Goal: Task Accomplishment & Management: Use online tool/utility

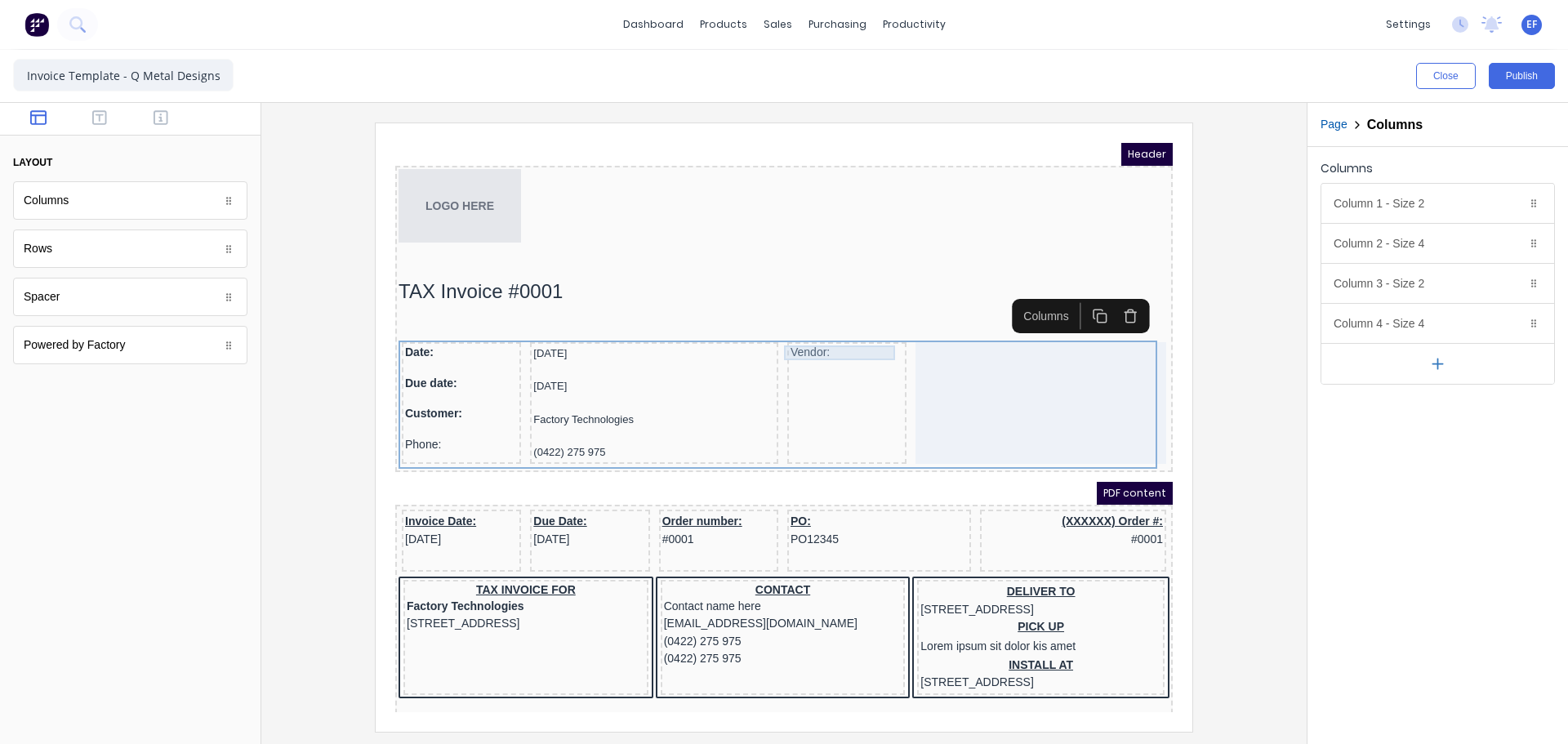
click at [792, 332] on div "Vendor:" at bounding box center [827, 333] width 113 height 15
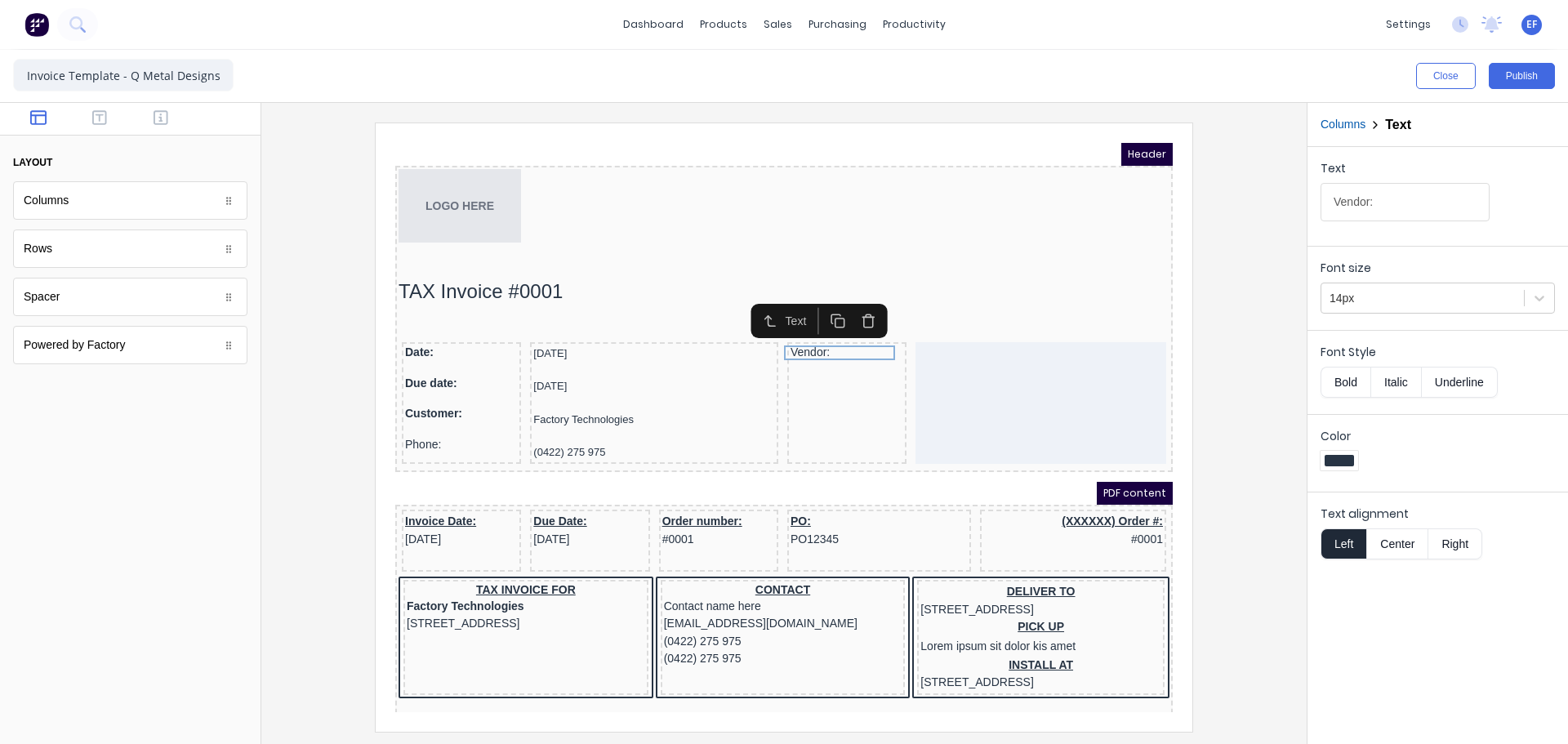
click at [1344, 384] on button "Bold" at bounding box center [1345, 383] width 50 height 31
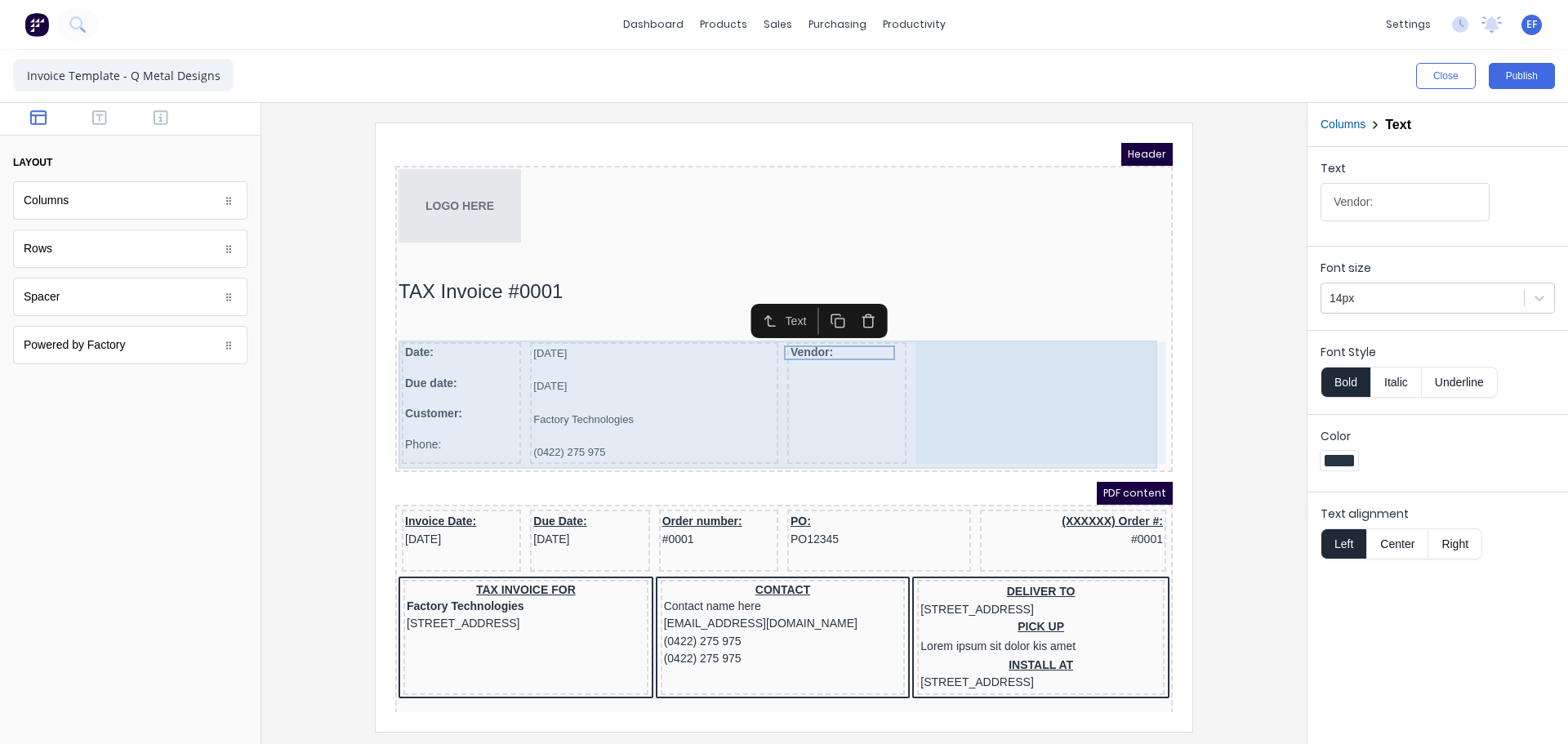
click at [816, 389] on div "Vendor:" at bounding box center [827, 383] width 119 height 122
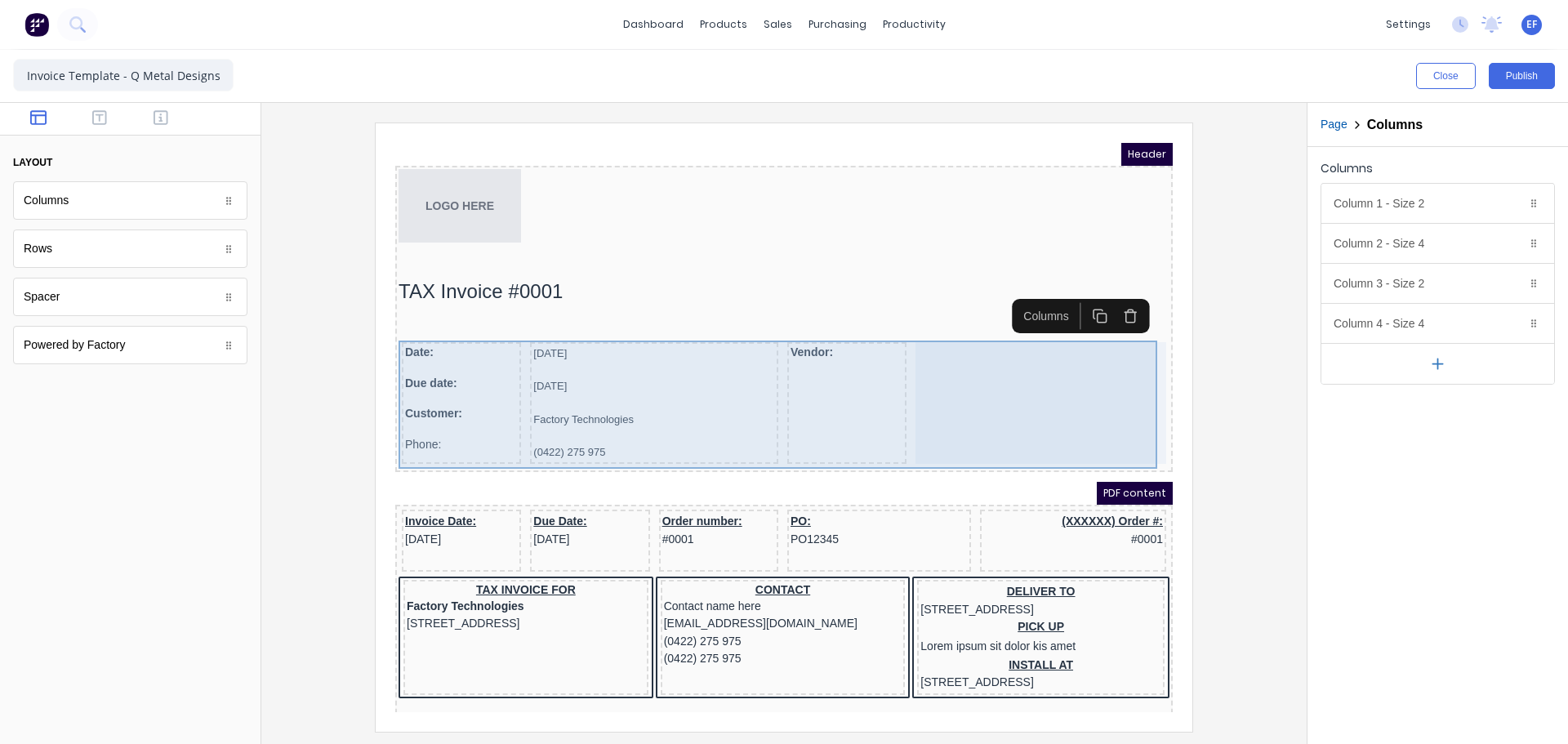
click at [879, 380] on div "Date: Due date: Customer: Phone: 29/10/2024 29/10/2024 Factory Technologies (04…" at bounding box center [765, 385] width 771 height 129
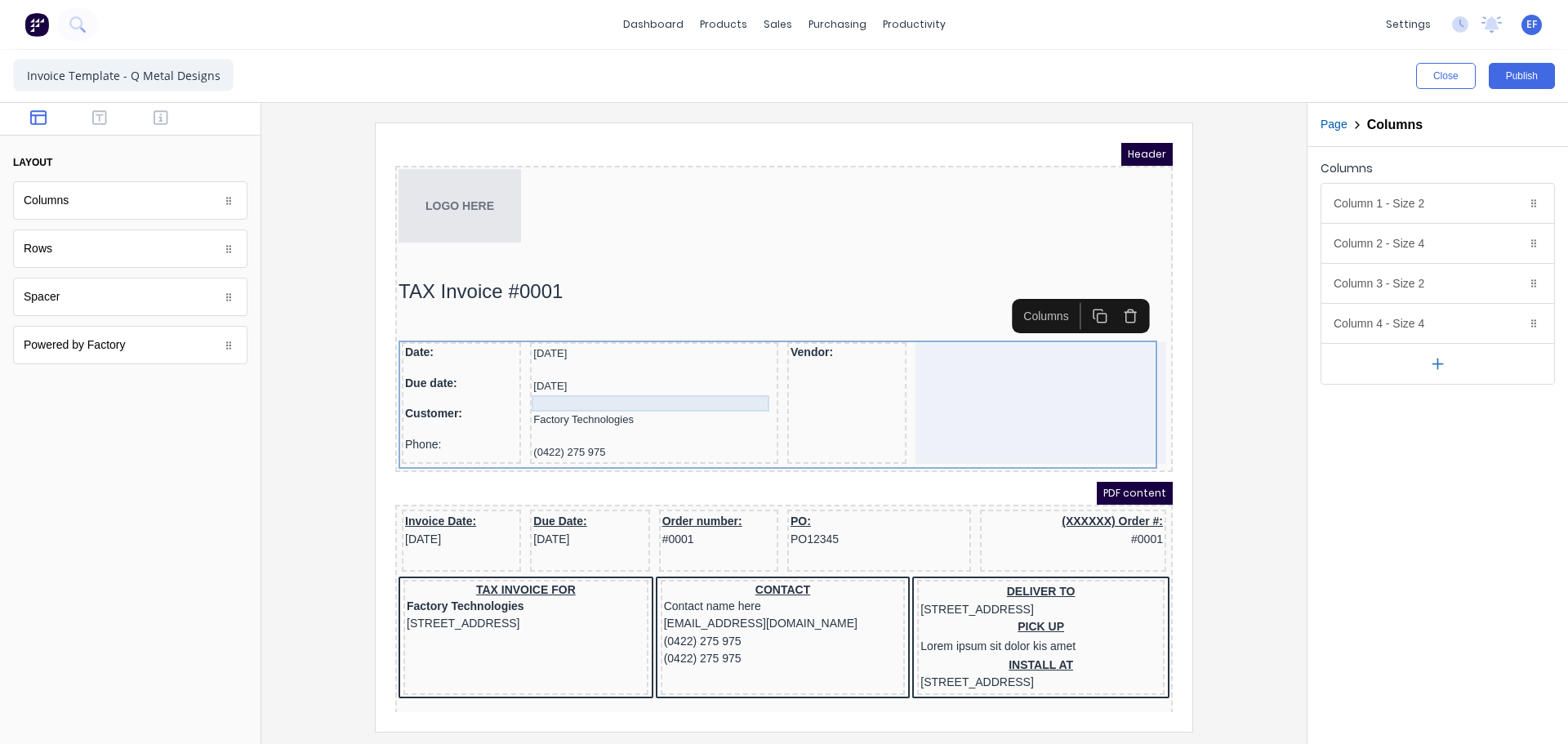
click at [628, 376] on div at bounding box center [635, 384] width 242 height 17
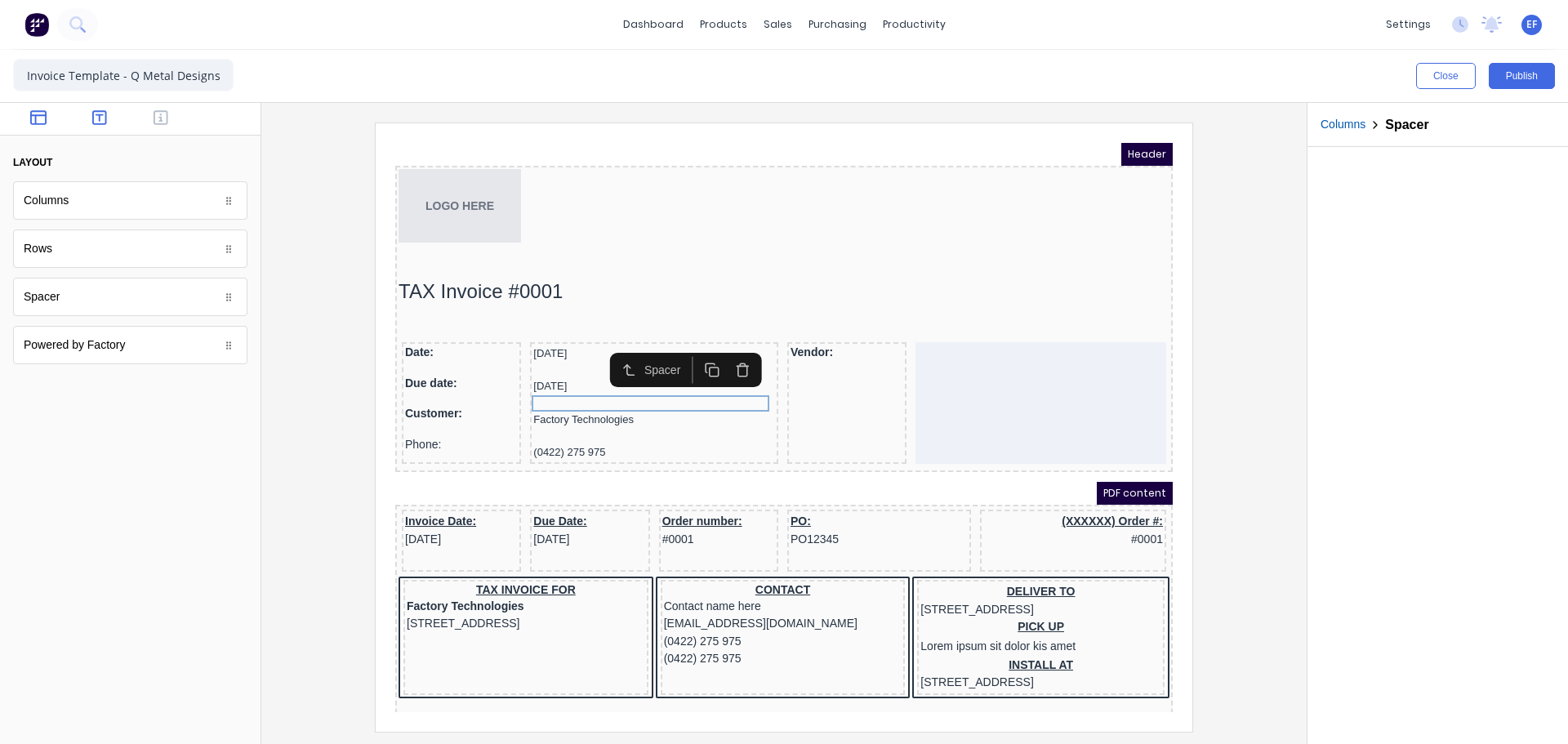
click at [117, 123] on button "button" at bounding box center [100, 119] width 52 height 19
click at [165, 117] on icon "button" at bounding box center [161, 117] width 15 height 17
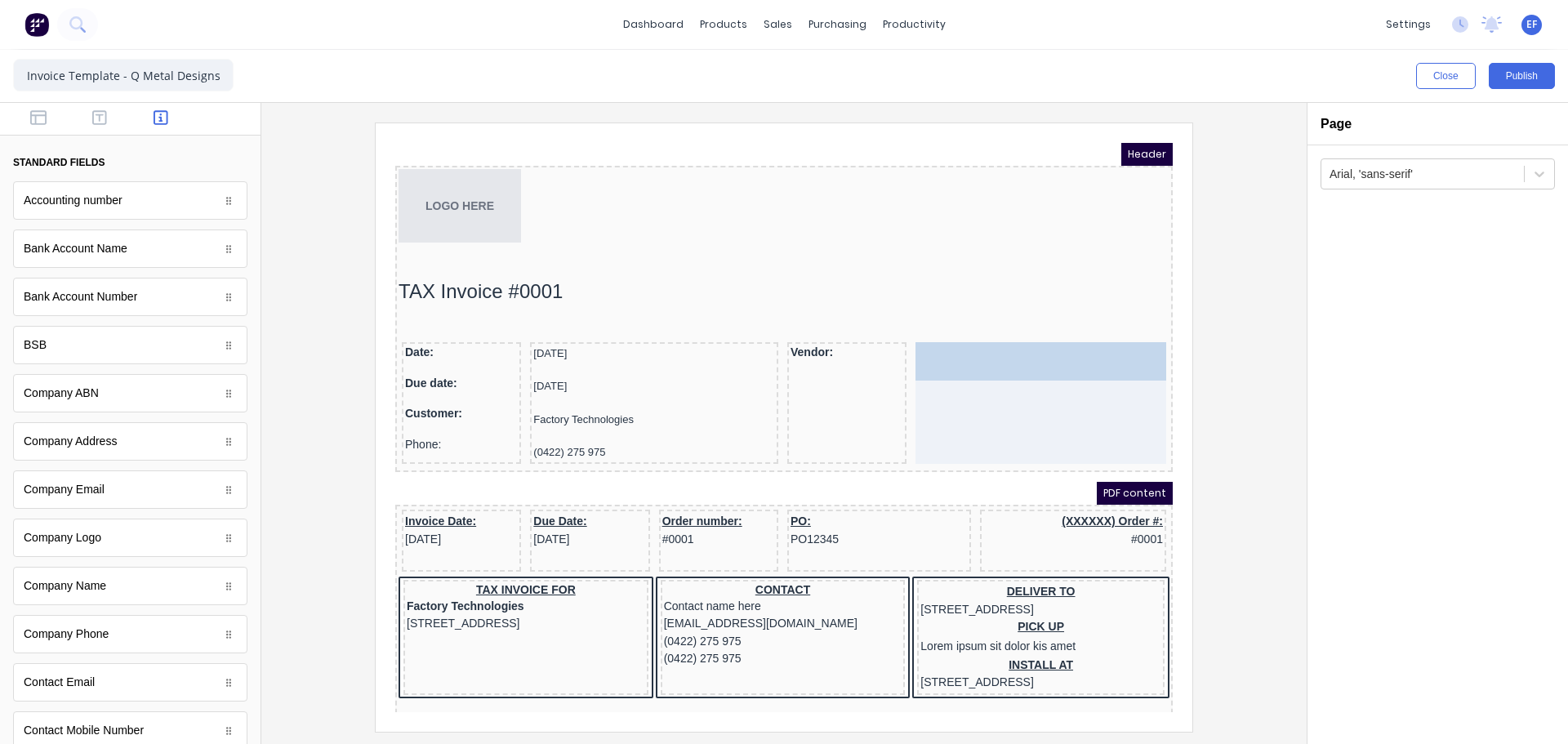
drag, startPoint x: 67, startPoint y: 589, endPoint x: 1018, endPoint y: 348, distance: 981.1
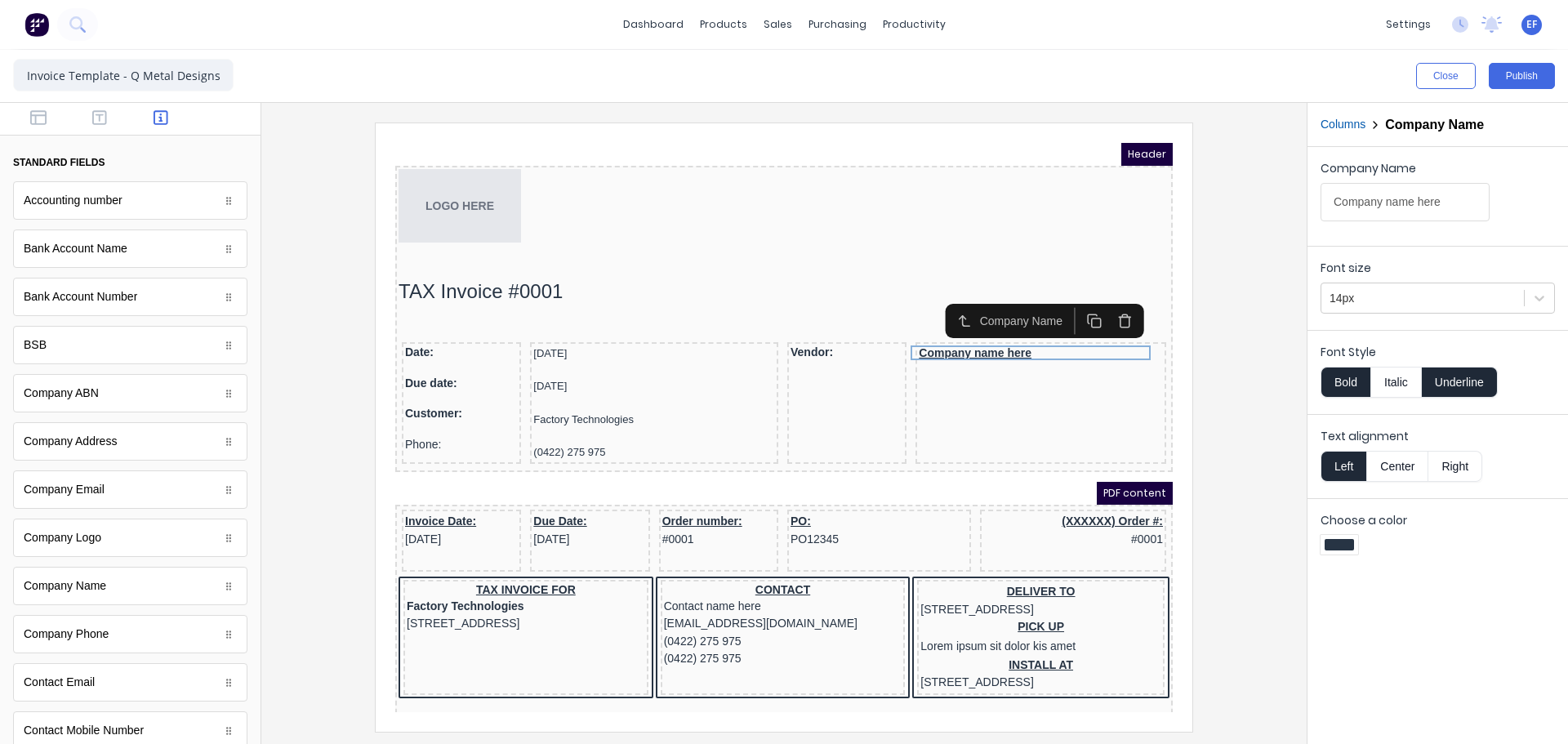
click at [1469, 389] on button "Underline" at bounding box center [1460, 383] width 76 height 31
click at [1343, 380] on button "Bold" at bounding box center [1345, 383] width 50 height 31
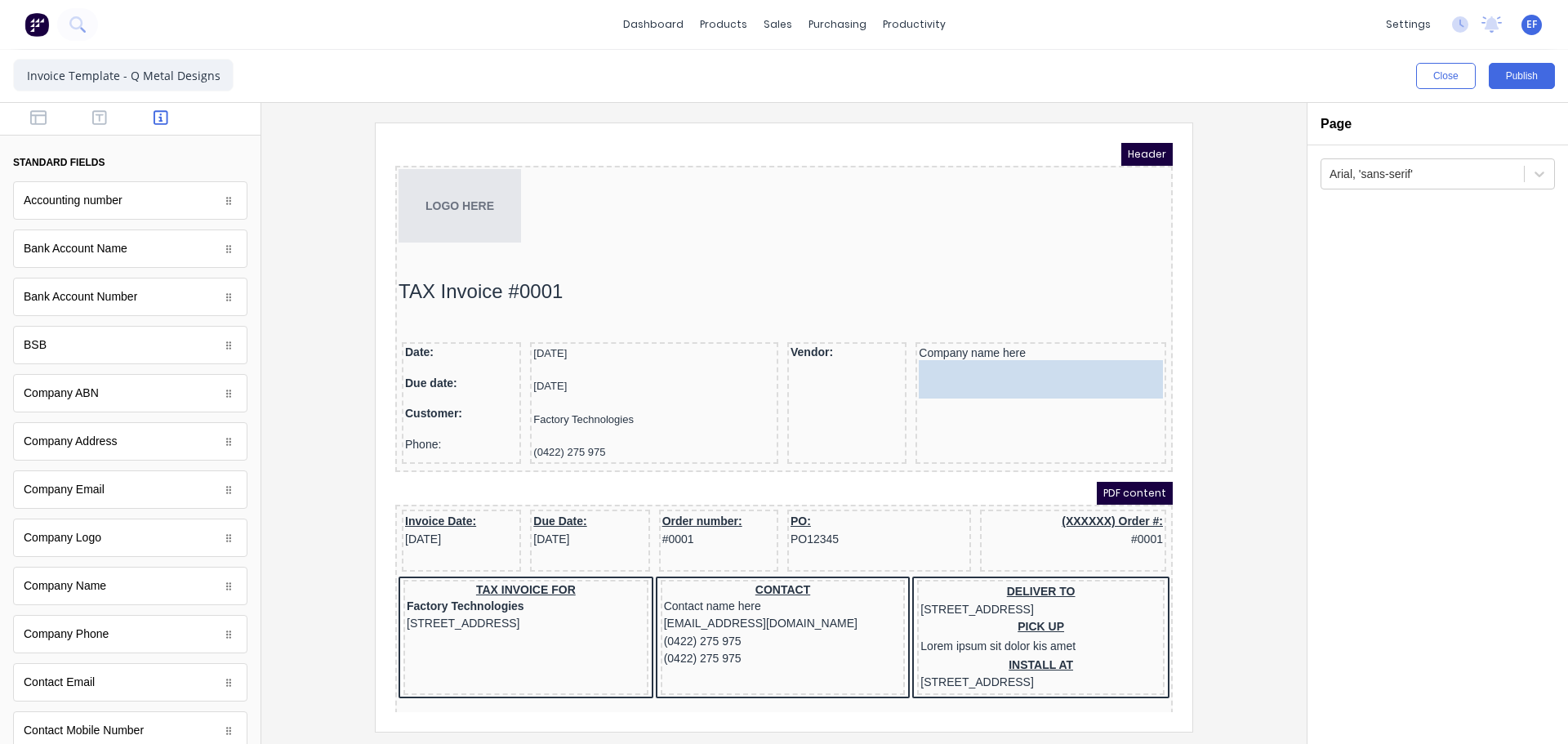
drag, startPoint x: 76, startPoint y: 456, endPoint x: 687, endPoint y: 244, distance: 646.7
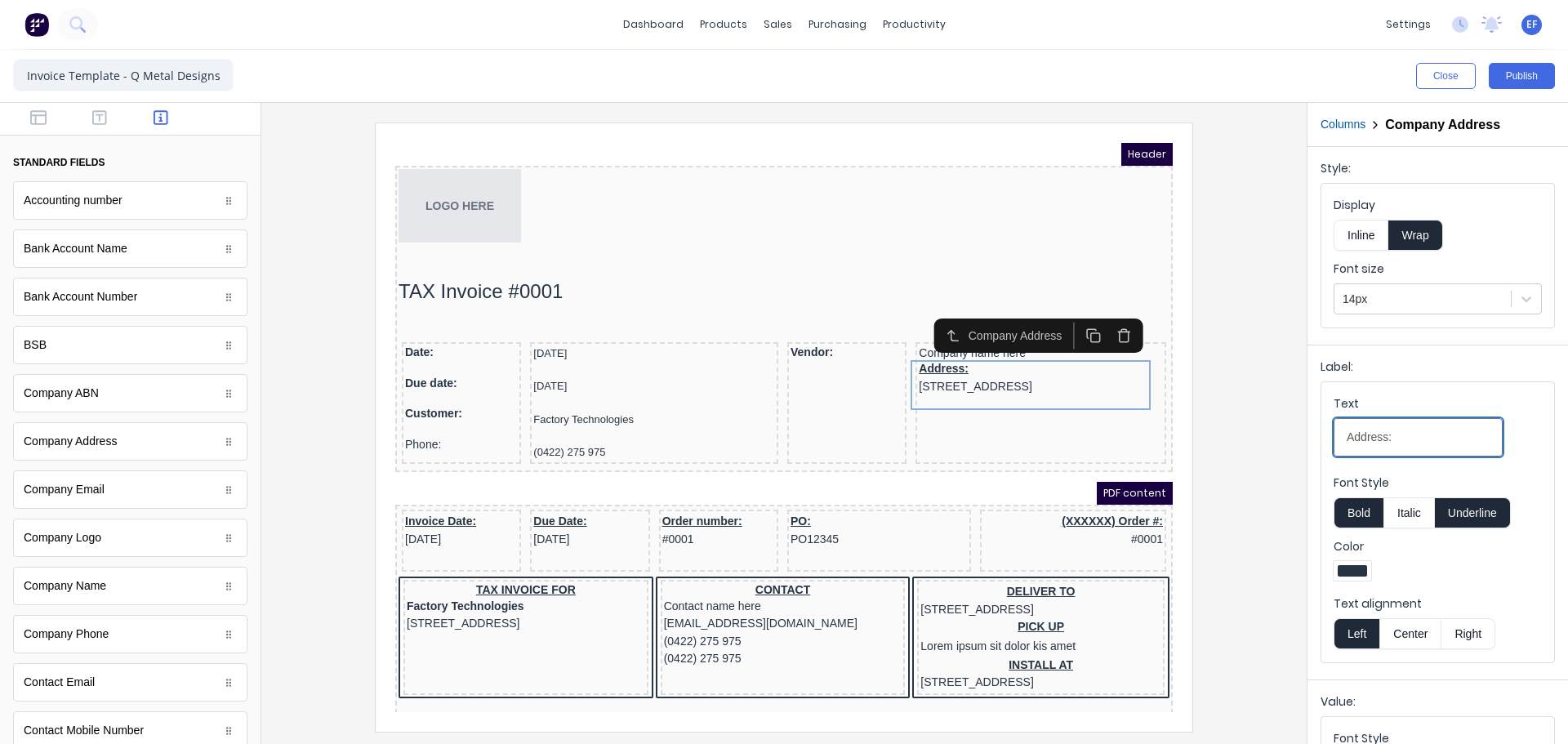
drag, startPoint x: 1405, startPoint y: 448, endPoint x: 1268, endPoint y: 437, distance: 137.4
click at [1268, 437] on div "Close Publish Components standard fields Accounting number Accounting number Ba…" at bounding box center [784, 397] width 1568 height 694
type input "\"
drag, startPoint x: 1366, startPoint y: 434, endPoint x: 1259, endPoint y: 429, distance: 107.1
click at [1259, 429] on div "Close Publish Components standard fields Accounting number Accounting number Ba…" at bounding box center [784, 397] width 1568 height 694
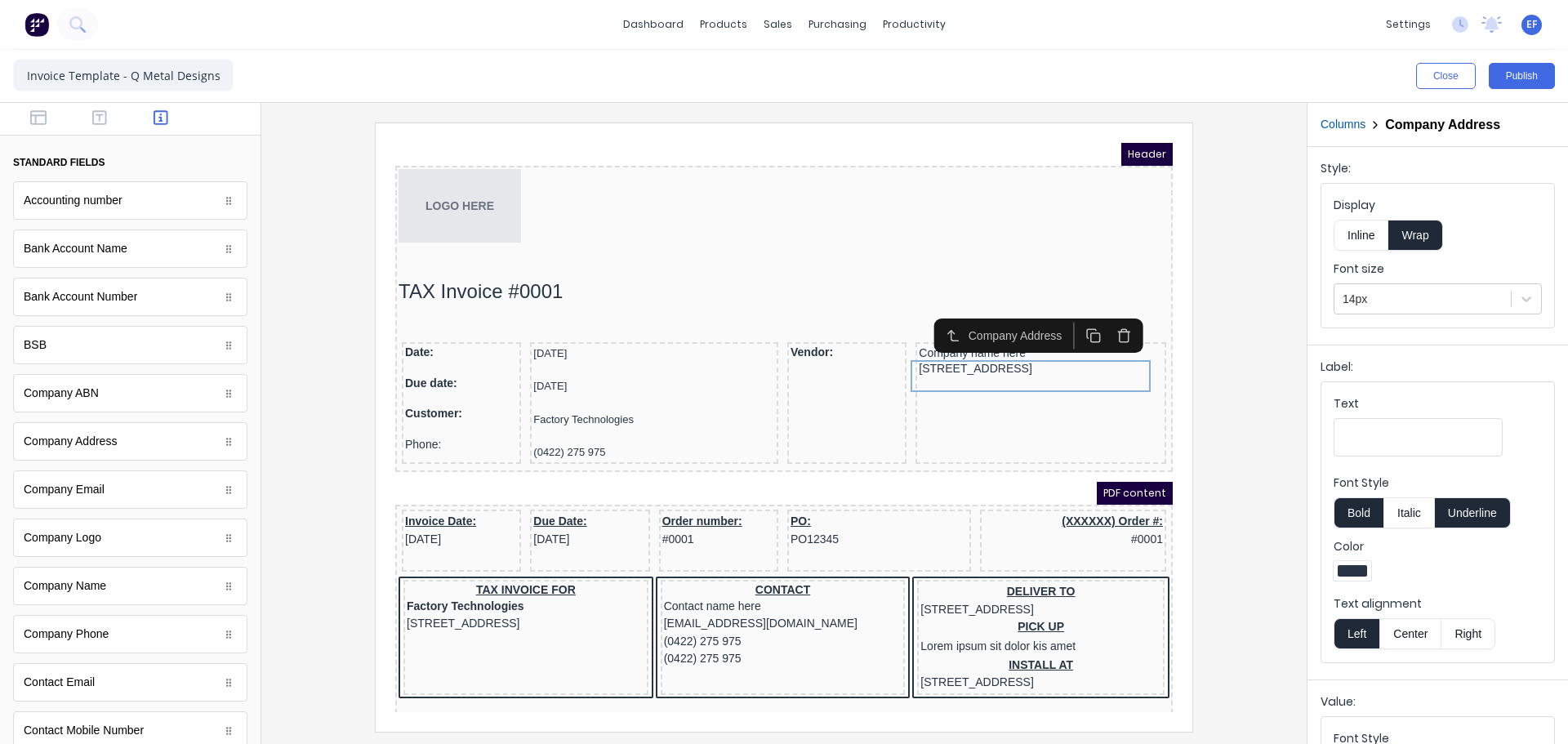
click at [1242, 426] on div at bounding box center [784, 427] width 1019 height 608
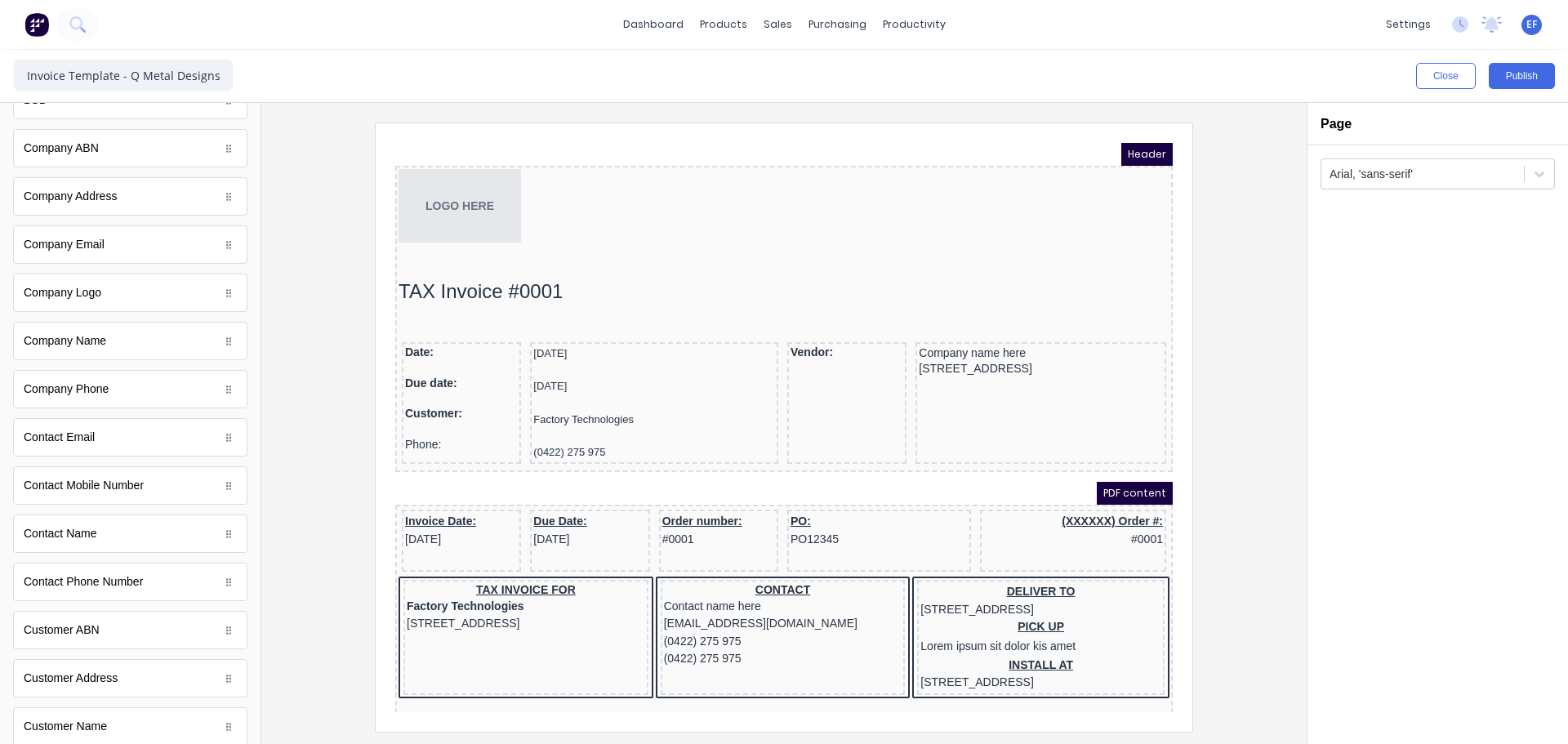
scroll to position [163, 0]
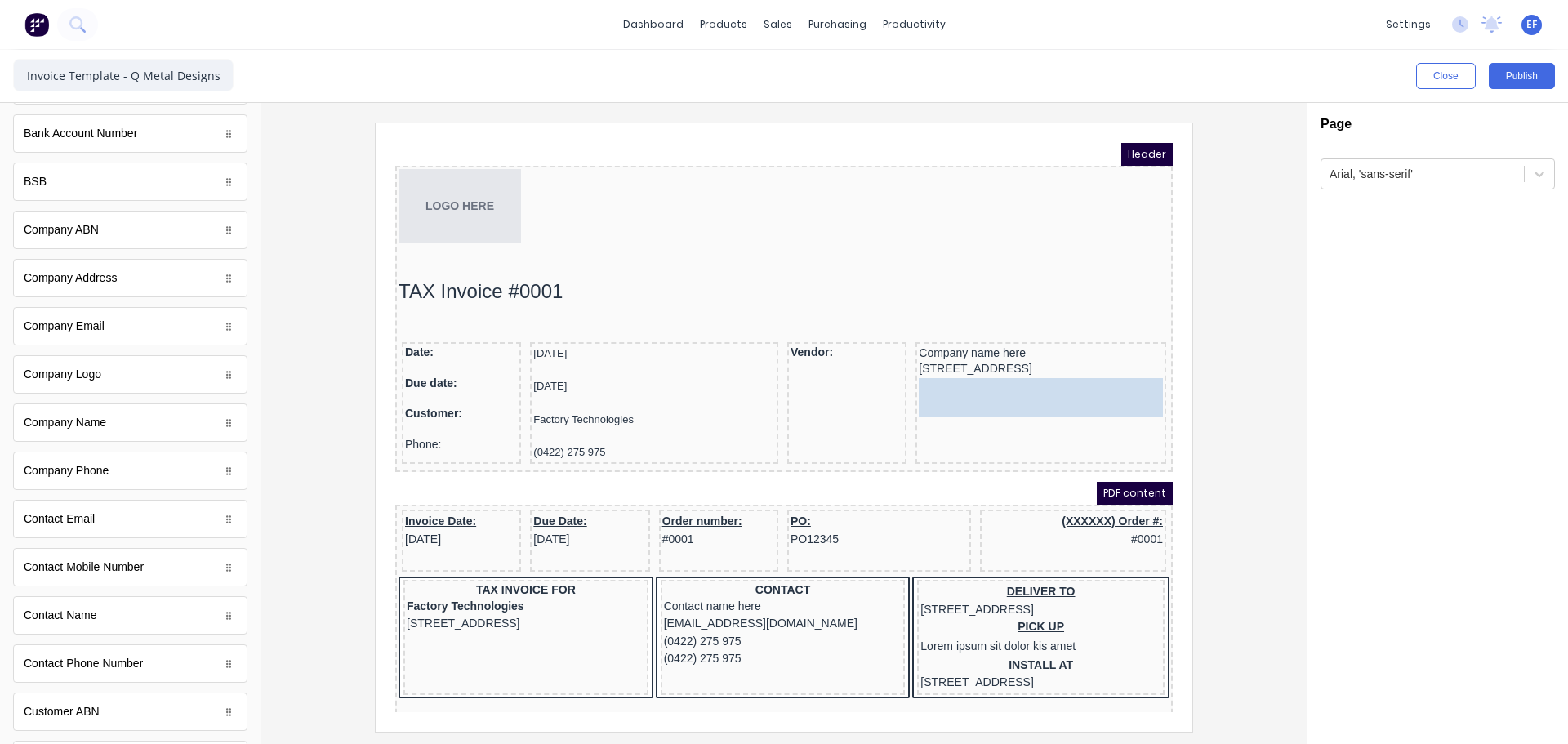
drag, startPoint x: 79, startPoint y: 481, endPoint x: 1054, endPoint y: 403, distance: 978.1
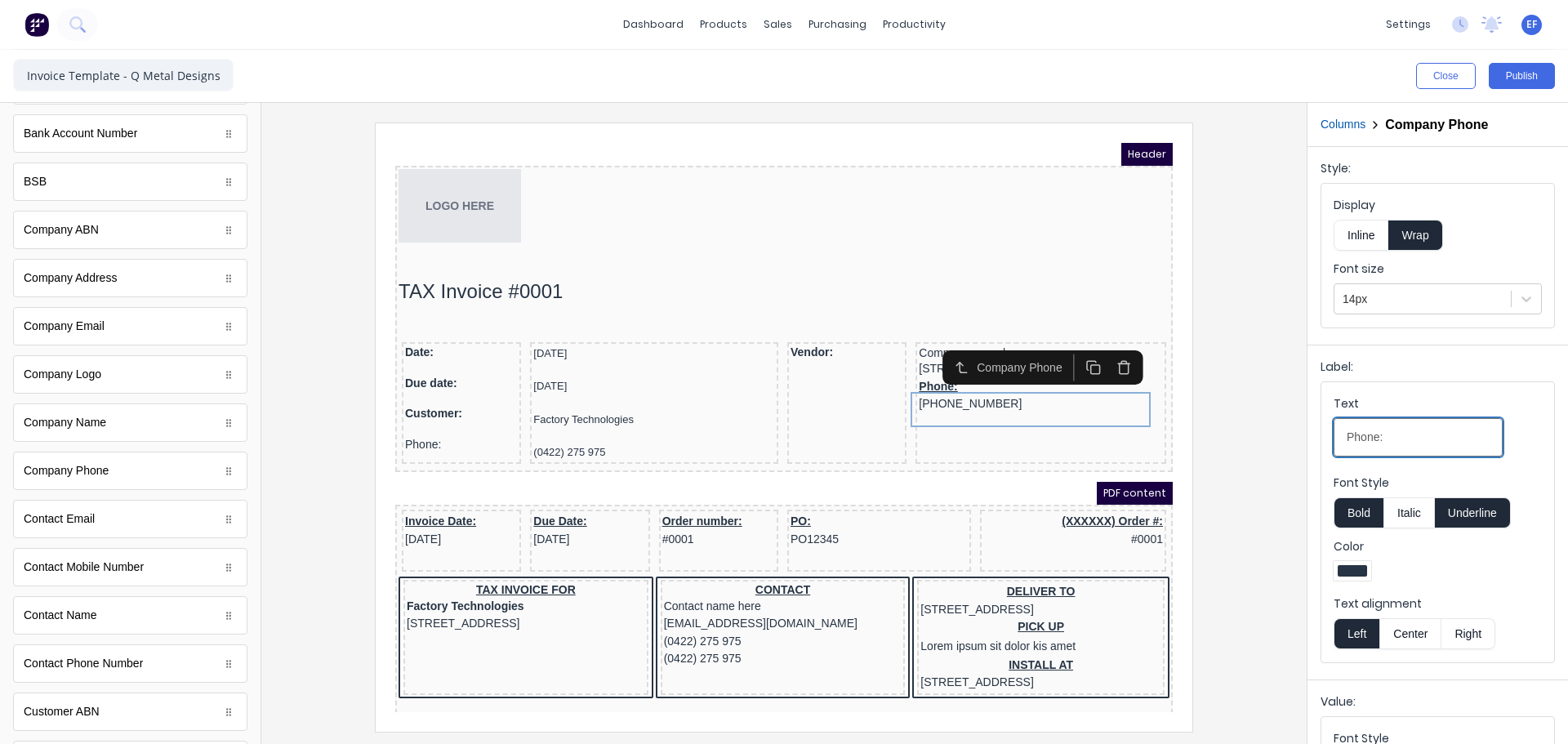
drag, startPoint x: 1359, startPoint y: 443, endPoint x: 1274, endPoint y: 440, distance: 85.1
click at [1274, 440] on div "Close Publish Components standard fields Accounting number Accounting number Ba…" at bounding box center [784, 397] width 1568 height 694
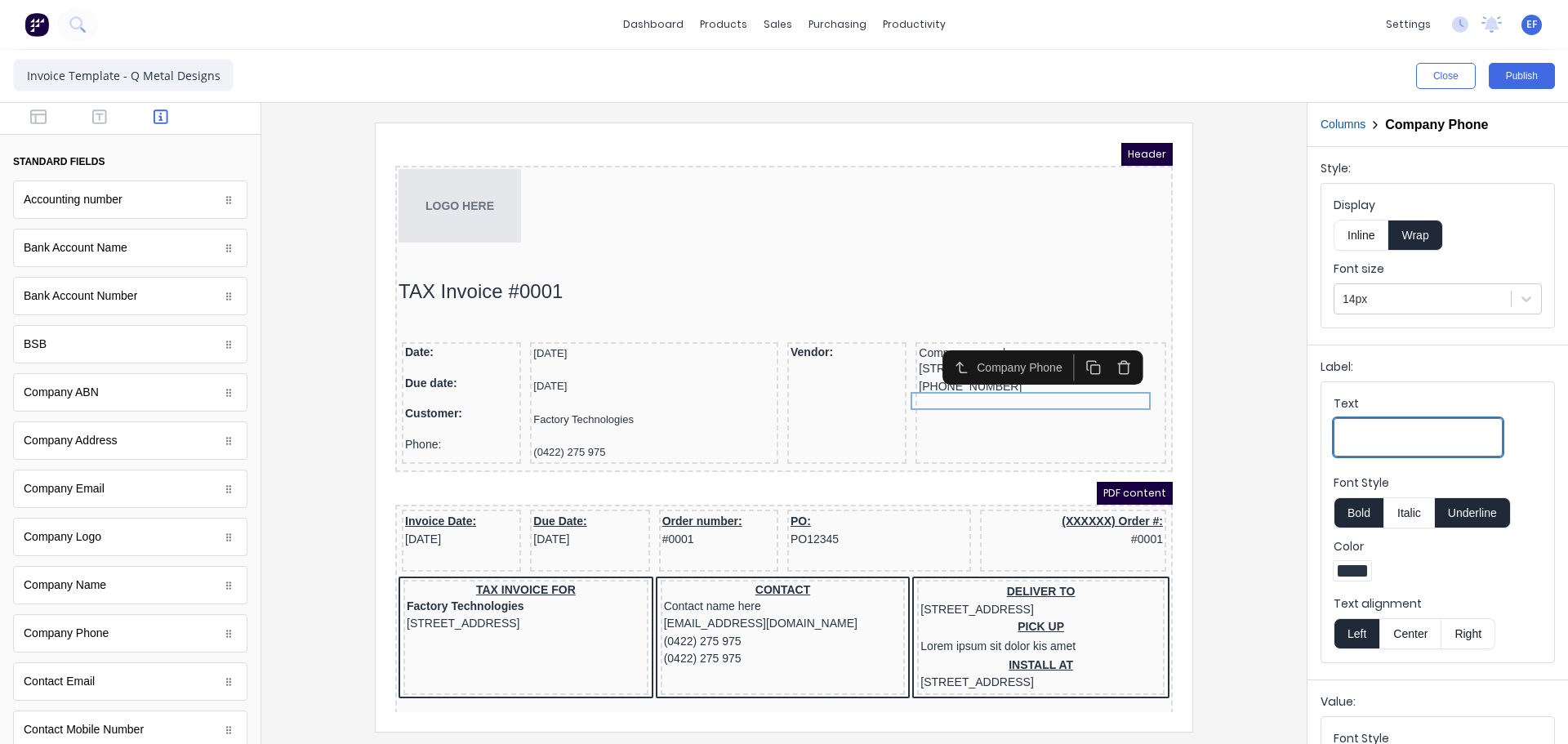
scroll to position [0, 0]
click at [99, 124] on icon "button" at bounding box center [100, 117] width 15 height 15
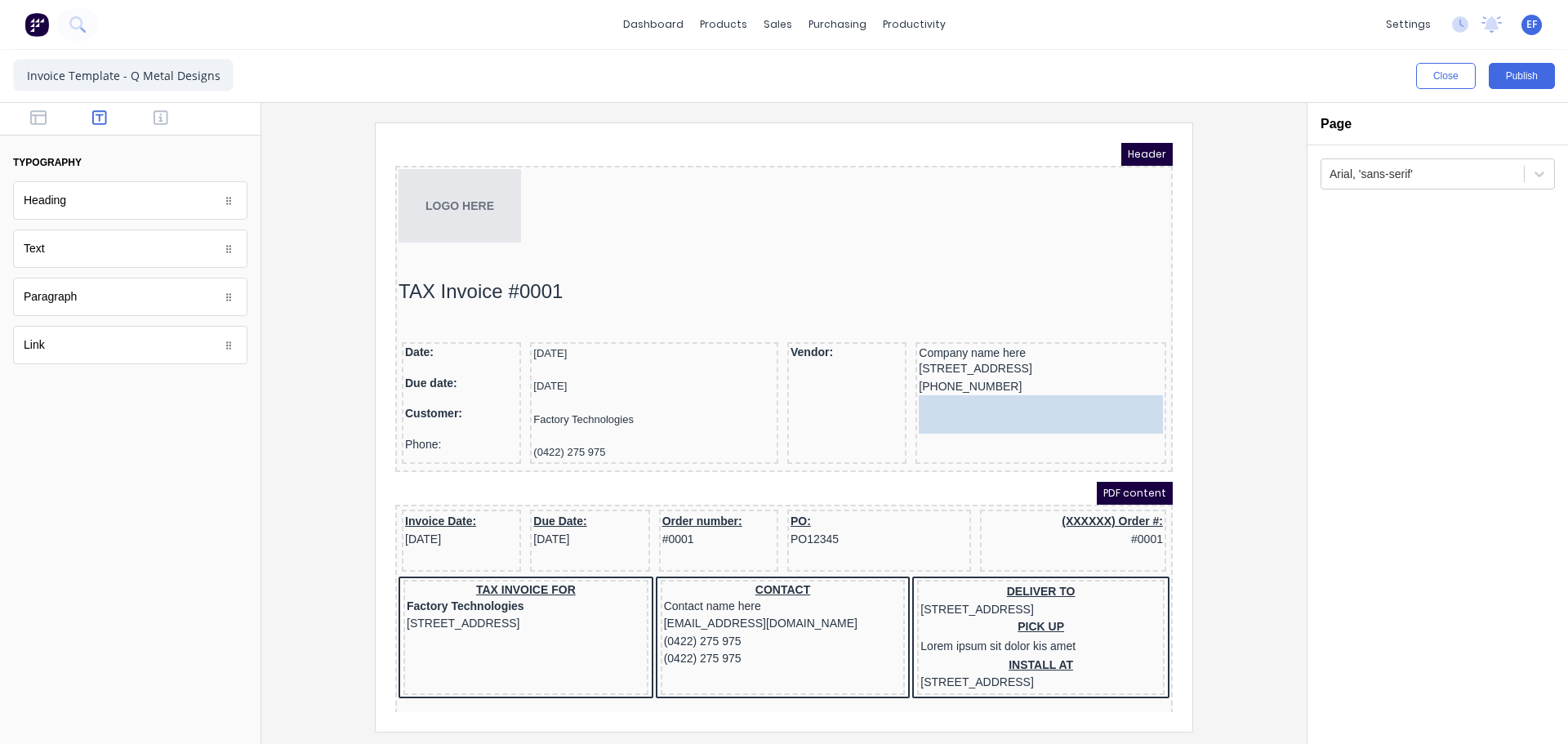
drag, startPoint x: 45, startPoint y: 355, endPoint x: 557, endPoint y: 282, distance: 517.2
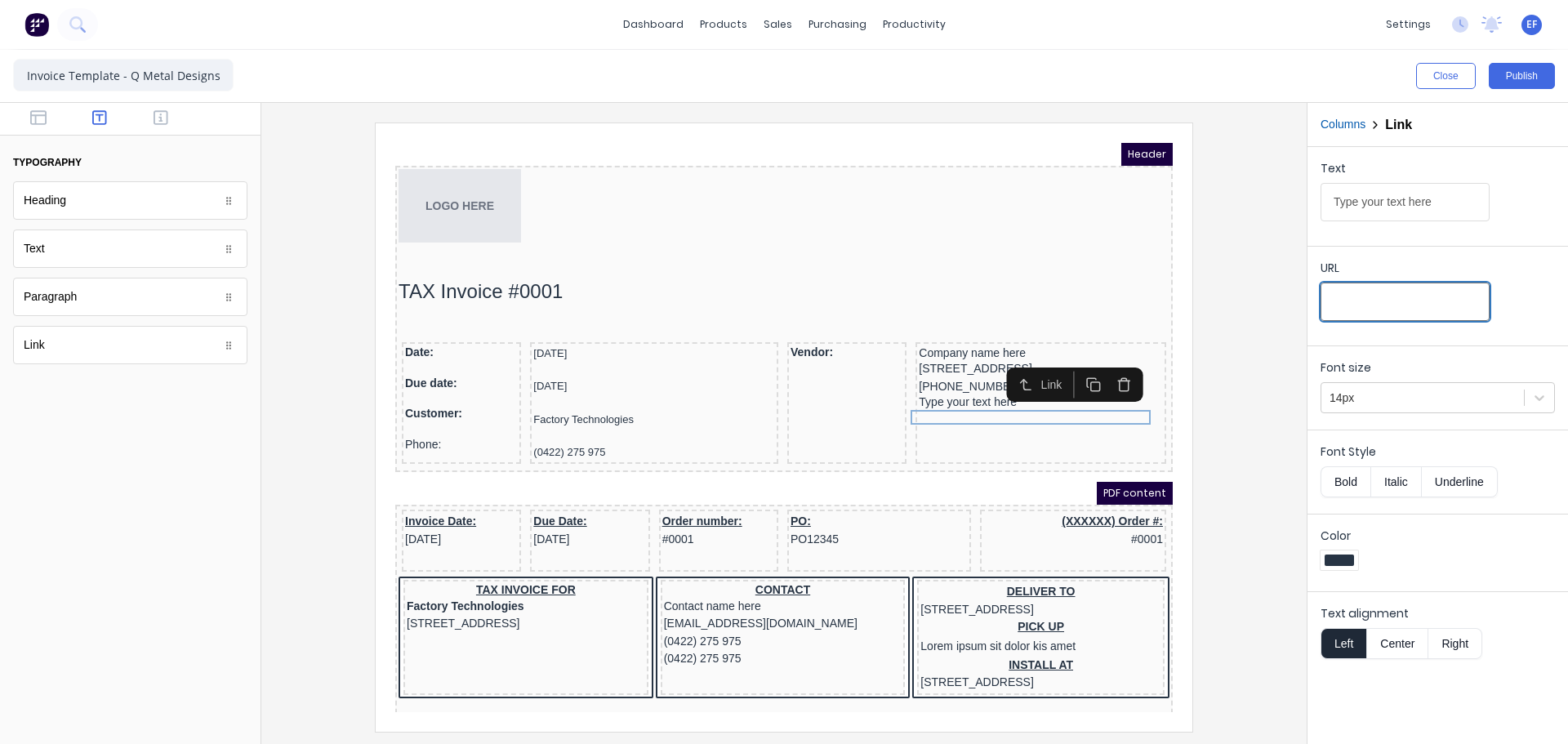
click at [1368, 294] on input "URL" at bounding box center [1405, 302] width 169 height 38
paste input "https://qmetaldesigns.co.nz/"
type input "https://qmetaldesigns.co.nz/"
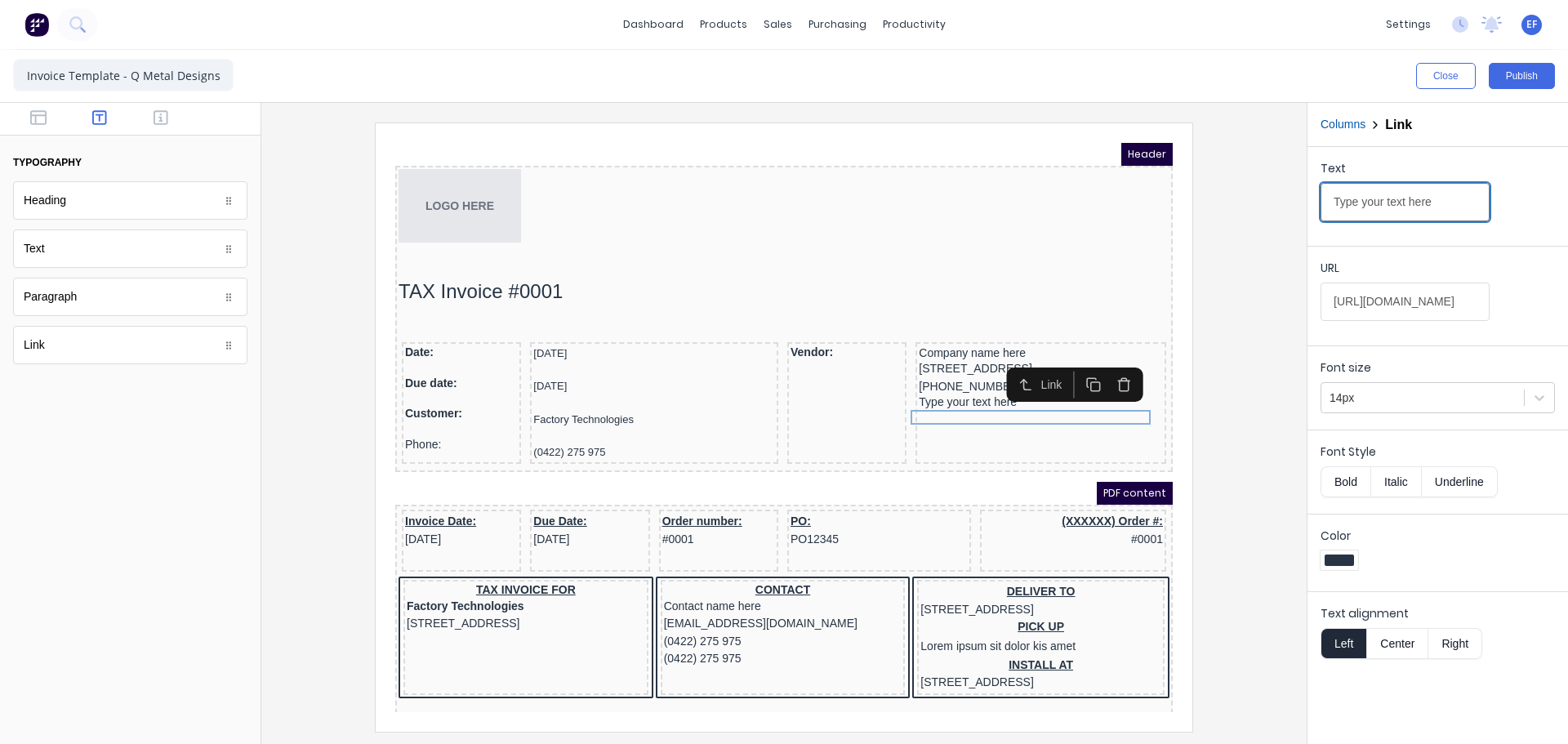
drag, startPoint x: 1440, startPoint y: 206, endPoint x: 1254, endPoint y: 211, distance: 186.1
click at [1254, 211] on div "Close Publish Components typography Heading Heading Text Text Paragraph Paragra…" at bounding box center [784, 397] width 1568 height 694
paste input "[DOMAIN_NAME]"
type input "[DOMAIN_NAME]"
click at [1226, 406] on div at bounding box center [784, 427] width 1019 height 608
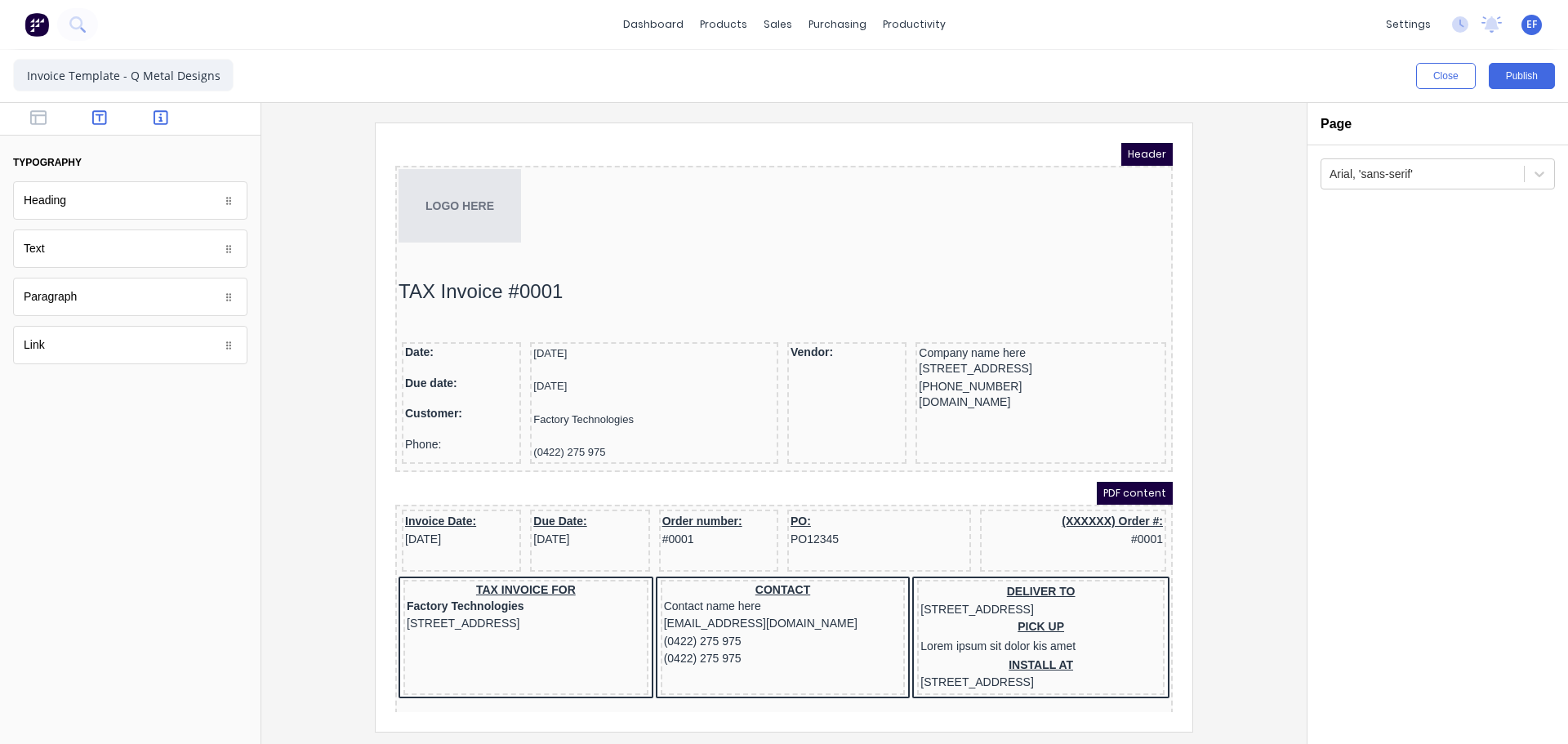
click at [166, 119] on icon "button" at bounding box center [161, 117] width 15 height 17
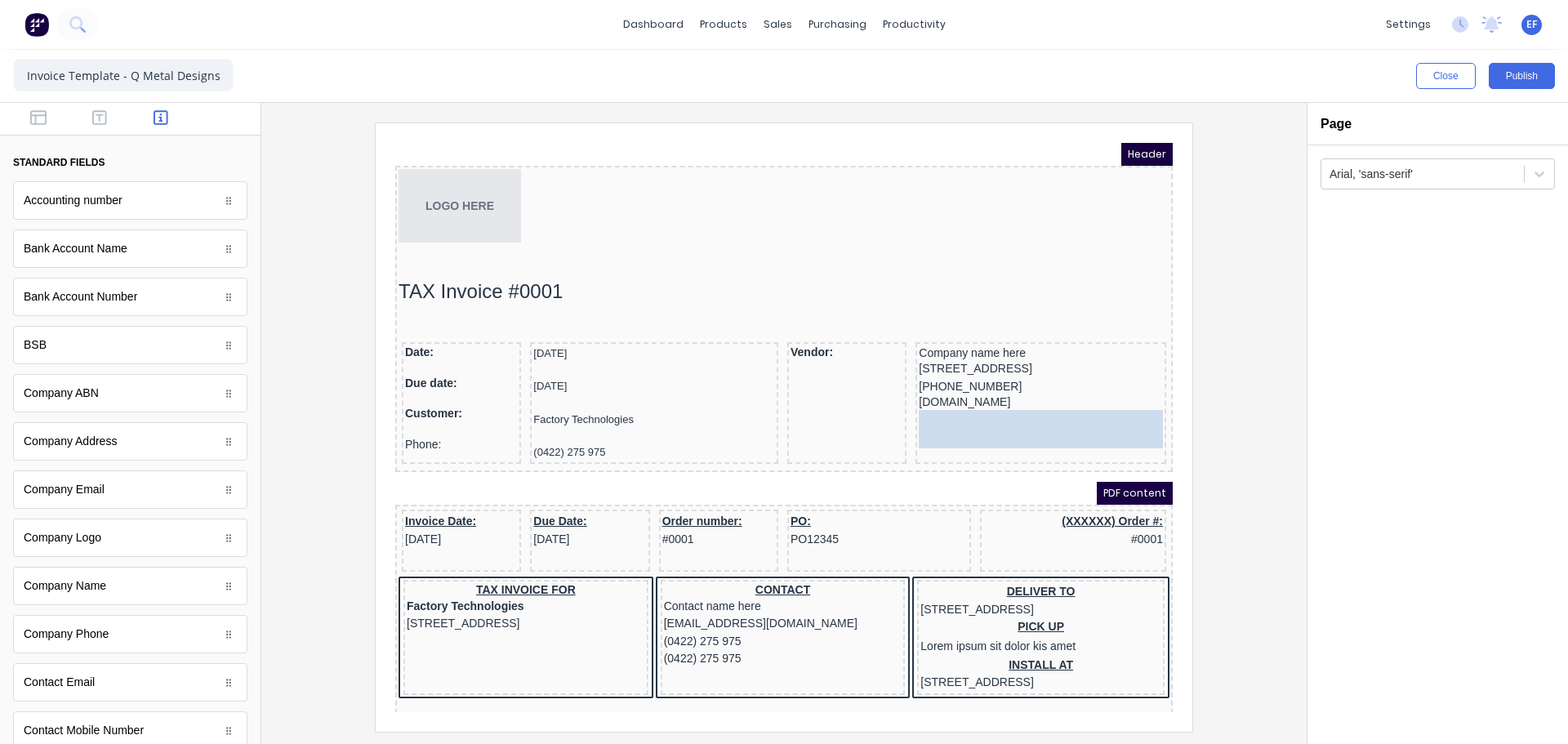
drag, startPoint x: 57, startPoint y: 499, endPoint x: 1062, endPoint y: 434, distance: 1007.1
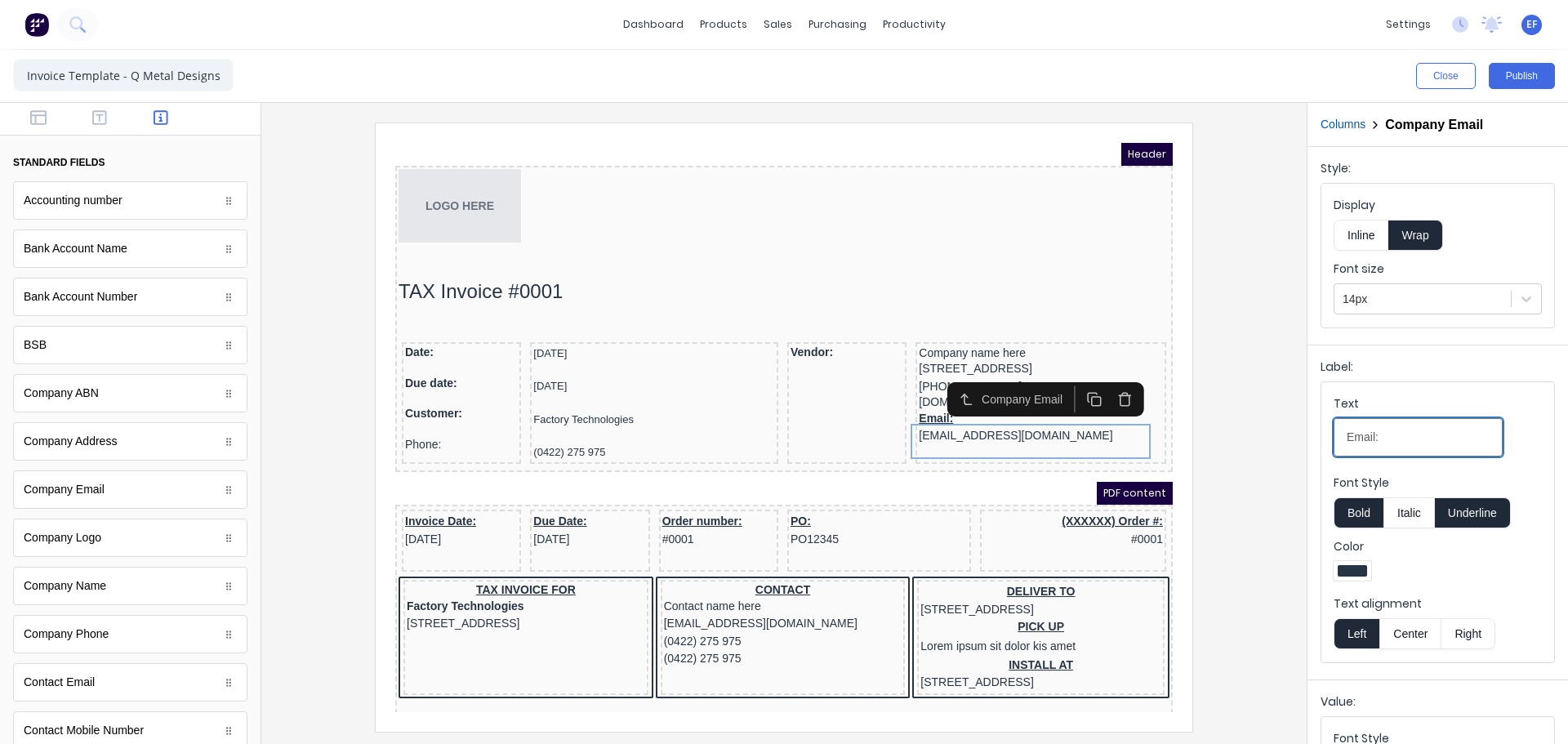
drag, startPoint x: 1426, startPoint y: 437, endPoint x: 1238, endPoint y: 435, distance: 188.0
click at [1240, 435] on div "Close Publish Components standard fields Accounting number Accounting number Ba…" at bounding box center [784, 397] width 1568 height 694
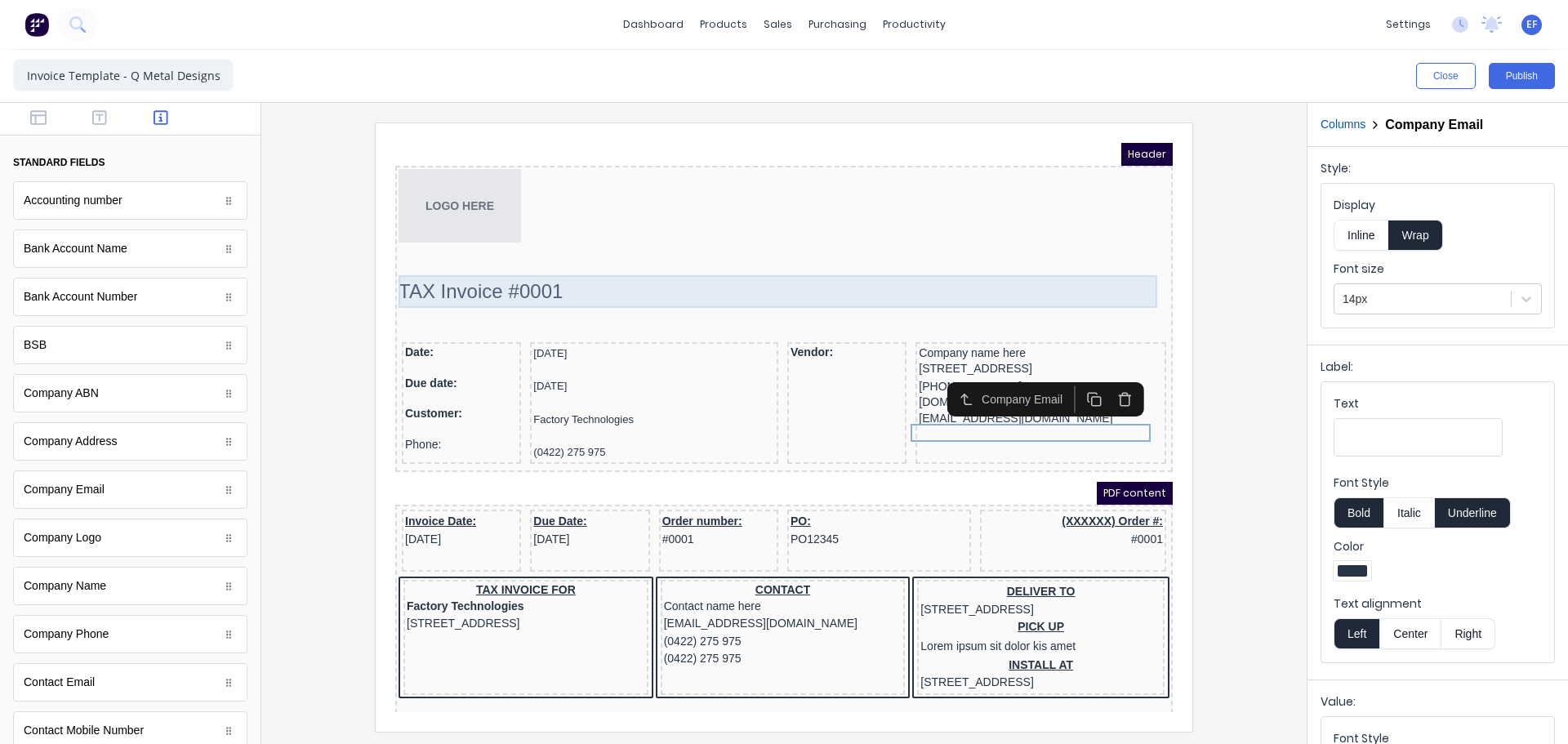
click at [485, 280] on div "TAX Invoice #0001" at bounding box center [765, 272] width 771 height 32
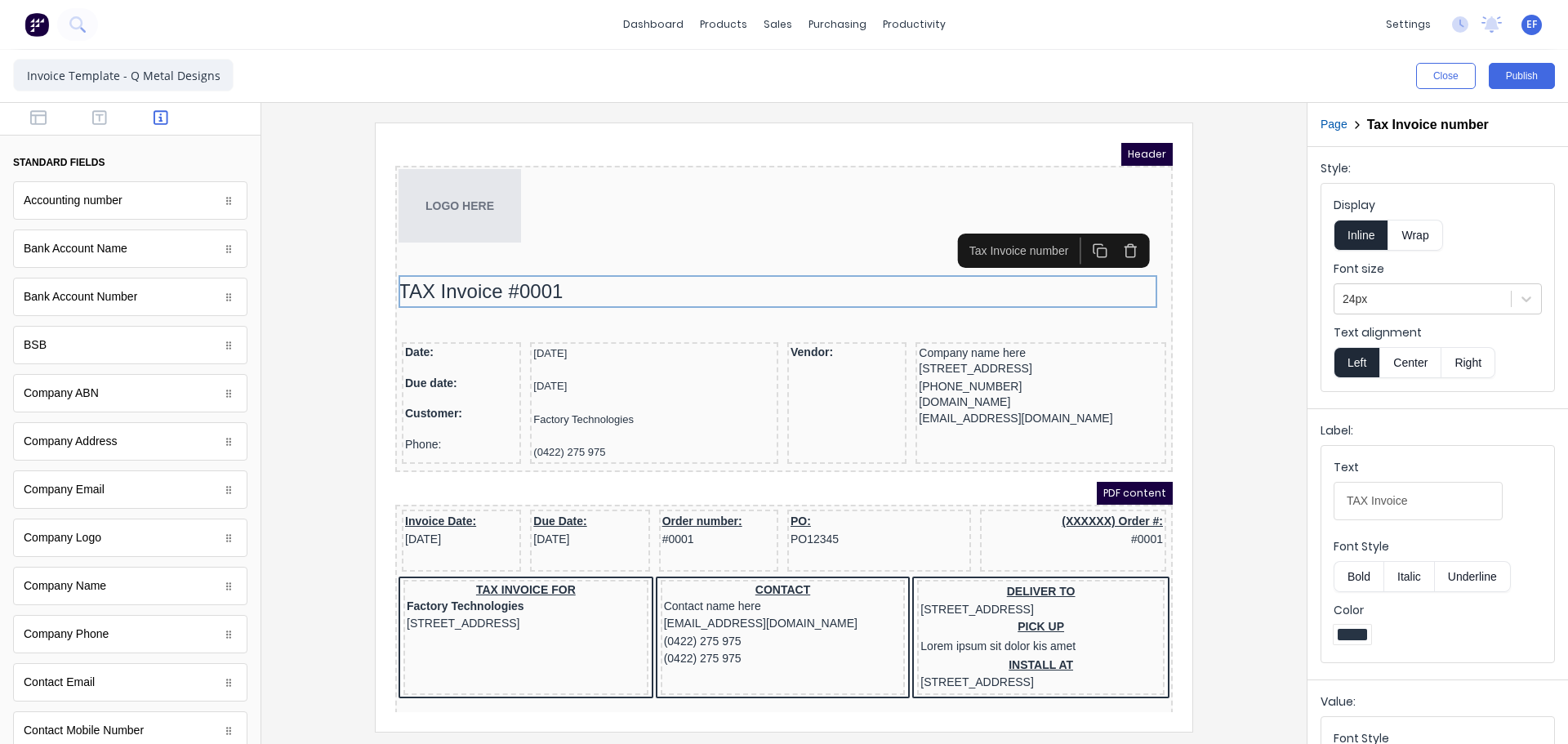
click at [1068, 233] on button "button" at bounding box center [1080, 231] width 31 height 27
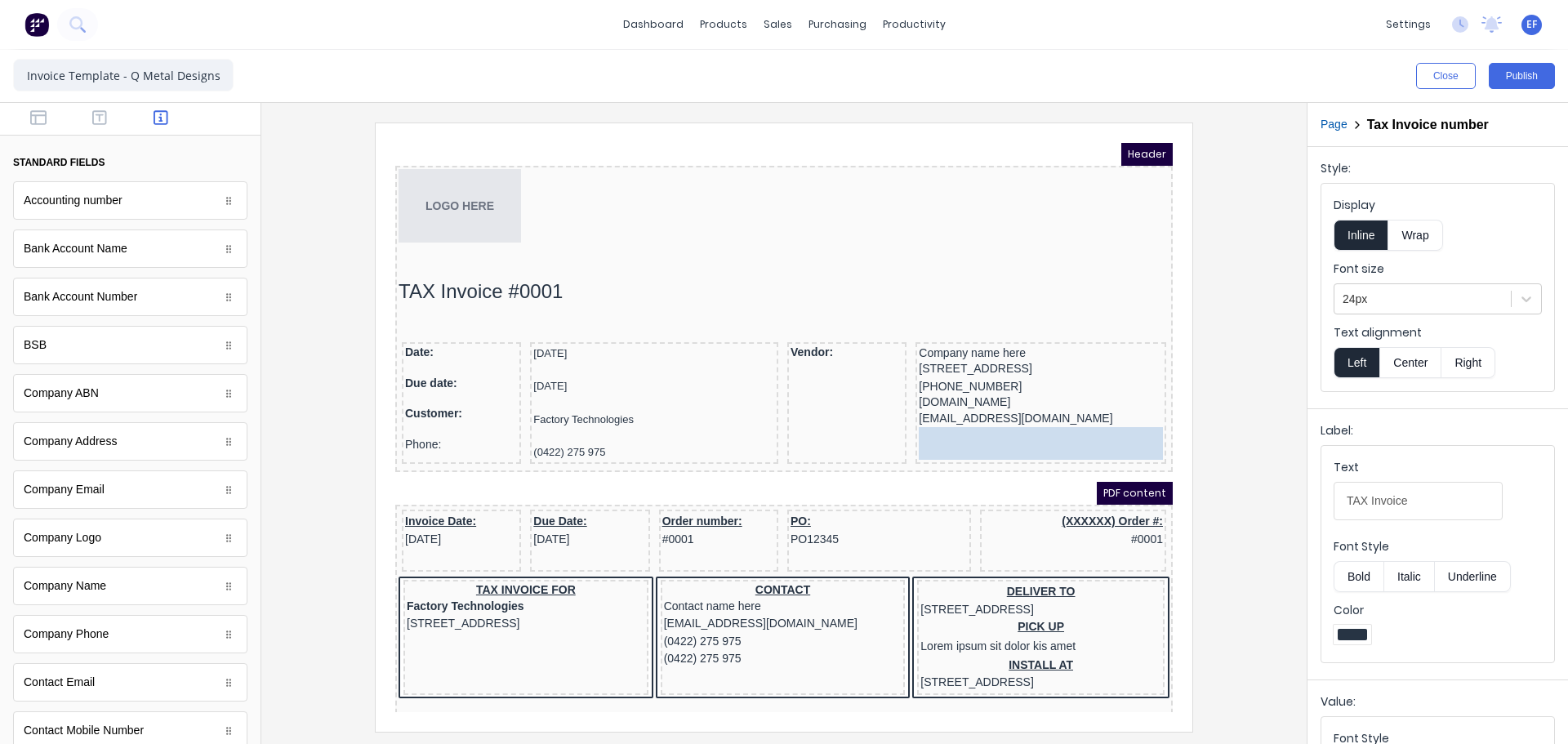
drag, startPoint x: 531, startPoint y: 312, endPoint x: 1021, endPoint y: 446, distance: 508.0
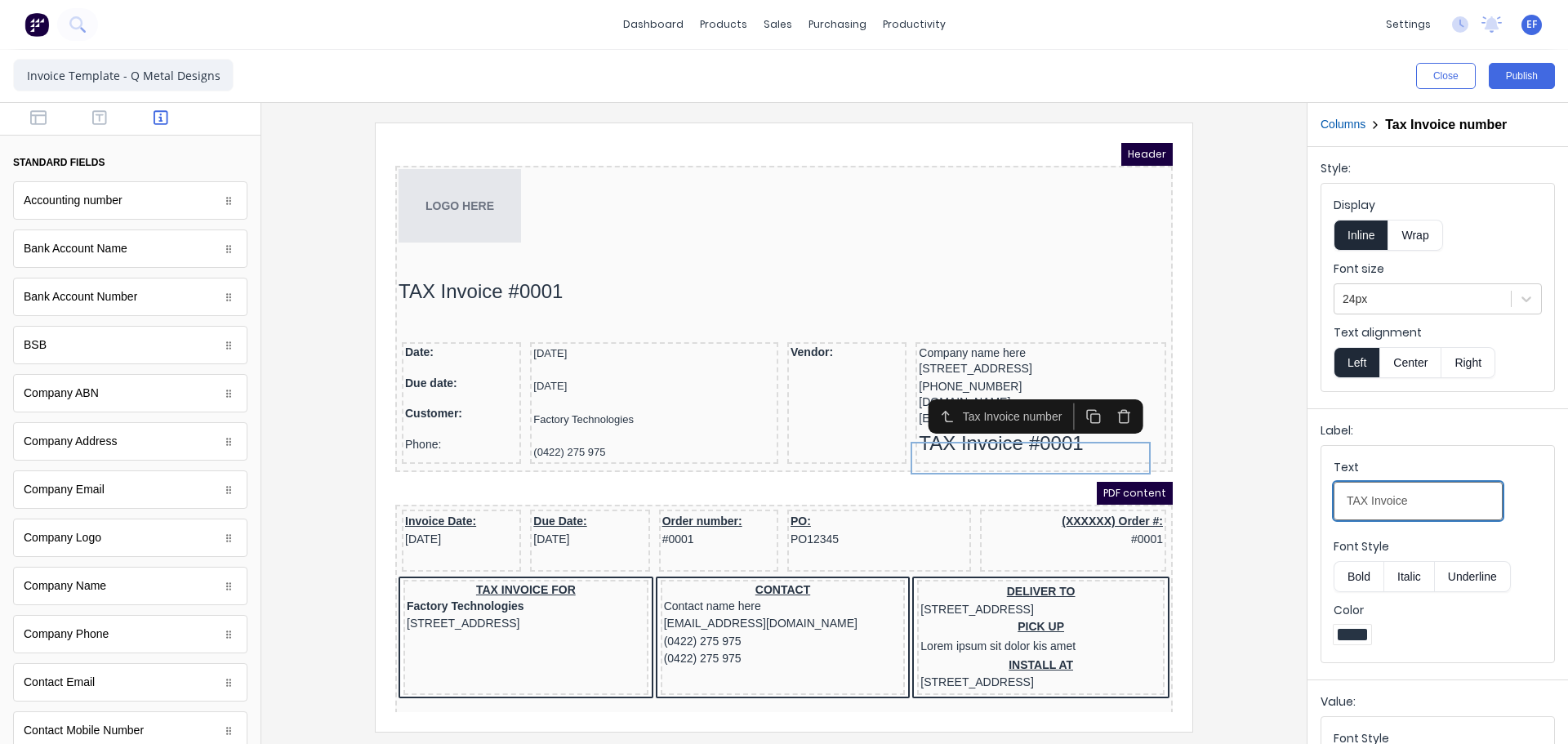
drag, startPoint x: 1419, startPoint y: 497, endPoint x: 1335, endPoint y: 505, distance: 84.4
click at [1335, 505] on input "TAX Invoice" at bounding box center [1418, 501] width 169 height 38
click at [1441, 507] on input "TAX Invoice" at bounding box center [1418, 501] width 169 height 38
drag, startPoint x: 1404, startPoint y: 505, endPoint x: 1292, endPoint y: 504, distance: 112.0
click at [1292, 504] on div "Close Publish Components standard fields Accounting number Accounting number Ba…" at bounding box center [784, 397] width 1568 height 694
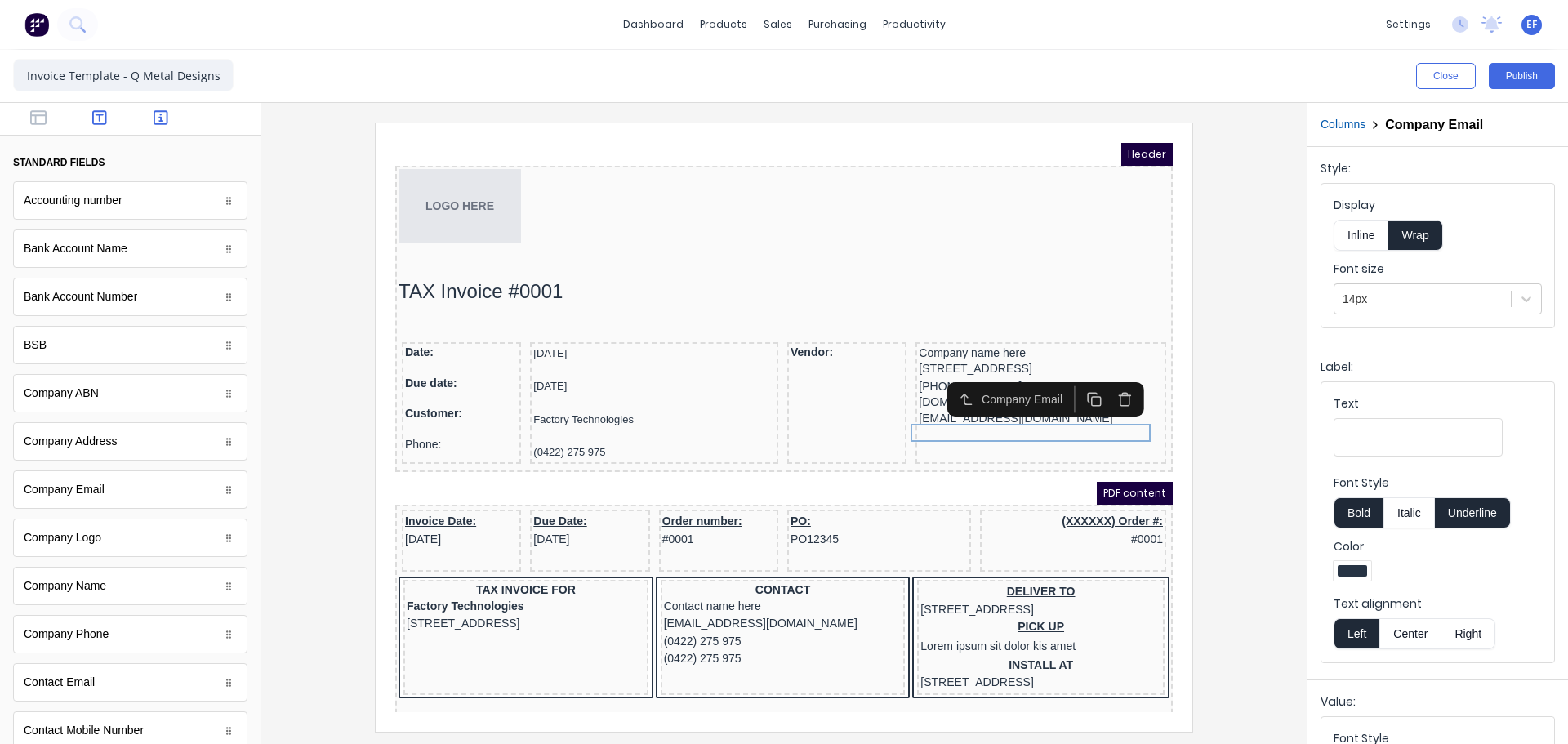
click at [105, 115] on button "button" at bounding box center [100, 119] width 52 height 19
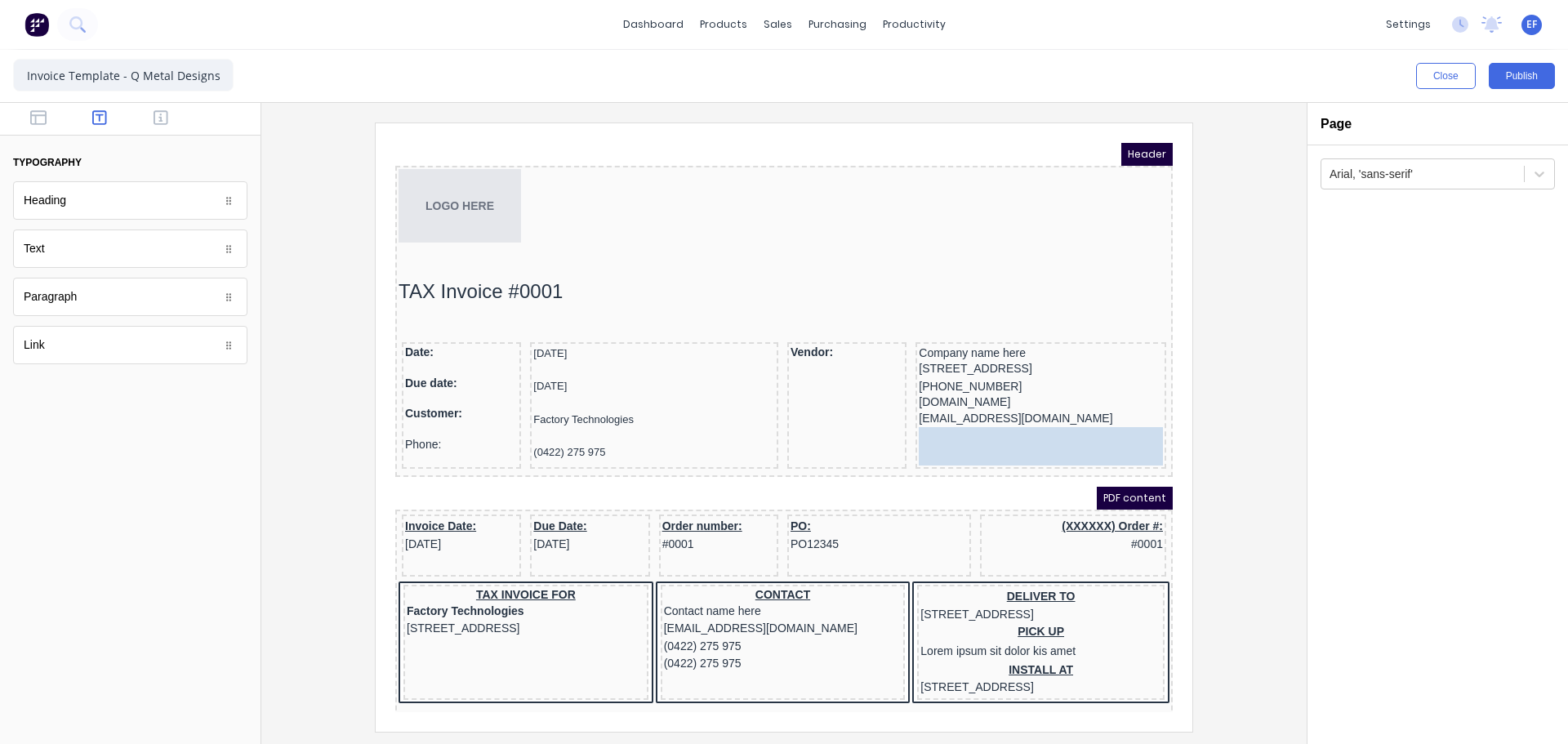
drag, startPoint x: 54, startPoint y: 260, endPoint x: 975, endPoint y: 466, distance: 943.8
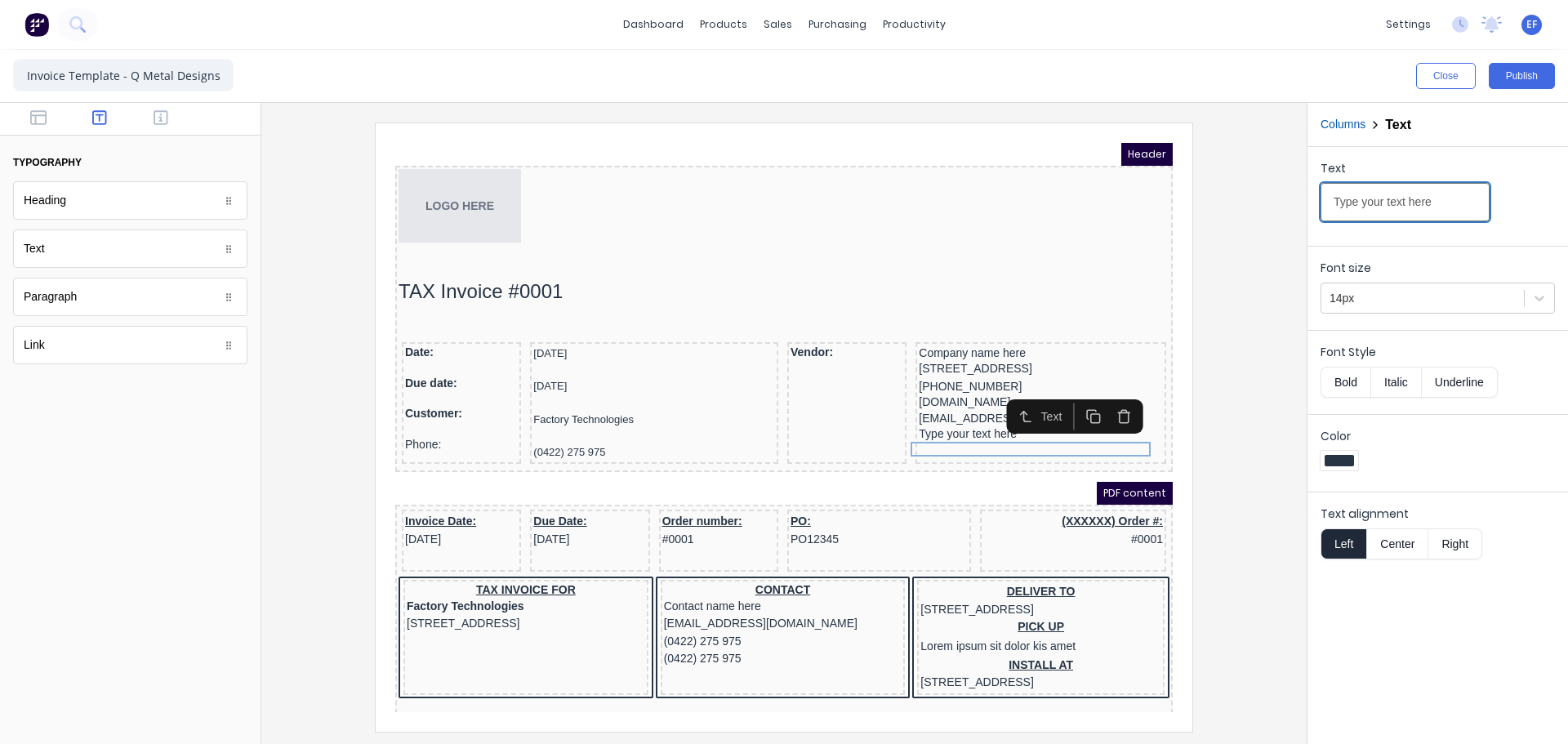
drag, startPoint x: 1432, startPoint y: 199, endPoint x: 1294, endPoint y: 204, distance: 138.1
click at [1294, 204] on div "Close Publish Components typography Heading Heading Text Text Paragraph Paragra…" at bounding box center [784, 397] width 1568 height 694
paste input "[PHONE_NUMBER]"
type input "[PHONE_NUMBER]"
click at [158, 126] on icon "button" at bounding box center [161, 117] width 15 height 17
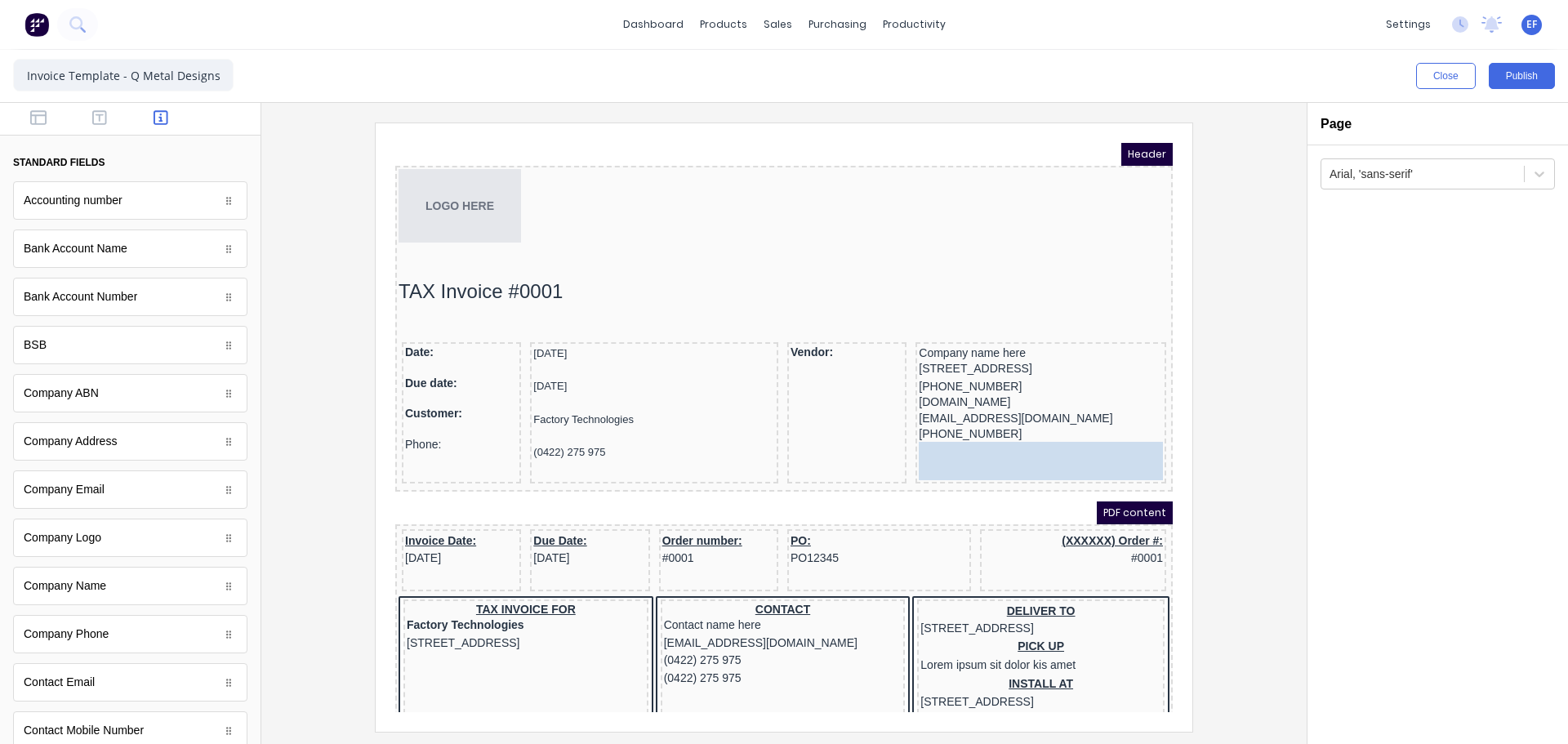
drag, startPoint x: 86, startPoint y: 299, endPoint x: 1072, endPoint y: 479, distance: 1002.3
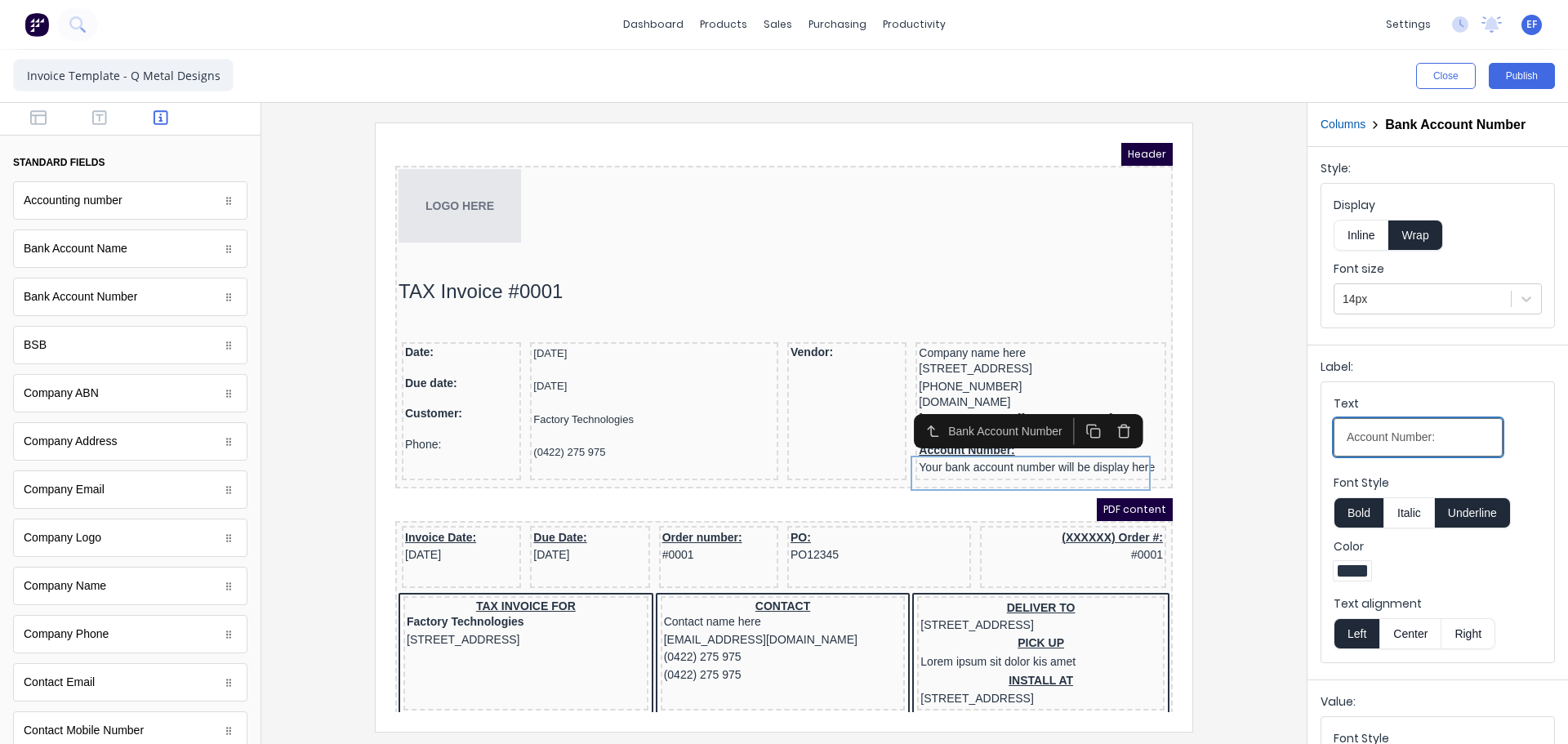
drag, startPoint x: 1834, startPoint y: 560, endPoint x: 1147, endPoint y: 419, distance: 701.3
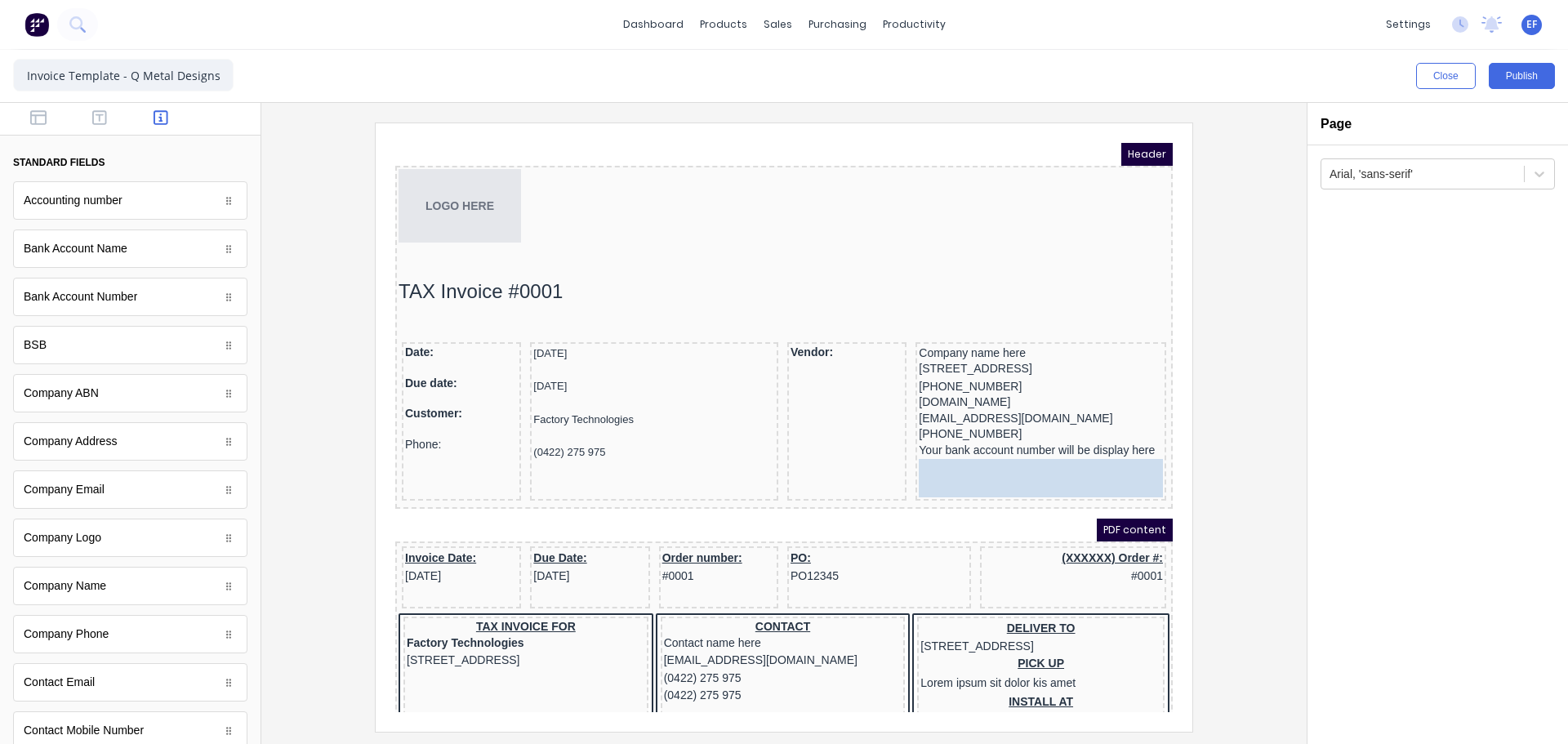
drag, startPoint x: 53, startPoint y: 250, endPoint x: 1008, endPoint y: 477, distance: 981.6
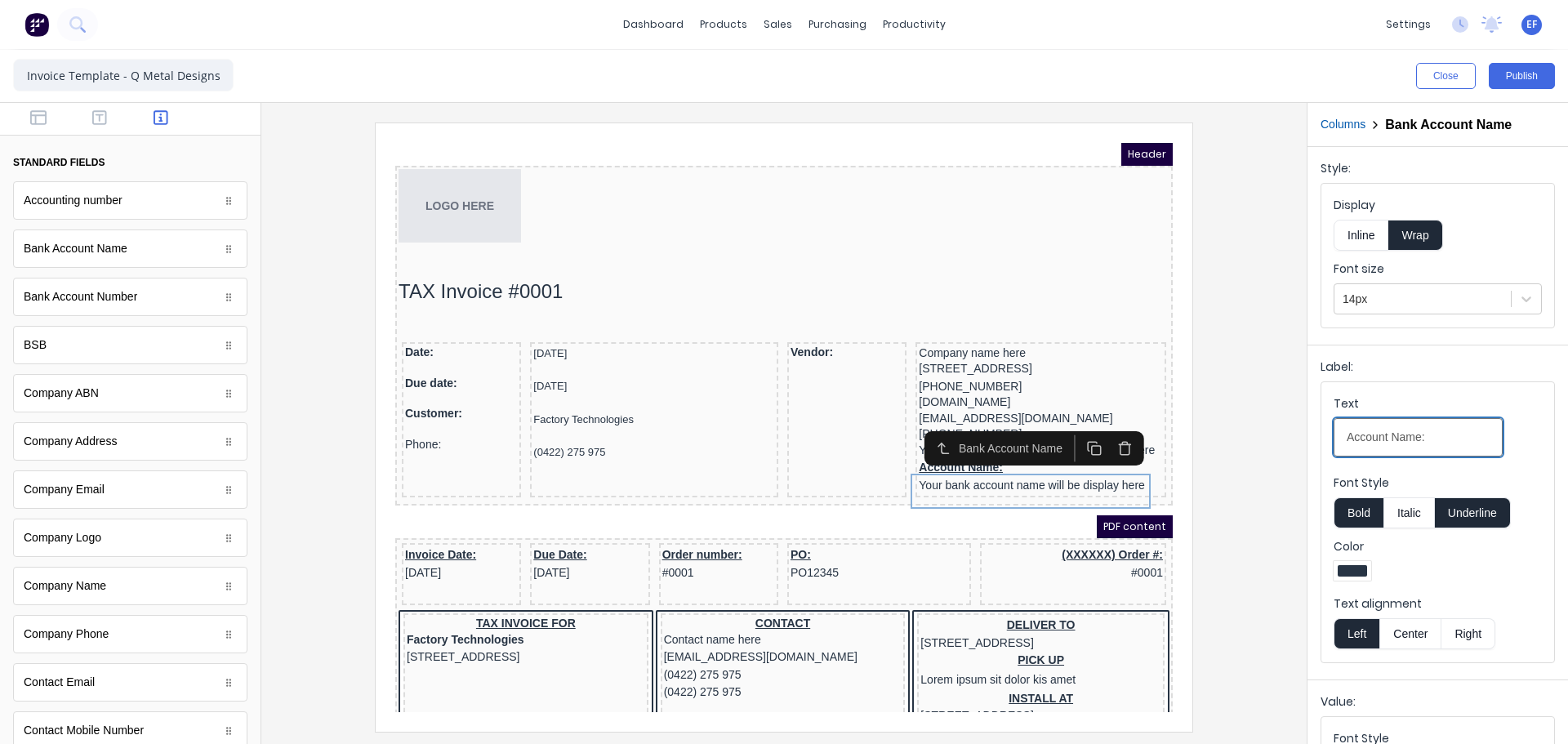
drag, startPoint x: 1453, startPoint y: 440, endPoint x: 1198, endPoint y: 442, distance: 255.0
click at [1198, 442] on div "Close Publish Components standard fields Accounting number Accounting number Ba…" at bounding box center [784, 397] width 1568 height 694
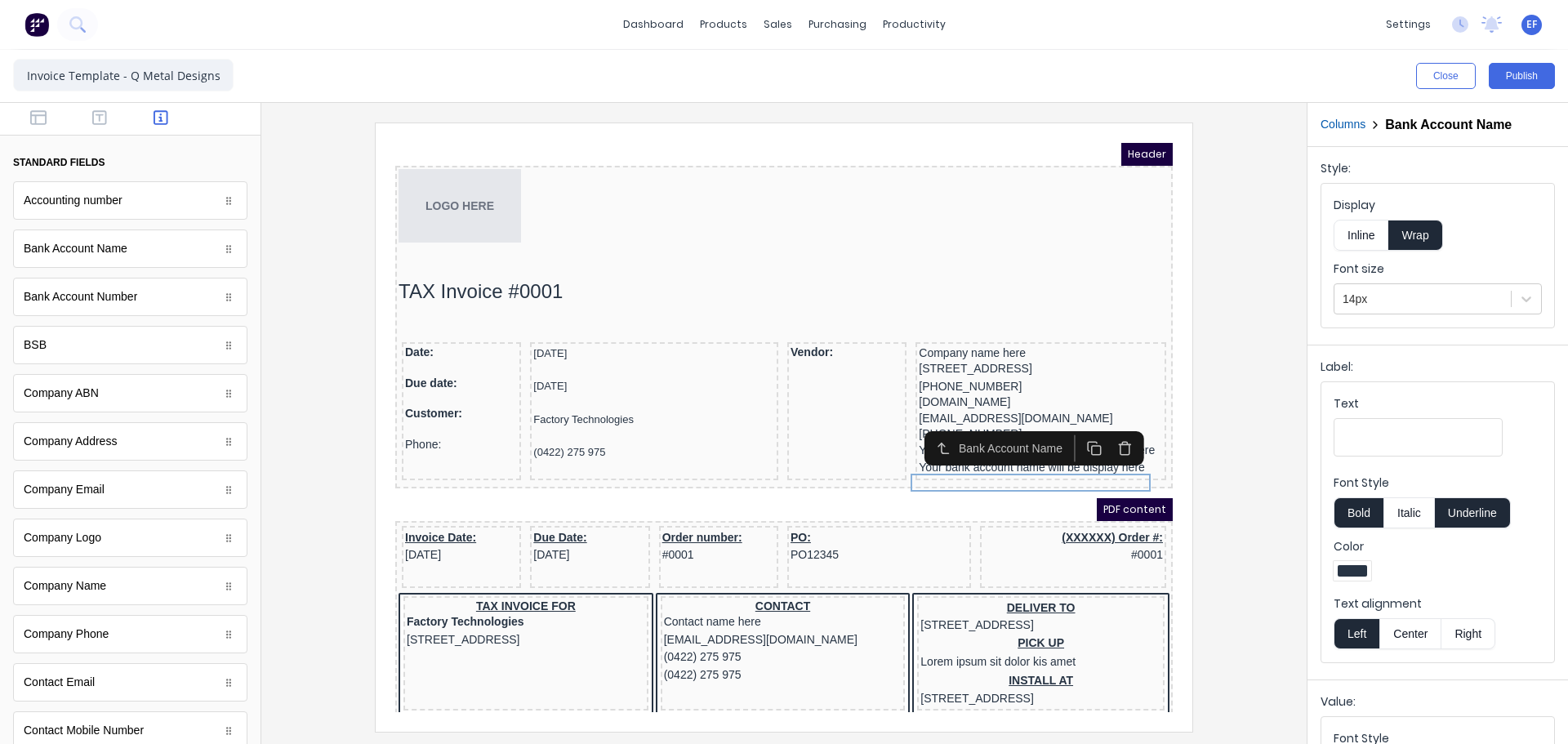
click at [1231, 501] on div at bounding box center [784, 427] width 1019 height 608
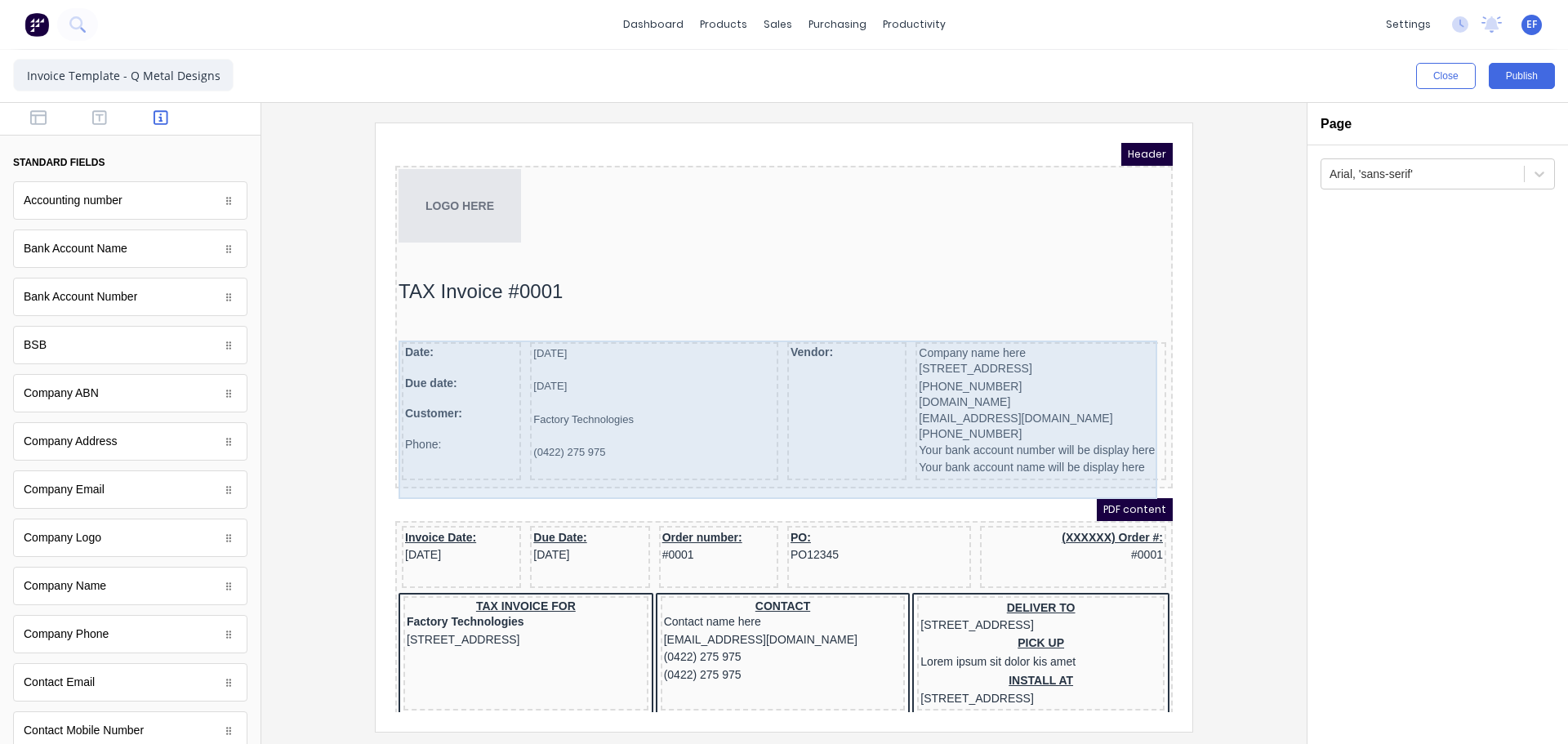
click at [817, 386] on div "Vendor:" at bounding box center [827, 392] width 119 height 138
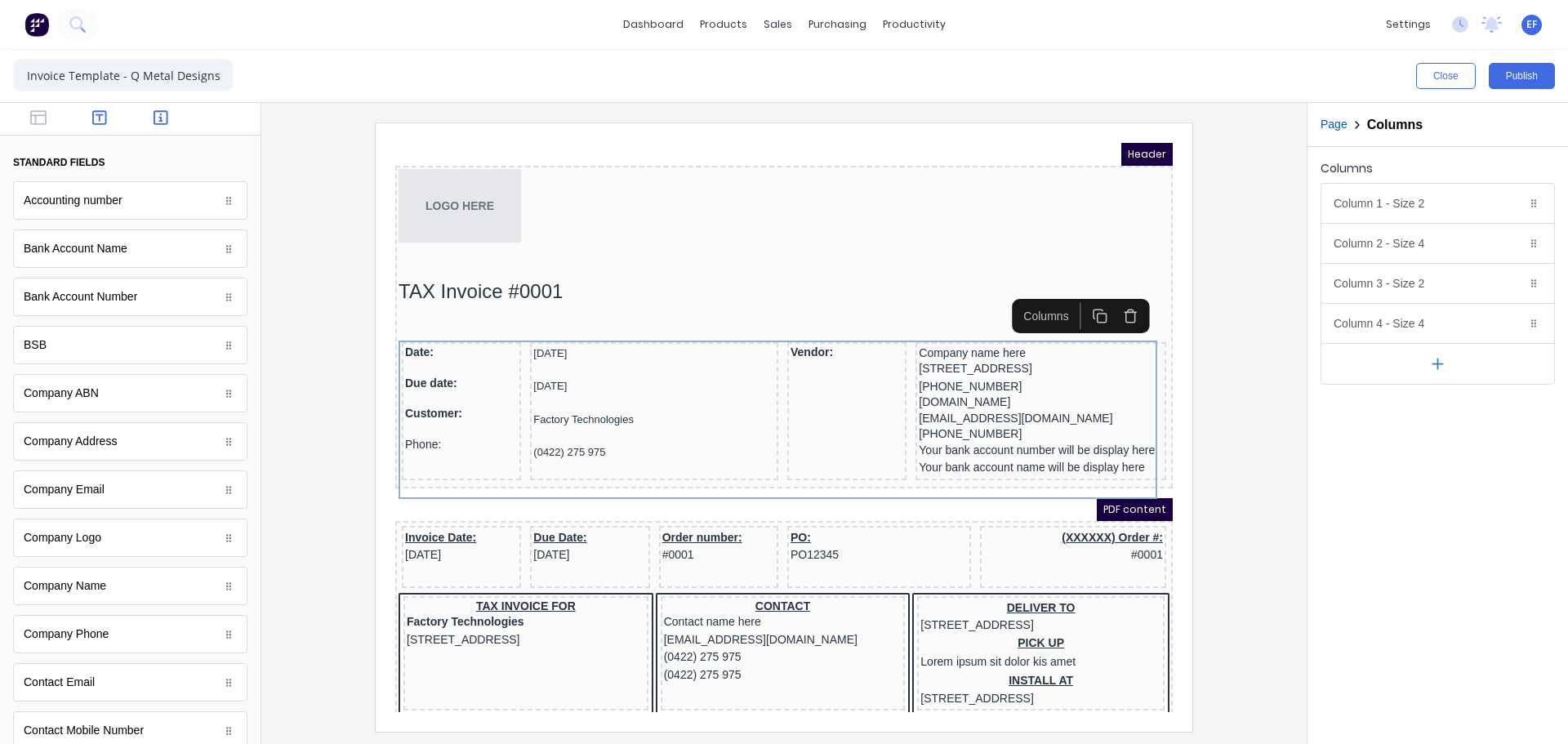
click at [100, 123] on icon "button" at bounding box center [100, 117] width 15 height 17
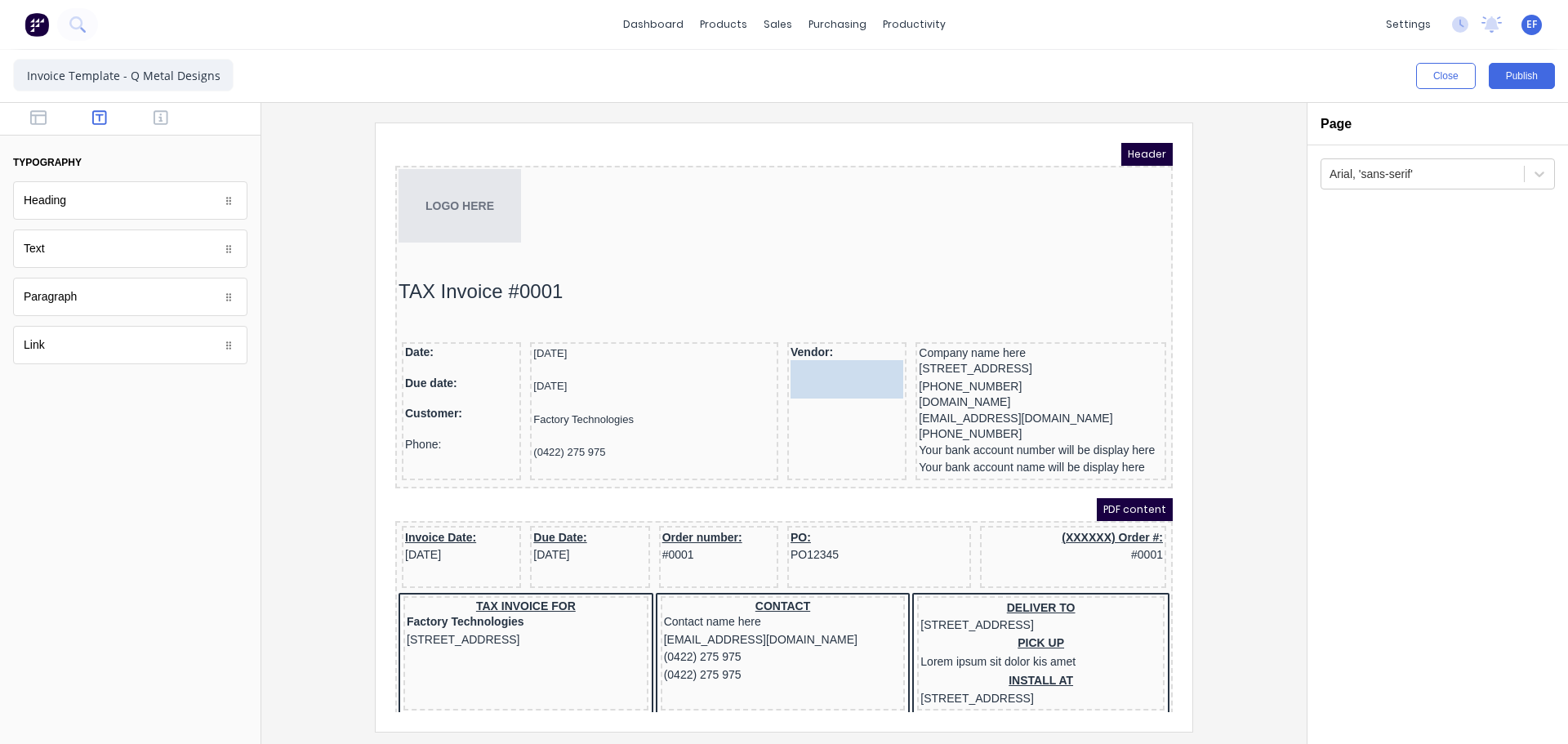
drag, startPoint x: 60, startPoint y: 251, endPoint x: 823, endPoint y: 401, distance: 777.6
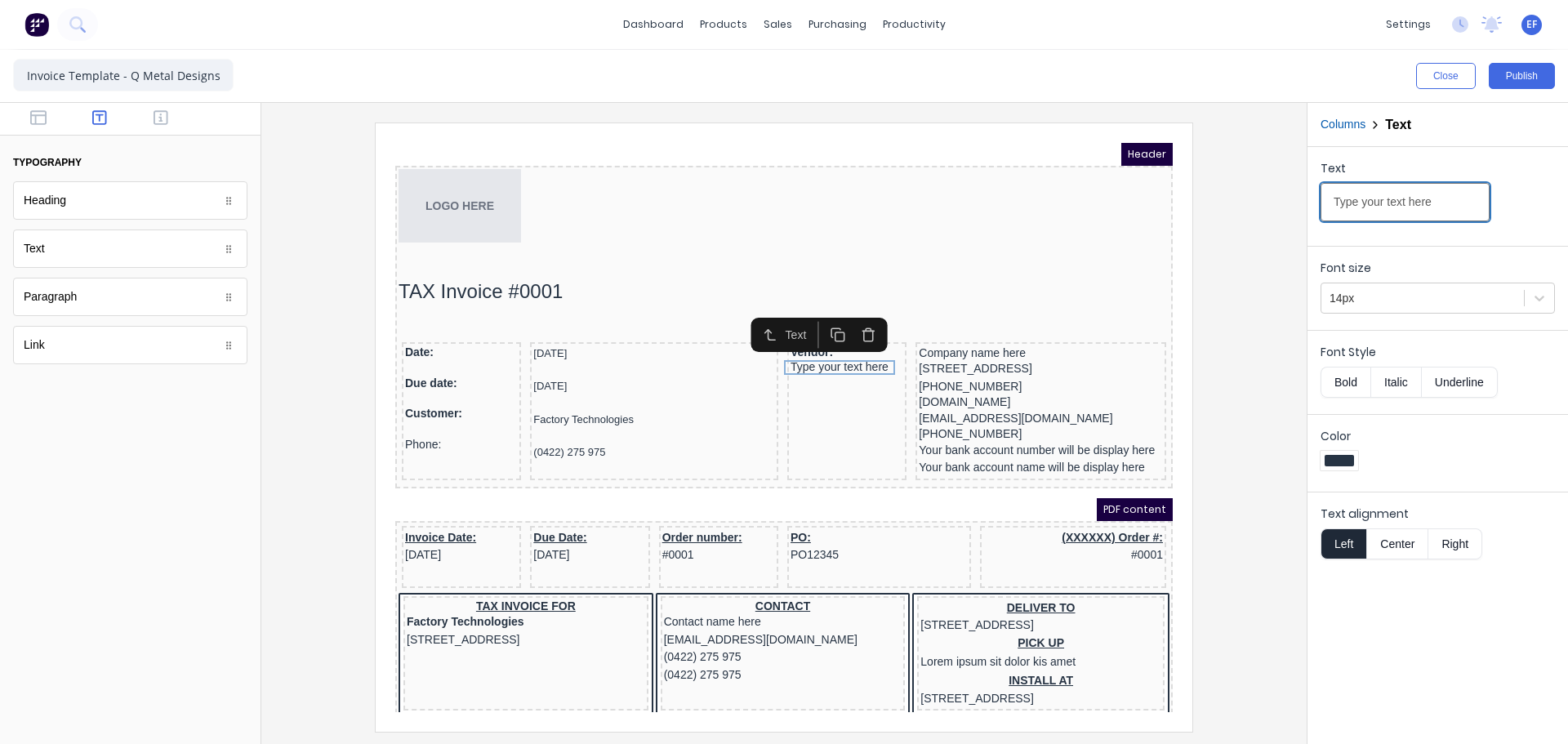
drag, startPoint x: 1441, startPoint y: 207, endPoint x: 1299, endPoint y: 207, distance: 142.0
click at [1299, 207] on div "Close Publish Components typography Heading Heading Text Text Paragraph Paragra…" at bounding box center [784, 397] width 1568 height 694
paste input "Address:"
type input "Address:"
click at [817, 317] on icon "button" at bounding box center [819, 316] width 16 height 16
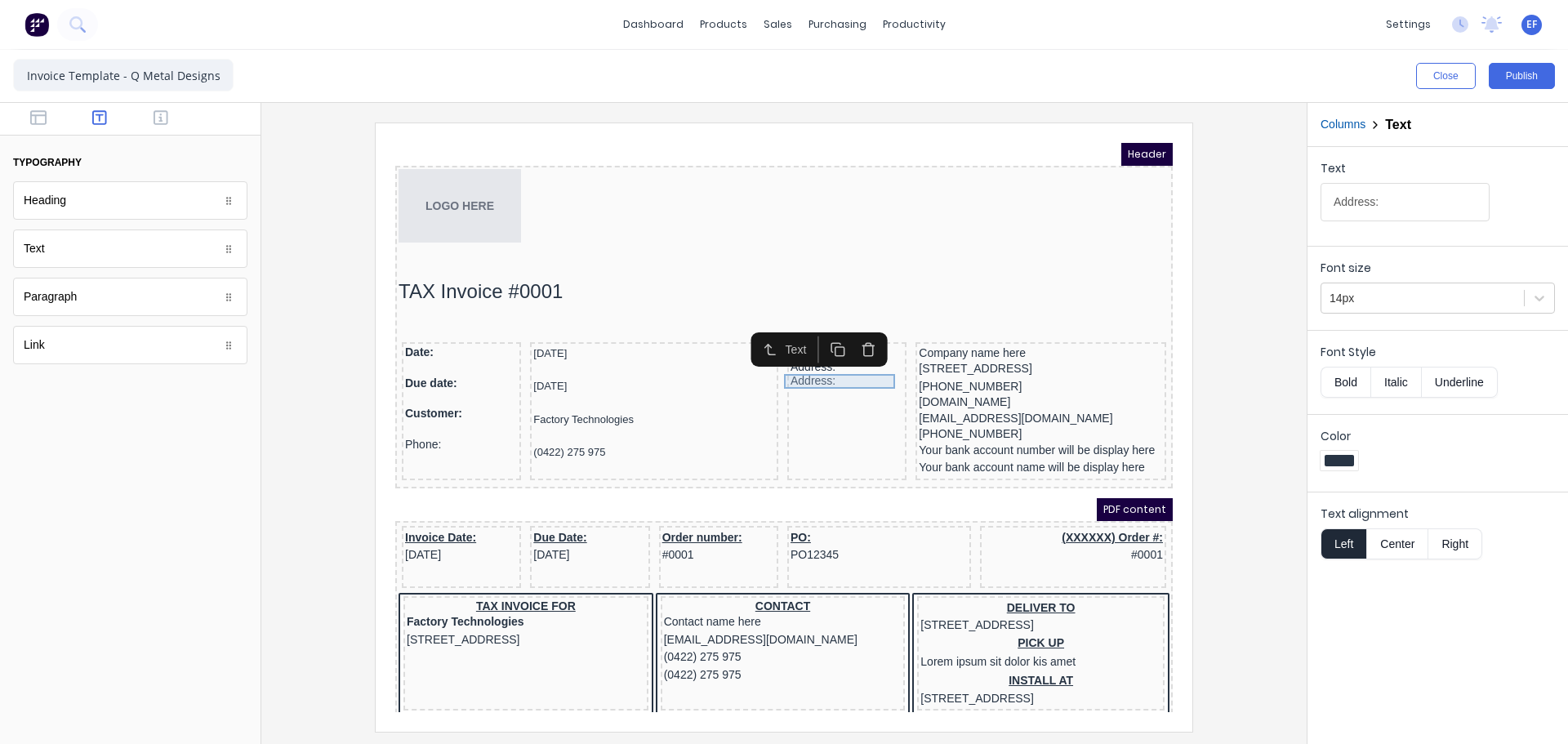
click at [805, 357] on div "Address:" at bounding box center [827, 362] width 113 height 15
drag, startPoint x: 1405, startPoint y: 204, endPoint x: 1251, endPoint y: 216, distance: 154.5
click at [1251, 216] on div "Close Publish Components typography Heading Heading Text Text Paragraph Paragra…" at bounding box center [784, 397] width 1568 height 694
paste input "Phone"
type input "Phone:"
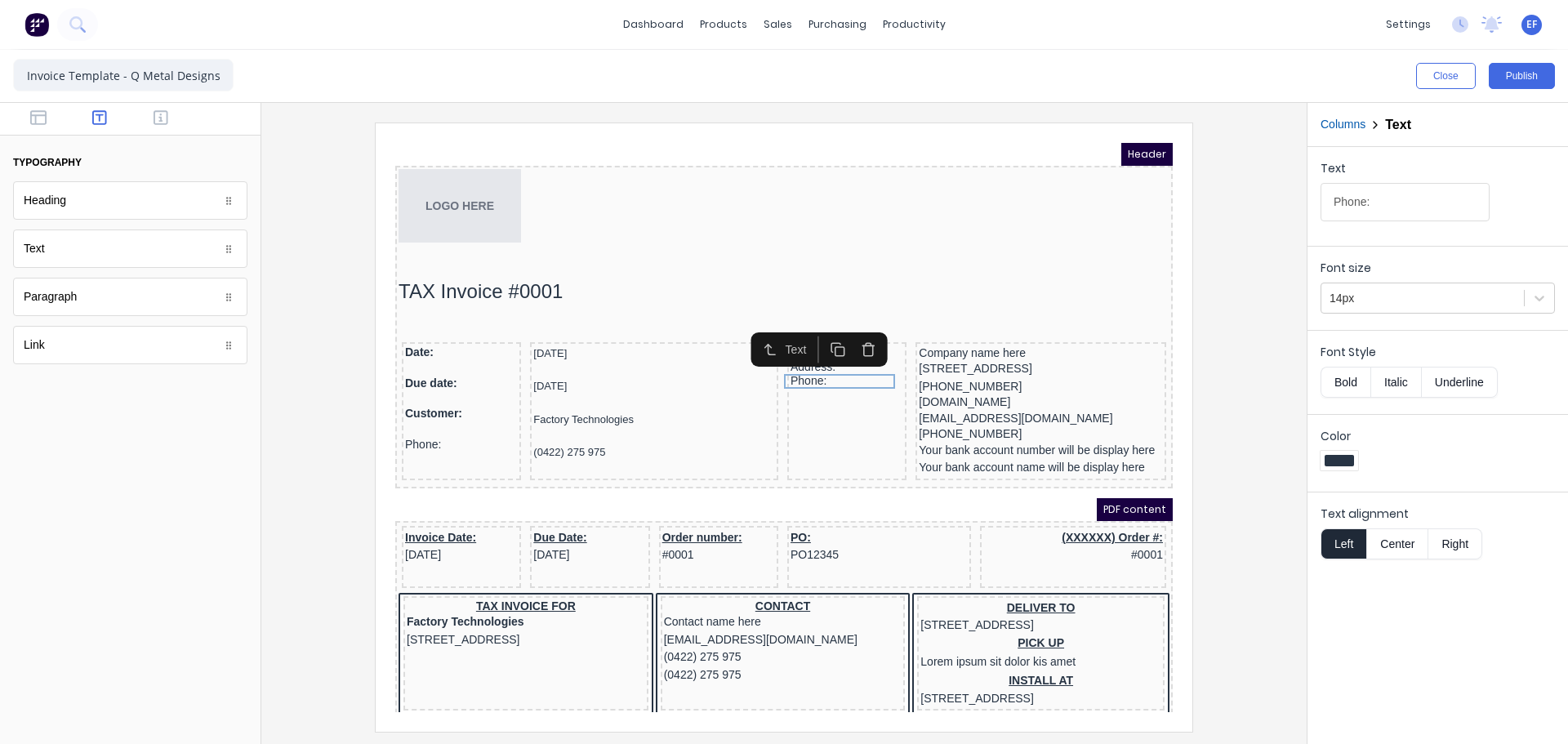
click at [34, 134] on div at bounding box center [130, 119] width 260 height 32
click at [34, 119] on icon "button" at bounding box center [38, 117] width 17 height 17
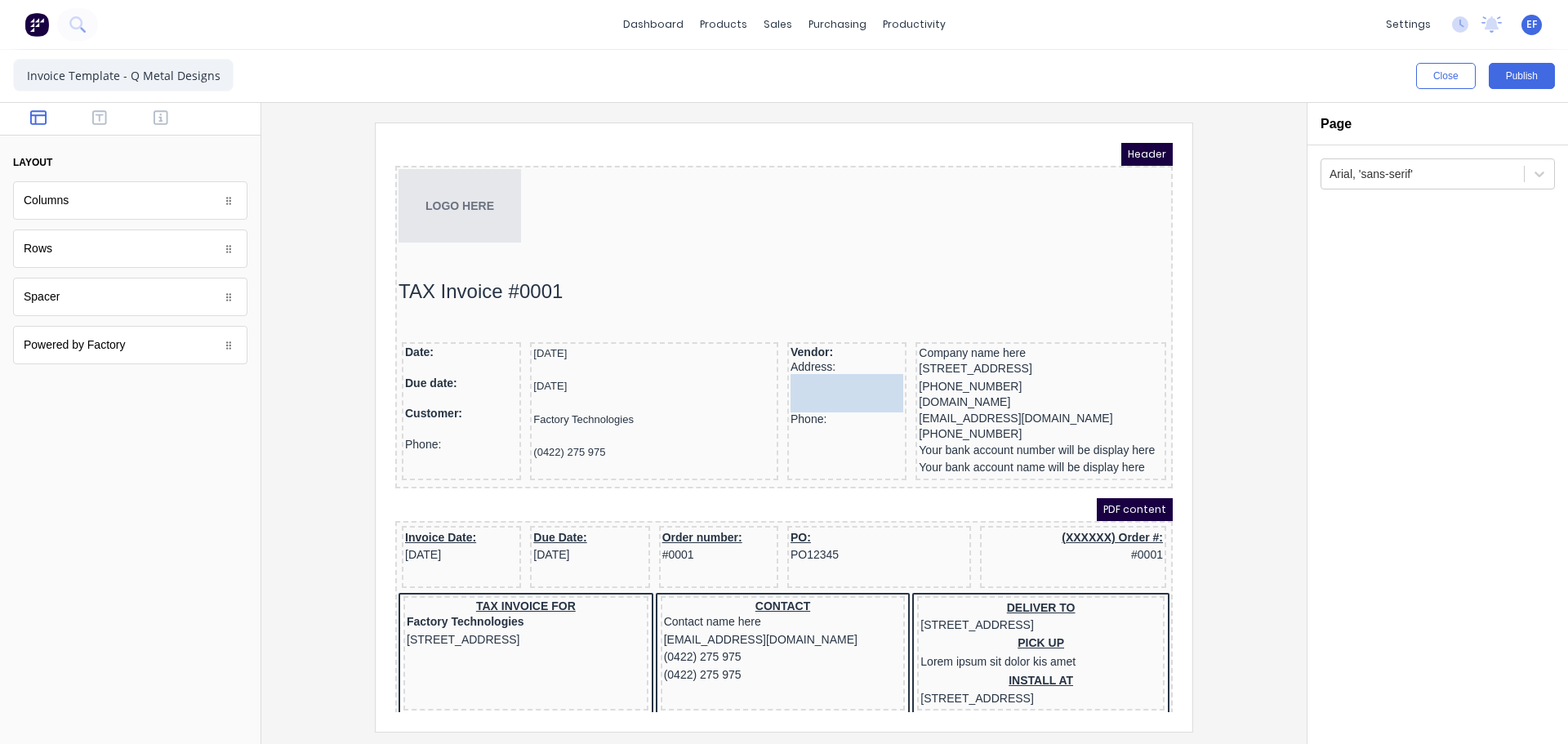
drag, startPoint x: 41, startPoint y: 296, endPoint x: 415, endPoint y: 206, distance: 384.7
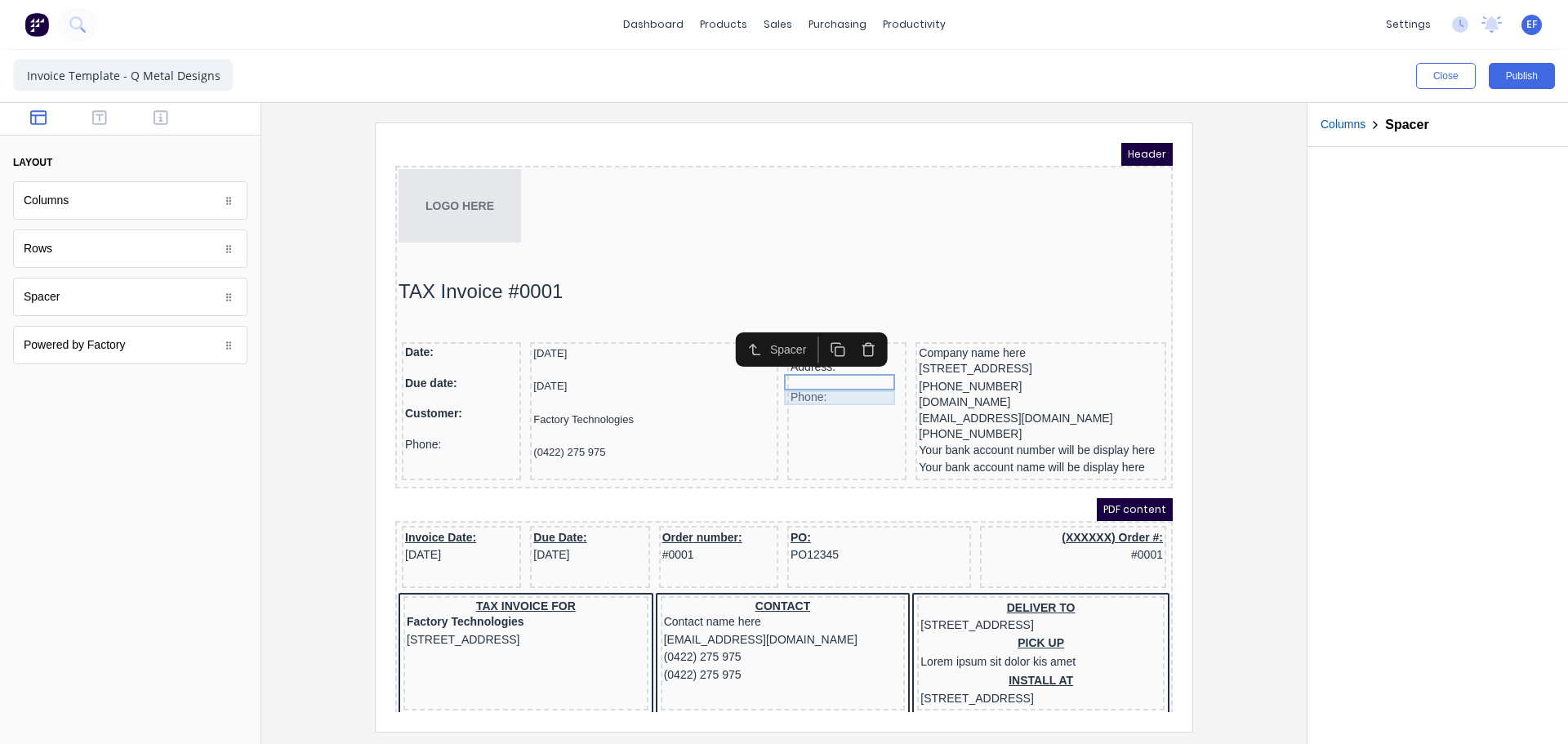
click at [781, 374] on div "Phone:" at bounding box center [827, 378] width 113 height 15
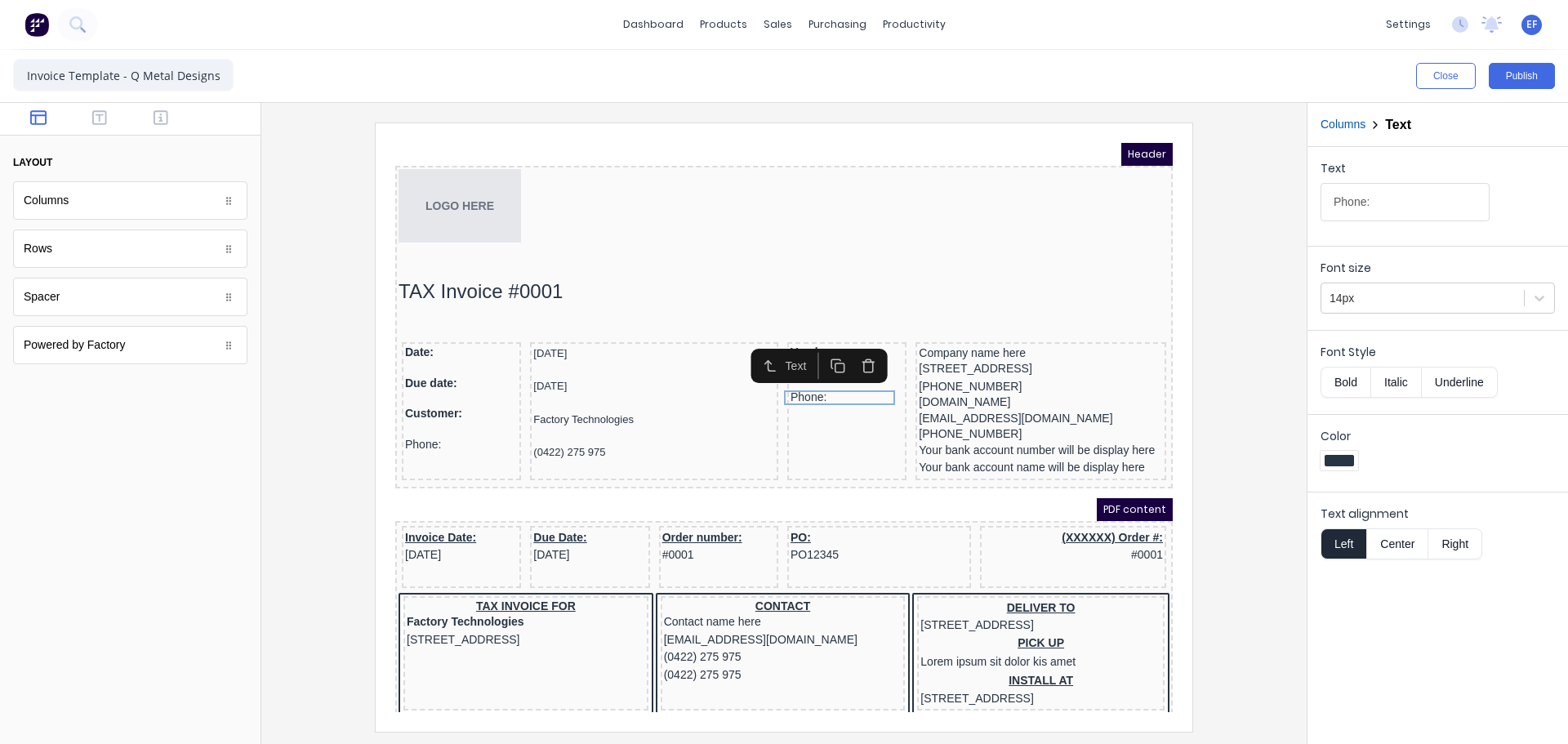
click at [813, 347] on icon "button" at bounding box center [817, 344] width 9 height 9
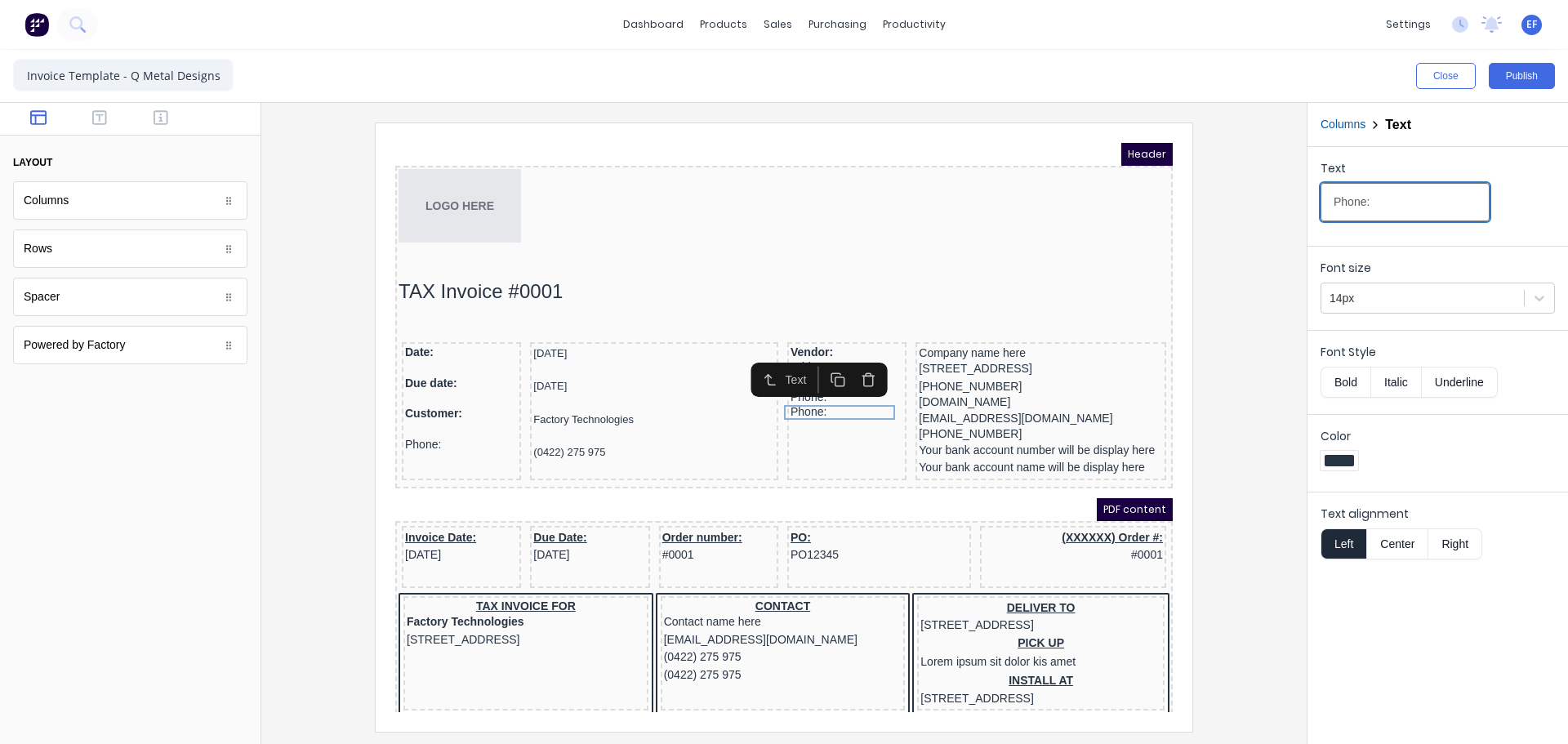
drag, startPoint x: 1376, startPoint y: 205, endPoint x: 1279, endPoint y: 206, distance: 97.0
click at [1279, 206] on div "Close Publish Components layout Columns Columns Rows Rows Spacer Spacer Powered…" at bounding box center [784, 397] width 1568 height 694
paste input "Websit"
type input "Website:"
click at [815, 364] on icon "button" at bounding box center [819, 361] width 16 height 16
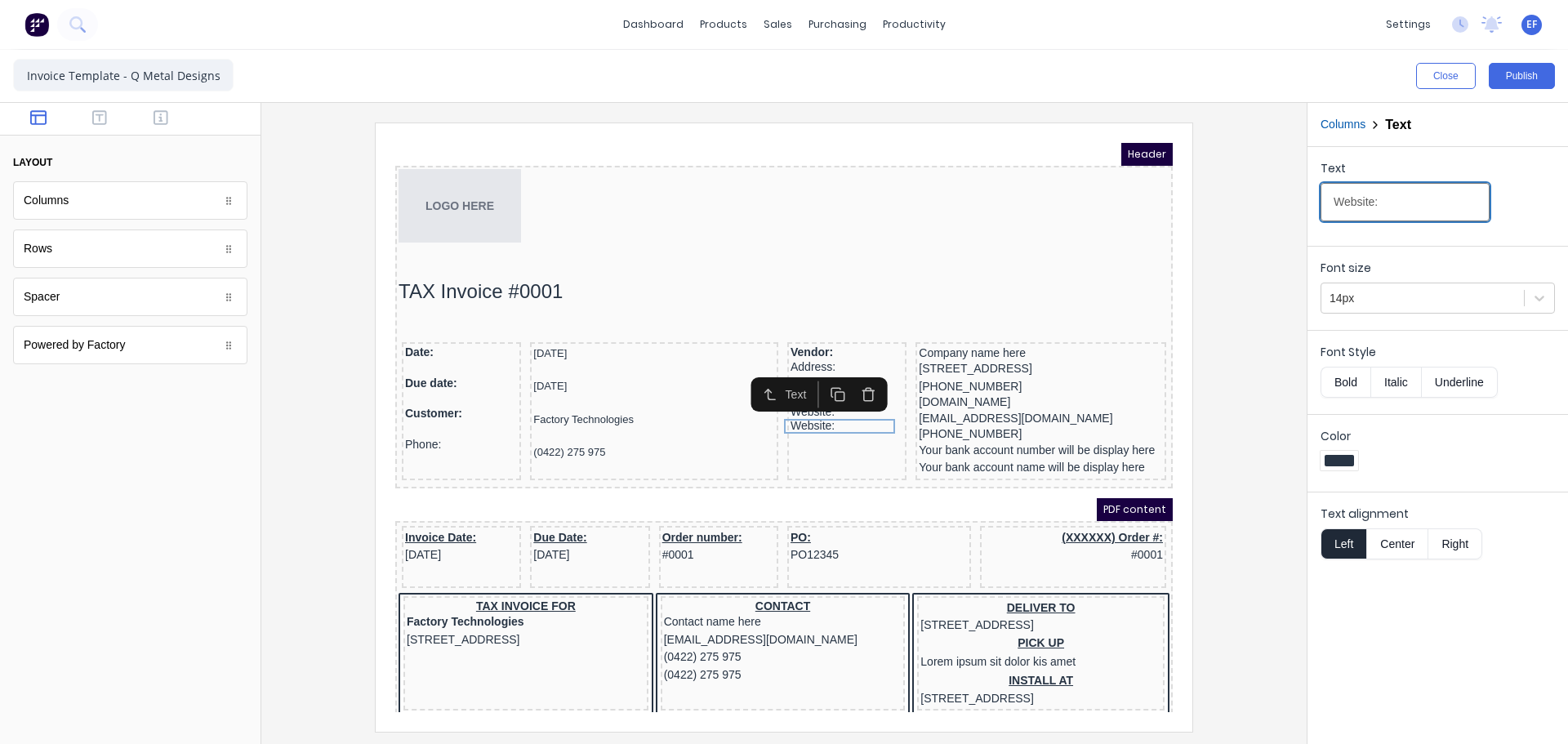
drag, startPoint x: 1409, startPoint y: 205, endPoint x: 1275, endPoint y: 219, distance: 134.7
click at [1275, 219] on div "Close Publish Components layout Columns Columns Rows Rows Spacer Spacer Powered…" at bounding box center [784, 397] width 1568 height 694
paste input "E-mail"
type input "E-mail:"
click at [823, 375] on icon "button" at bounding box center [819, 375] width 16 height 16
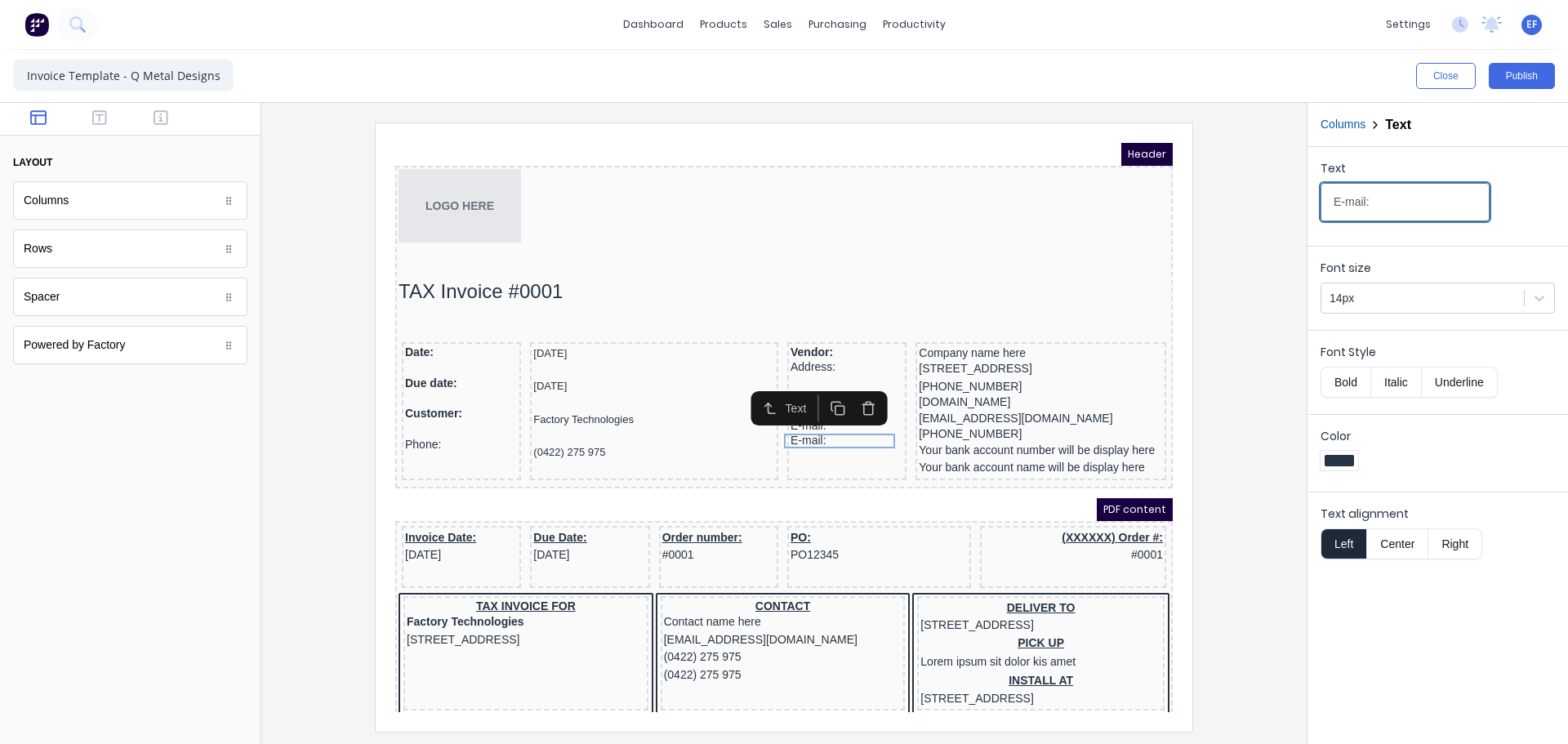
drag, startPoint x: 1410, startPoint y: 212, endPoint x: 1284, endPoint y: 212, distance: 126.0
click at [1284, 212] on div "Close Publish Components layout Columns Columns Rows Rows Spacer Spacer Powered…" at bounding box center [784, 397] width 1568 height 694
paste input "Tax/VAT number"
type input "Tax/VAT number:"
click at [809, 383] on button "button" at bounding box center [819, 389] width 31 height 27
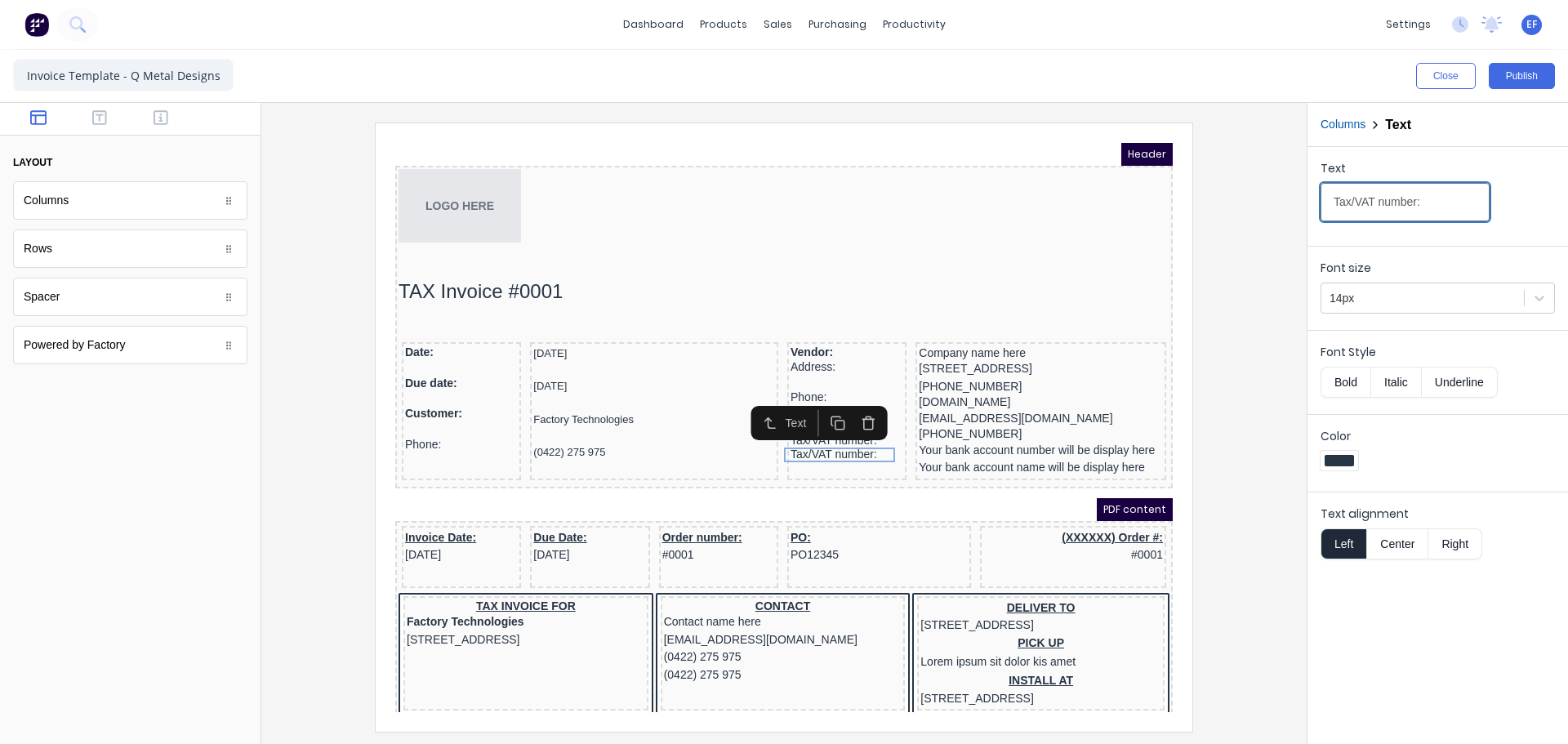
drag, startPoint x: 1379, startPoint y: 212, endPoint x: 1229, endPoint y: 206, distance: 150.1
click at [1229, 206] on div "Close Publish Components layout Columns Columns Rows Rows Spacer Spacer Powered…" at bounding box center [784, 397] width 1568 height 694
paste input "Payment details"
type input "Payment details:"
click at [1278, 418] on div at bounding box center [784, 427] width 1019 height 608
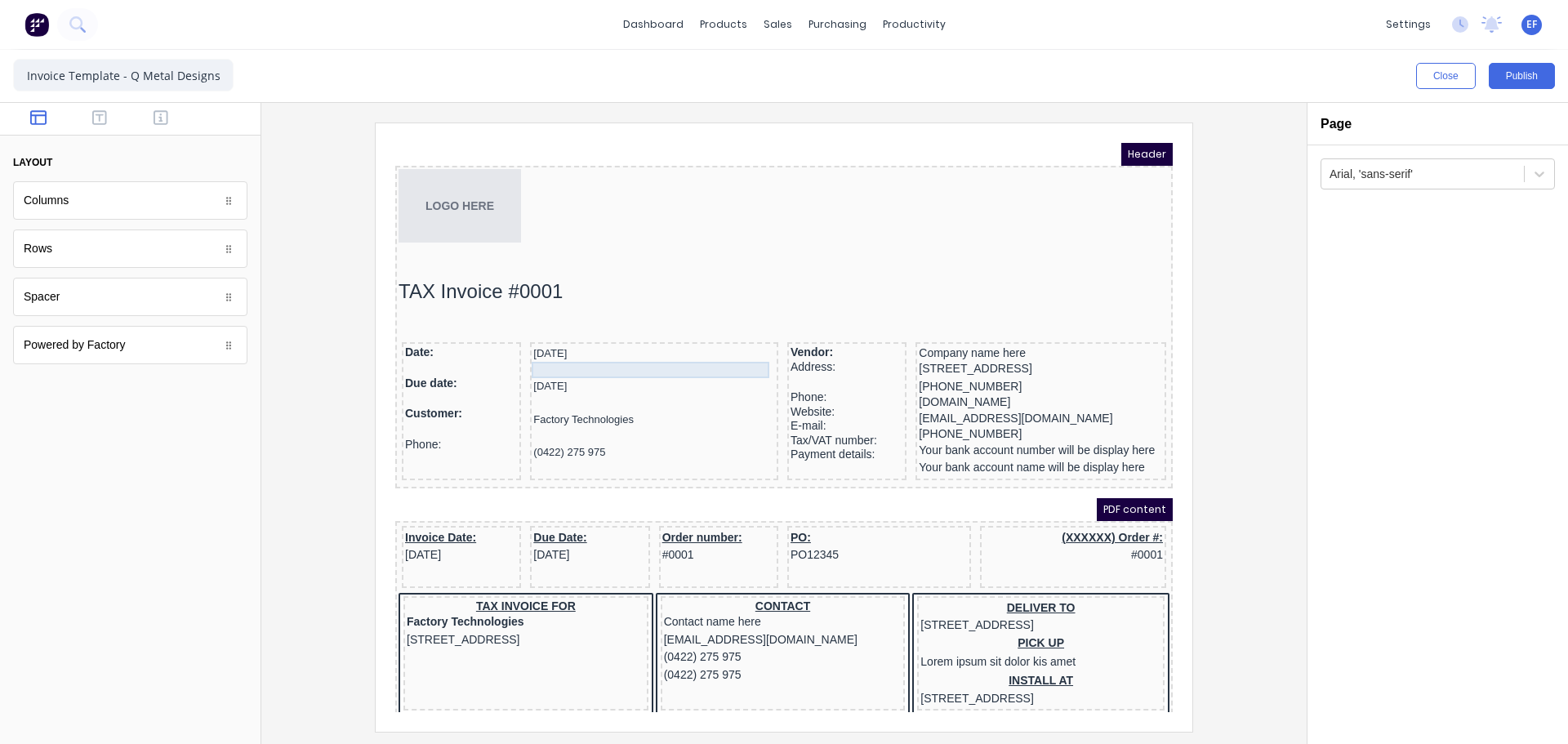
click at [563, 348] on div at bounding box center [635, 351] width 242 height 17
click at [686, 318] on icon "button" at bounding box center [690, 316] width 9 height 9
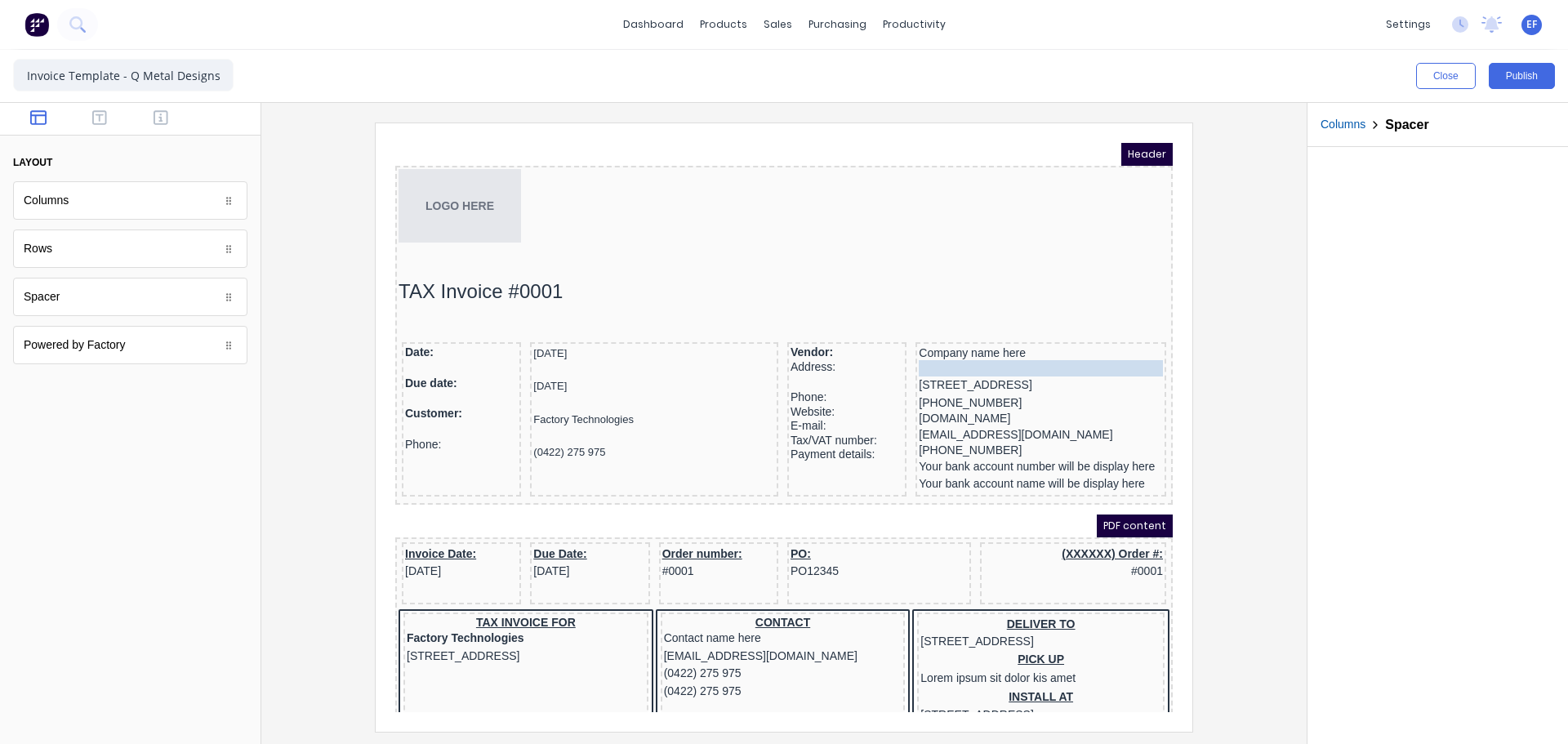
drag, startPoint x: 551, startPoint y: 365, endPoint x: 949, endPoint y: 358, distance: 398.1
click at [1068, 320] on icon "button" at bounding box center [1075, 316] width 16 height 16
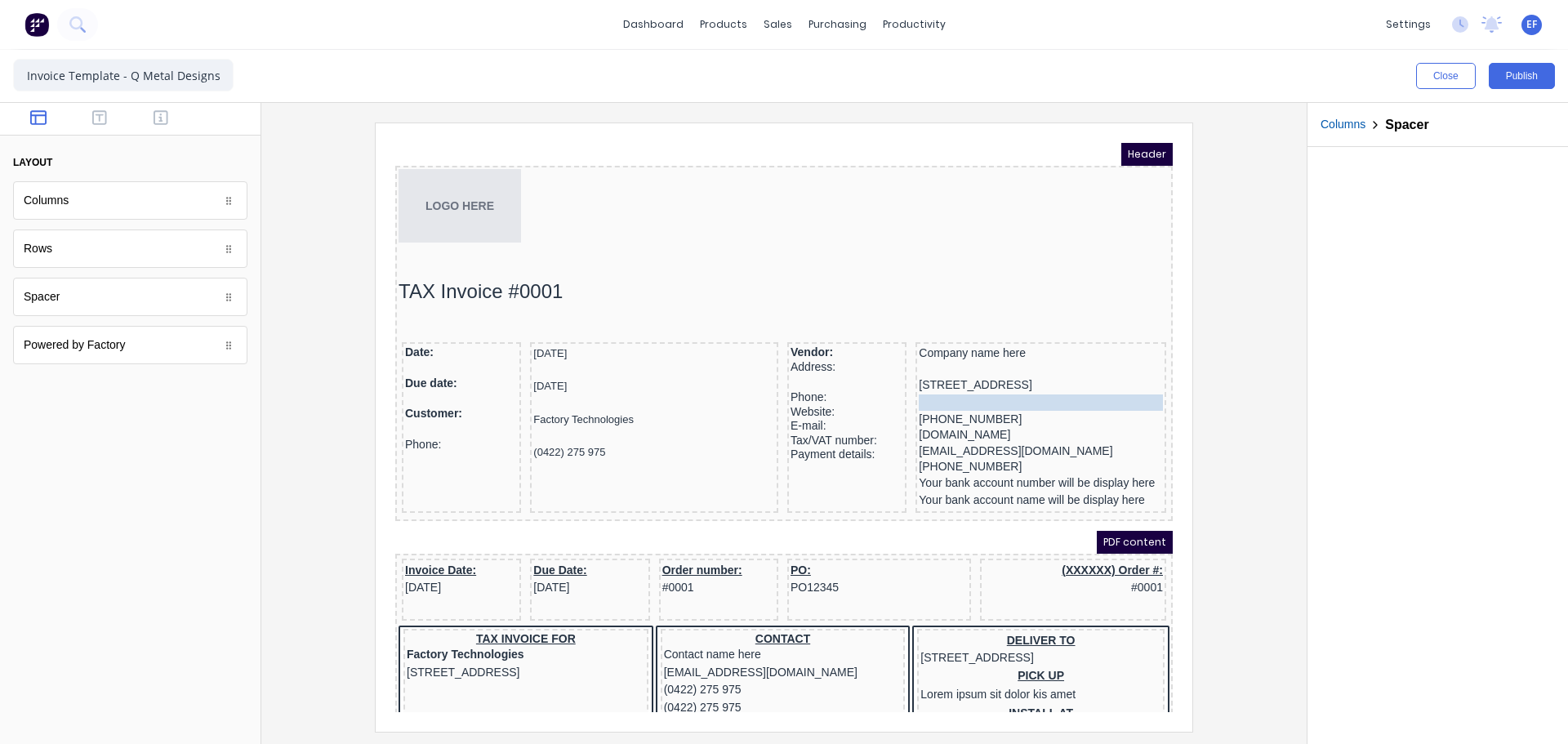
drag, startPoint x: 935, startPoint y: 363, endPoint x: 933, endPoint y: 393, distance: 30.1
click at [1069, 362] on icon "button" at bounding box center [1075, 364] width 16 height 16
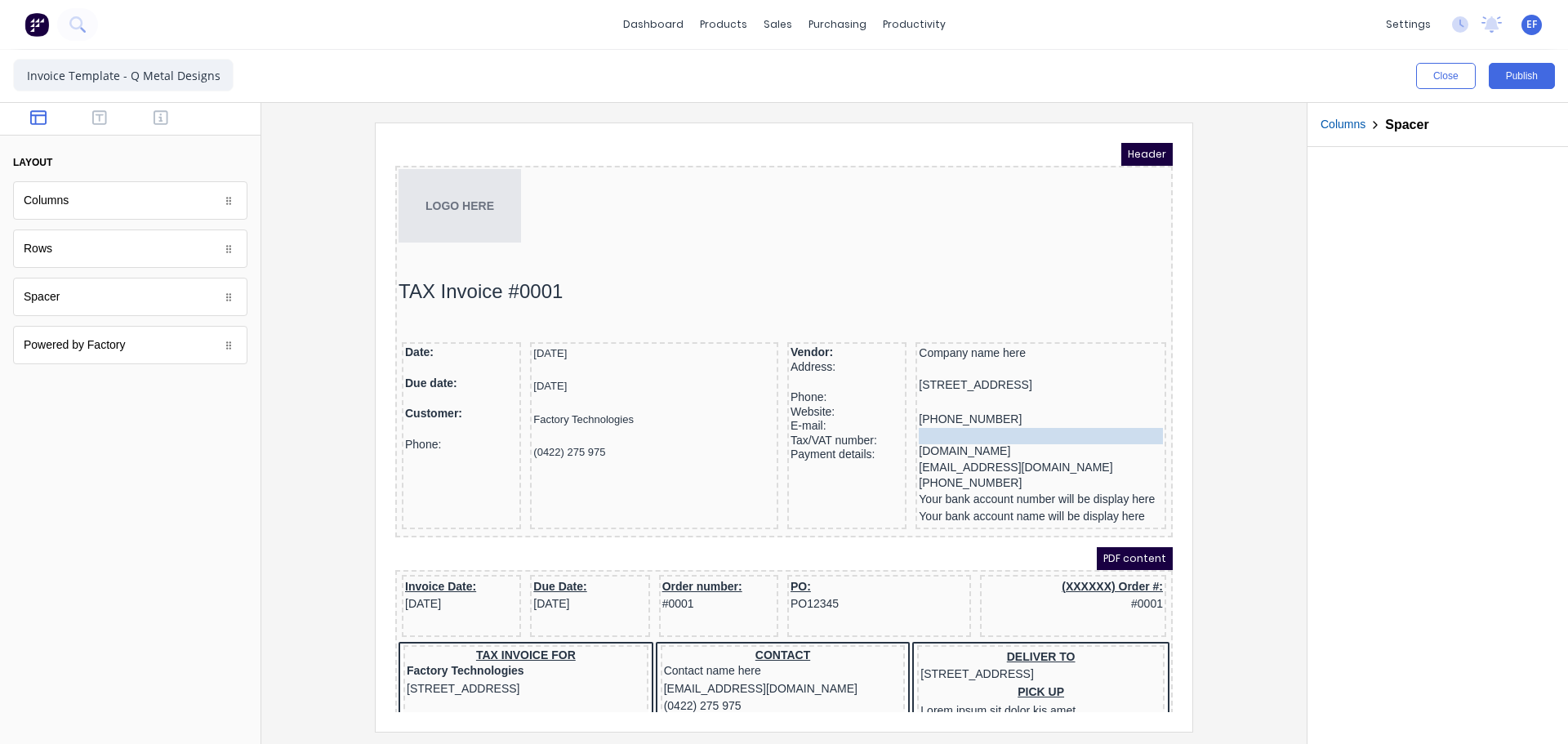
drag, startPoint x: 909, startPoint y: 411, endPoint x: 909, endPoint y: 430, distance: 19.0
click at [1067, 393] on icon "button" at bounding box center [1072, 396] width 9 height 9
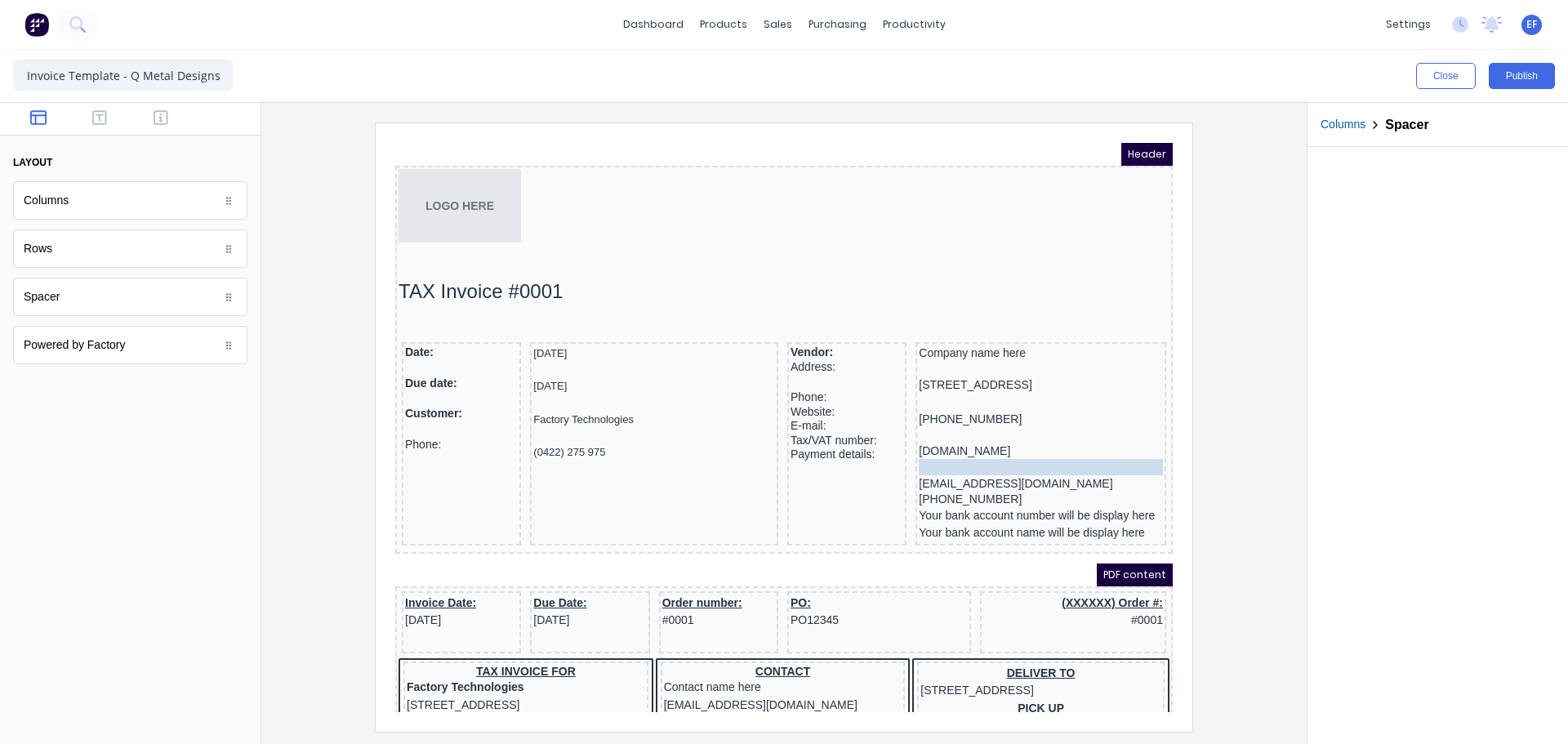
drag, startPoint x: 911, startPoint y: 445, endPoint x: 913, endPoint y: 469, distance: 24.1
click at [1067, 430] on icon "button" at bounding box center [1075, 428] width 16 height 16
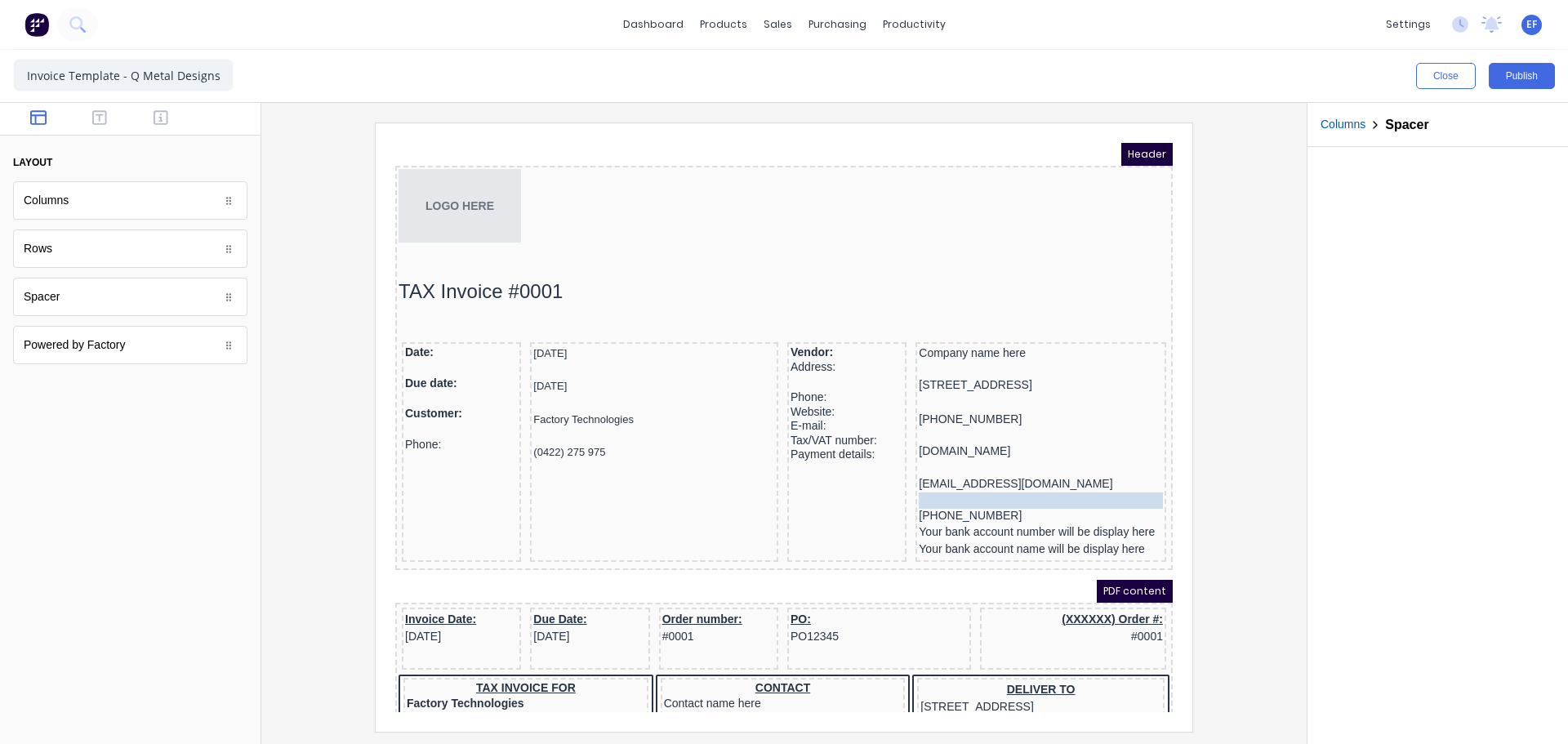
drag, startPoint x: 920, startPoint y: 481, endPoint x: 920, endPoint y: 497, distance: 16.0
click at [1090, 457] on button "button" at bounding box center [1105, 462] width 31 height 27
click at [1076, 456] on icon "button" at bounding box center [1072, 460] width 9 height 9
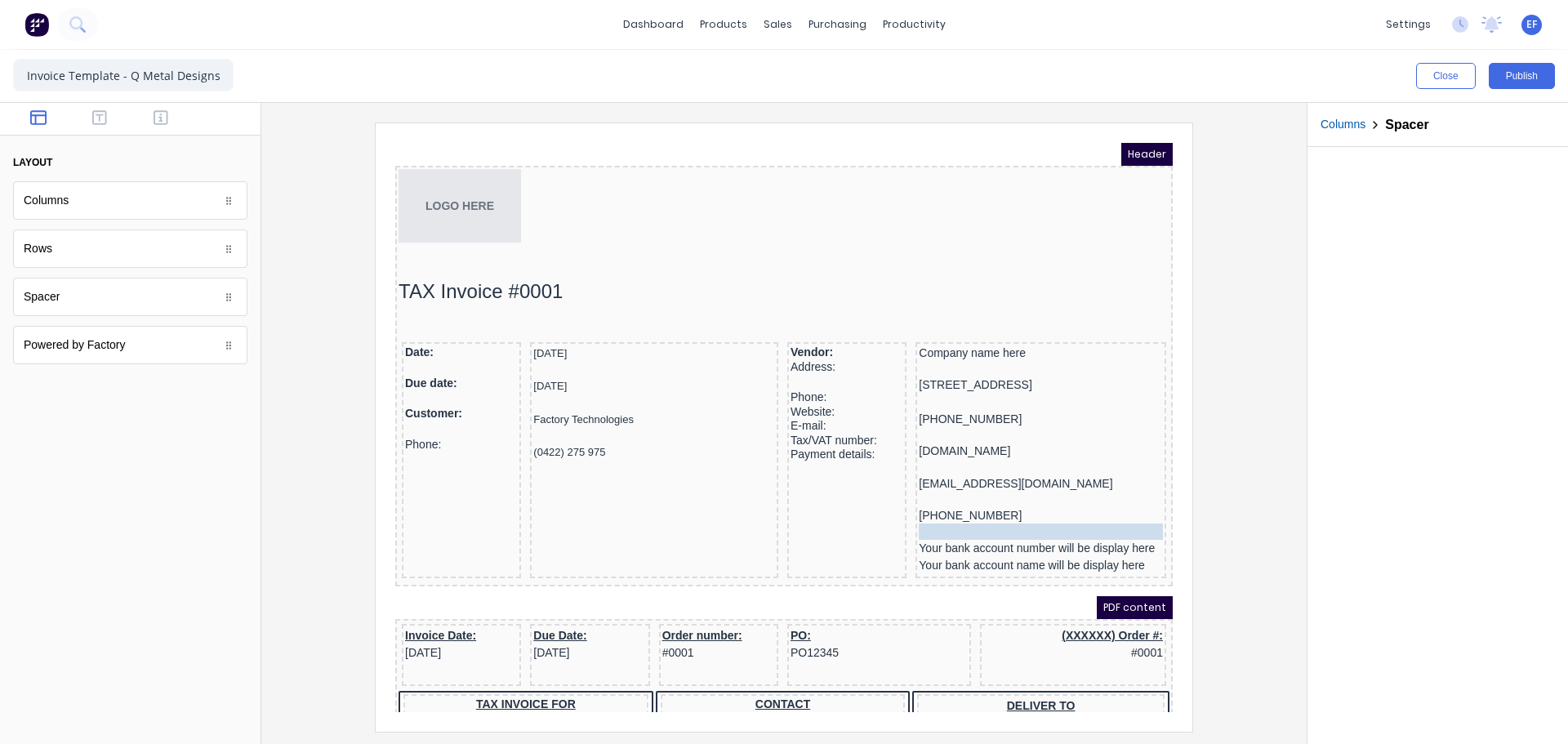
drag, startPoint x: 935, startPoint y: 511, endPoint x: 931, endPoint y: 527, distance: 16.5
click at [792, 357] on div at bounding box center [827, 363] width 113 height 17
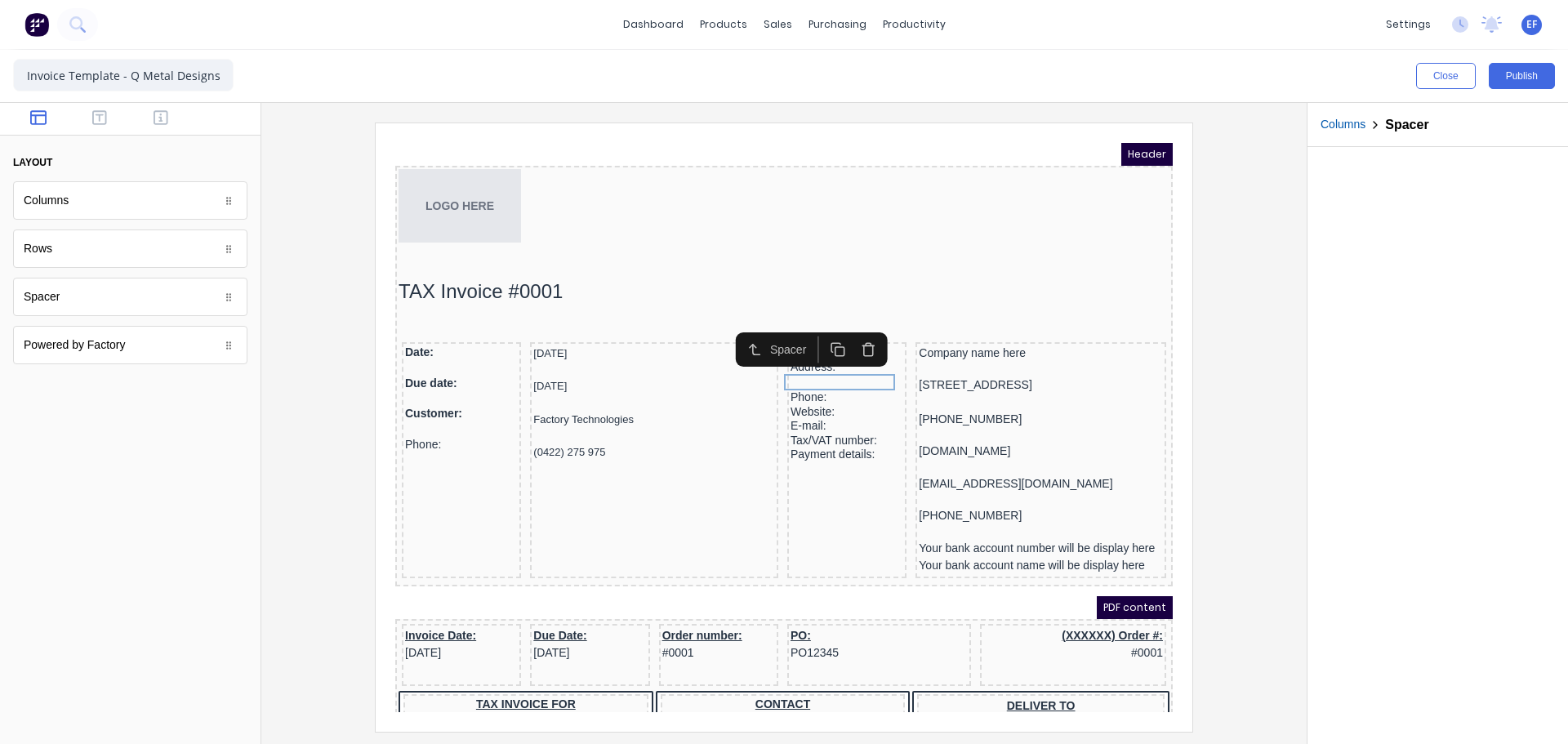
click at [815, 324] on icon "button" at bounding box center [817, 328] width 9 height 9
drag, startPoint x: 808, startPoint y: 375, endPoint x: 805, endPoint y: 393, distance: 18.2
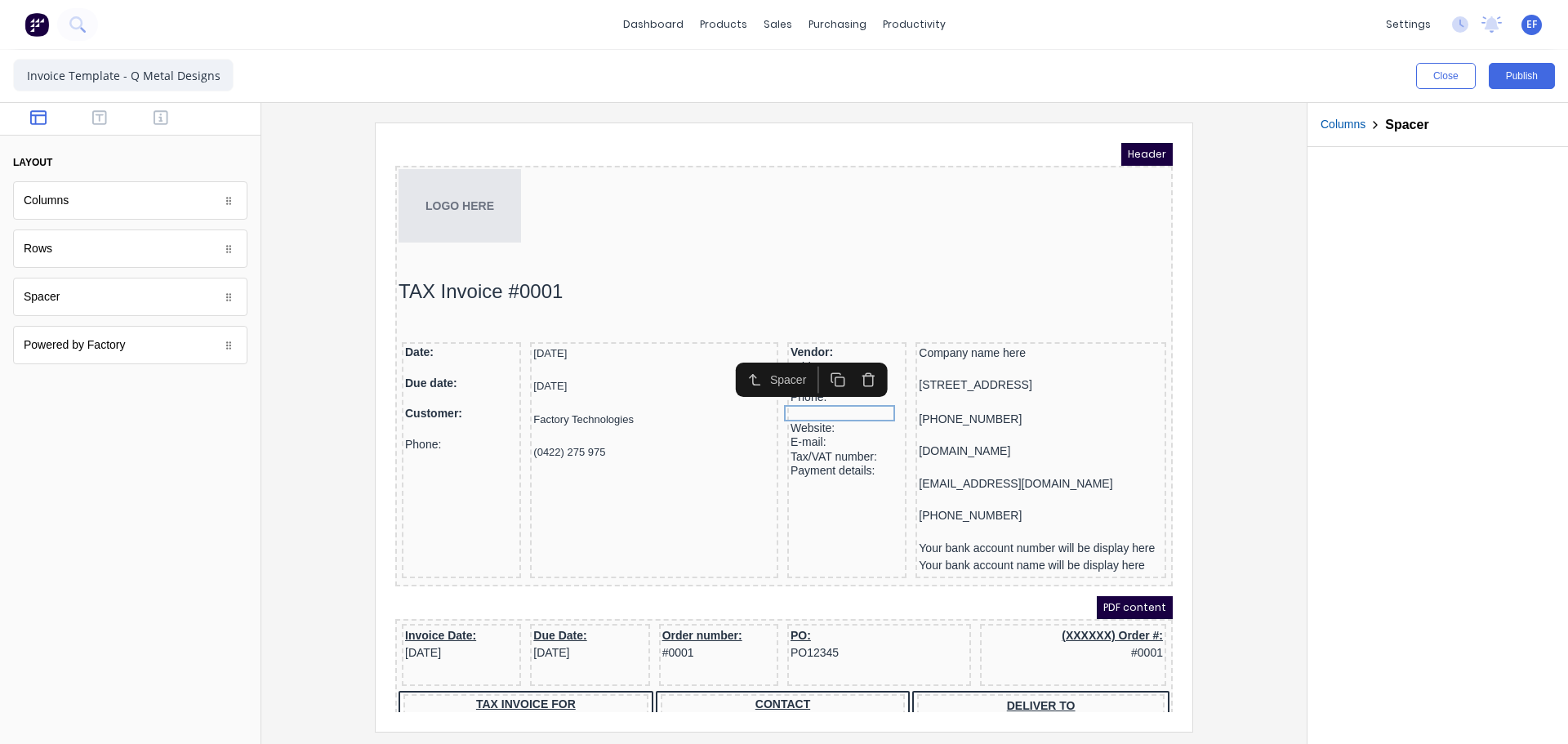
click at [814, 358] on icon "button" at bounding box center [819, 361] width 16 height 16
drag, startPoint x: 804, startPoint y: 407, endPoint x: 804, endPoint y: 424, distance: 17.0
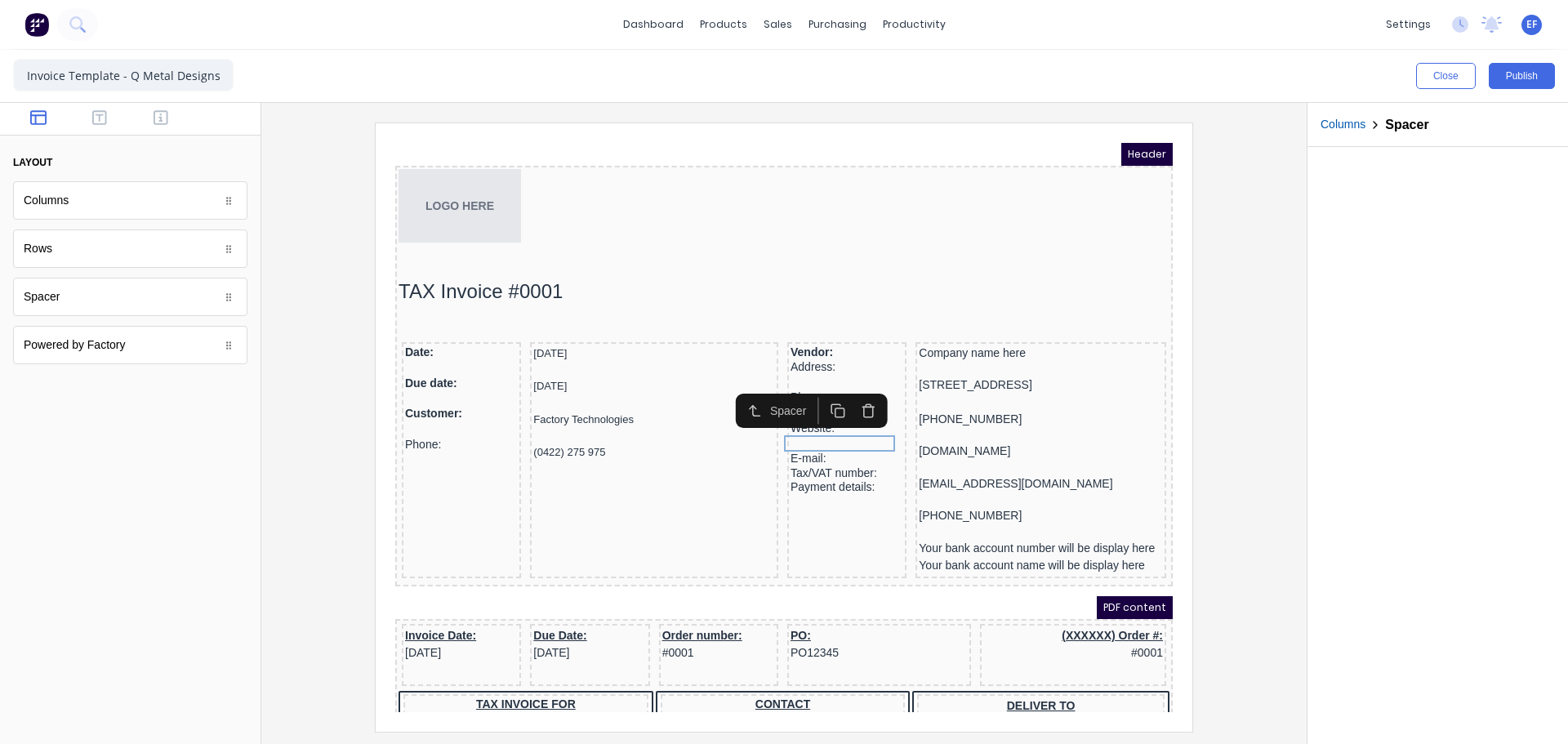
click at [813, 390] on icon "button" at bounding box center [817, 389] width 9 height 9
drag, startPoint x: 804, startPoint y: 440, endPoint x: 804, endPoint y: 457, distance: 17.0
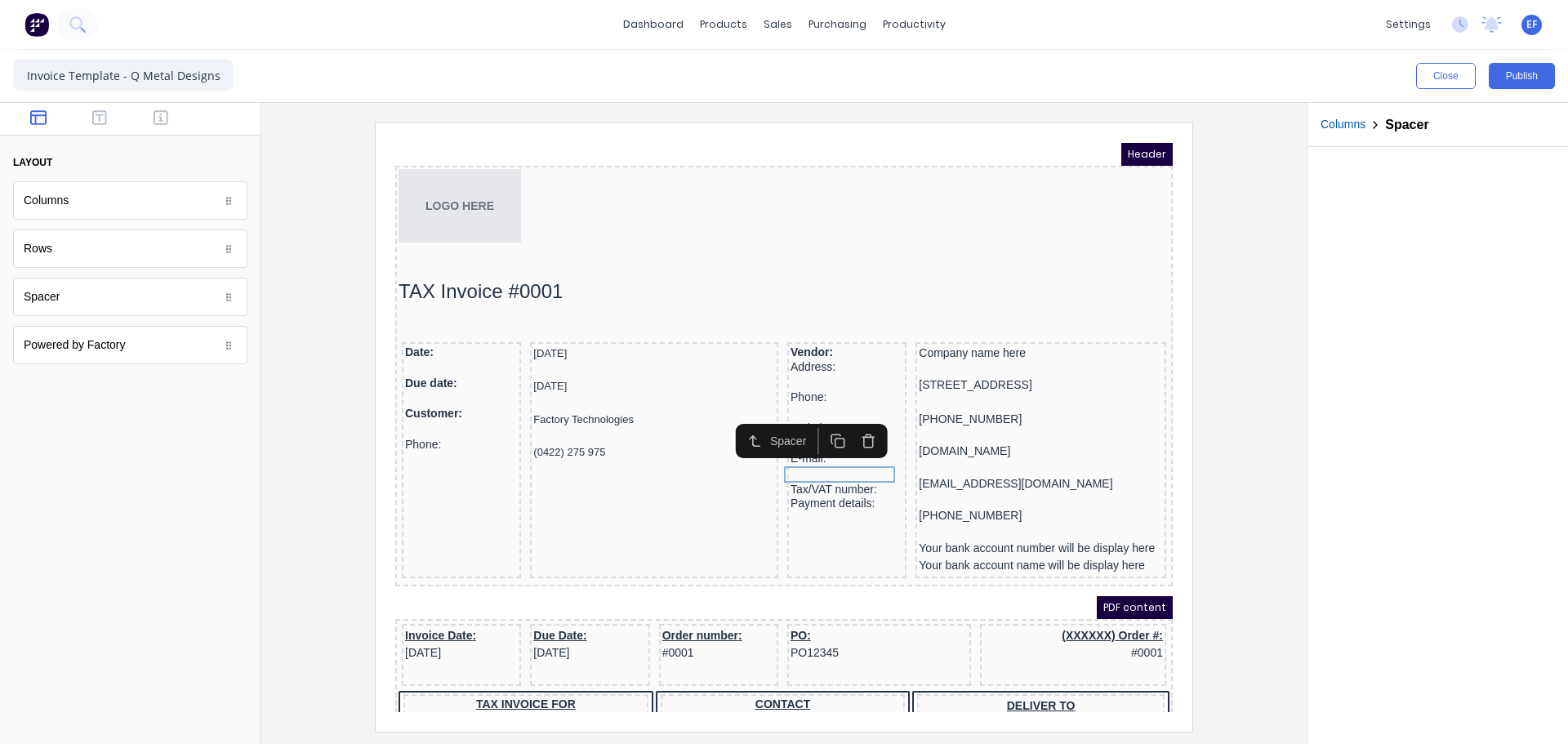
click at [815, 420] on icon "button" at bounding box center [819, 422] width 16 height 16
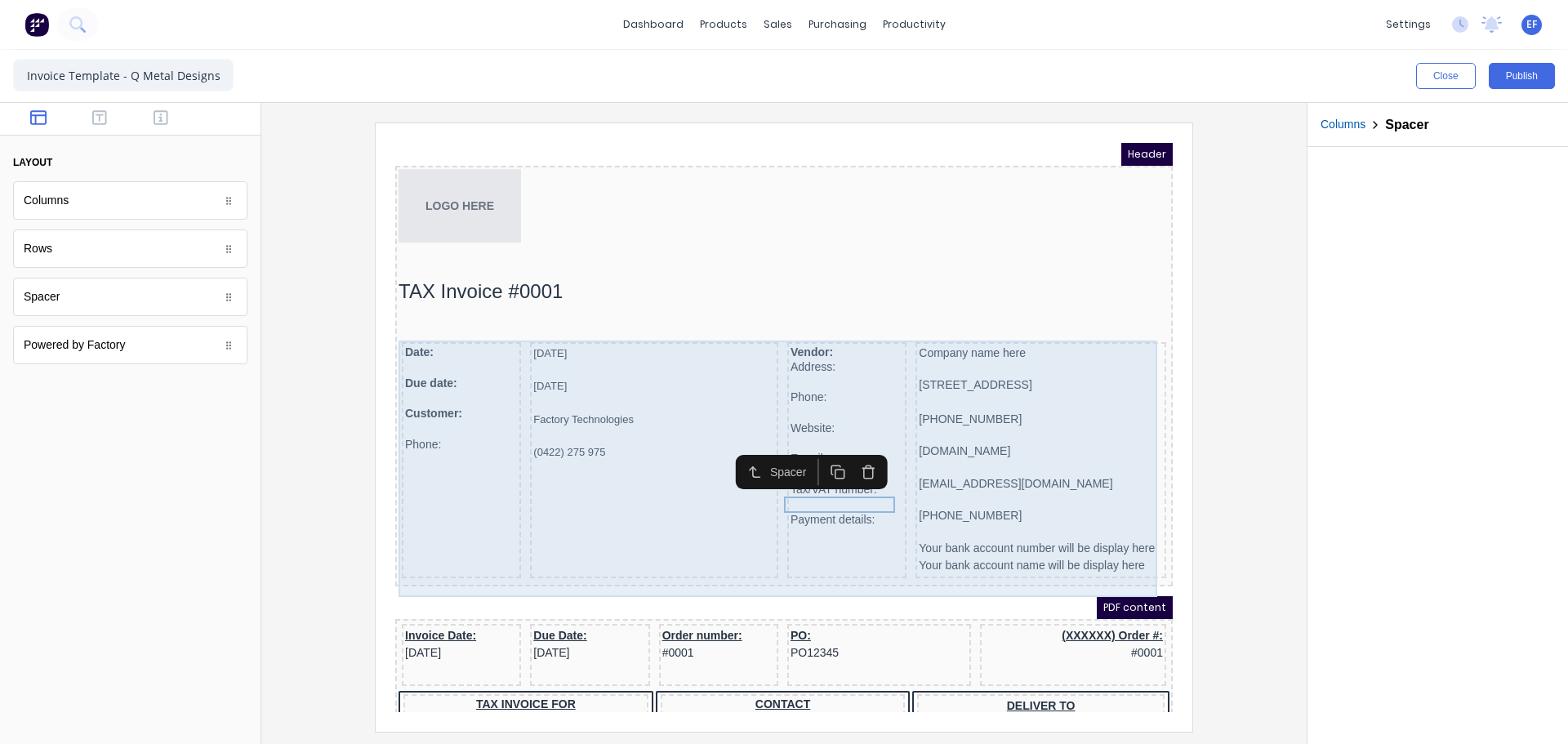
click at [816, 518] on div "Vendor: Address: Phone: Website: E-mail: Tax/VAT number: Payment details:" at bounding box center [827, 441] width 119 height 236
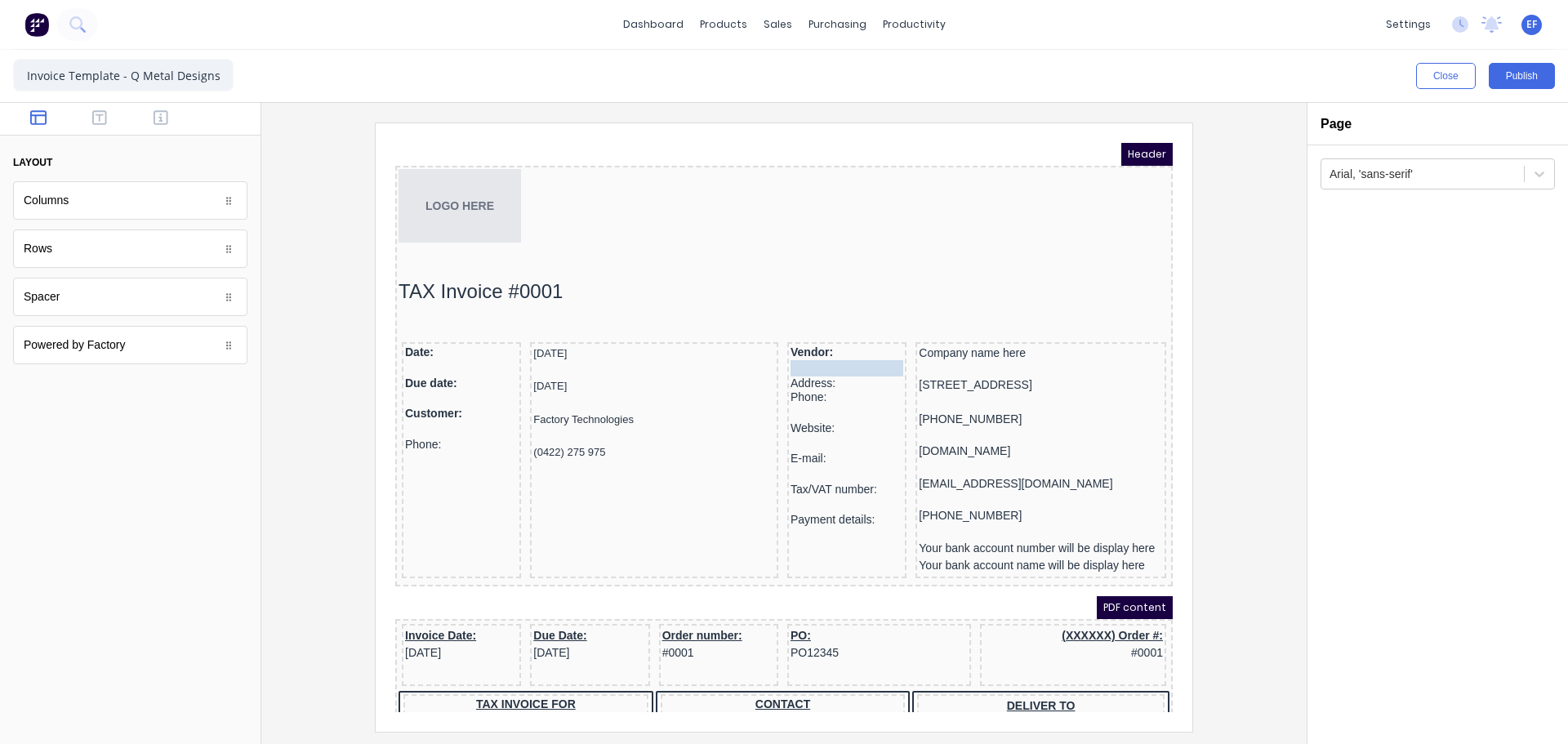
drag, startPoint x: 795, startPoint y: 357, endPoint x: 794, endPoint y: 344, distance: 13.0
click at [794, 344] on body "Header LOGO HERE TAX Invoice #0001 Date: Due date: Customer: Phone: 29/10/2024 …" at bounding box center [765, 407] width 778 height 569
click at [819, 312] on icon "button" at bounding box center [819, 316] width 16 height 16
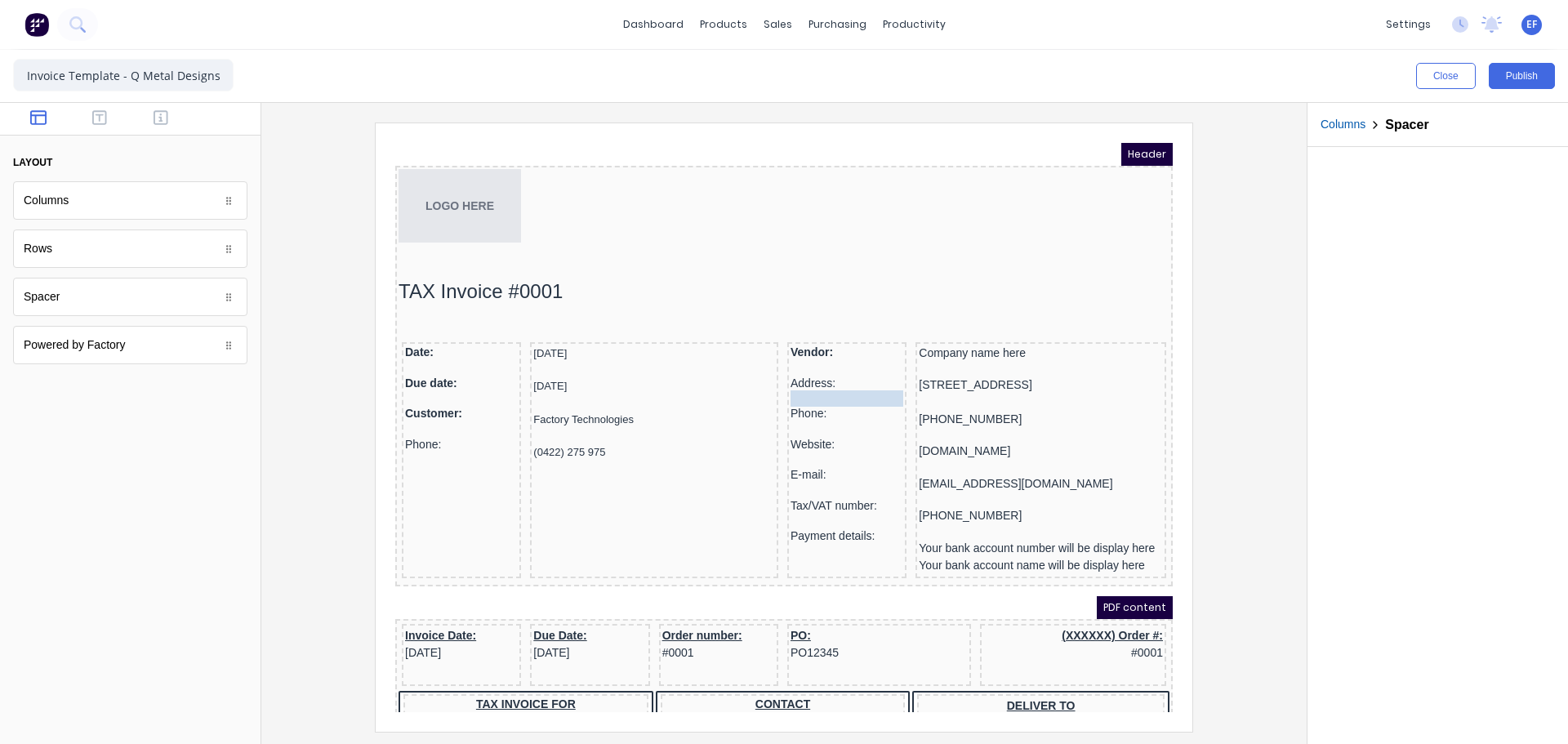
drag, startPoint x: 808, startPoint y: 363, endPoint x: 807, endPoint y: 378, distance: 15.0
click at [1231, 456] on div at bounding box center [784, 427] width 1019 height 608
click at [788, 351] on div at bounding box center [827, 349] width 113 height 17
click at [808, 318] on button "button" at bounding box center [819, 316] width 31 height 27
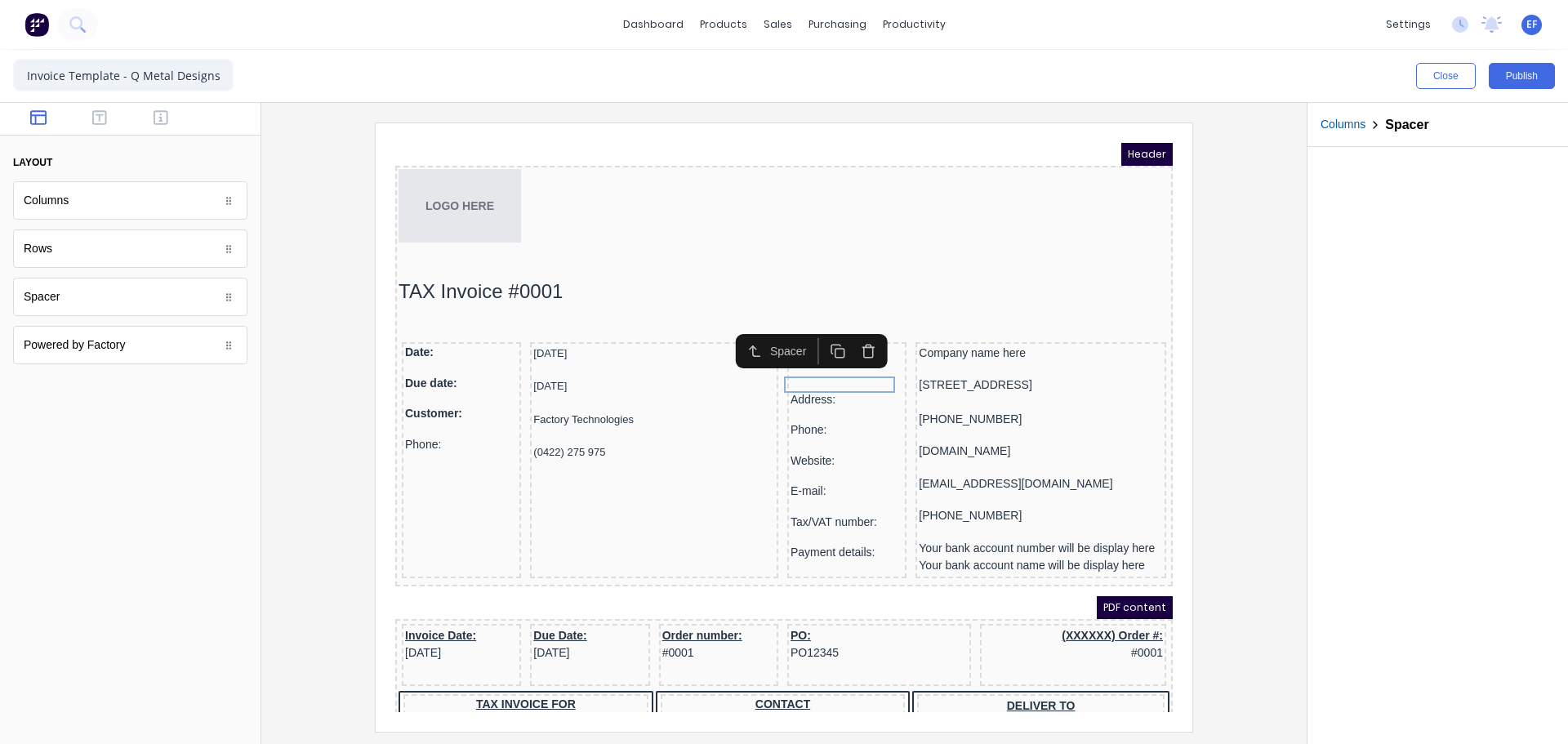
click at [1259, 506] on div at bounding box center [784, 427] width 1019 height 608
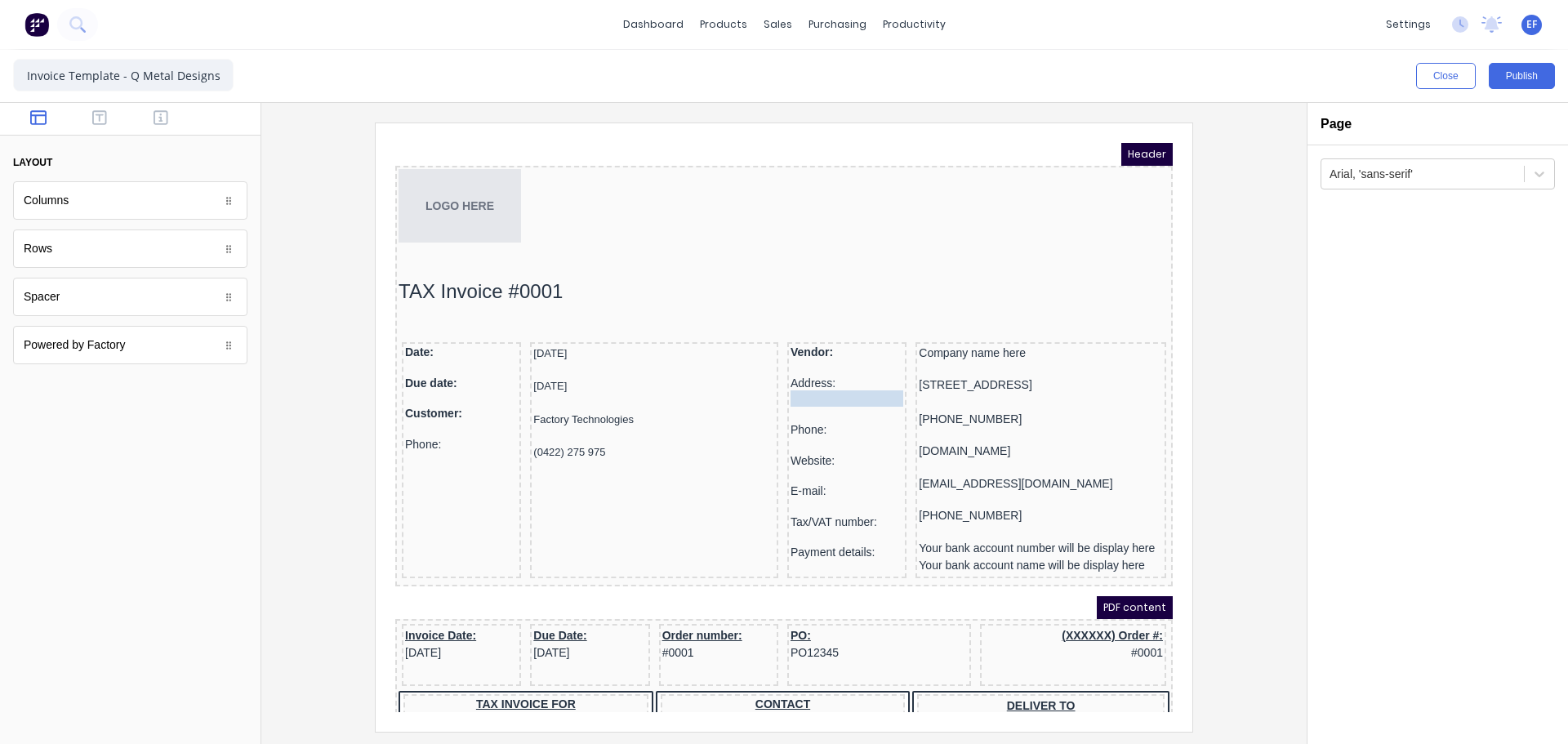
drag, startPoint x: 809, startPoint y: 366, endPoint x: 805, endPoint y: 383, distance: 17.5
click at [1247, 466] on div at bounding box center [784, 427] width 1019 height 608
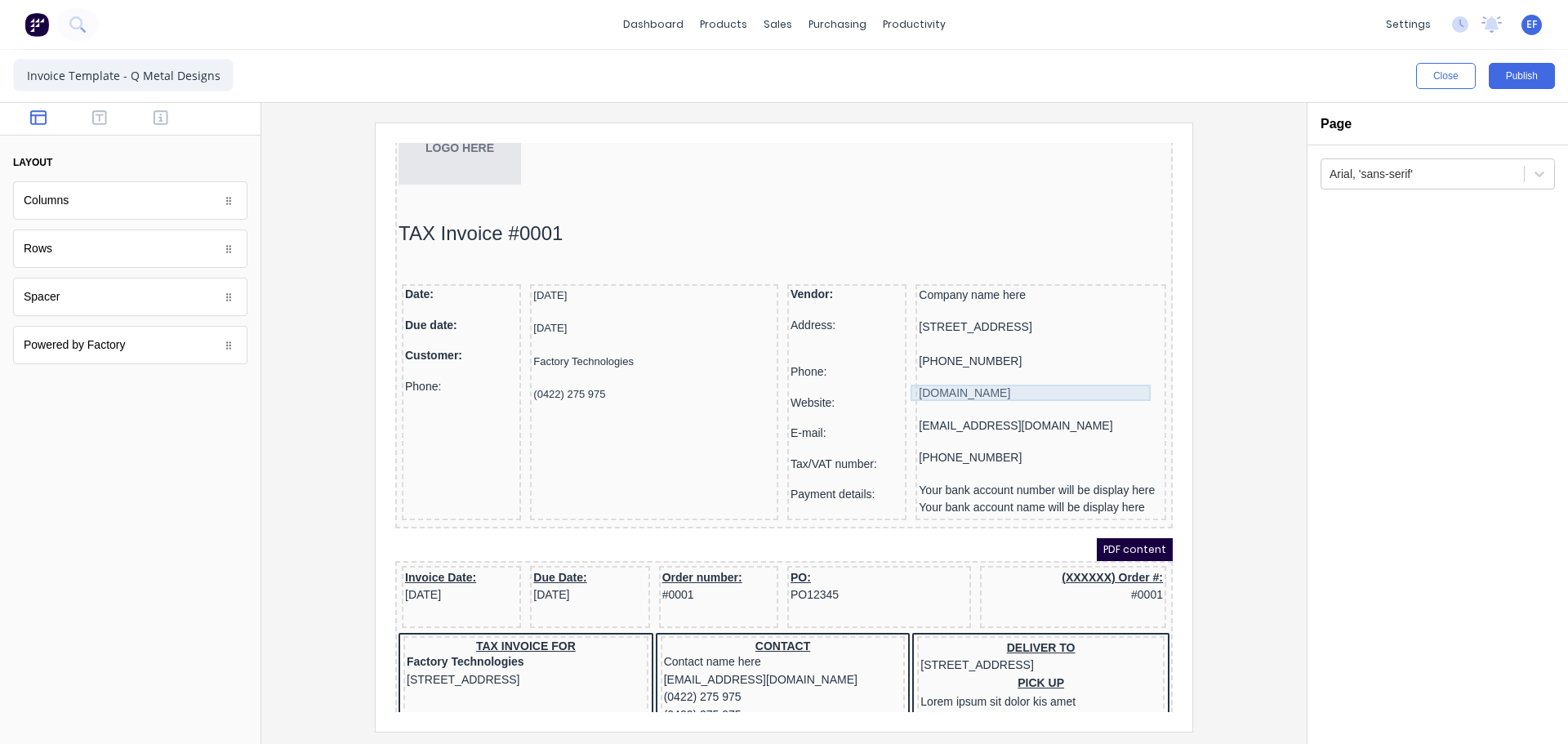
scroll to position [245, 0]
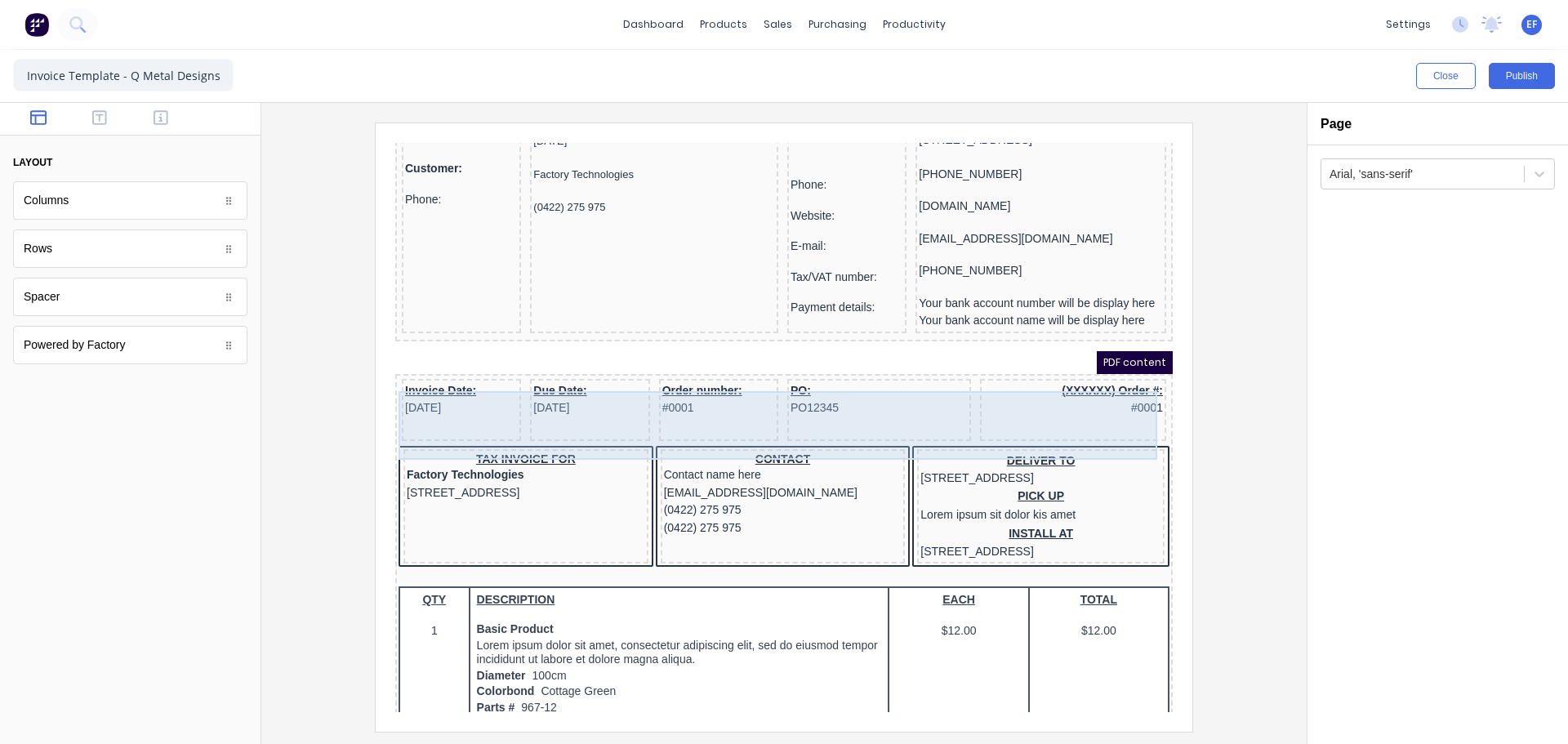
click at [1069, 414] on div "(XXXXXX) Order #: #0001" at bounding box center [1053, 390] width 186 height 62
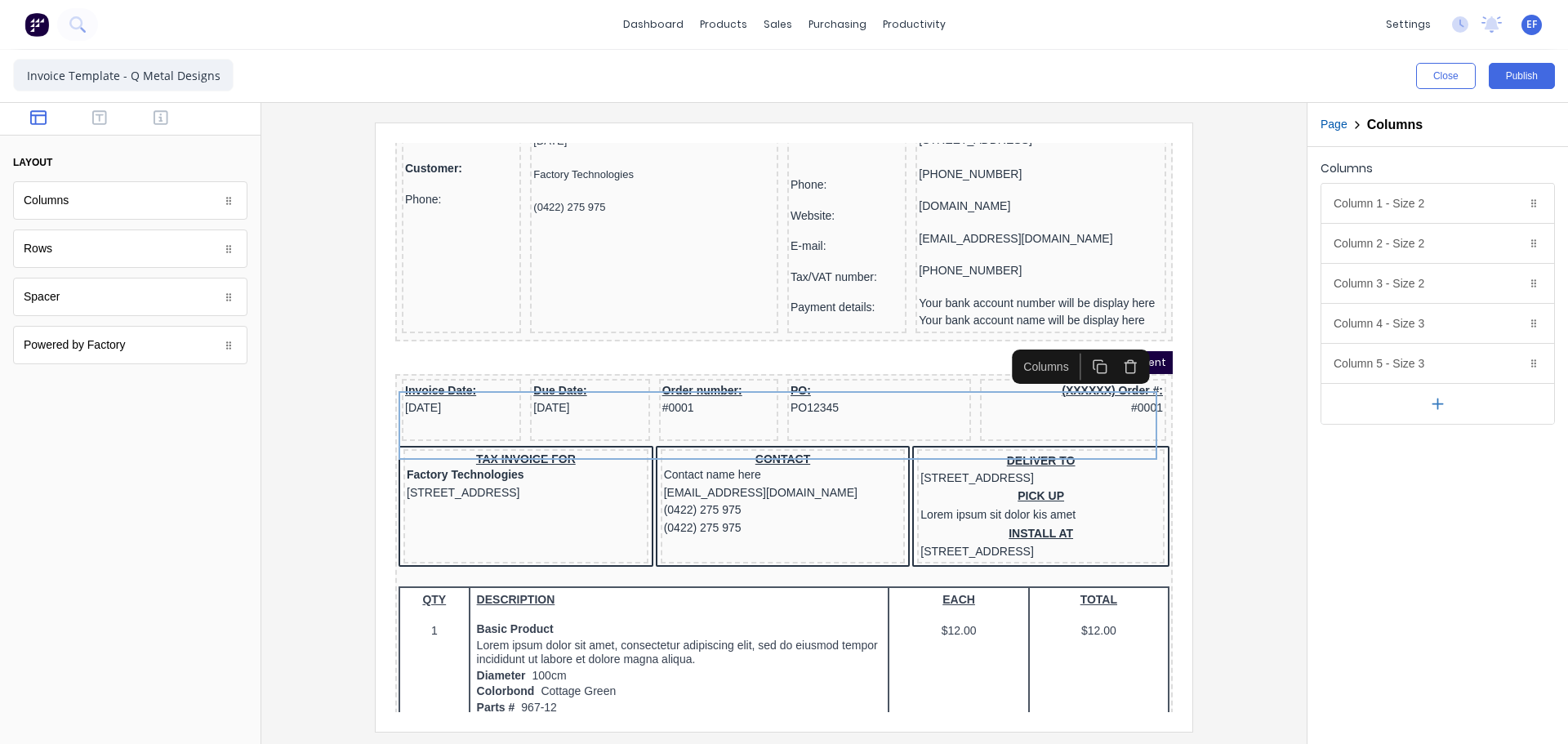
click at [1113, 353] on icon "button" at bounding box center [1112, 347] width 16 height 16
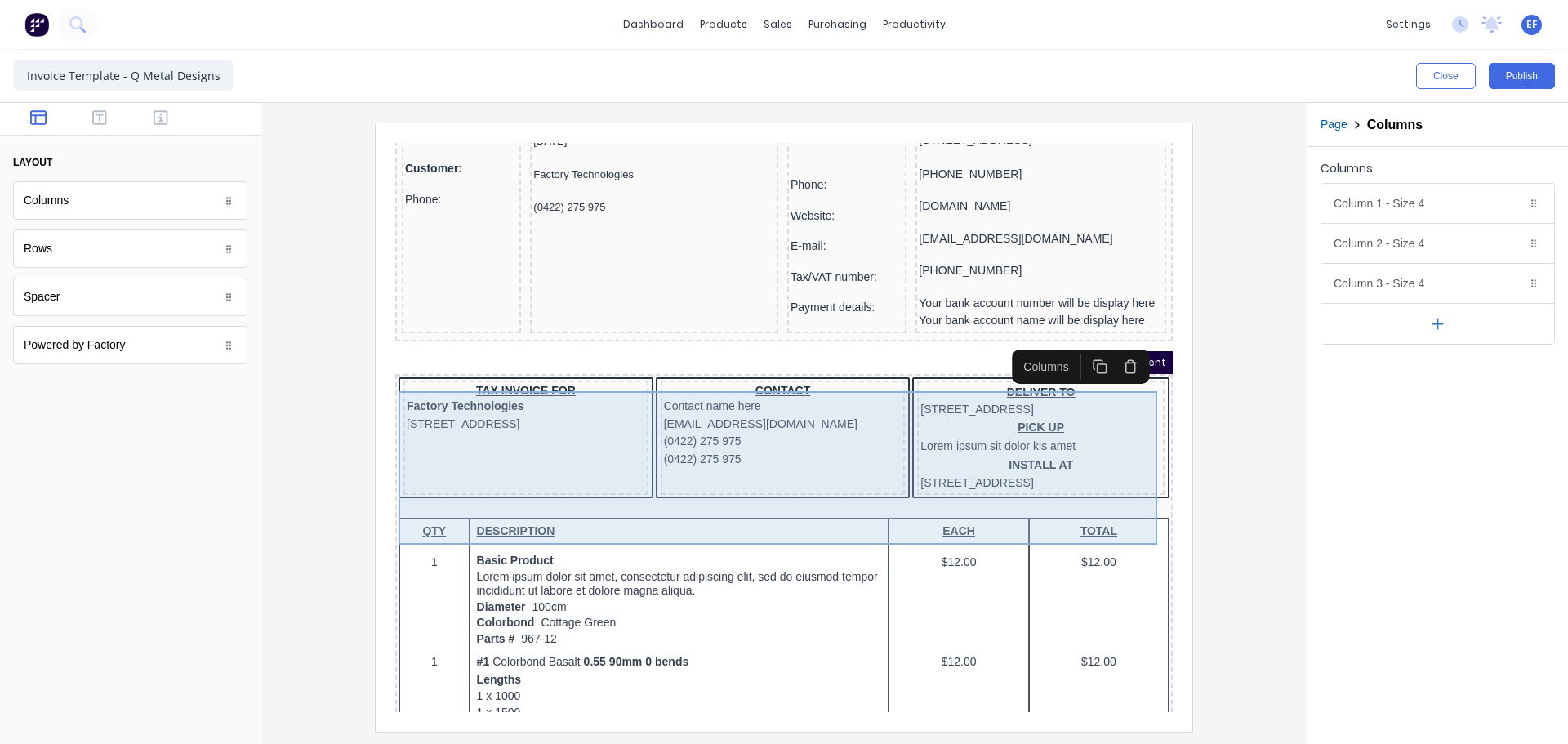
click at [886, 481] on div "TAX INVOICE FOR Factory Technologies 234 Beach Road Gold Coast, Queensland, Aus…" at bounding box center [765, 420] width 771 height 125
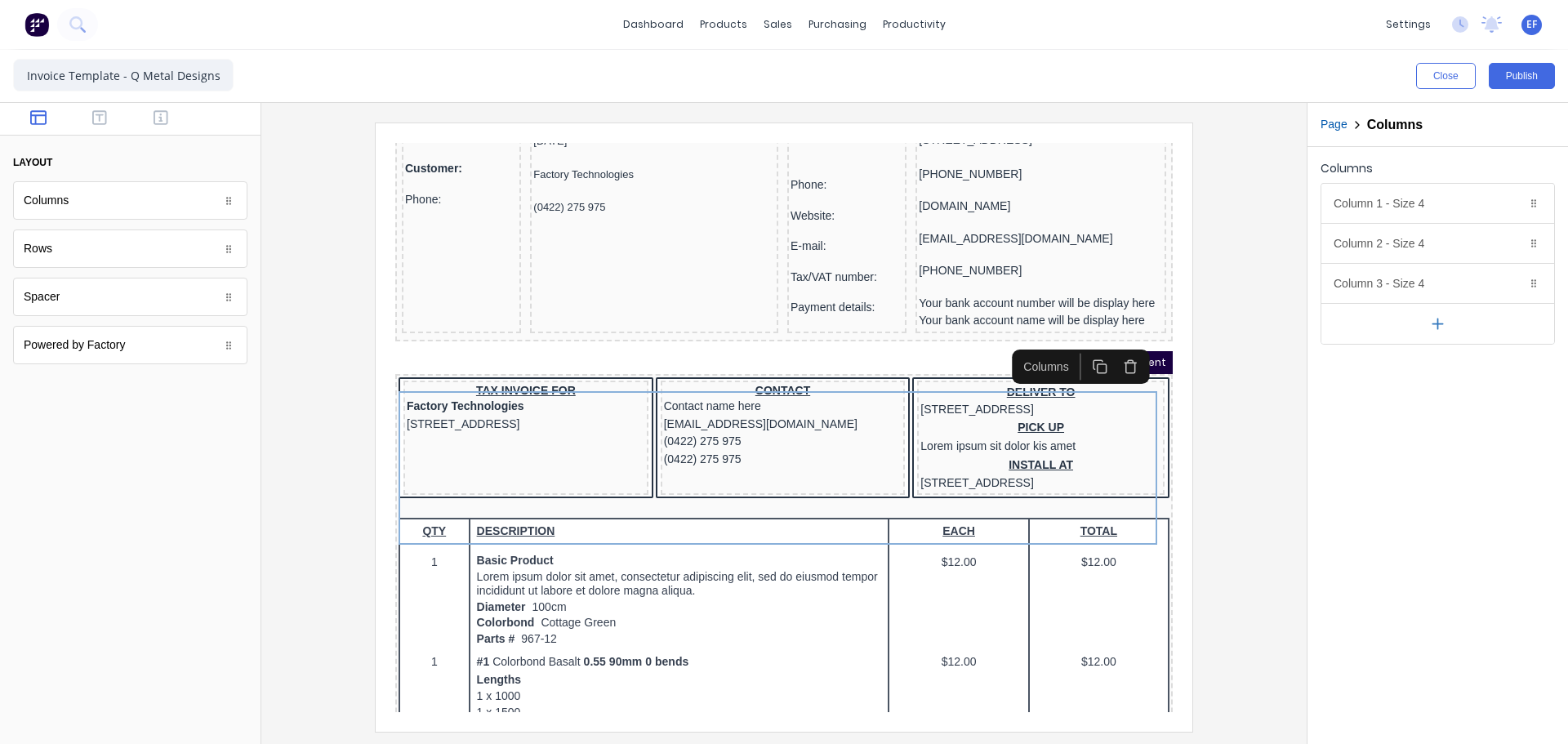
click at [1108, 352] on icon "button" at bounding box center [1112, 347] width 16 height 16
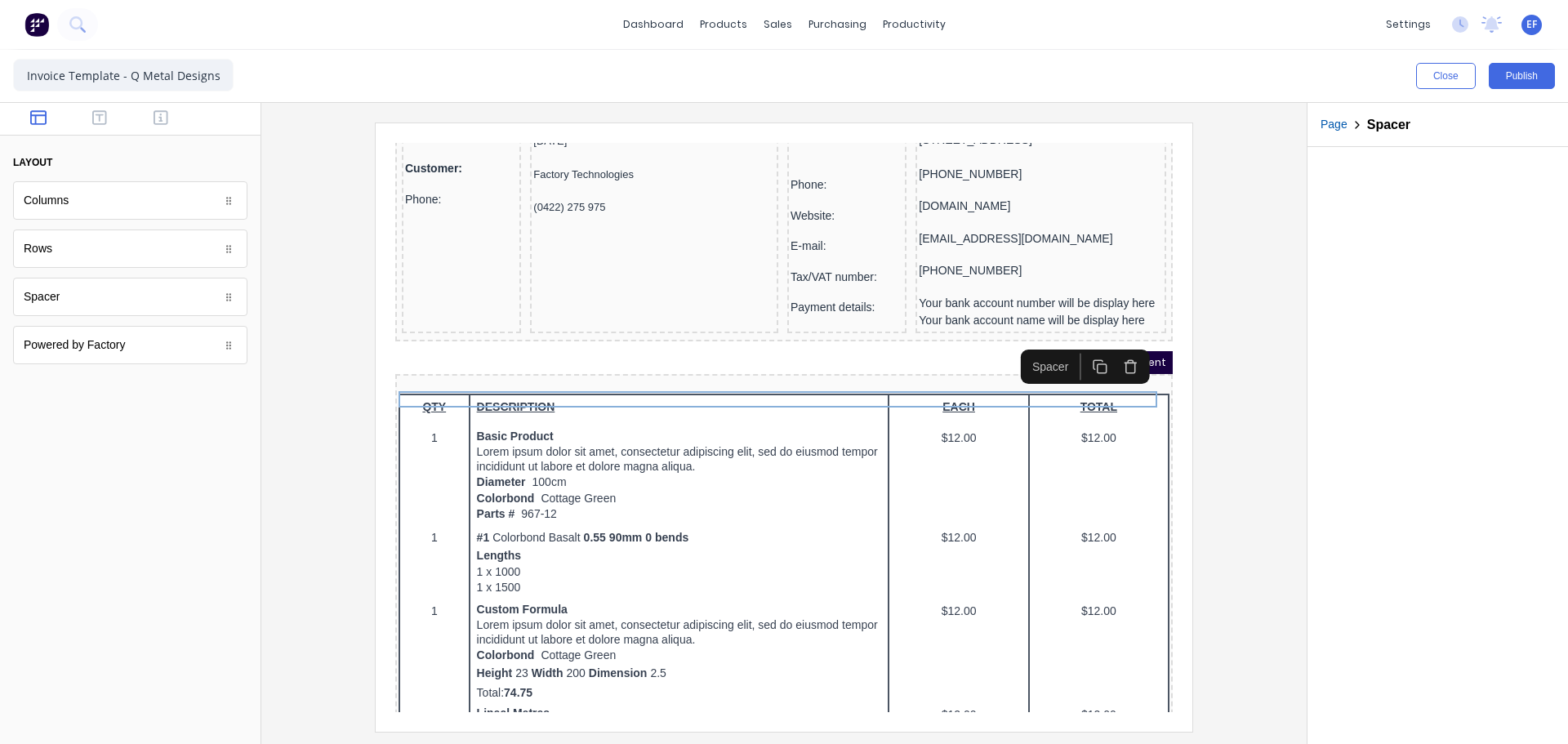
click at [1112, 349] on icon "button" at bounding box center [1112, 347] width 16 height 16
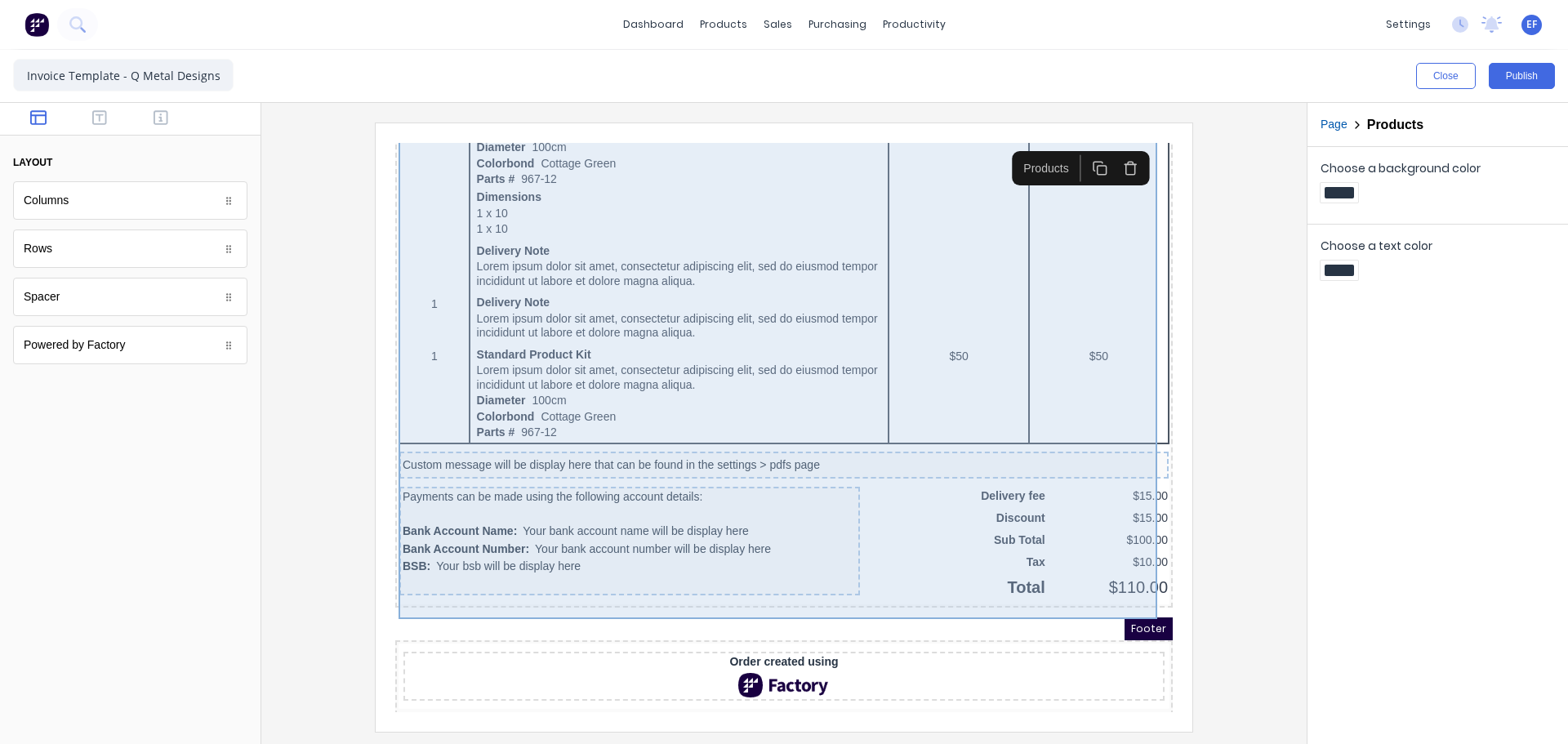
scroll to position [1015, 0]
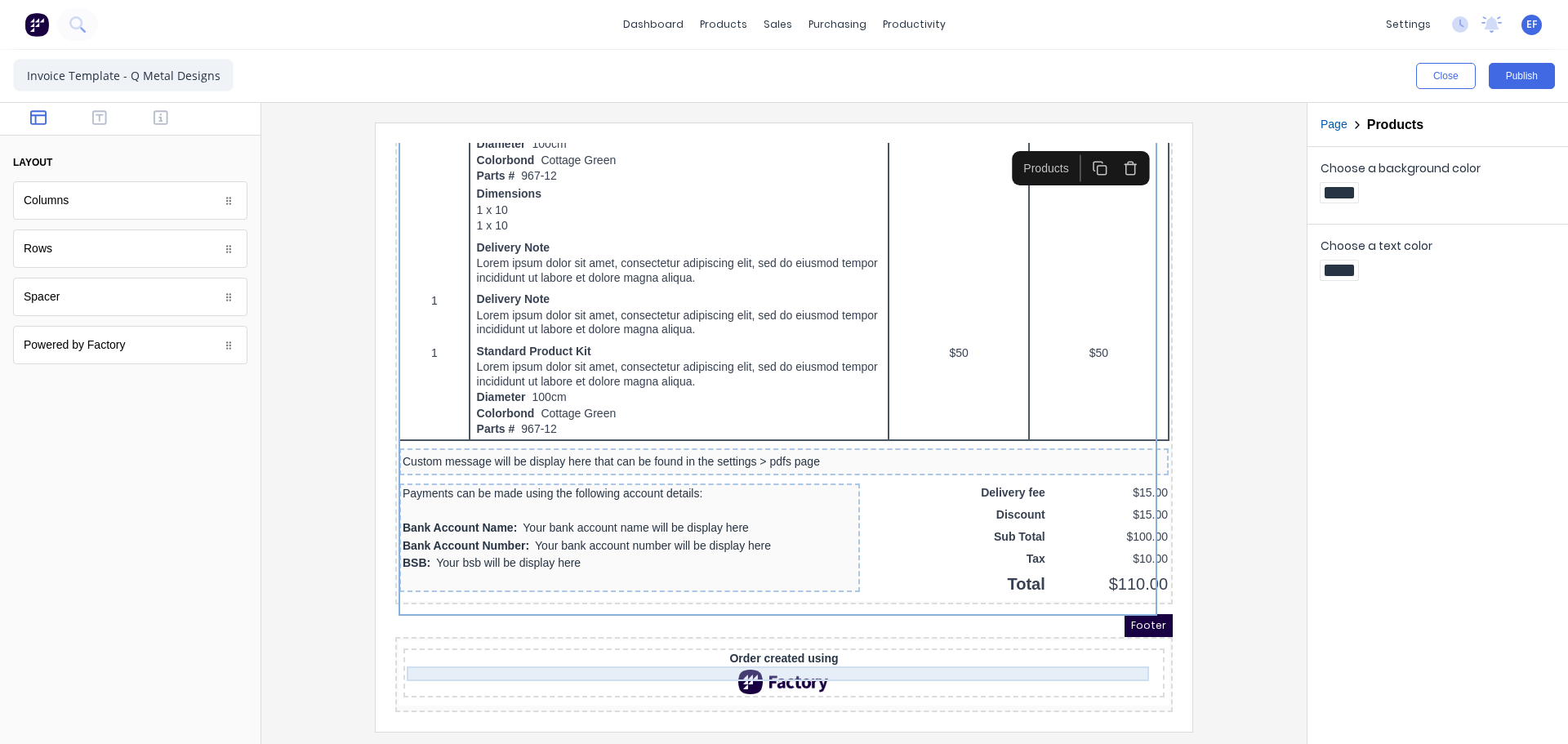
click at [755, 636] on div "Order created using" at bounding box center [765, 639] width 755 height 15
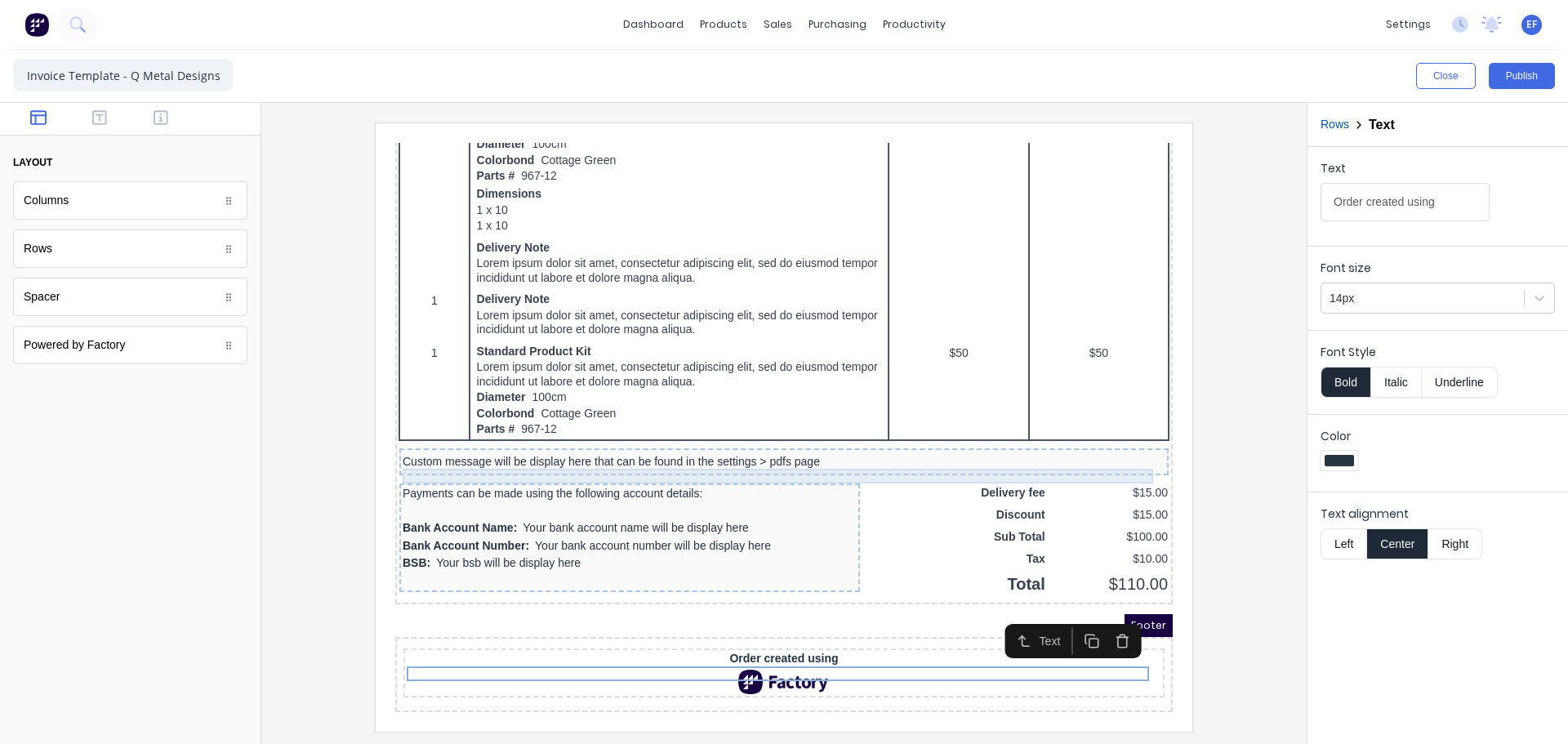
click at [589, 435] on div "Custom message will be display here that can be found in the settings > pdfs pa…" at bounding box center [764, 442] width 763 height 15
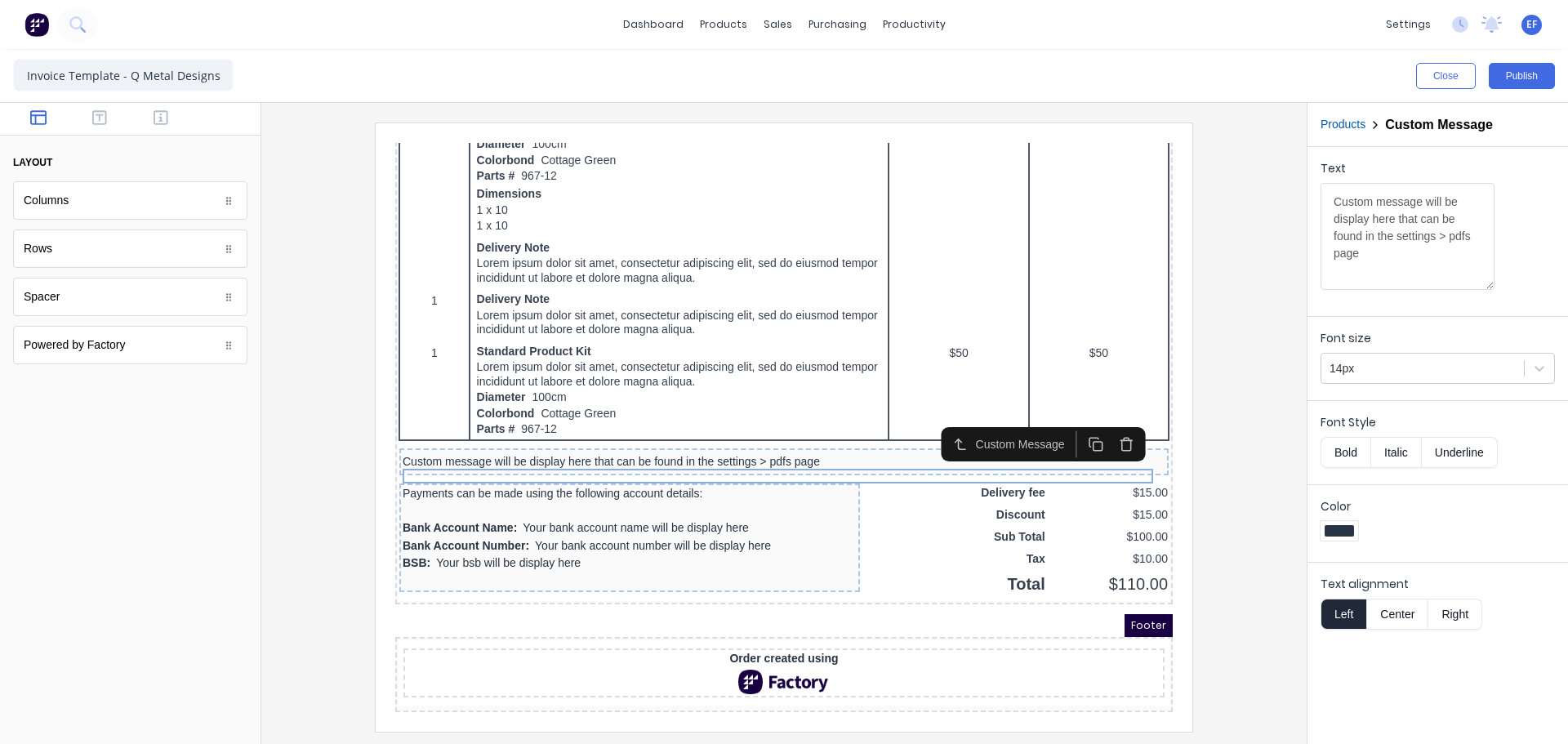
click at [1104, 417] on icon "button" at bounding box center [1107, 425] width 16 height 16
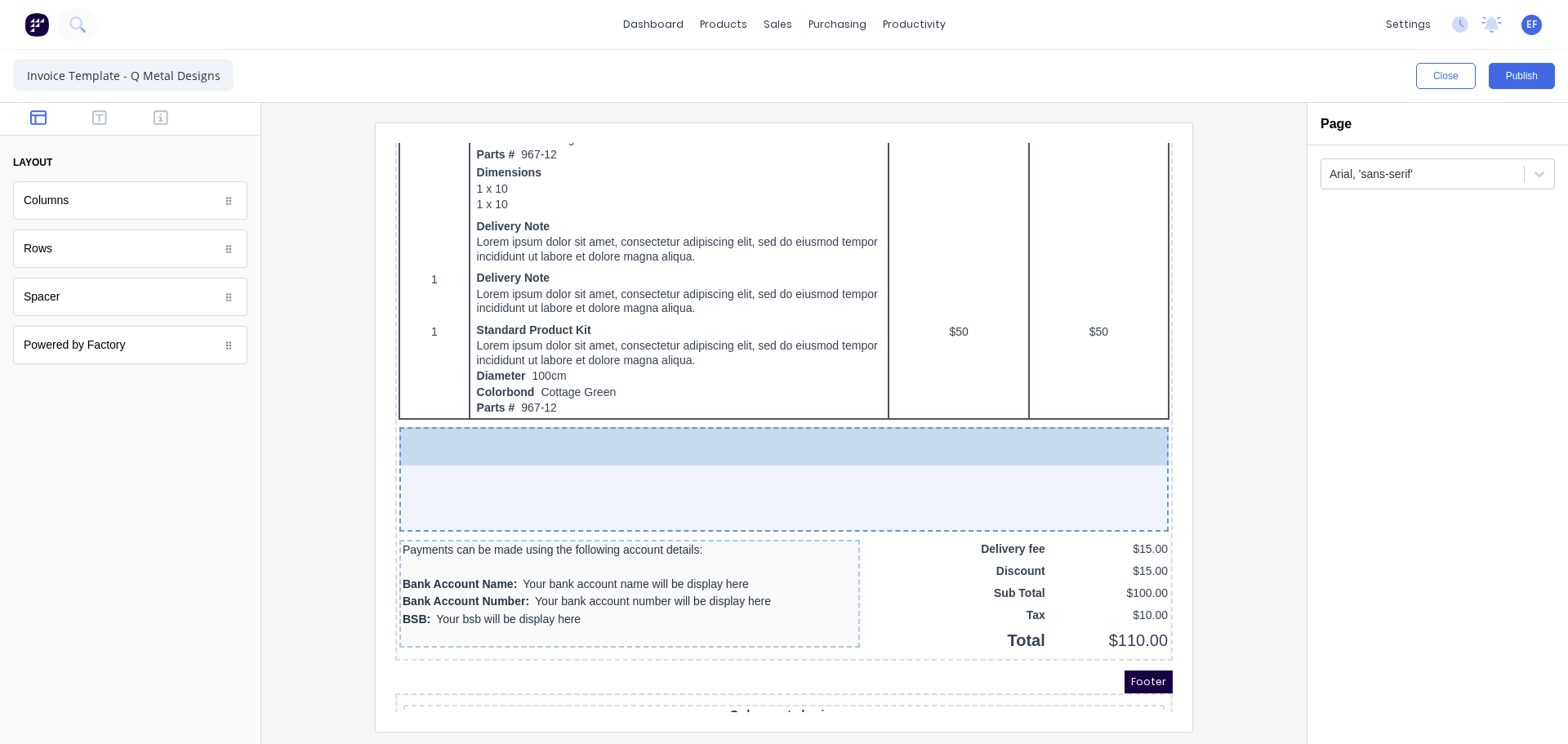
drag, startPoint x: 119, startPoint y: 302, endPoint x: 293, endPoint y: 334, distance: 176.9
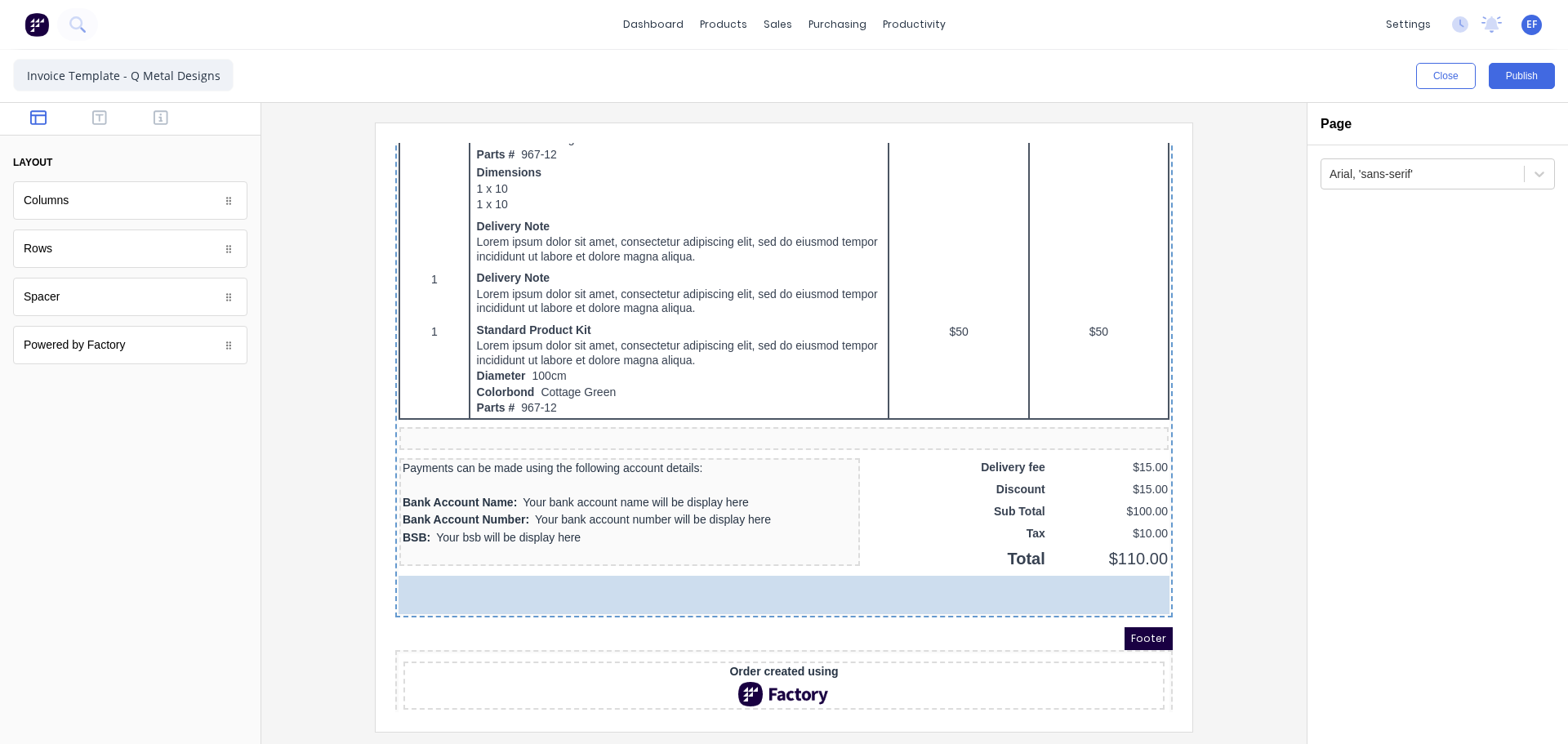
drag, startPoint x: 42, startPoint y: 260, endPoint x: 301, endPoint y: 430, distance: 309.8
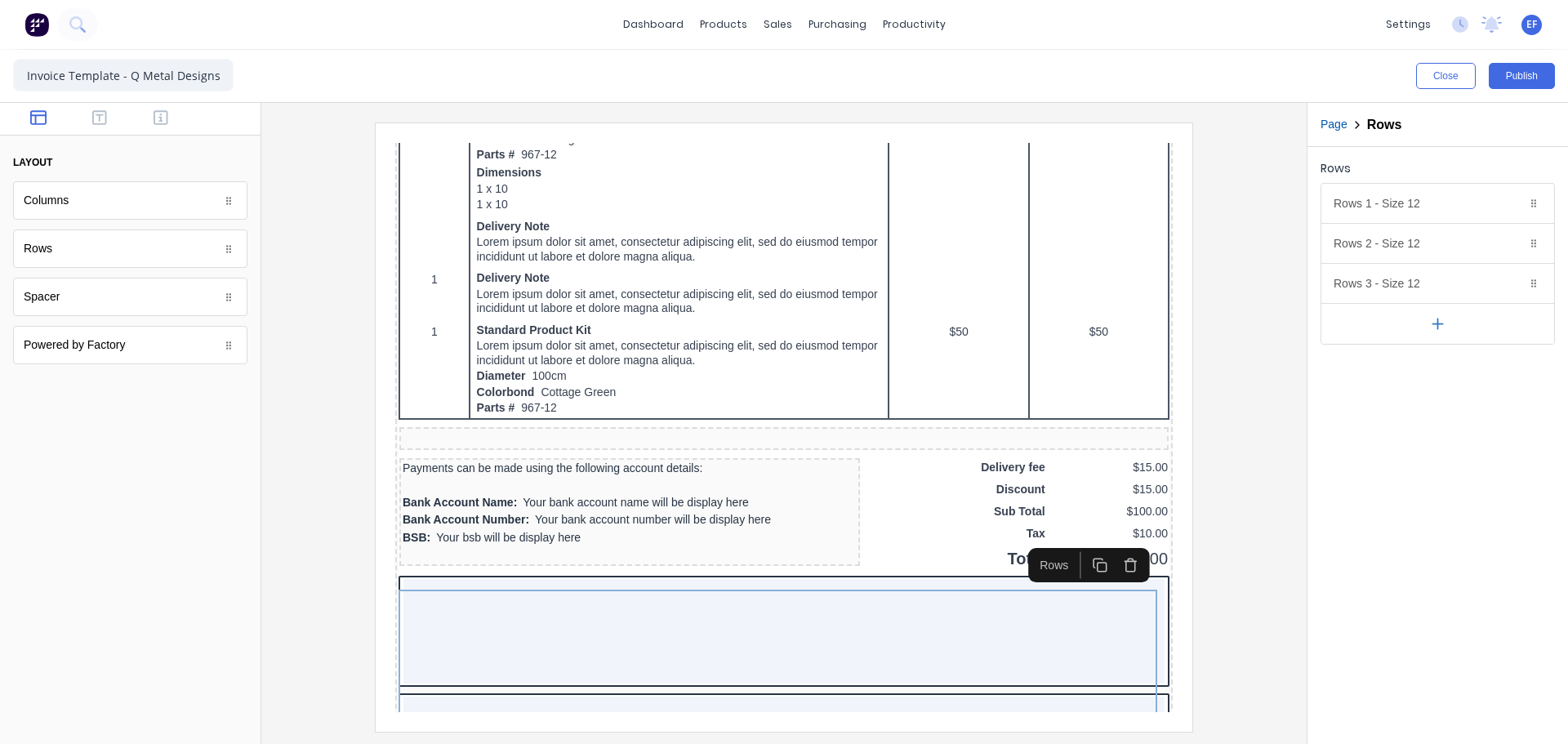
click at [1426, 340] on button "button" at bounding box center [1438, 323] width 232 height 41
click at [1519, 282] on button "Delete" at bounding box center [1513, 283] width 19 height 19
click at [1514, 249] on icon "button" at bounding box center [1512, 245] width 7 height 9
click at [1513, 202] on icon "button" at bounding box center [1512, 203] width 13 height 13
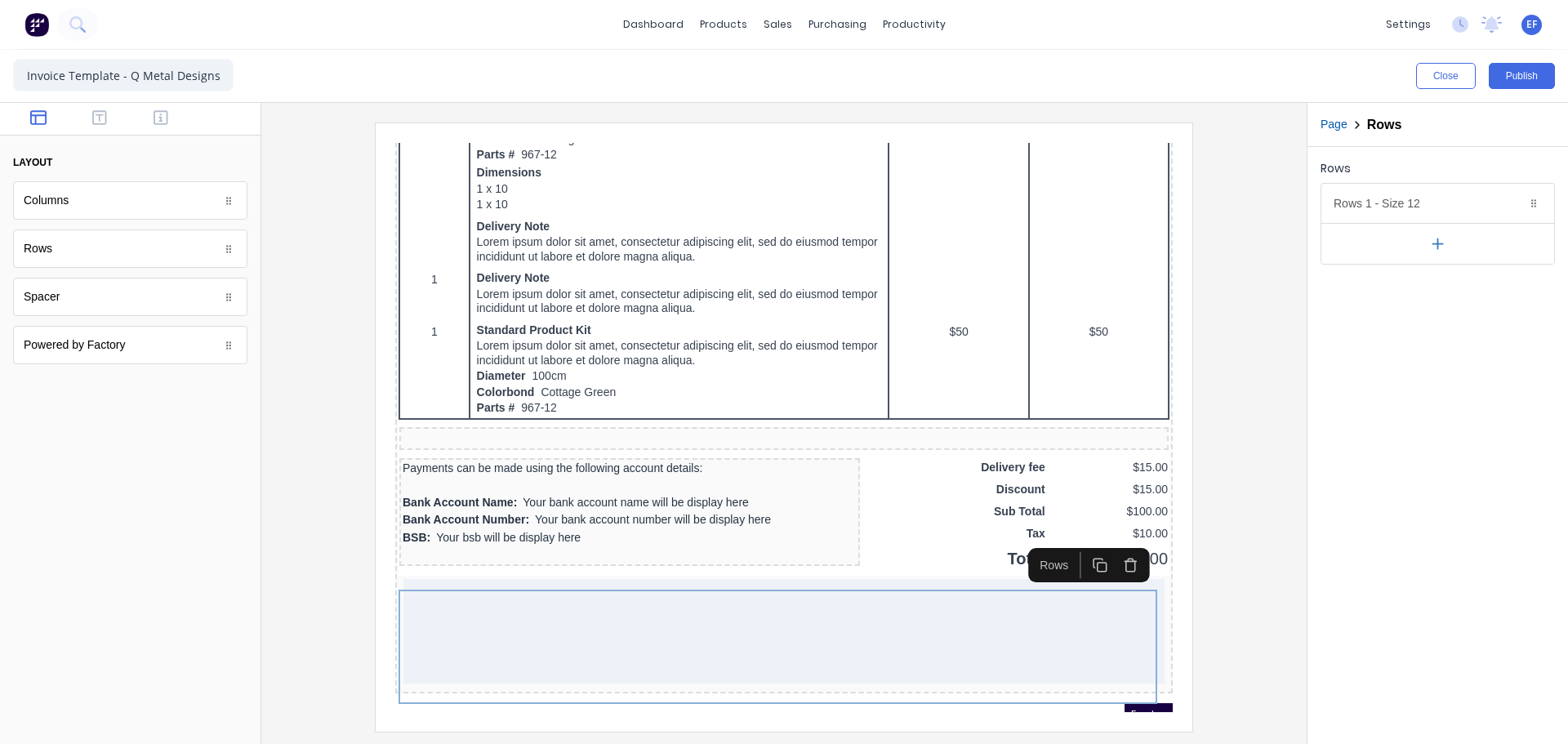
click at [1440, 247] on icon "button" at bounding box center [1438, 244] width 17 height 17
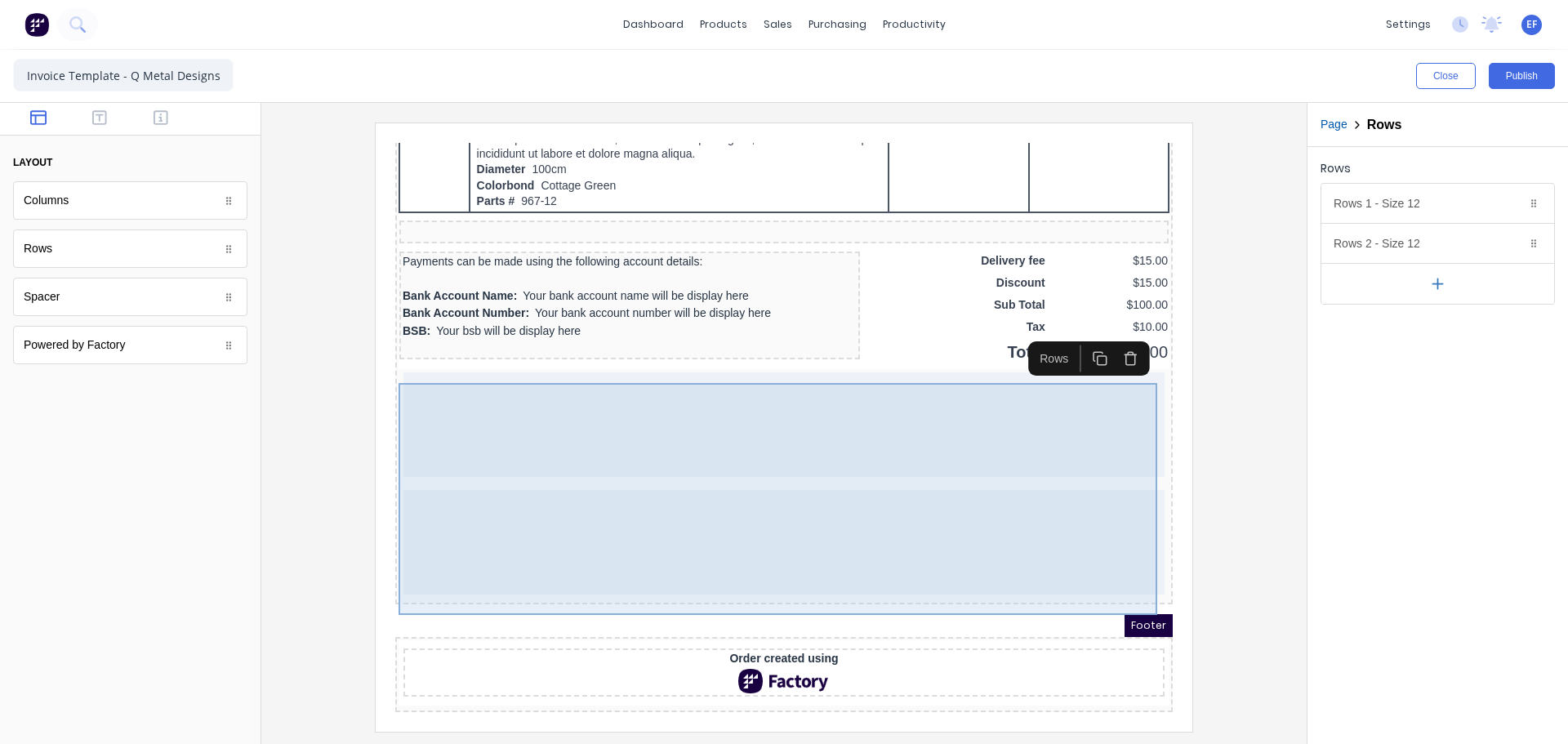
scroll to position [1241, 0]
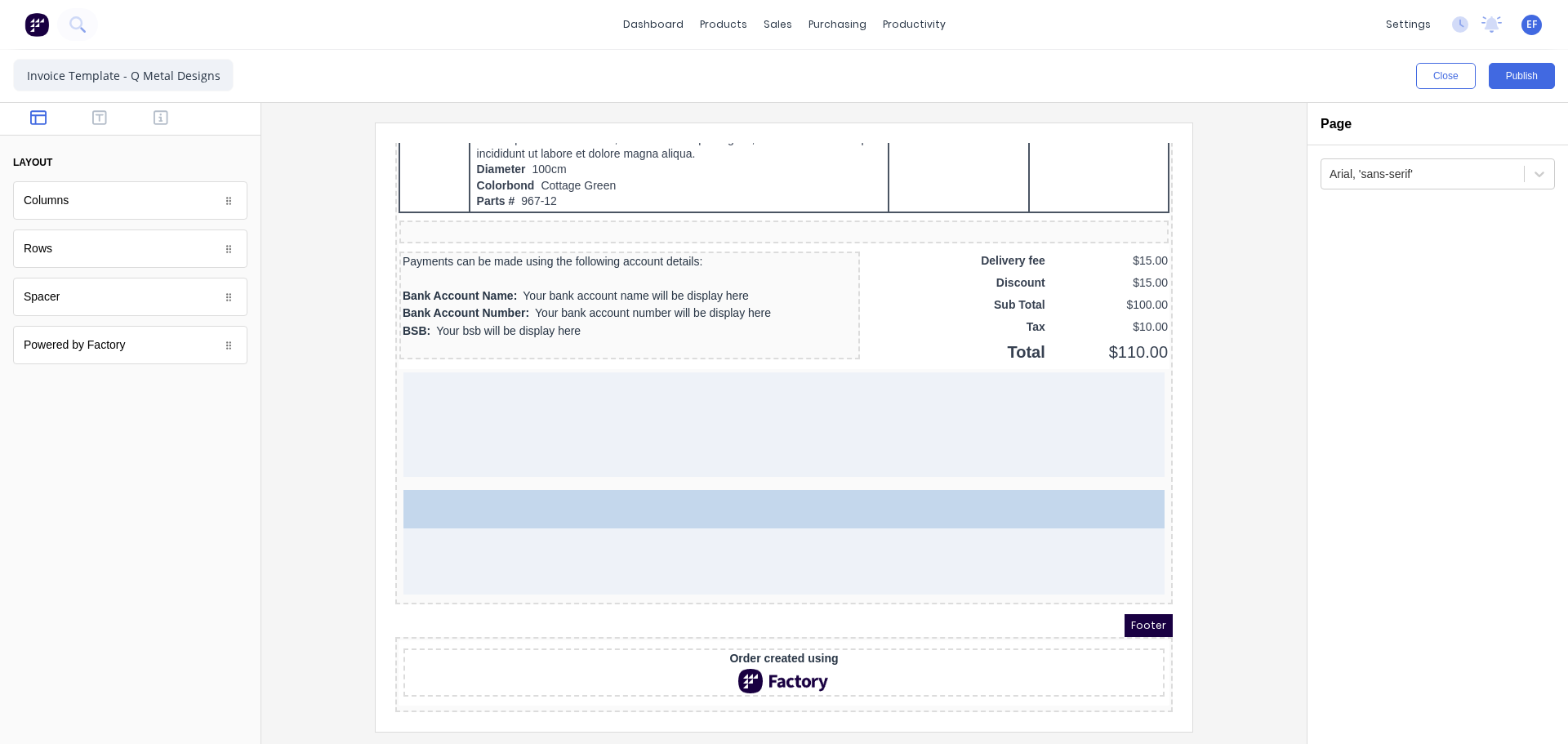
drag, startPoint x: 38, startPoint y: 293, endPoint x: 481, endPoint y: 490, distance: 484.8
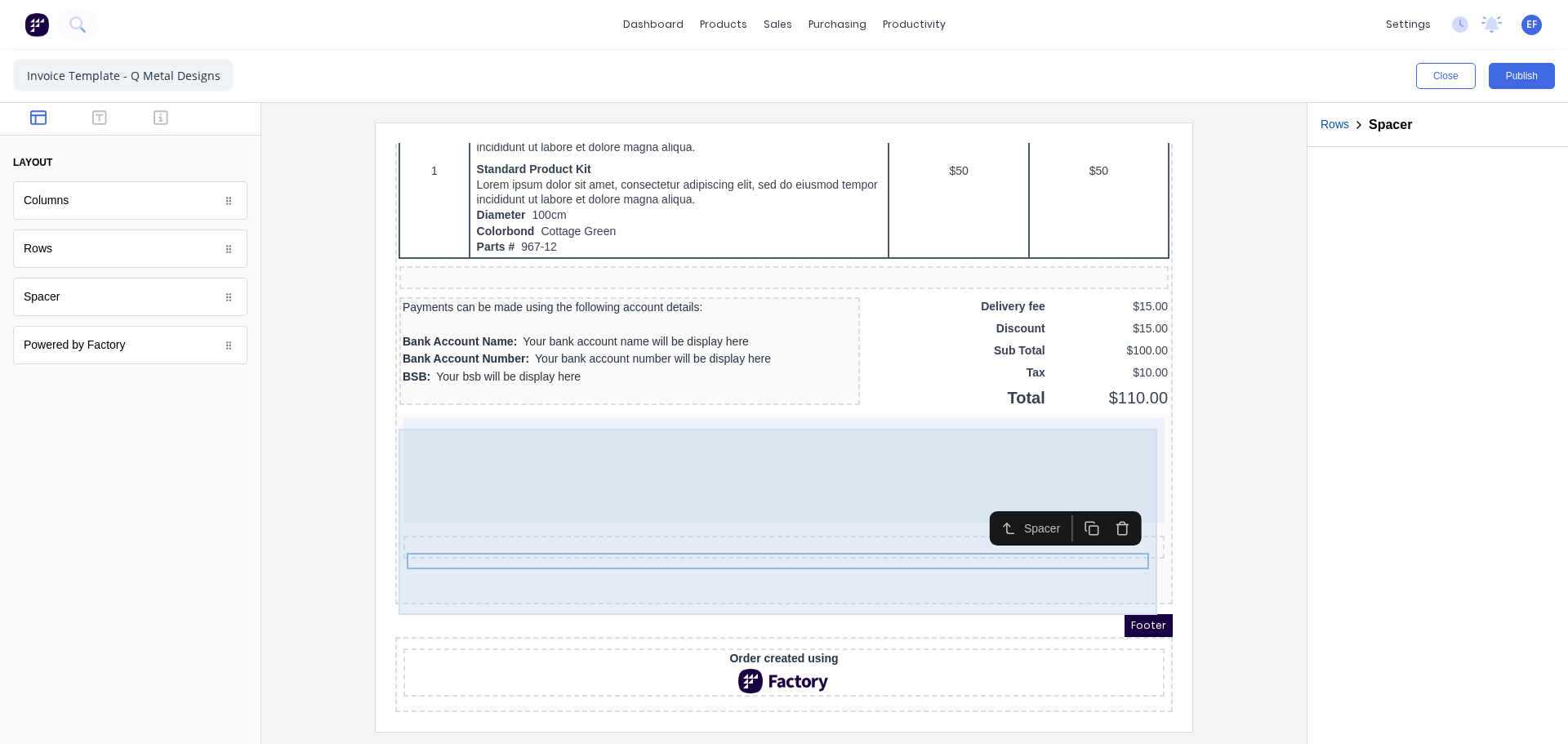
scroll to position [1196, 0]
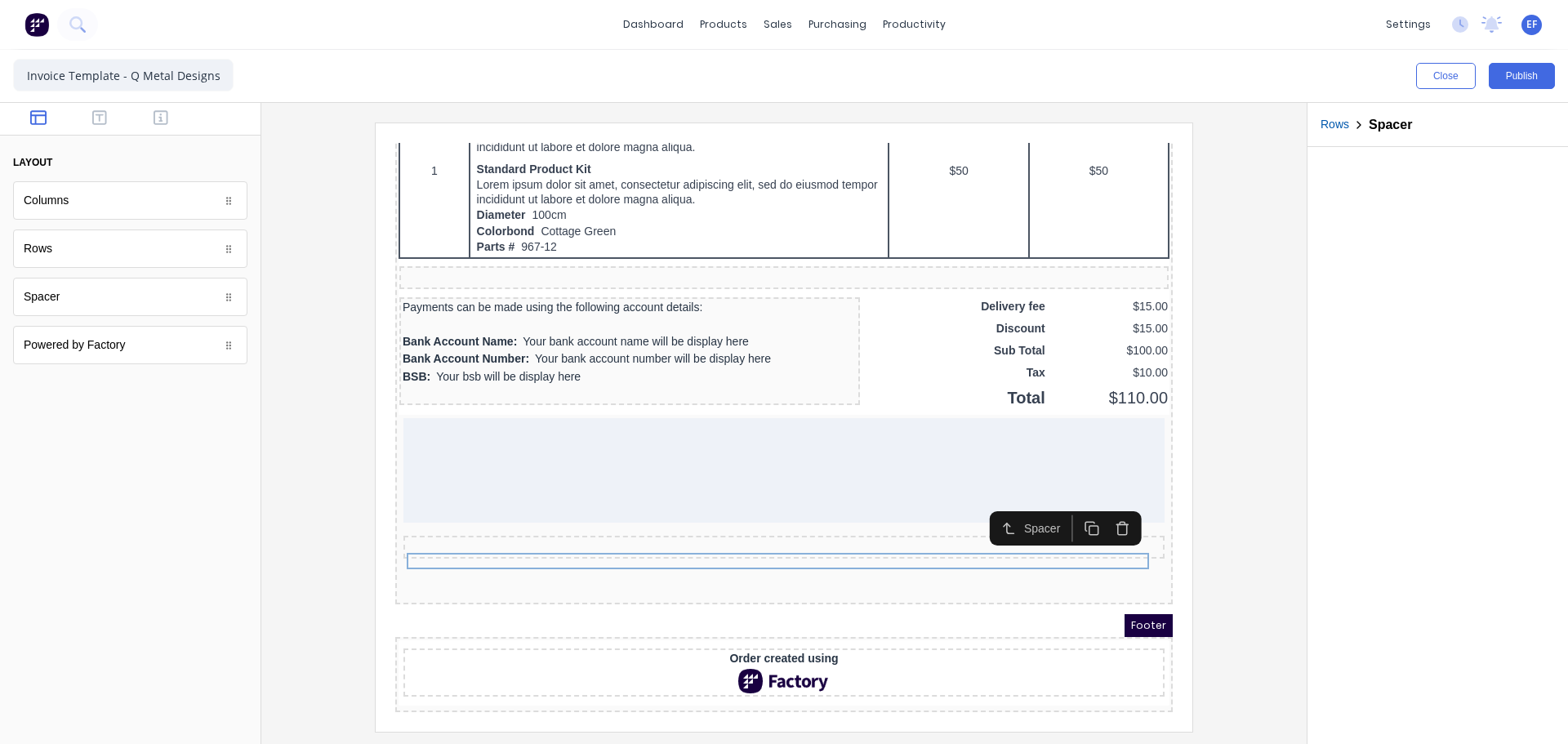
click at [1067, 501] on icon "button" at bounding box center [1073, 509] width 16 height 16
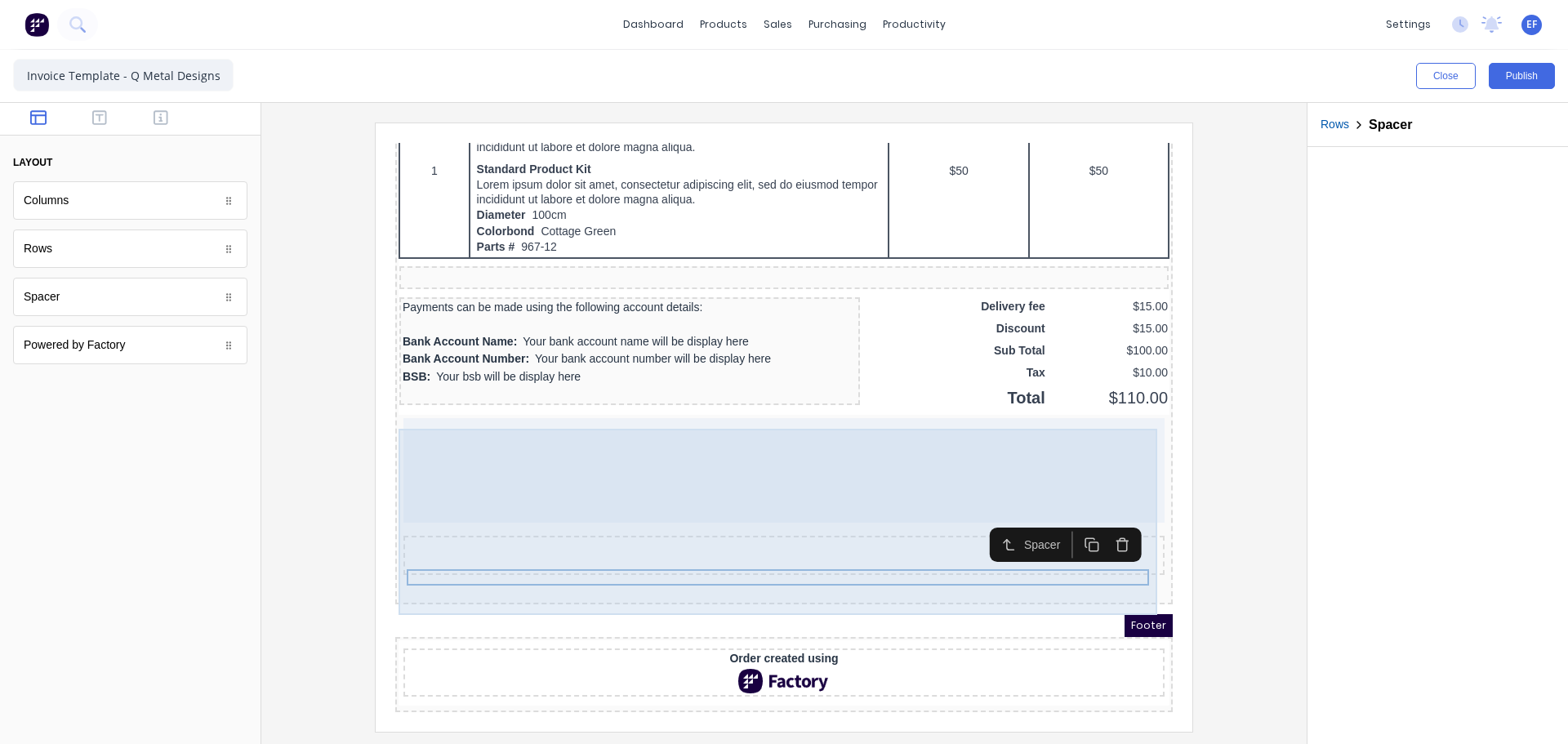
click at [464, 425] on div at bounding box center [764, 451] width 761 height 105
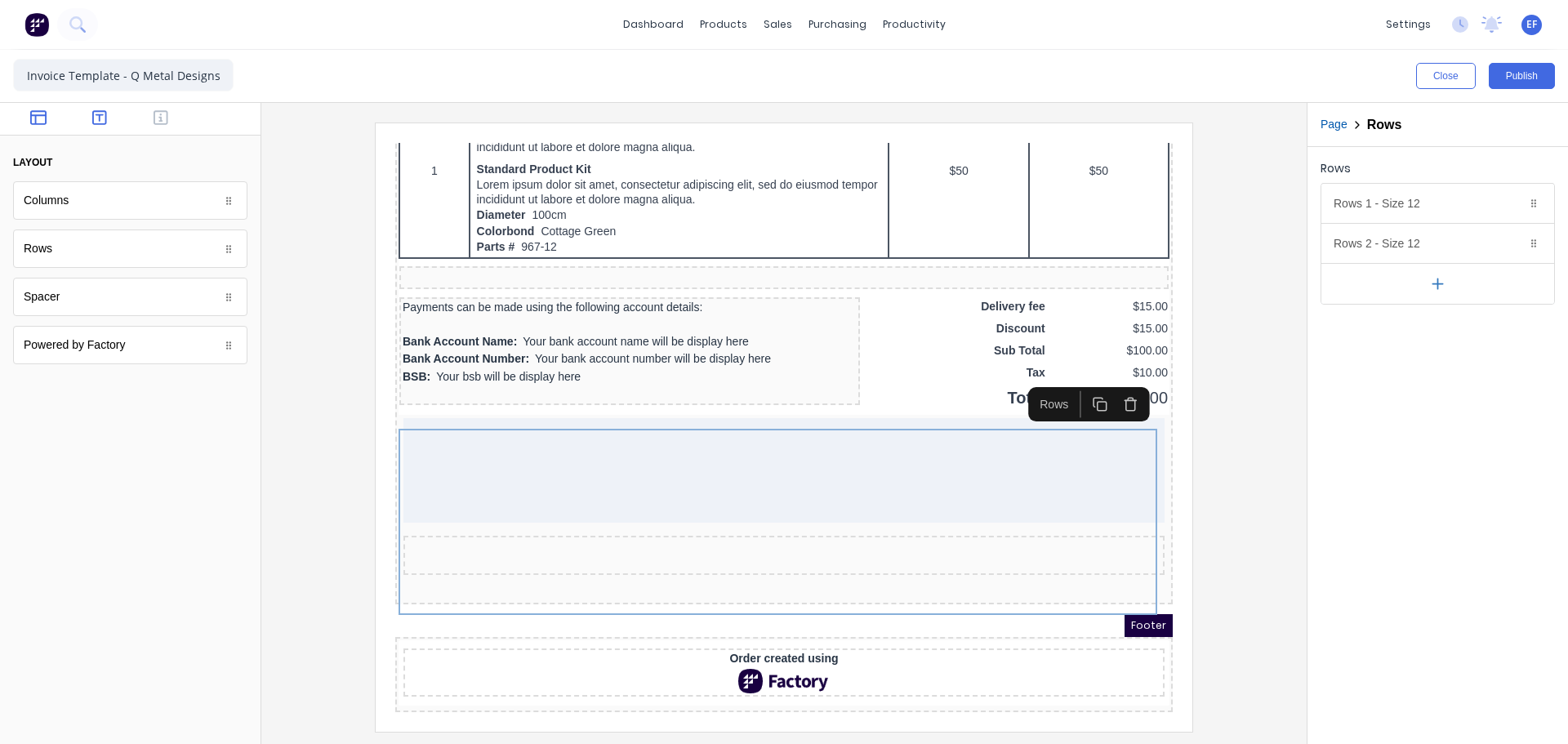
click at [102, 117] on icon "button" at bounding box center [100, 117] width 15 height 17
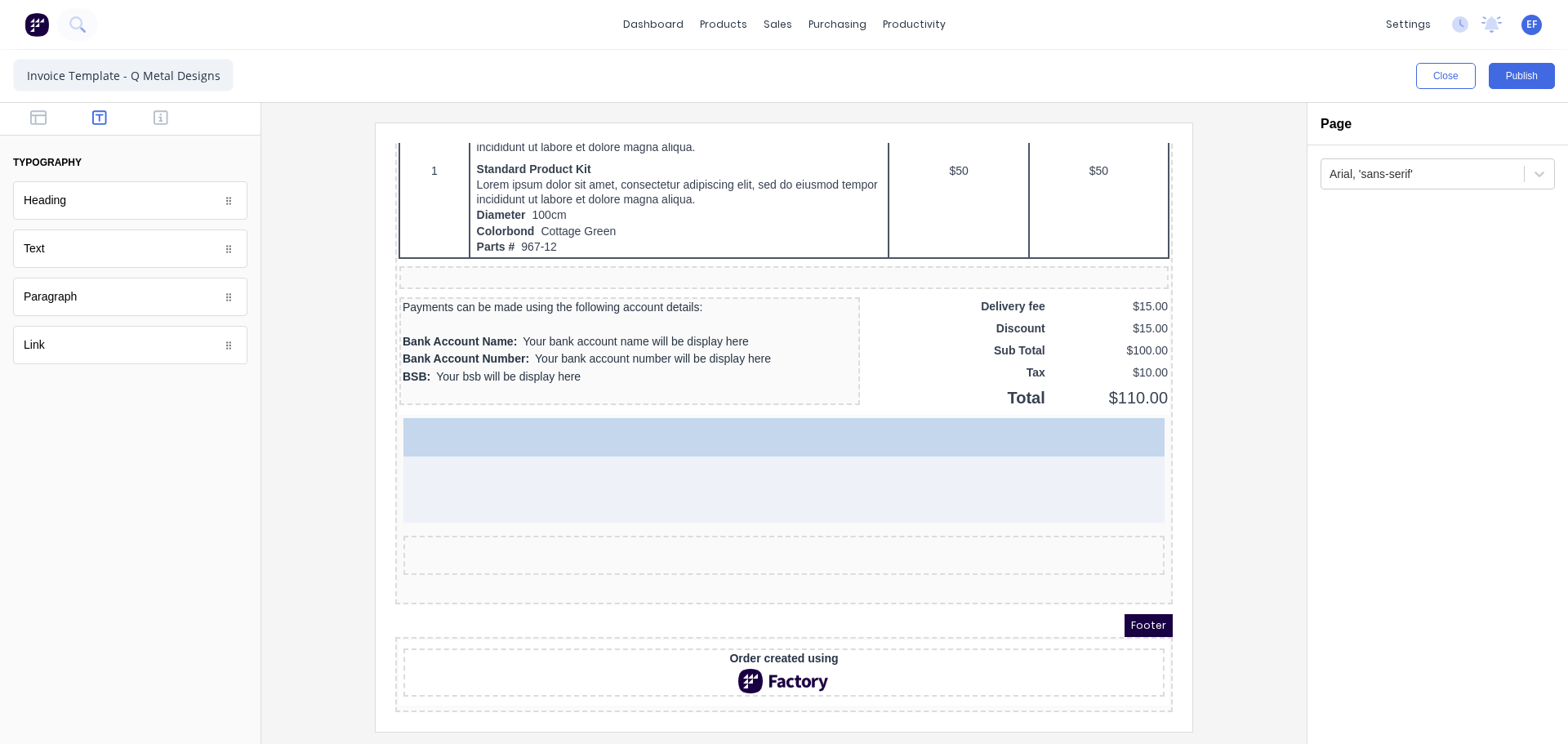
drag, startPoint x: 41, startPoint y: 311, endPoint x: 100, endPoint y: 330, distance: 62.0
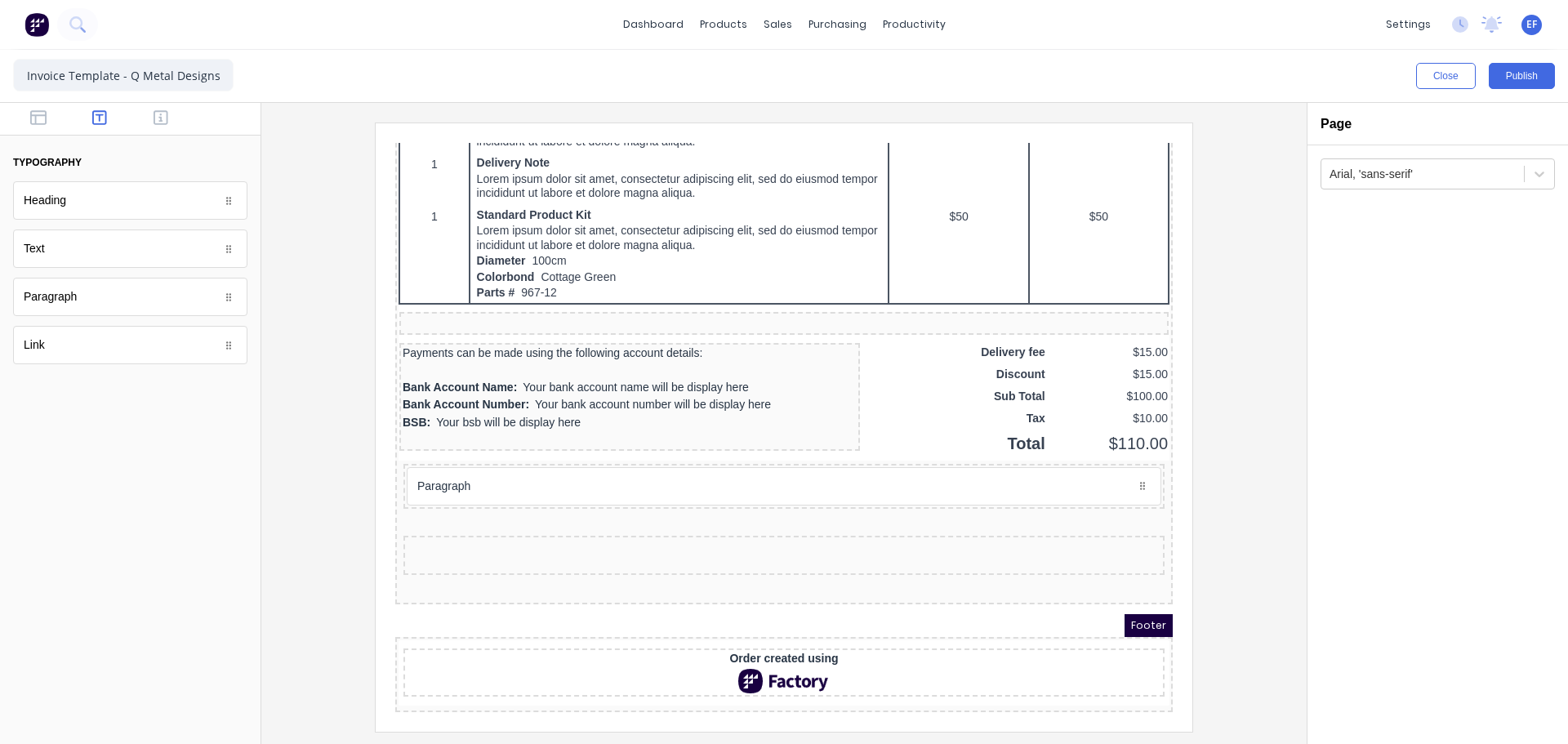
scroll to position [1154, 0]
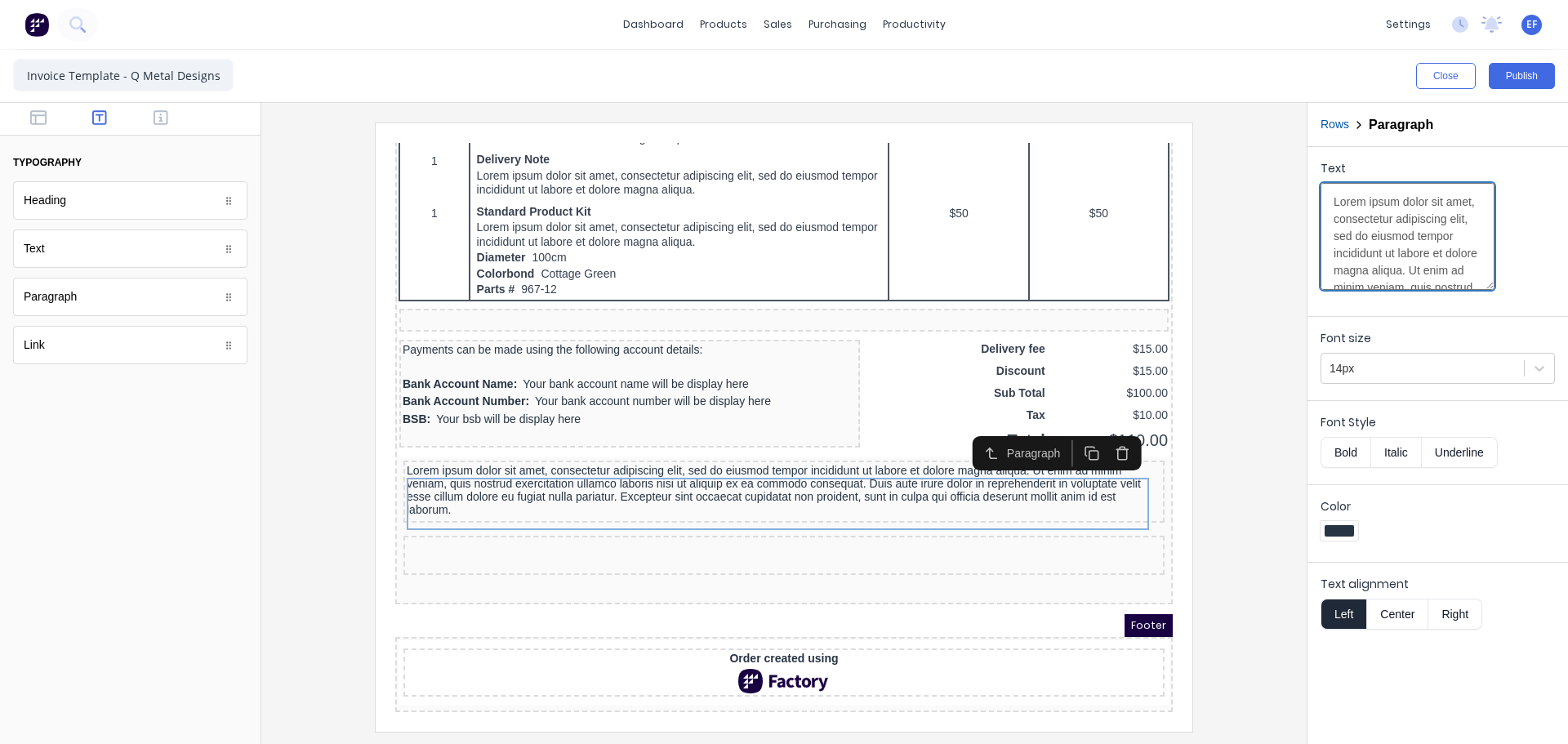
drag, startPoint x: 1431, startPoint y: 243, endPoint x: 1405, endPoint y: 240, distance: 26.2
click at [1429, 243] on textarea "Lorem ipsum dolor sit amet, consectetur adipiscing elit, sed do eiusmod tempor …" at bounding box center [1407, 236] width 174 height 107
paste textarea "Piha North Life saving surf club. Roof terrace railings. Site measure, manufact…"
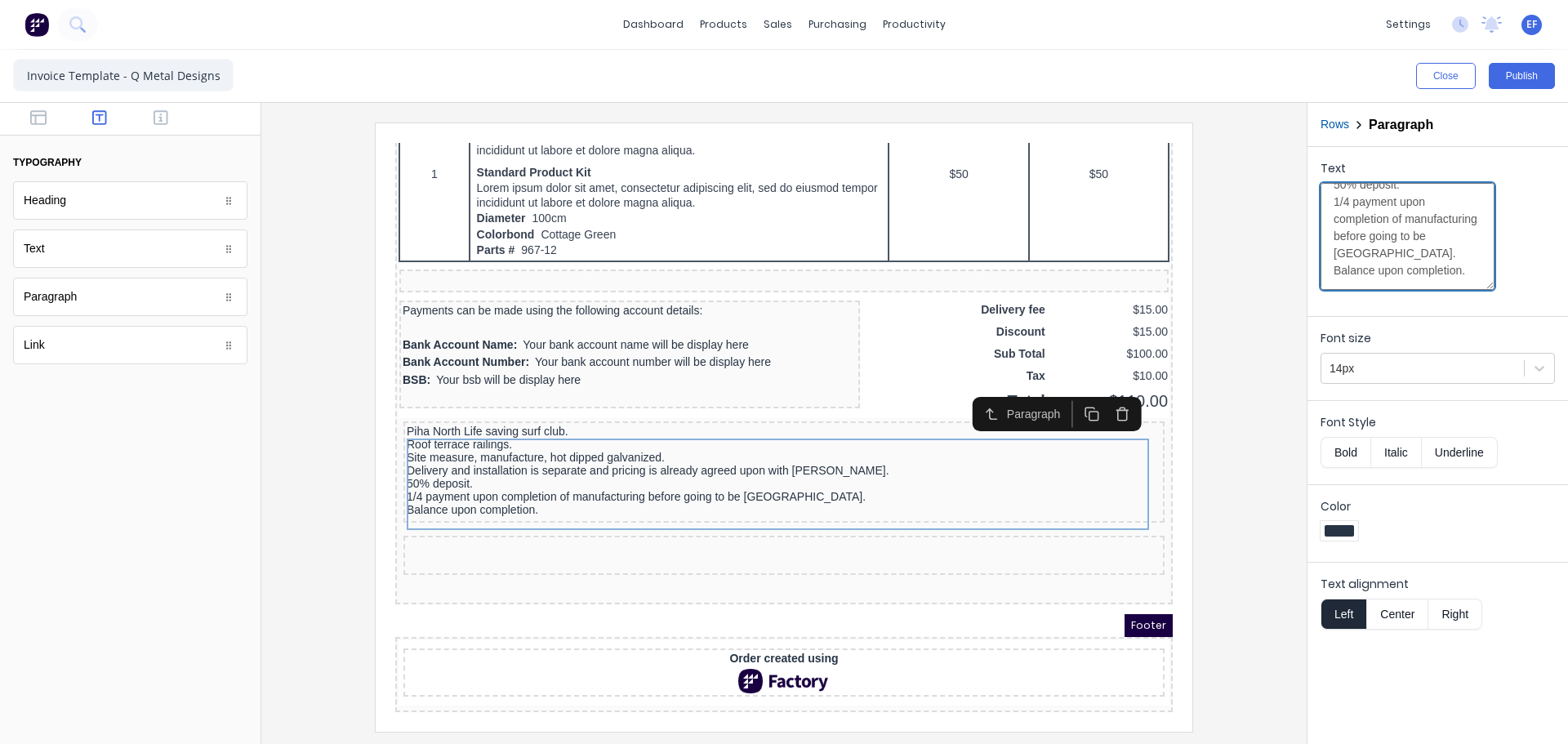
type textarea "Piha North Life saving surf club. Roof terrace railings. Site measure, manufact…"
click at [1225, 483] on div at bounding box center [784, 427] width 1019 height 608
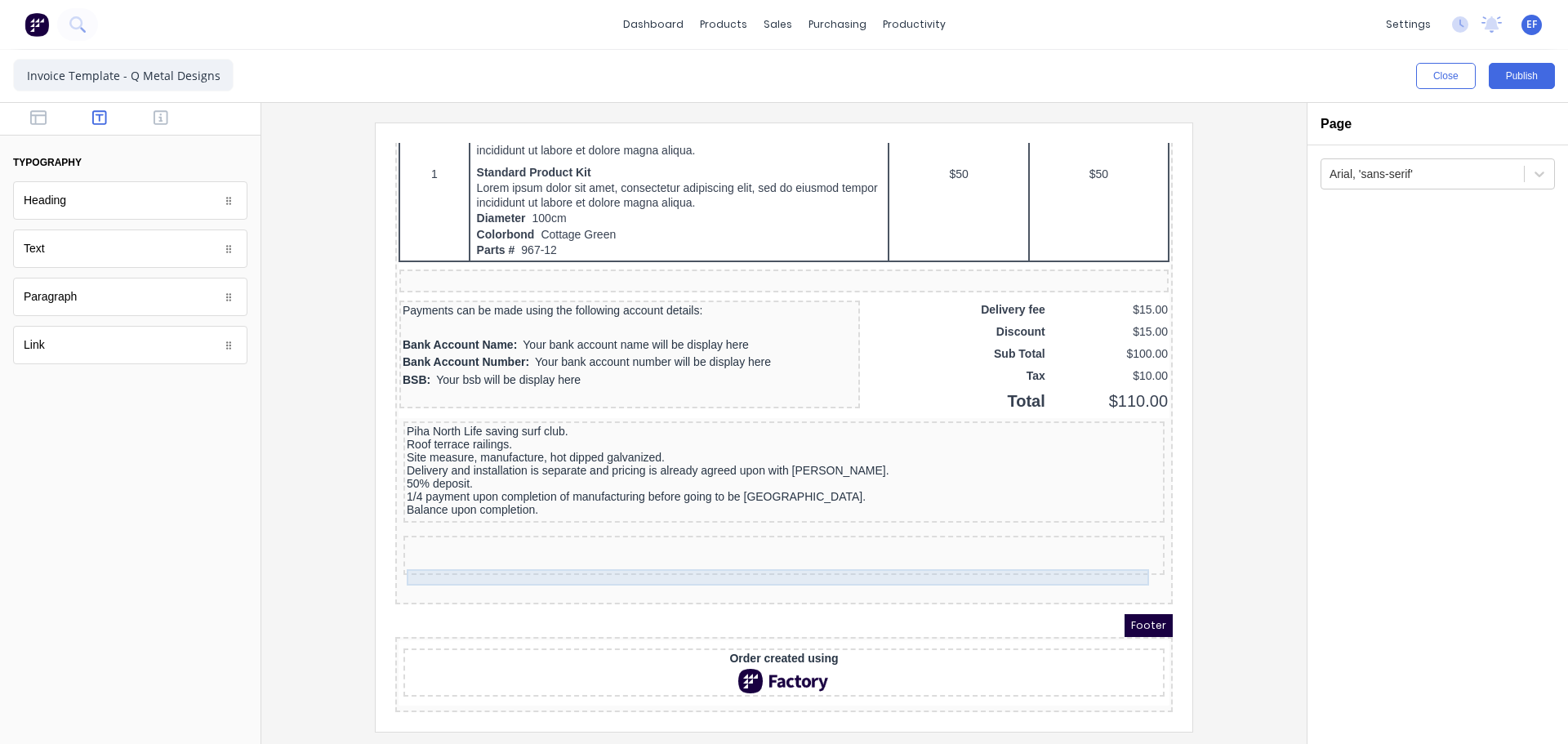
click at [539, 536] on div at bounding box center [765, 544] width 755 height 17
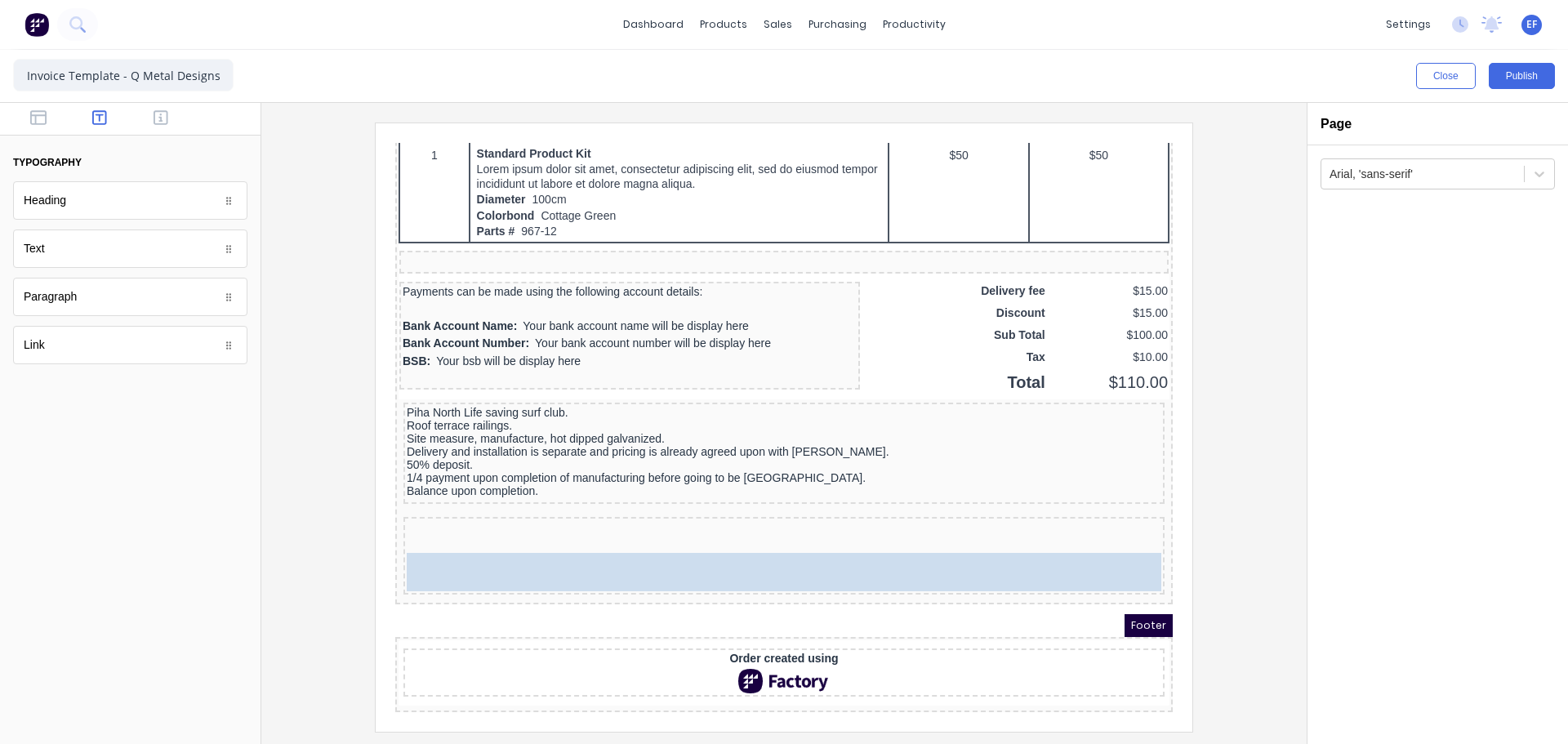
drag, startPoint x: 68, startPoint y: 250, endPoint x: 628, endPoint y: 583, distance: 651.5
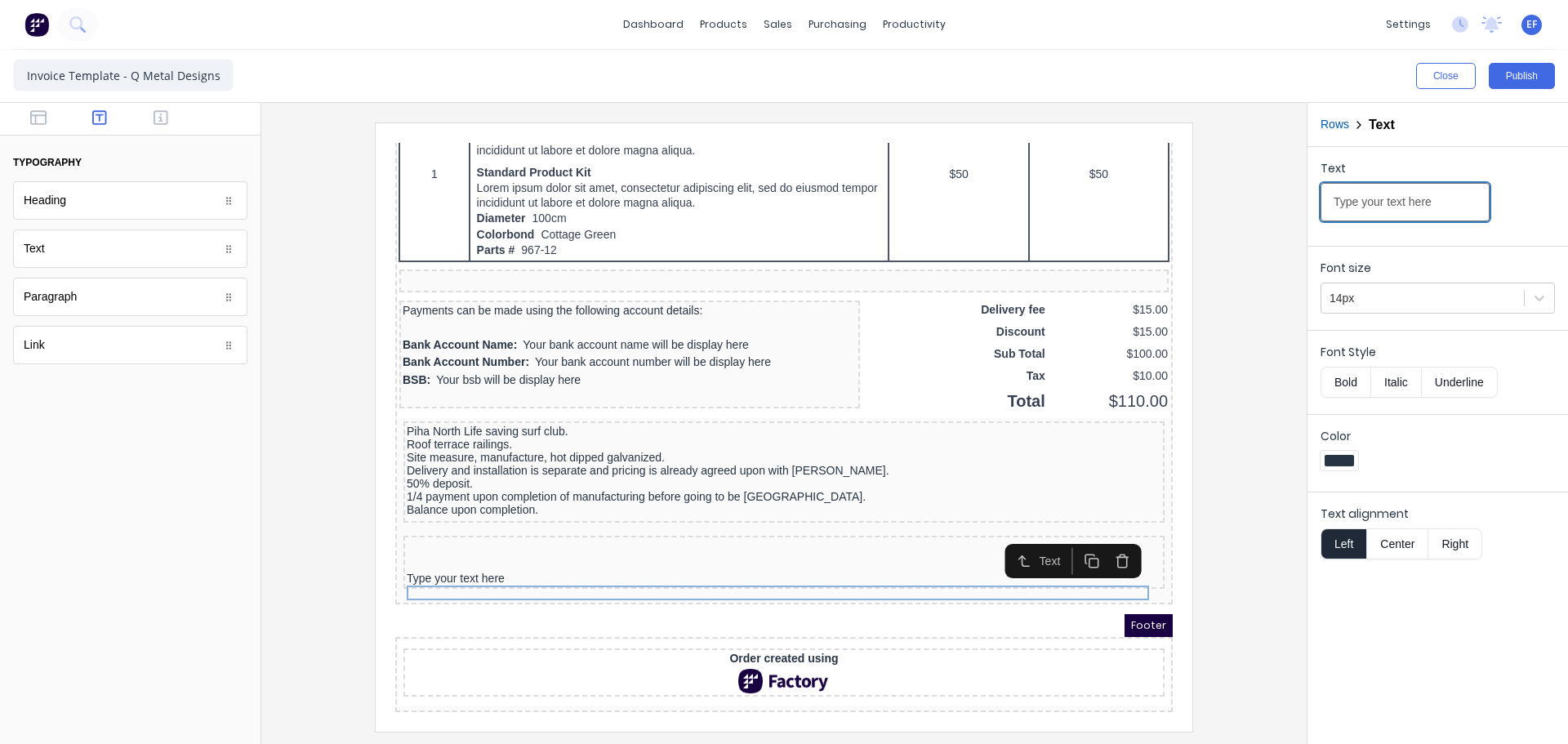
drag, startPoint x: 1452, startPoint y: 211, endPoint x: 1280, endPoint y: 191, distance: 173.2
click at [1287, 196] on div "Close Publish Components typography Heading Heading Text Text Paragraph Paragra…" at bounding box center [784, 397] width 1568 height 694
type input "Subject to terms & Conditions of Q Metal Designs Ltd"
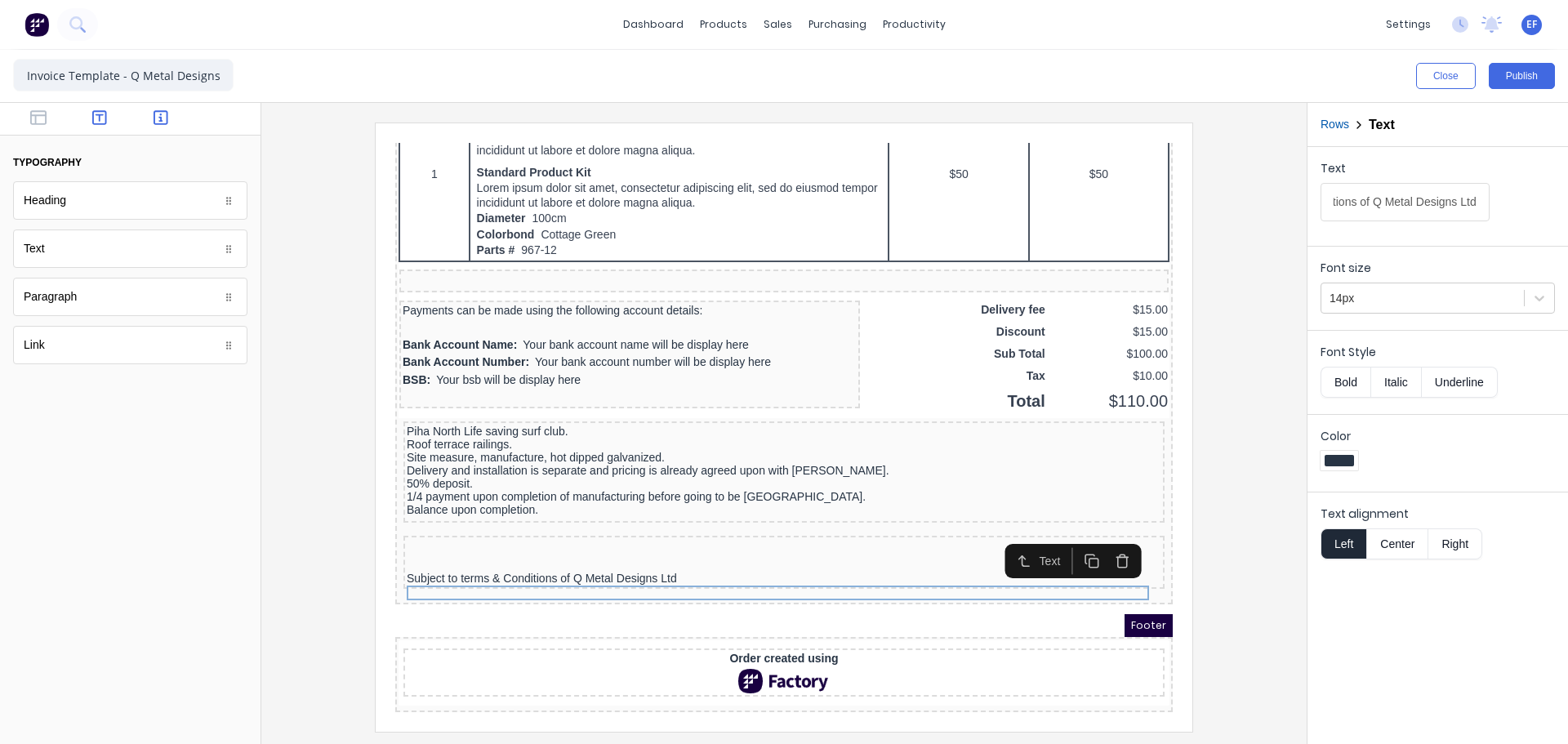
click at [163, 122] on icon "button" at bounding box center [161, 117] width 15 height 15
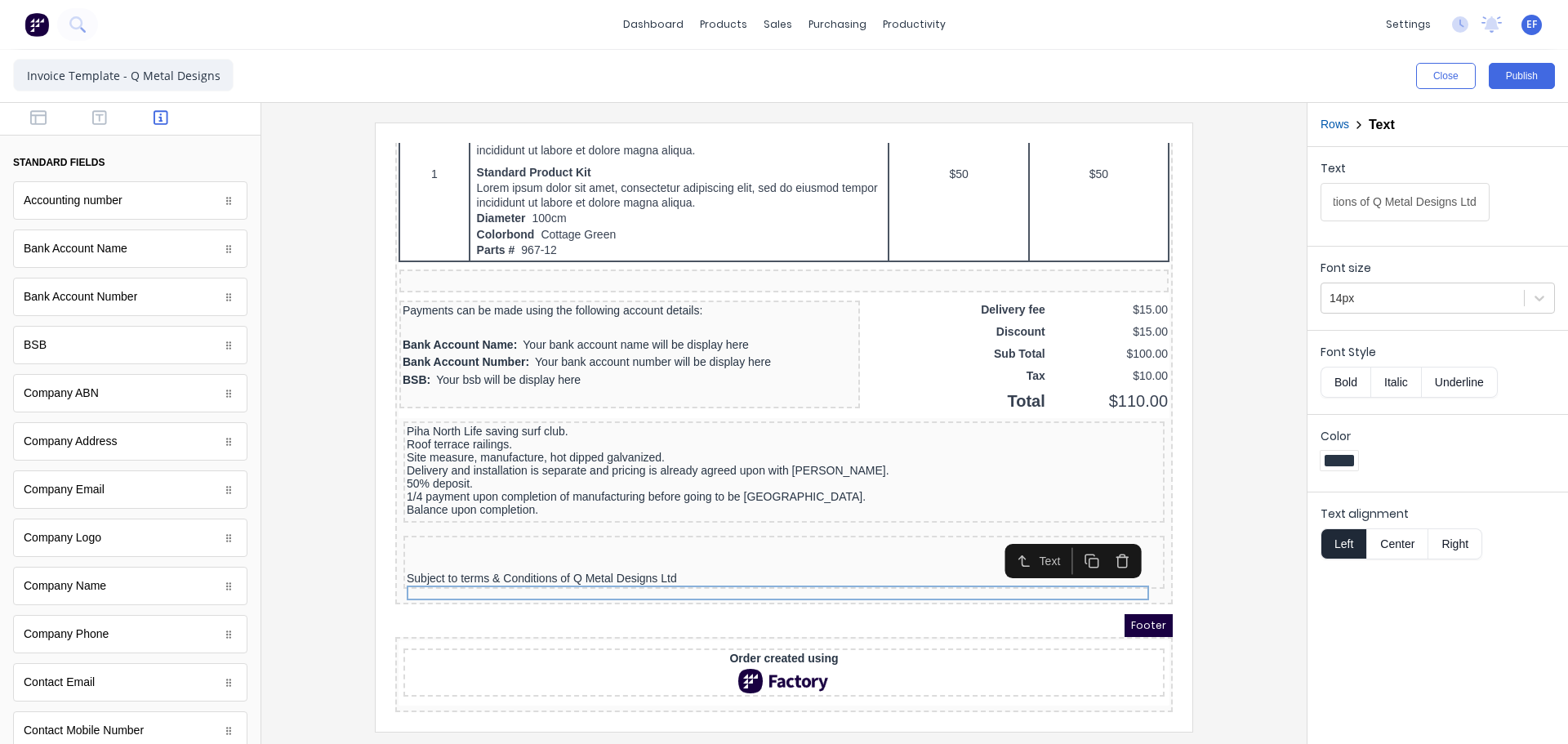
scroll to position [0, 0]
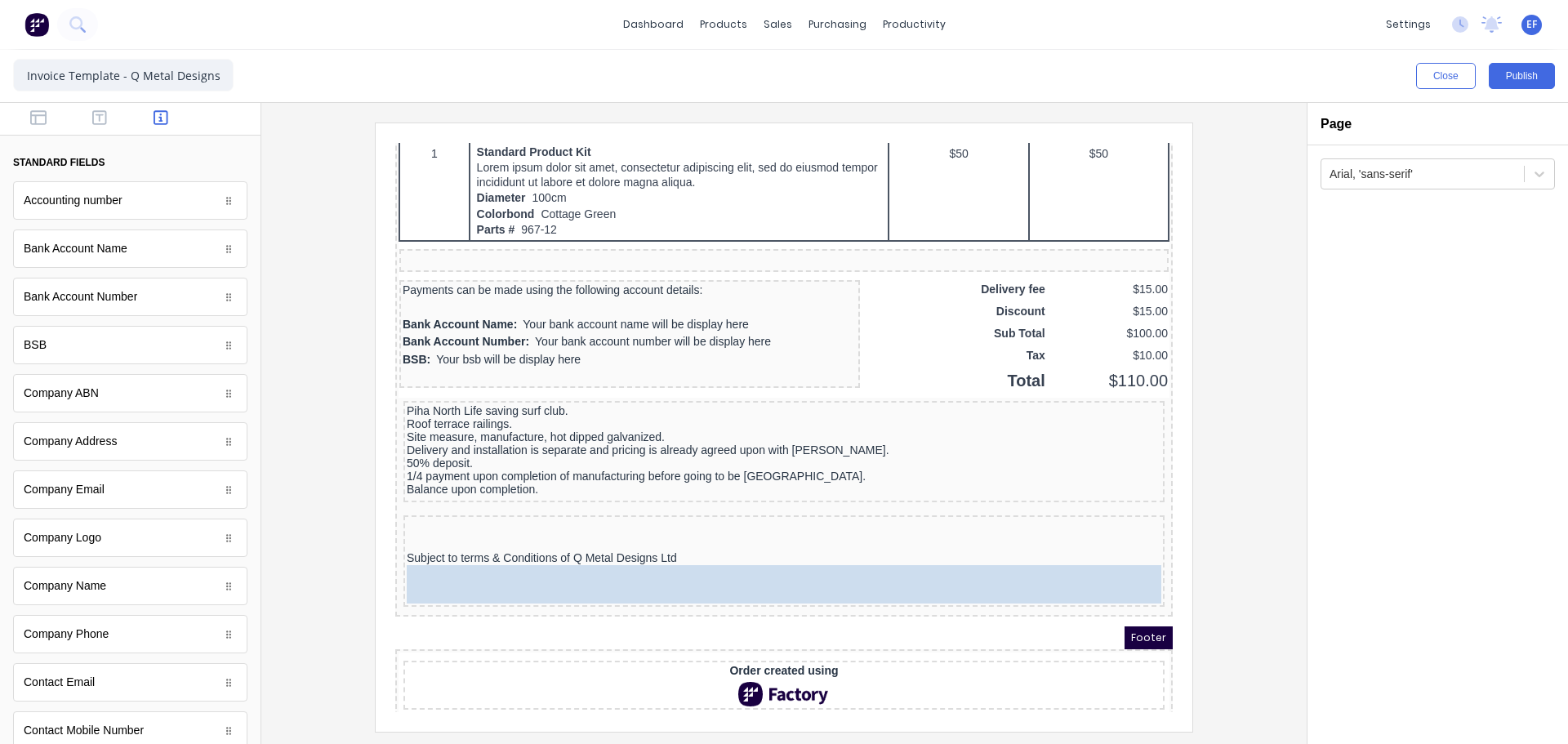
drag, startPoint x: 113, startPoint y: 305, endPoint x: 662, endPoint y: 596, distance: 621.4
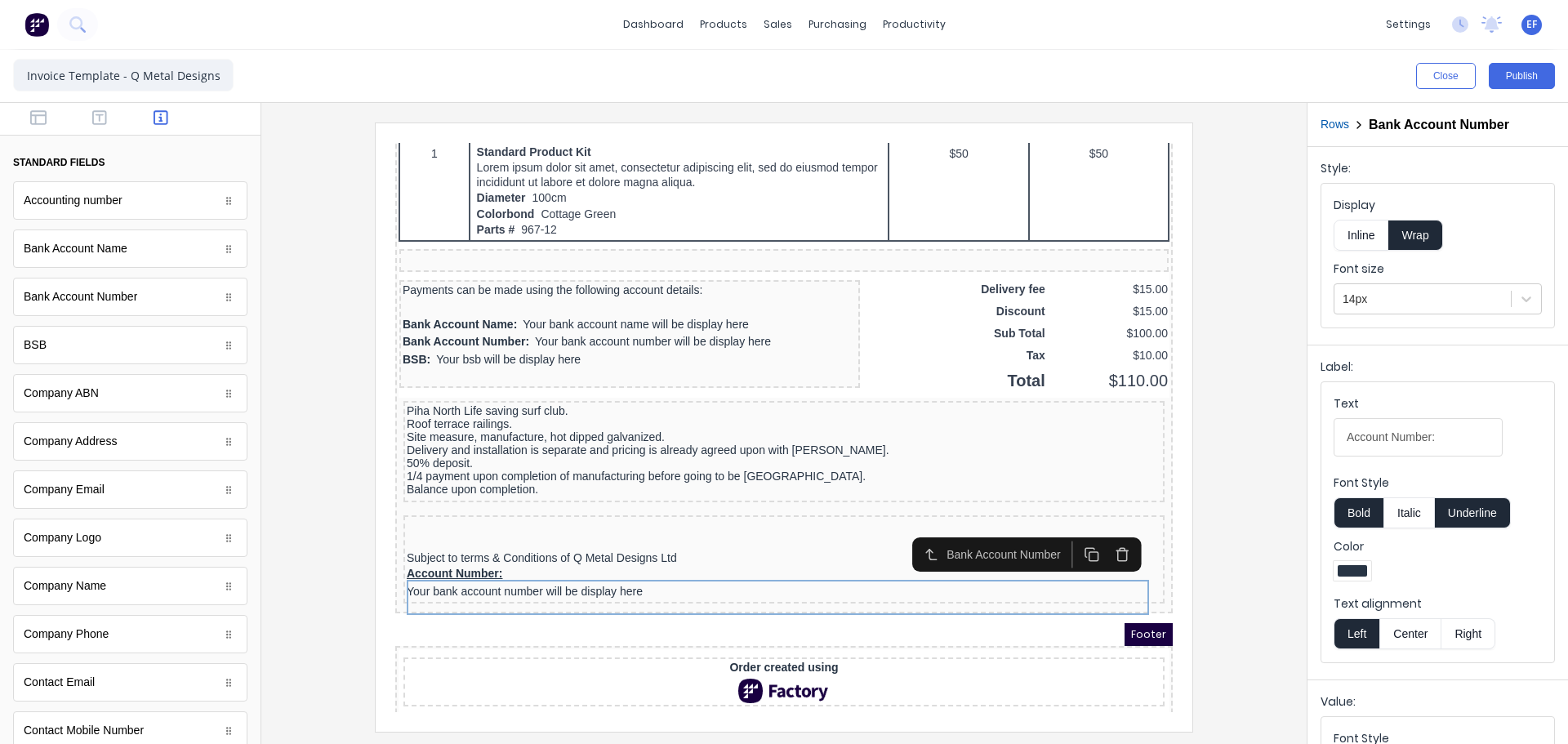
click at [1366, 240] on button "Inline" at bounding box center [1361, 235] width 55 height 31
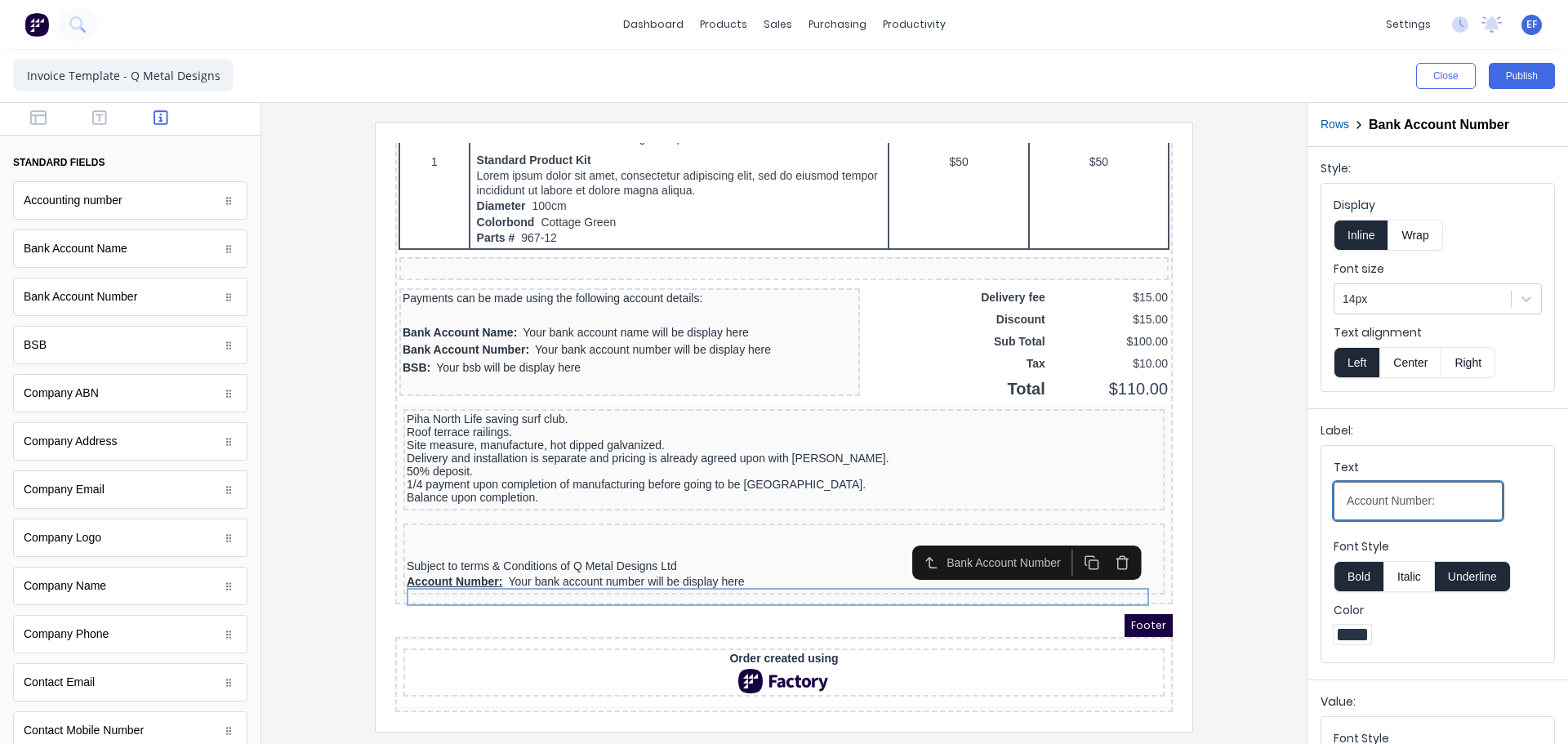
drag, startPoint x: 1454, startPoint y: 504, endPoint x: 1253, endPoint y: 500, distance: 201.0
click at [1253, 500] on div "Close Publish Components standard fields Accounting number Accounting number Ba…" at bounding box center [784, 397] width 1568 height 694
paste input "Bank details:"
type input "Bank details:"
drag, startPoint x: 1466, startPoint y: 567, endPoint x: 1398, endPoint y: 579, distance: 69.1
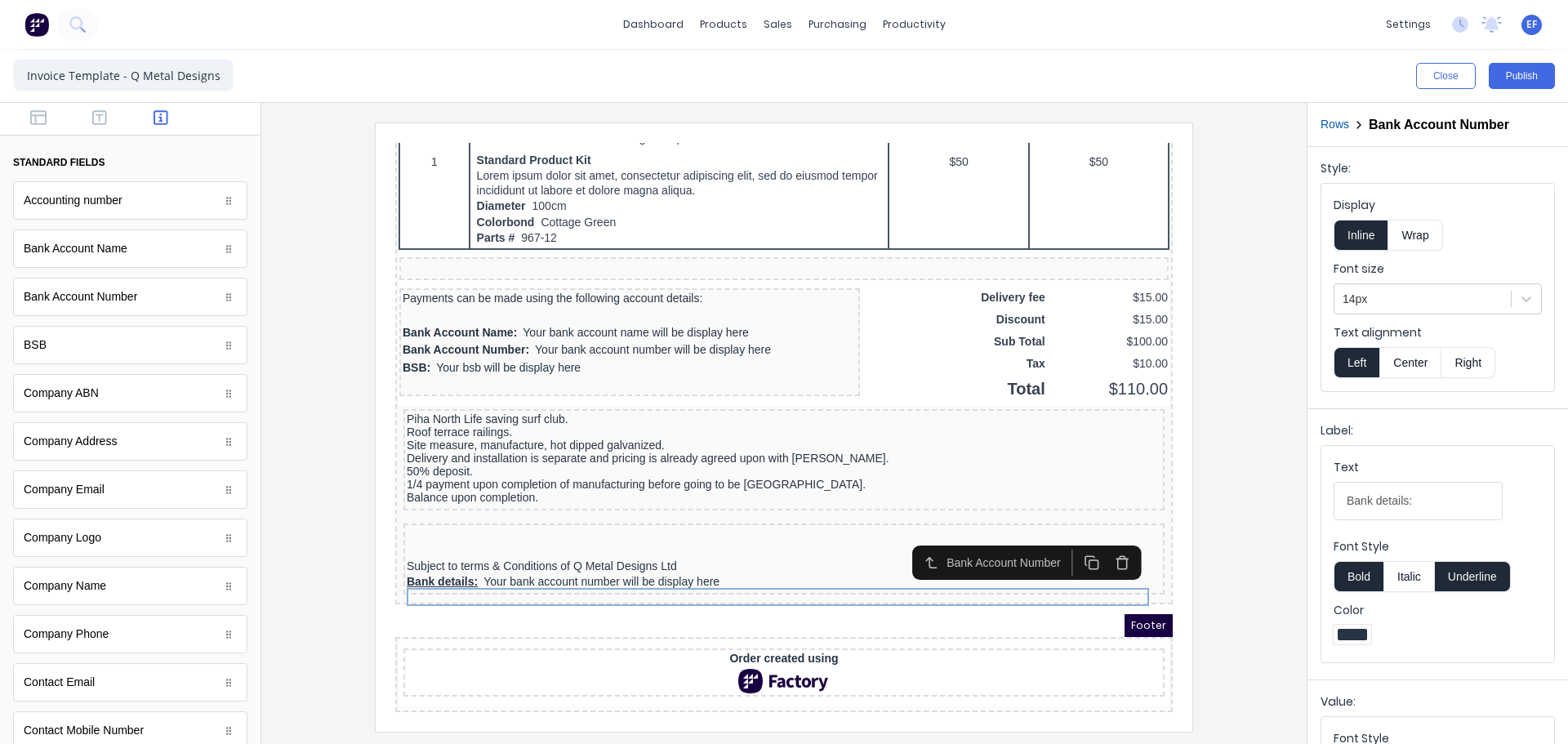
click at [1466, 567] on button "Underline" at bounding box center [1473, 577] width 76 height 31
click at [1368, 578] on button "Bold" at bounding box center [1358, 577] width 50 height 31
click at [101, 121] on icon "button" at bounding box center [100, 117] width 15 height 15
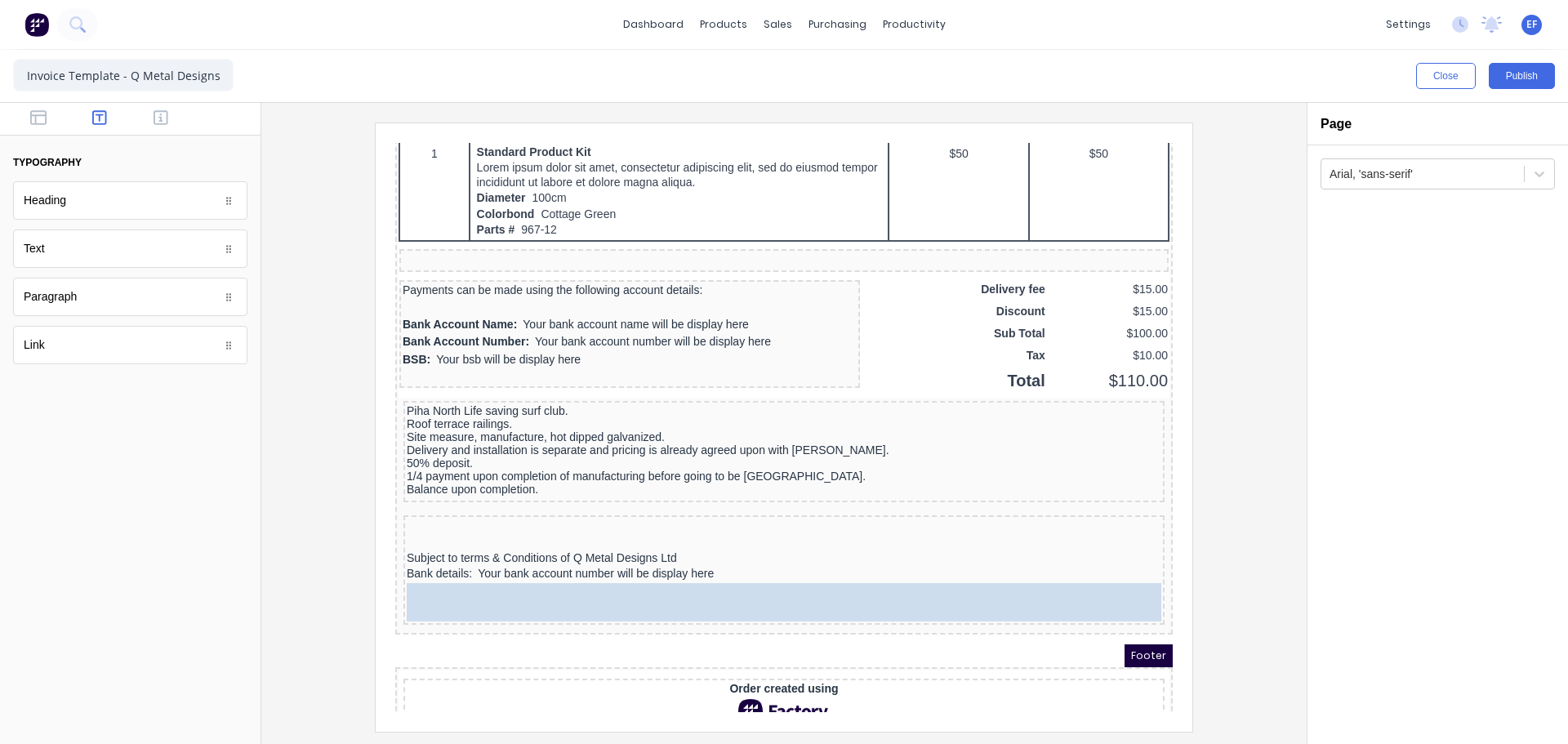
drag, startPoint x: 71, startPoint y: 253, endPoint x: 202, endPoint y: 439, distance: 227.5
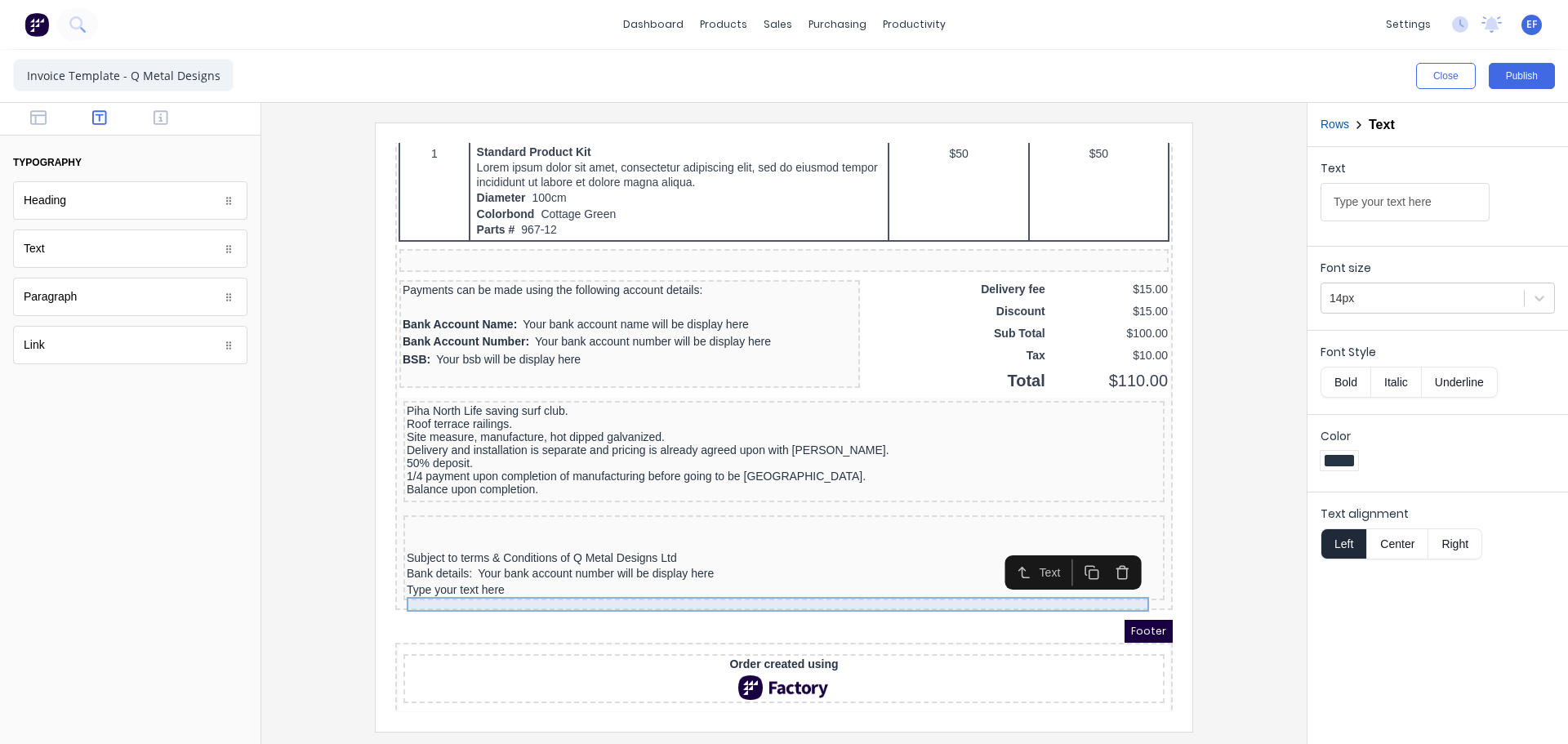
click at [723, 579] on div "Type your text here" at bounding box center [765, 571] width 755 height 15
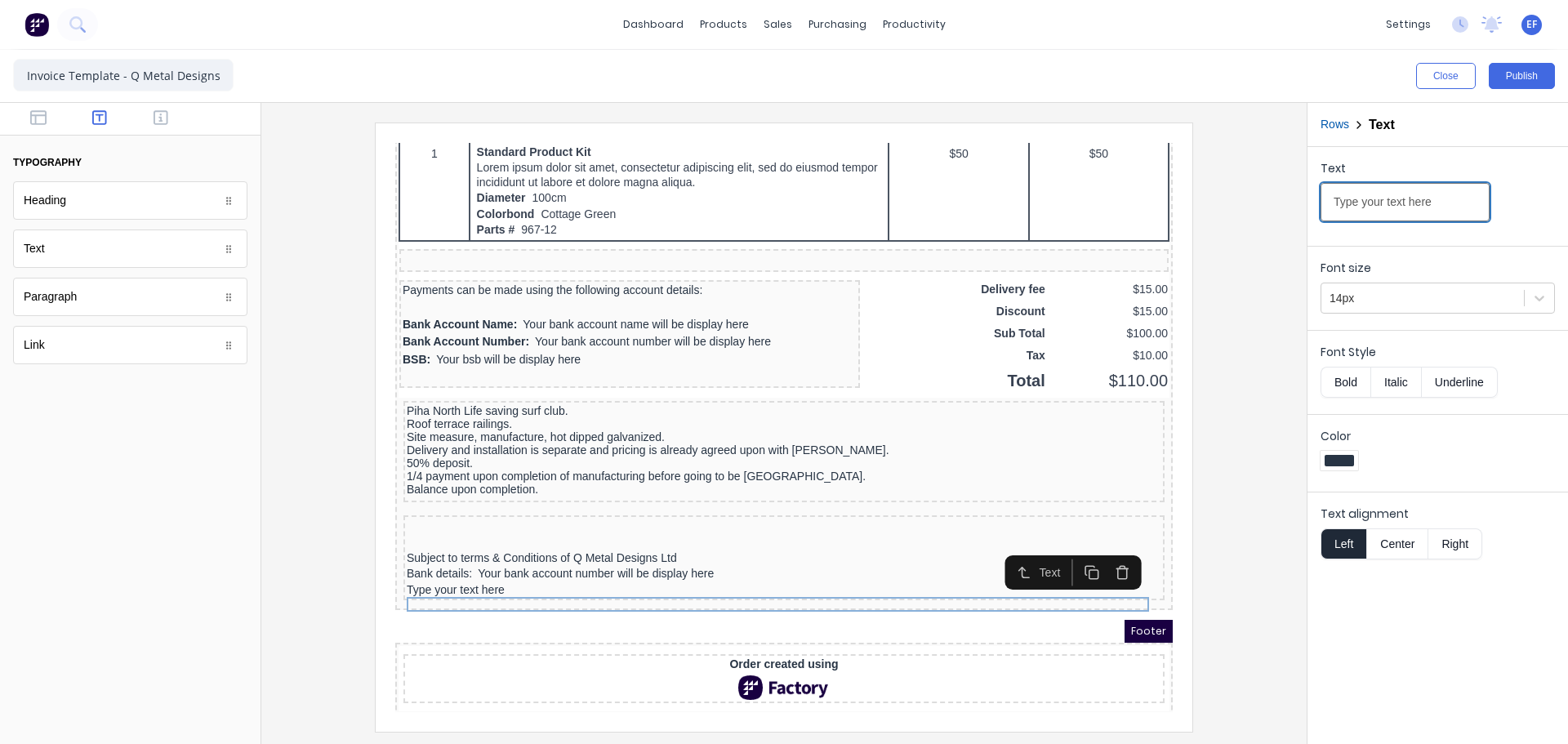
drag, startPoint x: 1445, startPoint y: 206, endPoint x: 1302, endPoint y: 206, distance: 143.0
click at [1302, 206] on div "Close Publish Components typography Heading Heading Text Text Paragraph Paragra…" at bounding box center [784, 397] width 1568 height 694
type input "Please display invoice number and your customer code with payment"
click at [1276, 563] on div at bounding box center [784, 427] width 1019 height 608
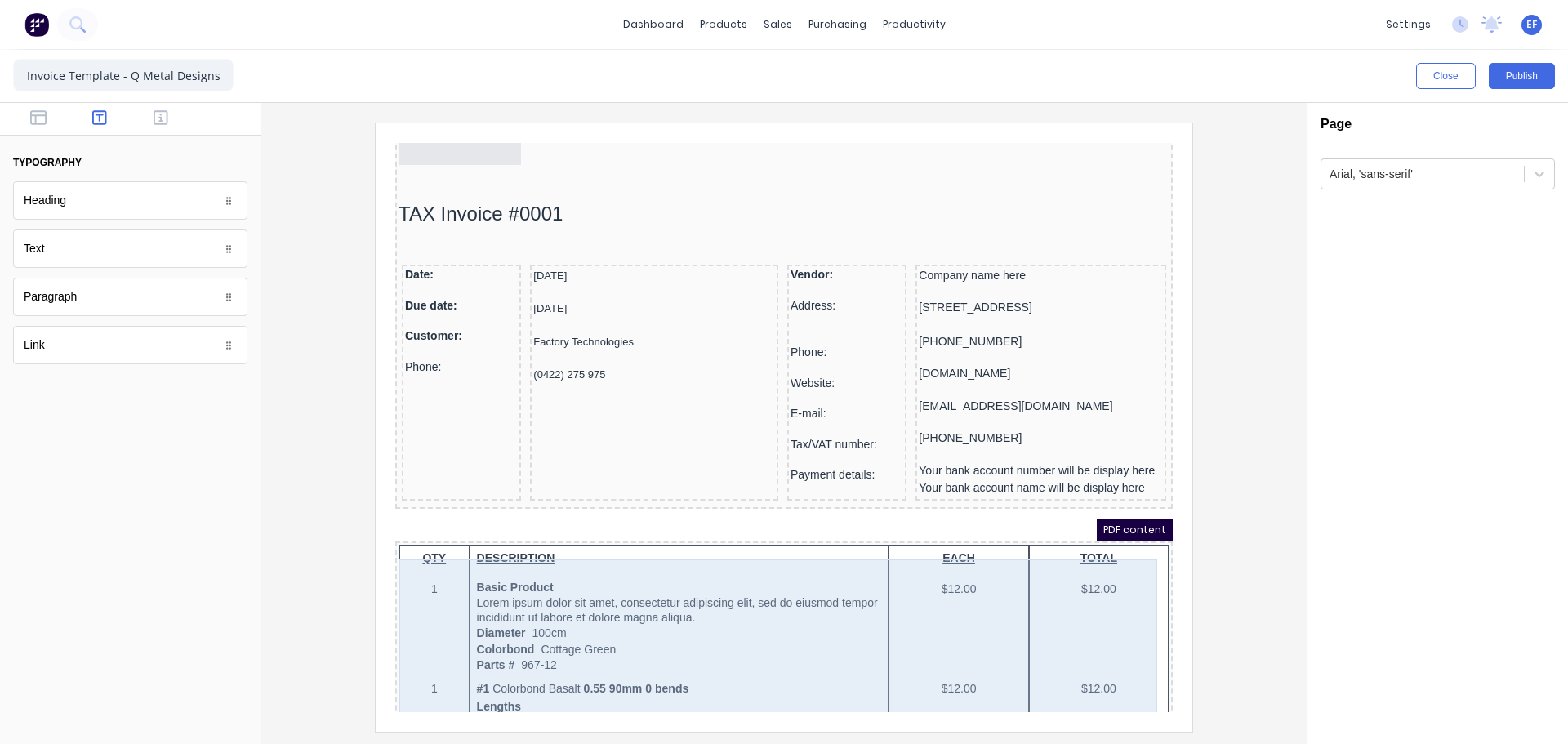
scroll to position [0, 0]
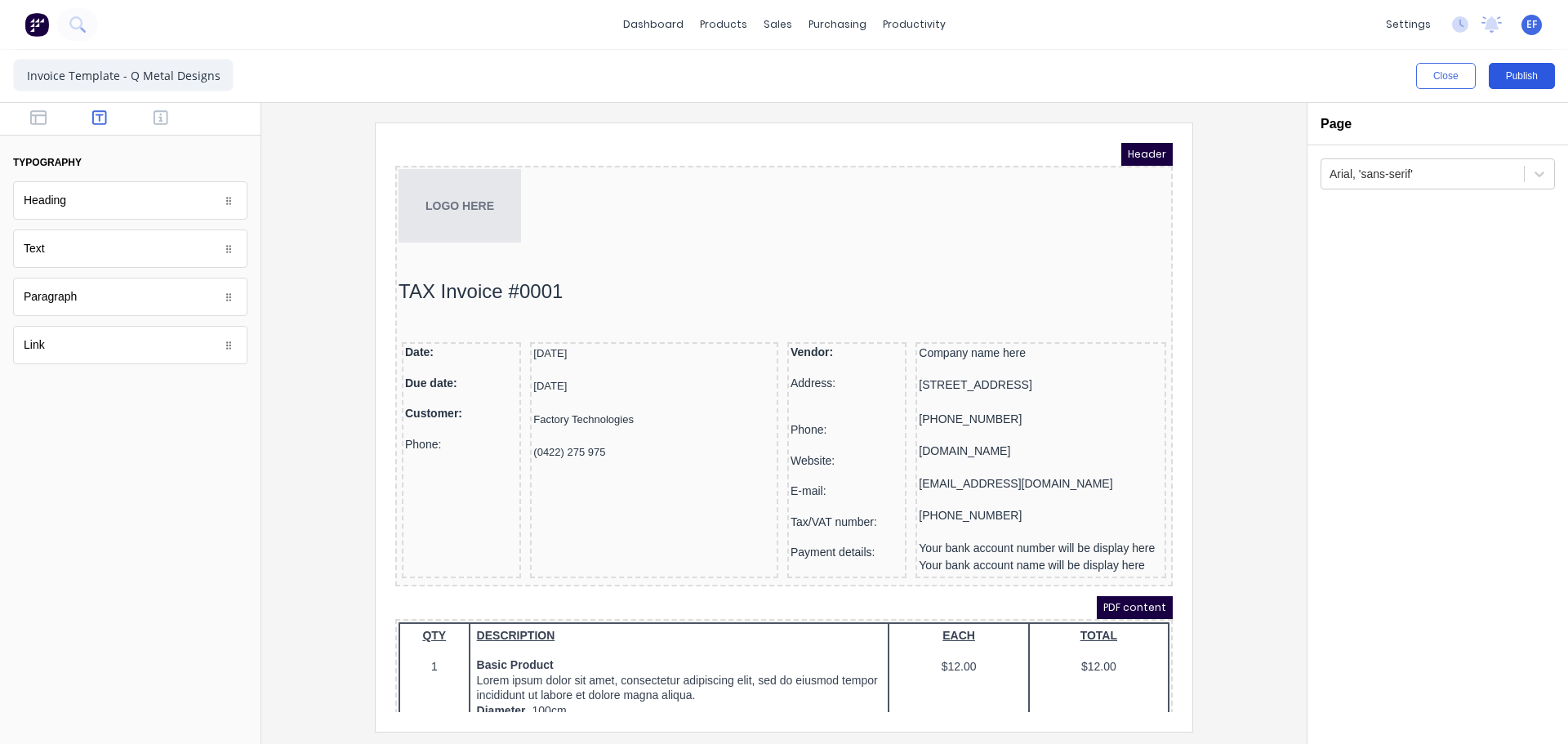
click at [1528, 81] on button "Publish" at bounding box center [1523, 76] width 66 height 26
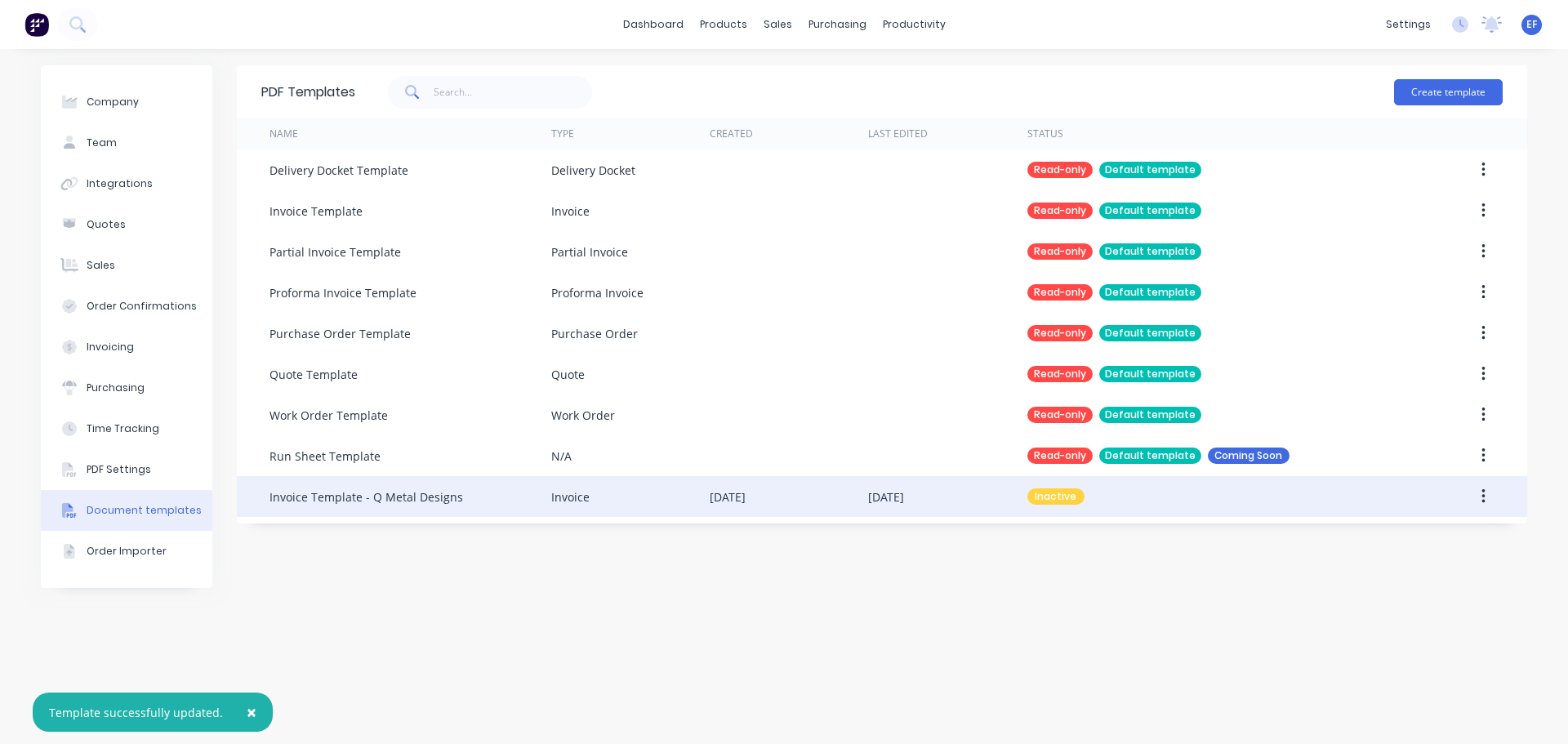
click at [1489, 504] on button "button" at bounding box center [1484, 497] width 38 height 30
click at [1399, 570] on div "Make default" at bounding box center [1426, 572] width 126 height 24
click at [773, 24] on div "sales" at bounding box center [777, 24] width 45 height 24
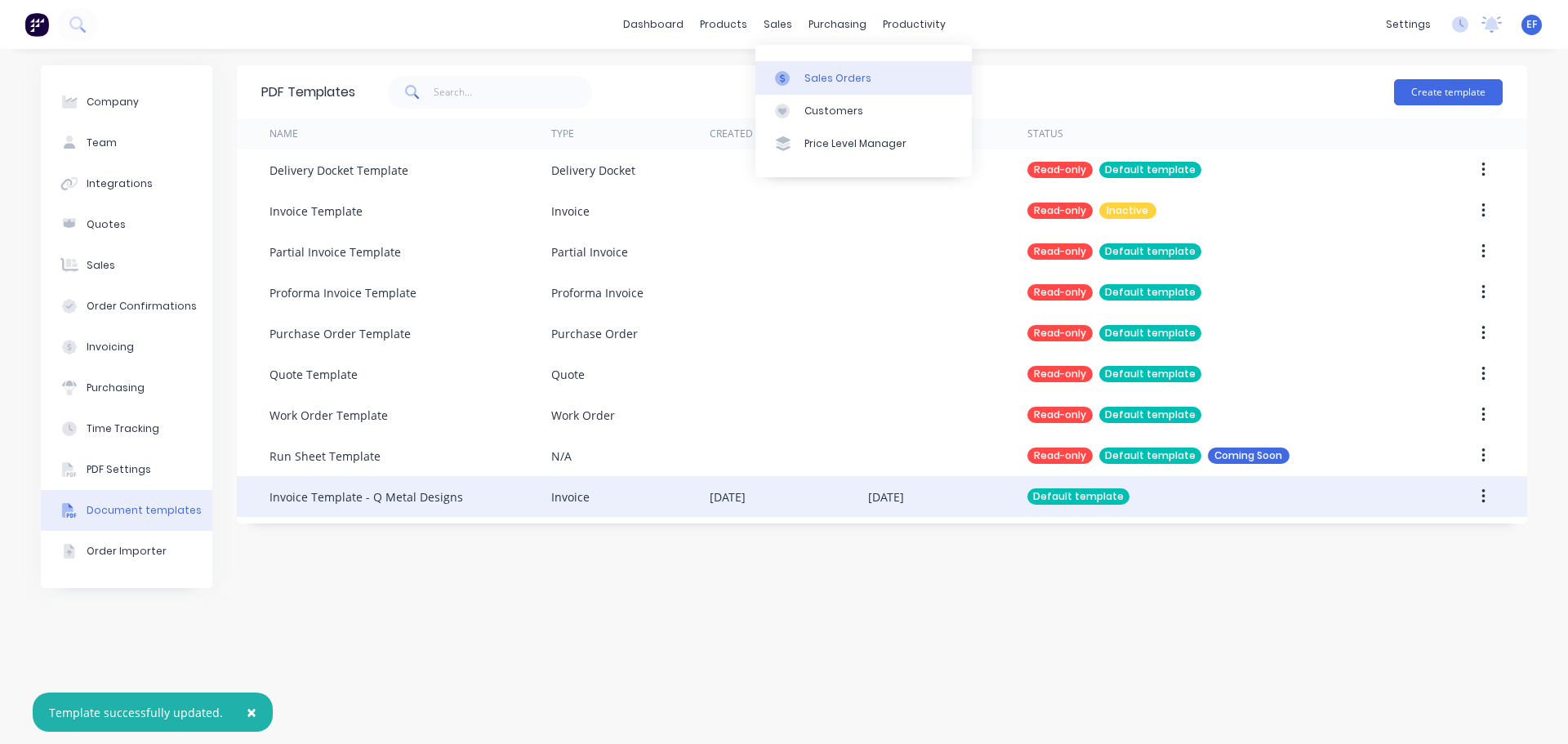
click at [798, 80] on div at bounding box center [787, 78] width 24 height 15
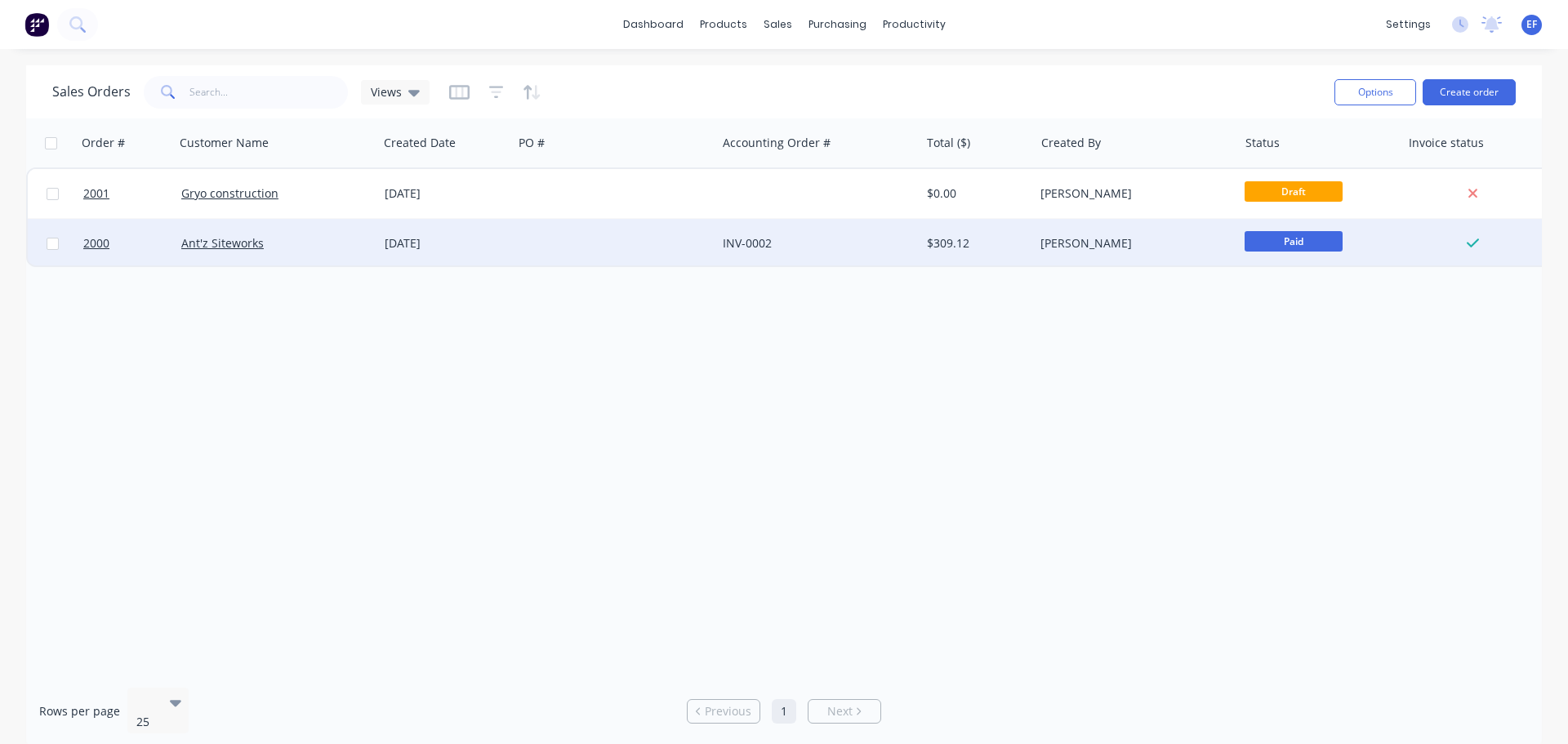
click at [856, 254] on div "INV-0002" at bounding box center [818, 243] width 204 height 49
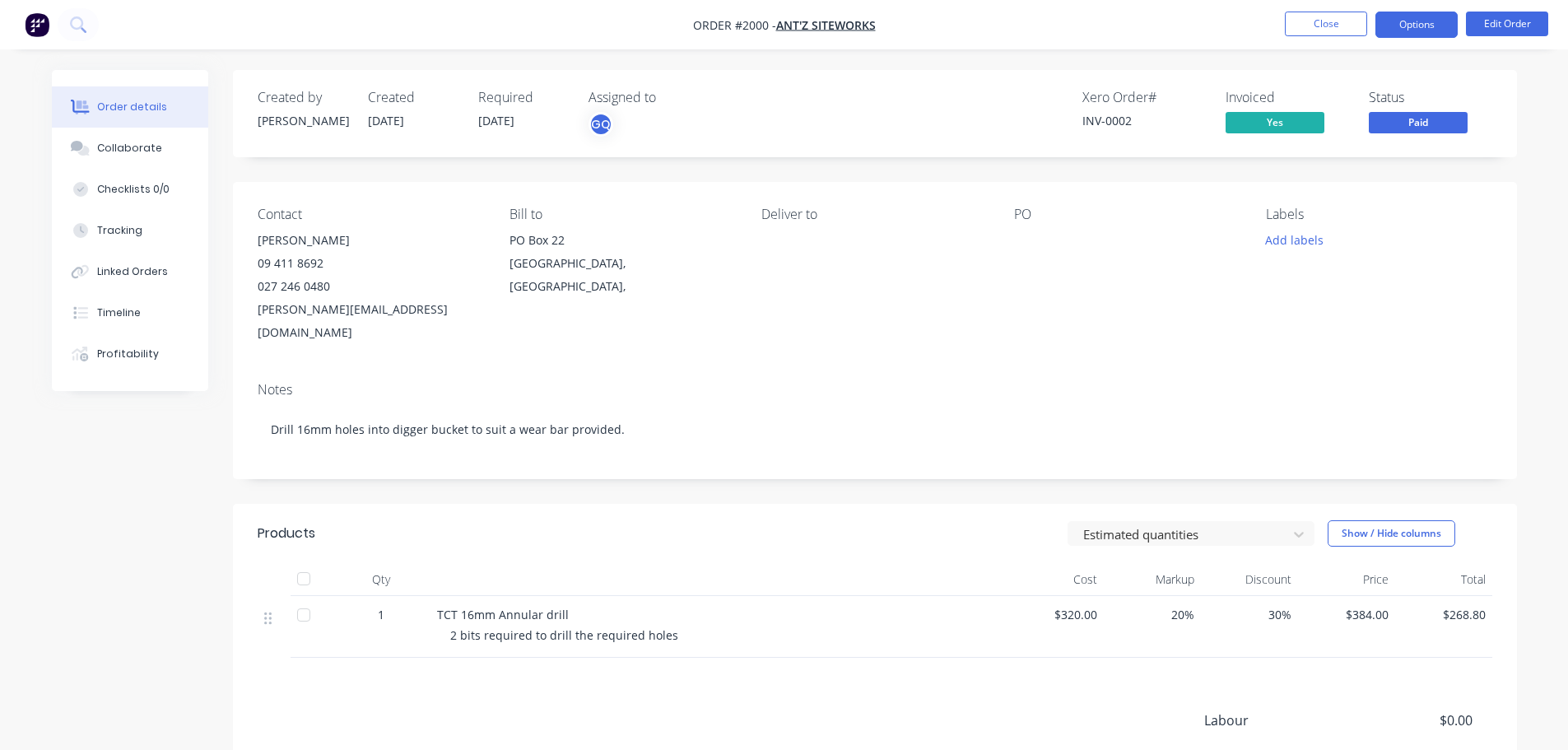
click at [1415, 27] on button "Options" at bounding box center [1416, 25] width 82 height 26
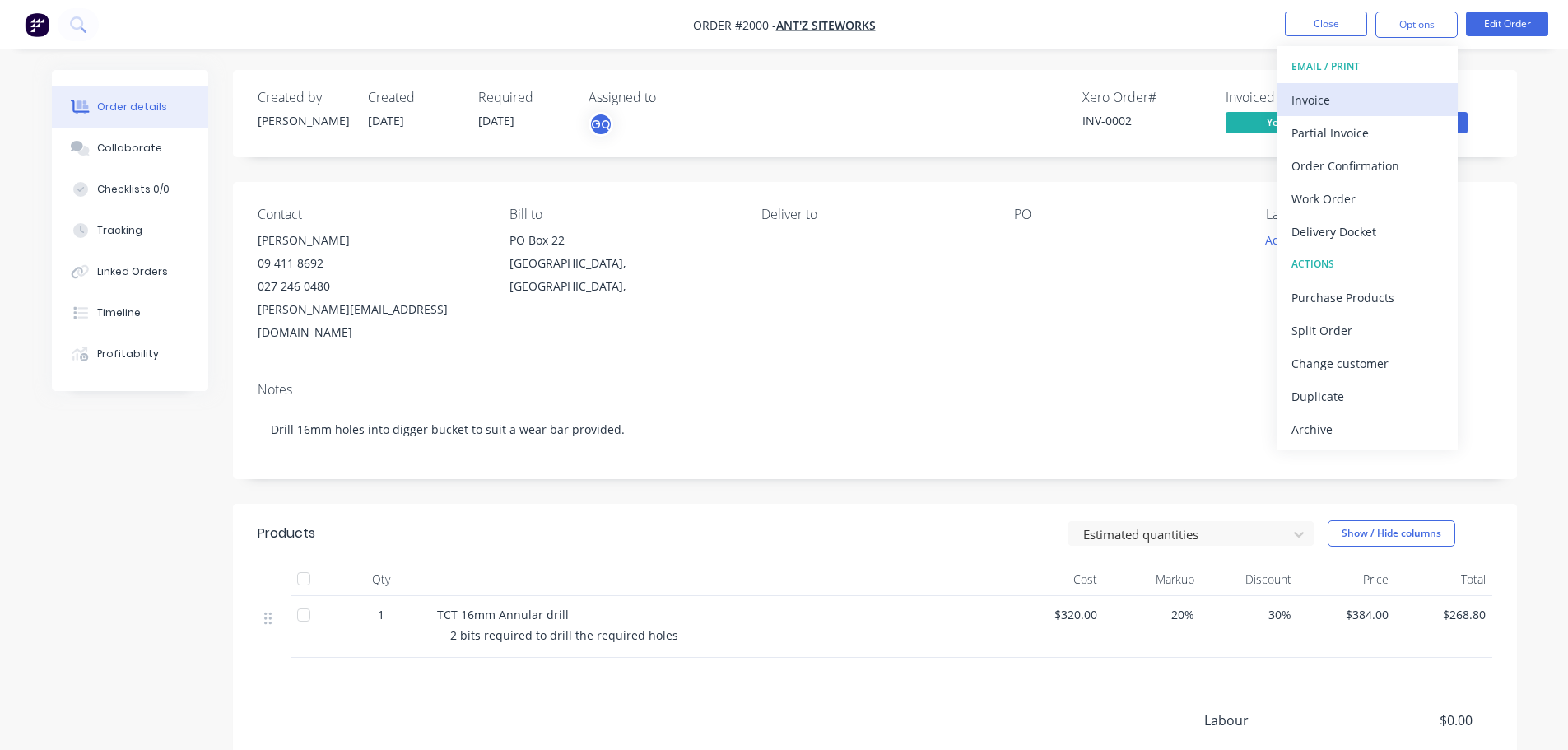
click at [1361, 104] on div "Invoice" at bounding box center [1367, 100] width 152 height 24
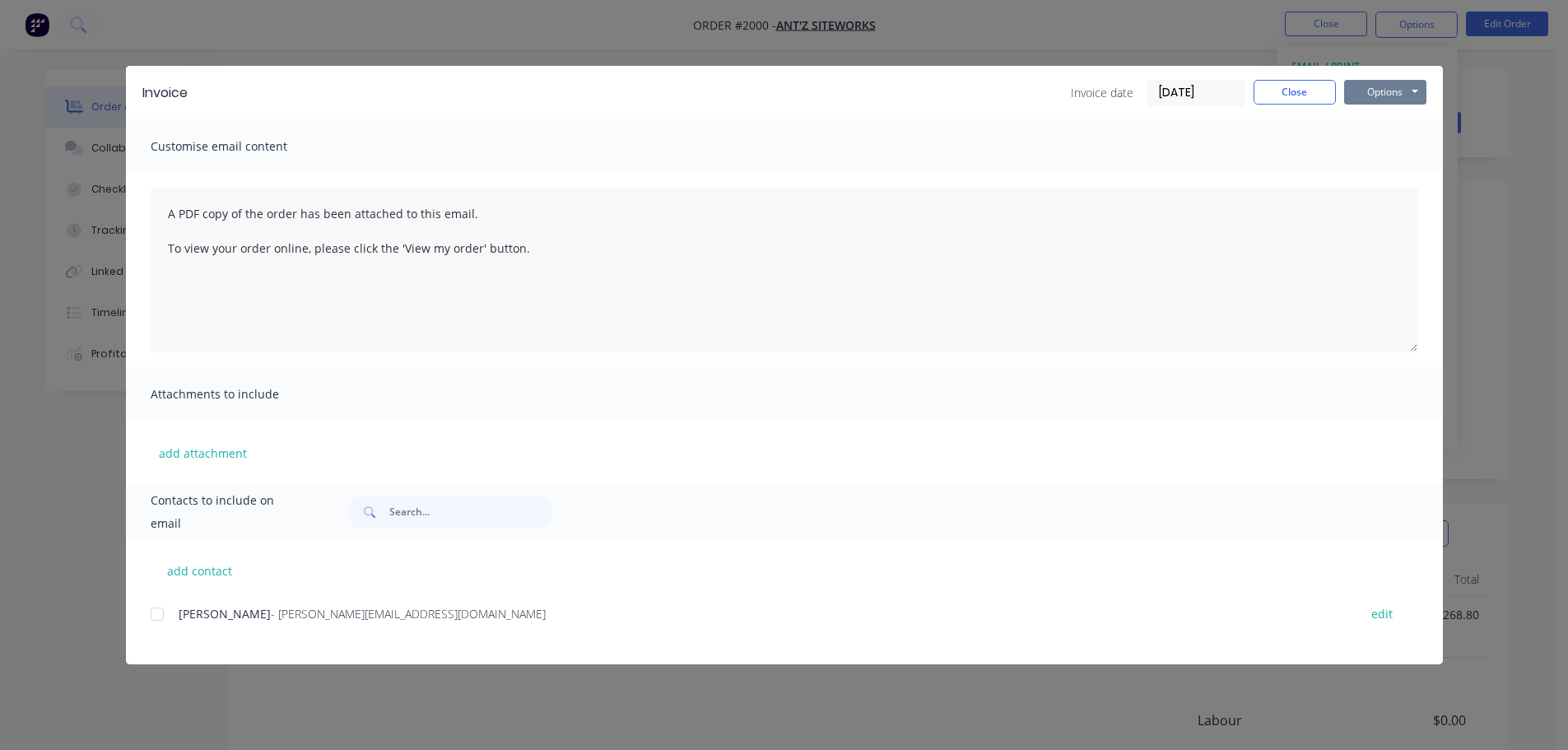
click at [1389, 94] on button "Options" at bounding box center [1385, 93] width 82 height 25
click at [1382, 119] on button "Preview" at bounding box center [1397, 121] width 106 height 27
click at [1289, 96] on button "Close" at bounding box center [1294, 93] width 82 height 25
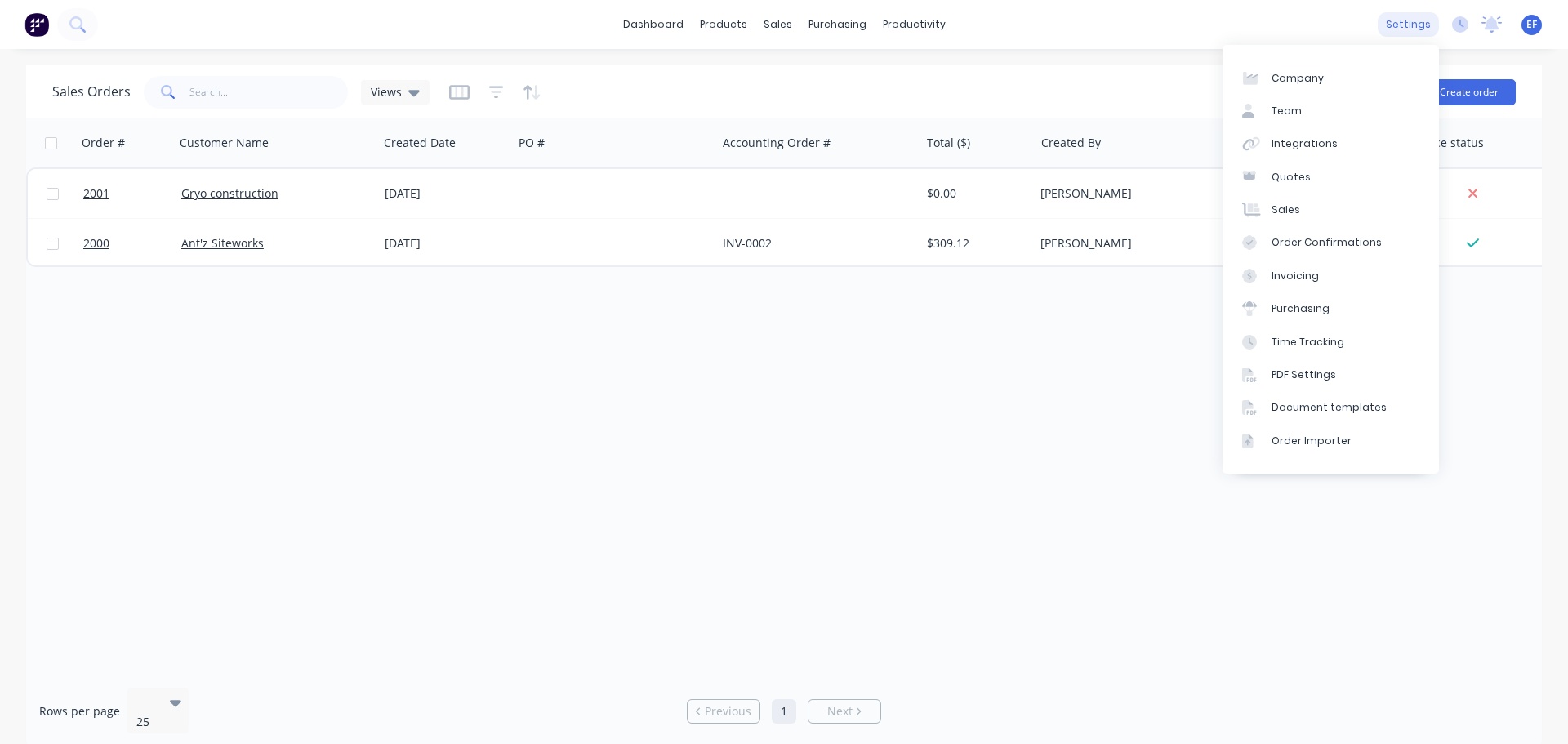
click at [1418, 32] on div "settings" at bounding box center [1409, 24] width 61 height 24
click at [1319, 406] on div "Document templates" at bounding box center [1329, 407] width 115 height 15
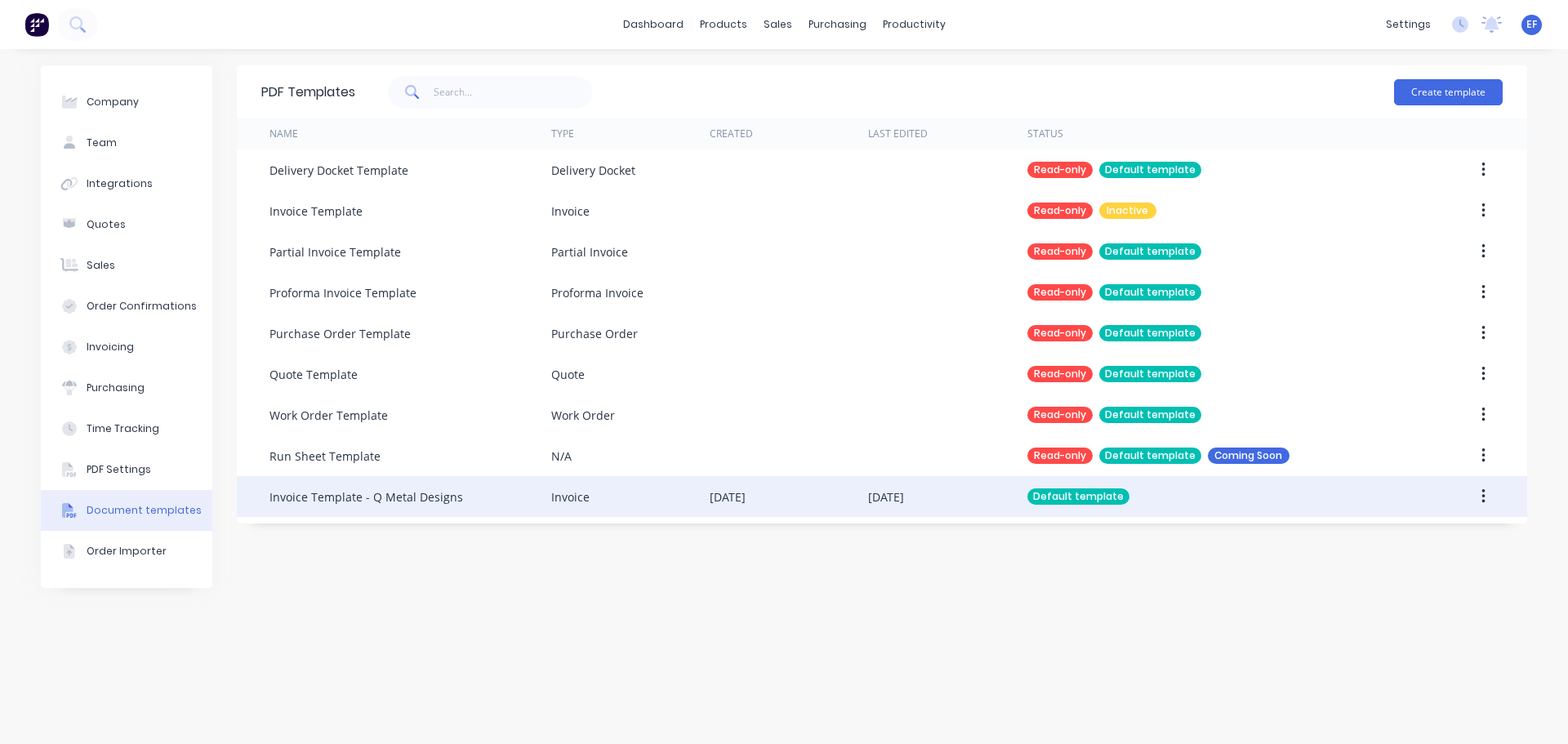
click at [458, 497] on div "Invoice Template - Q Metal Designs" at bounding box center [410, 497] width 281 height 41
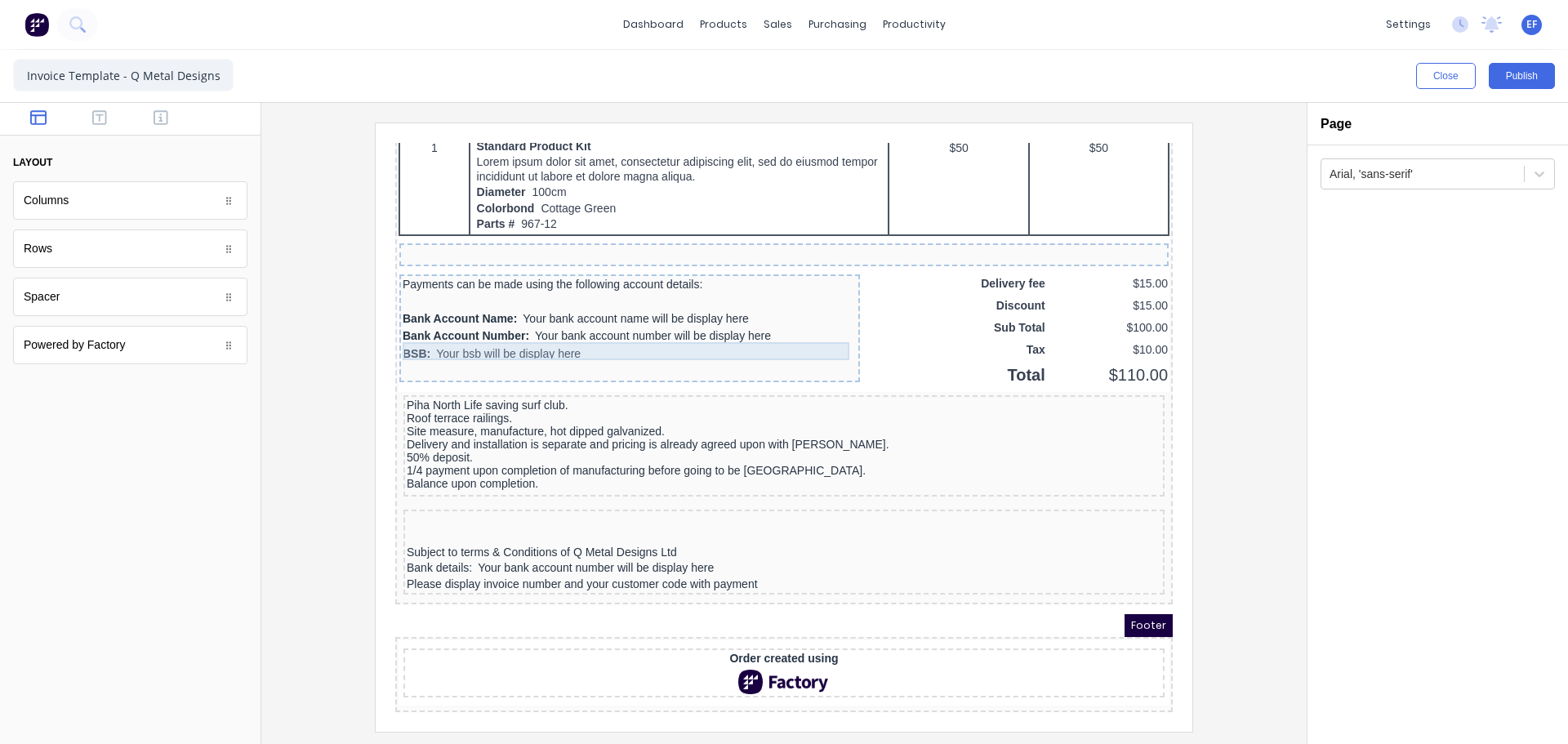
scroll to position [1220, 0]
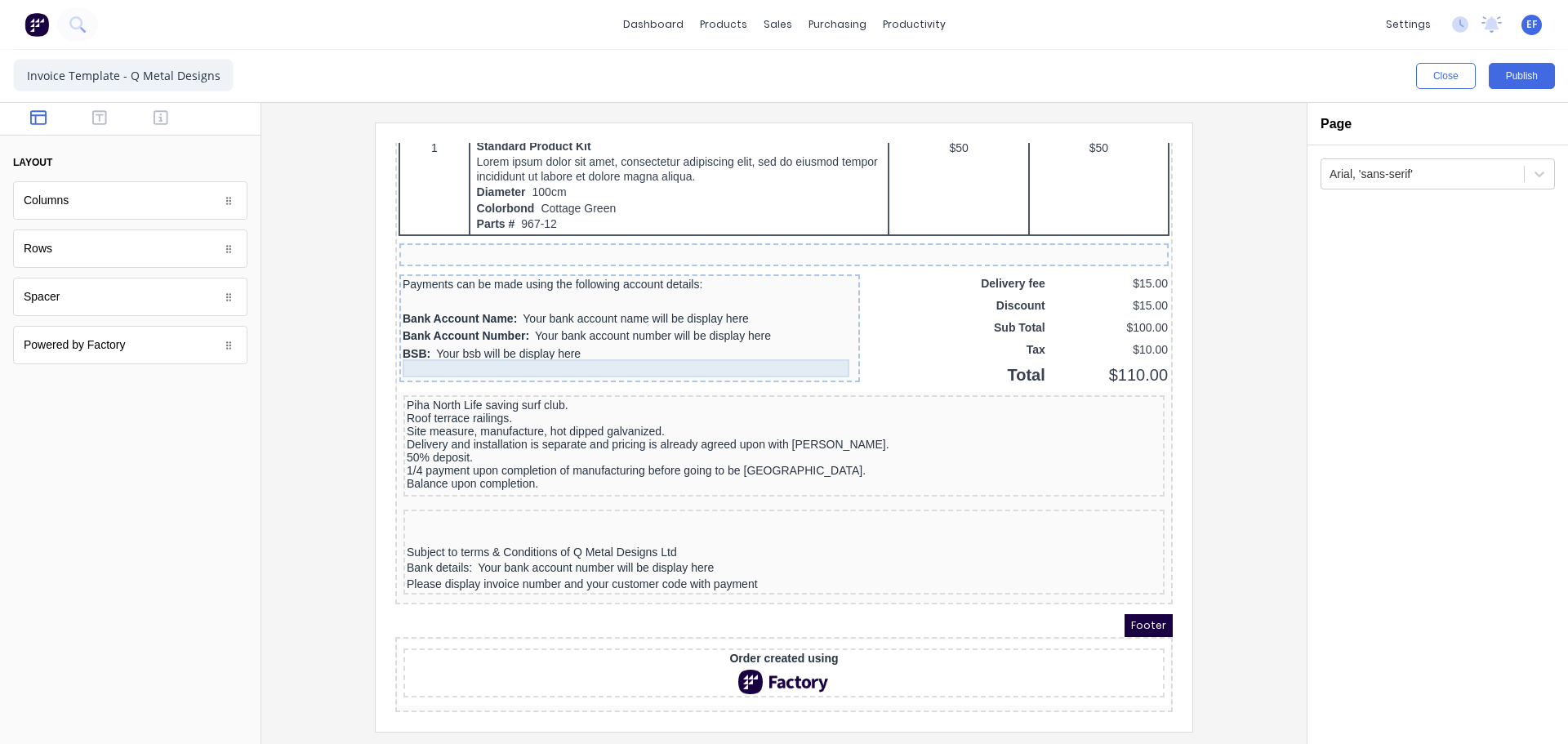
click at [449, 327] on div "BSB: Your bsb will be display here" at bounding box center [610, 335] width 454 height 18
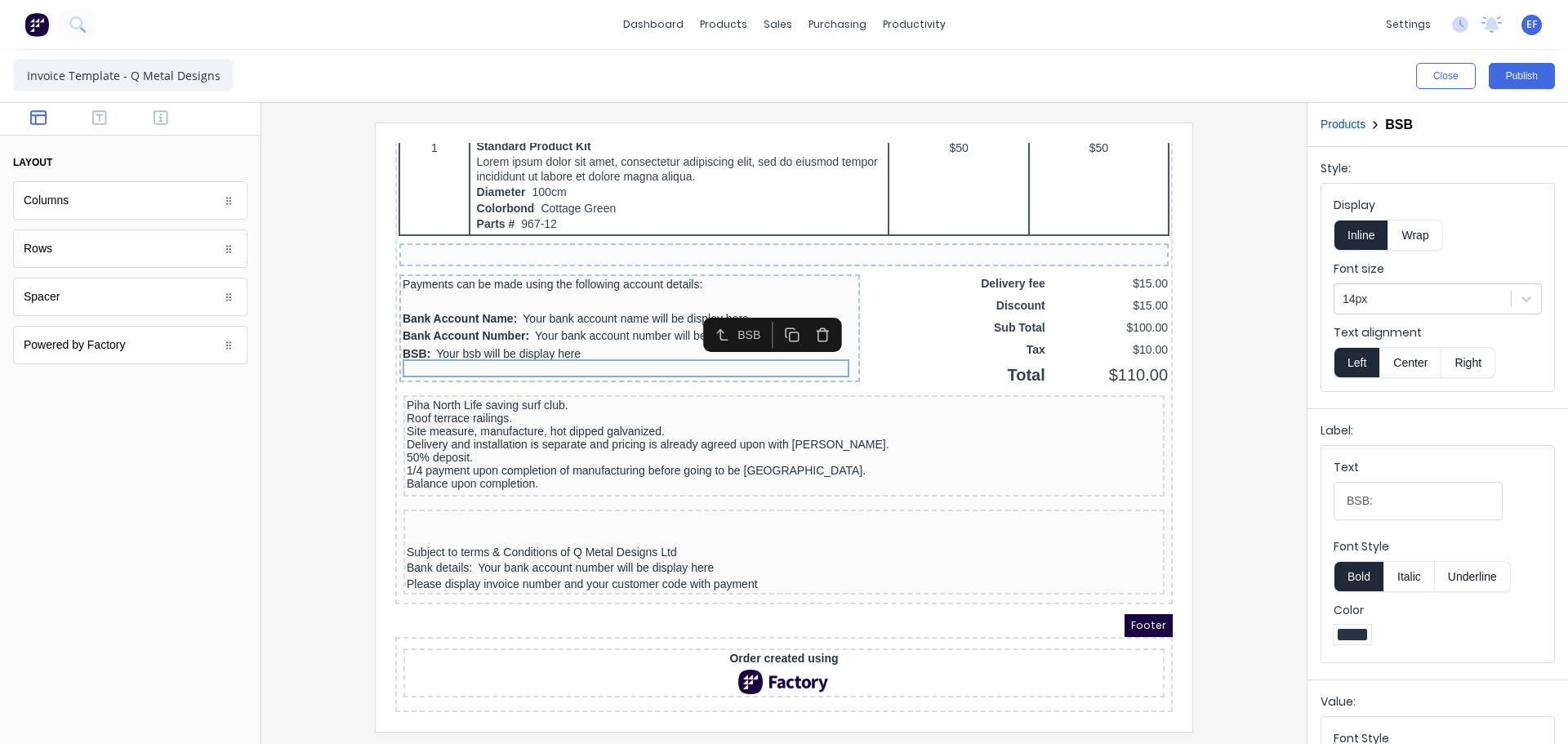
click at [801, 307] on icon "button" at bounding box center [803, 315] width 16 height 16
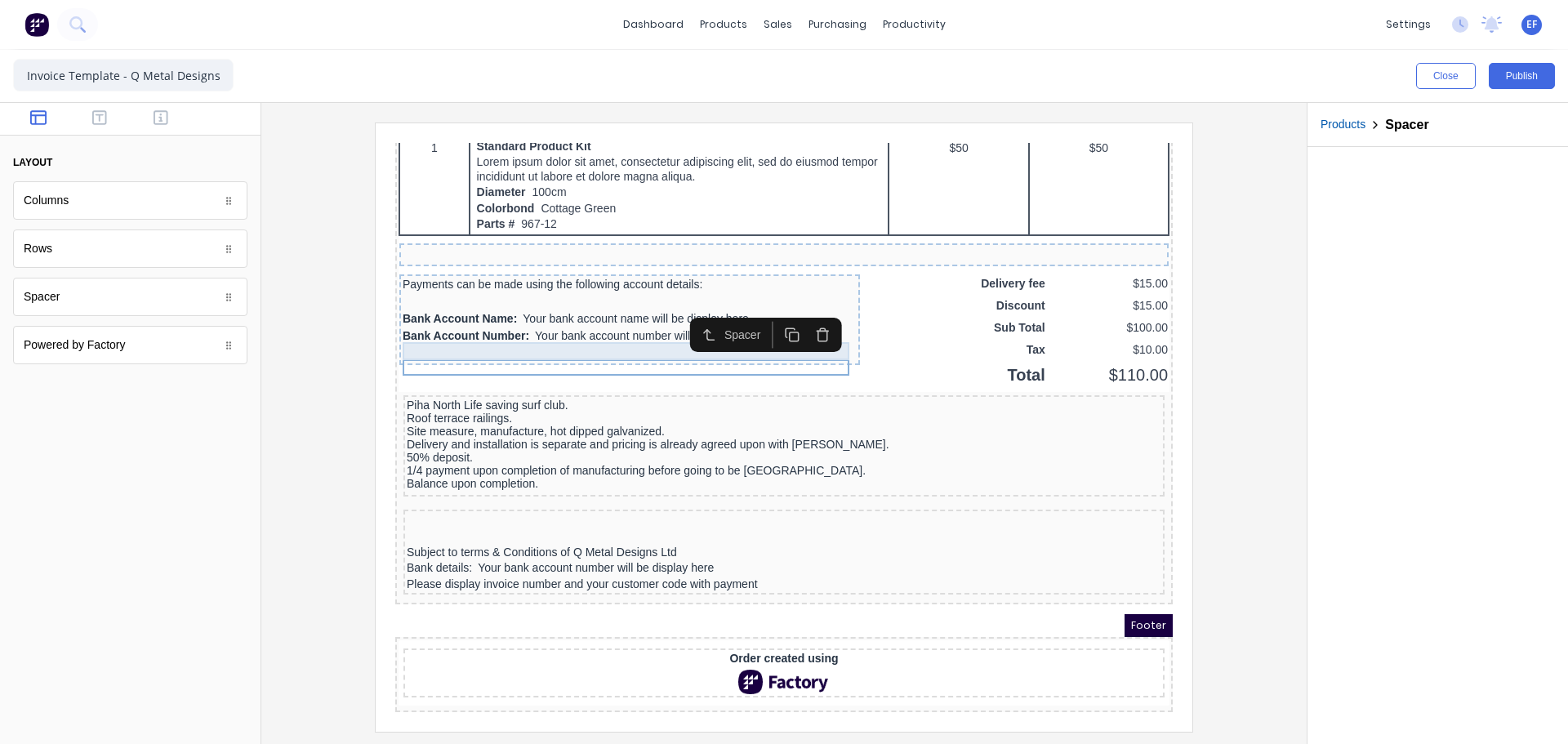
click at [538, 312] on div "Bank Account Number: Your bank account number will be display here" at bounding box center [610, 316] width 454 height 18
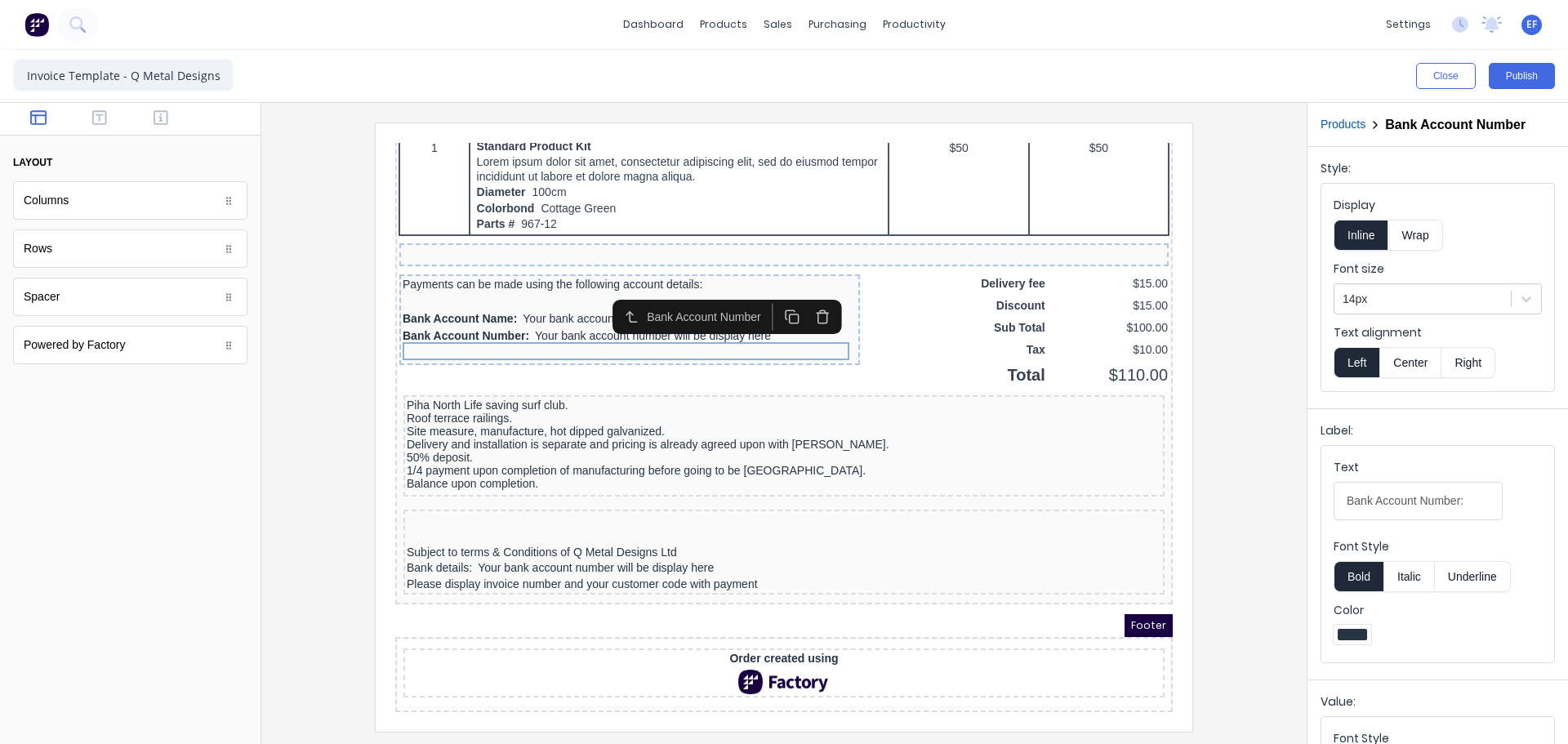
click at [808, 293] on icon "button" at bounding box center [803, 297] width 9 height 10
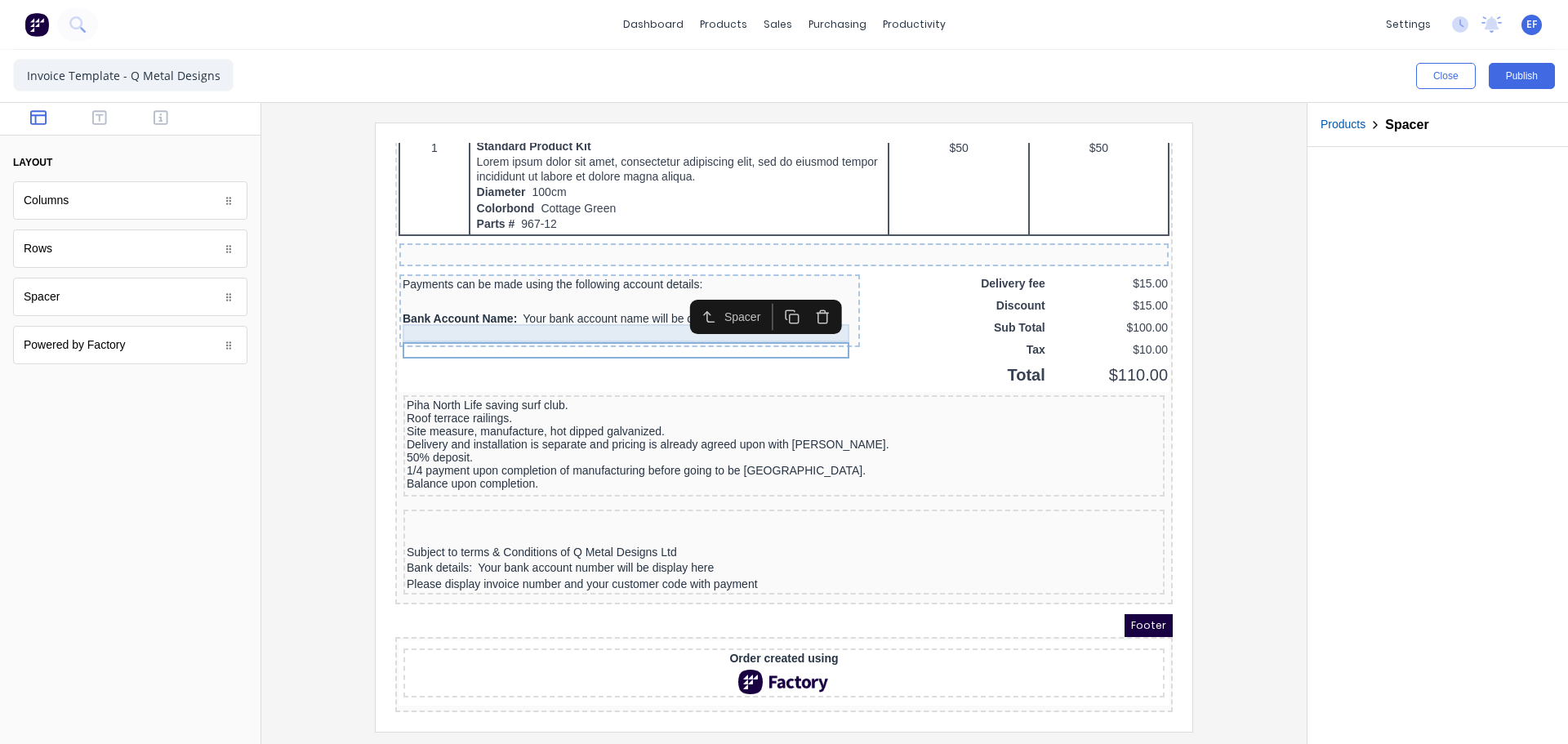
click at [596, 294] on div "Bank Account Name: Your bank account name will be display here" at bounding box center [610, 300] width 454 height 18
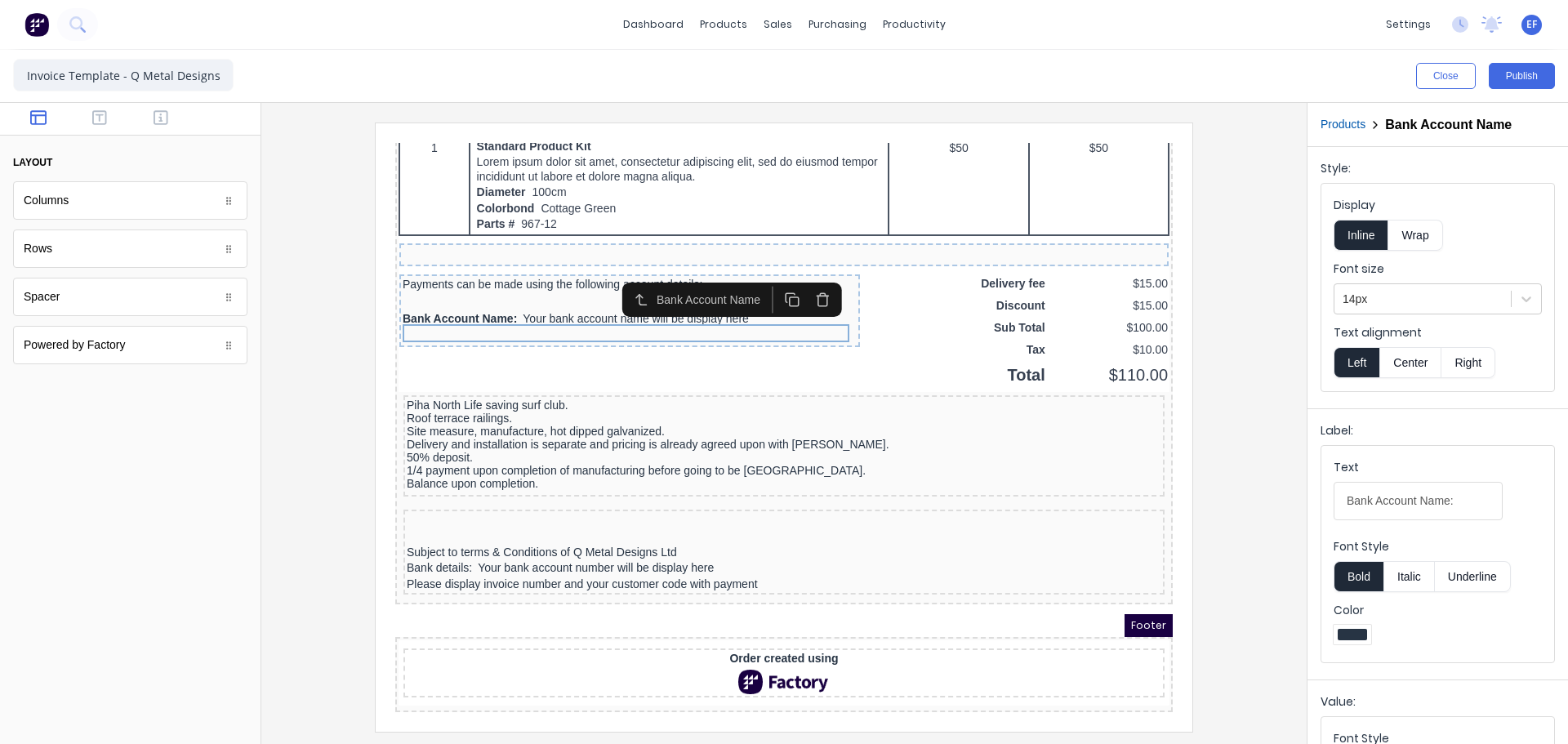
click at [795, 272] on icon "button" at bounding box center [803, 280] width 16 height 16
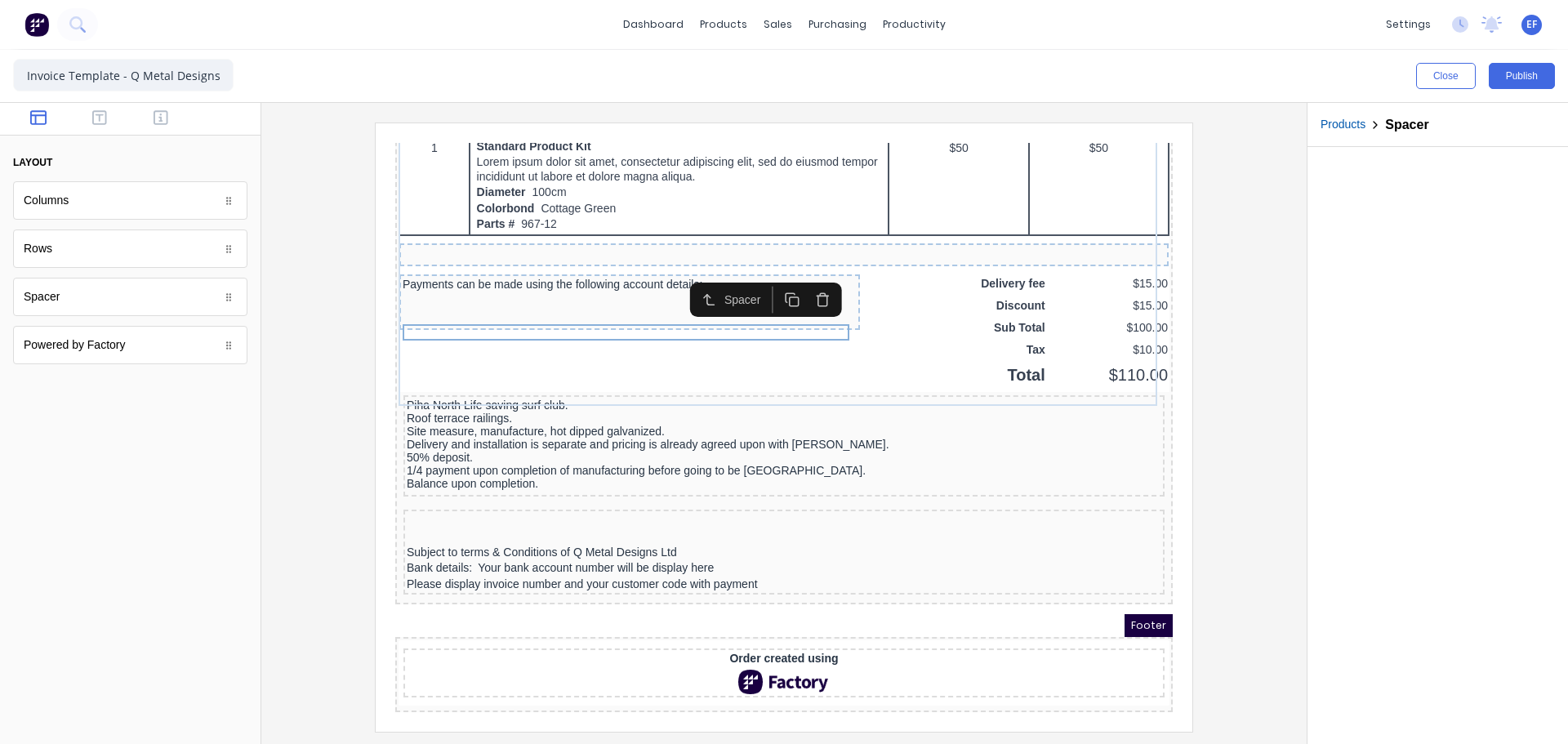
click at [548, 275] on div at bounding box center [610, 282] width 454 height 17
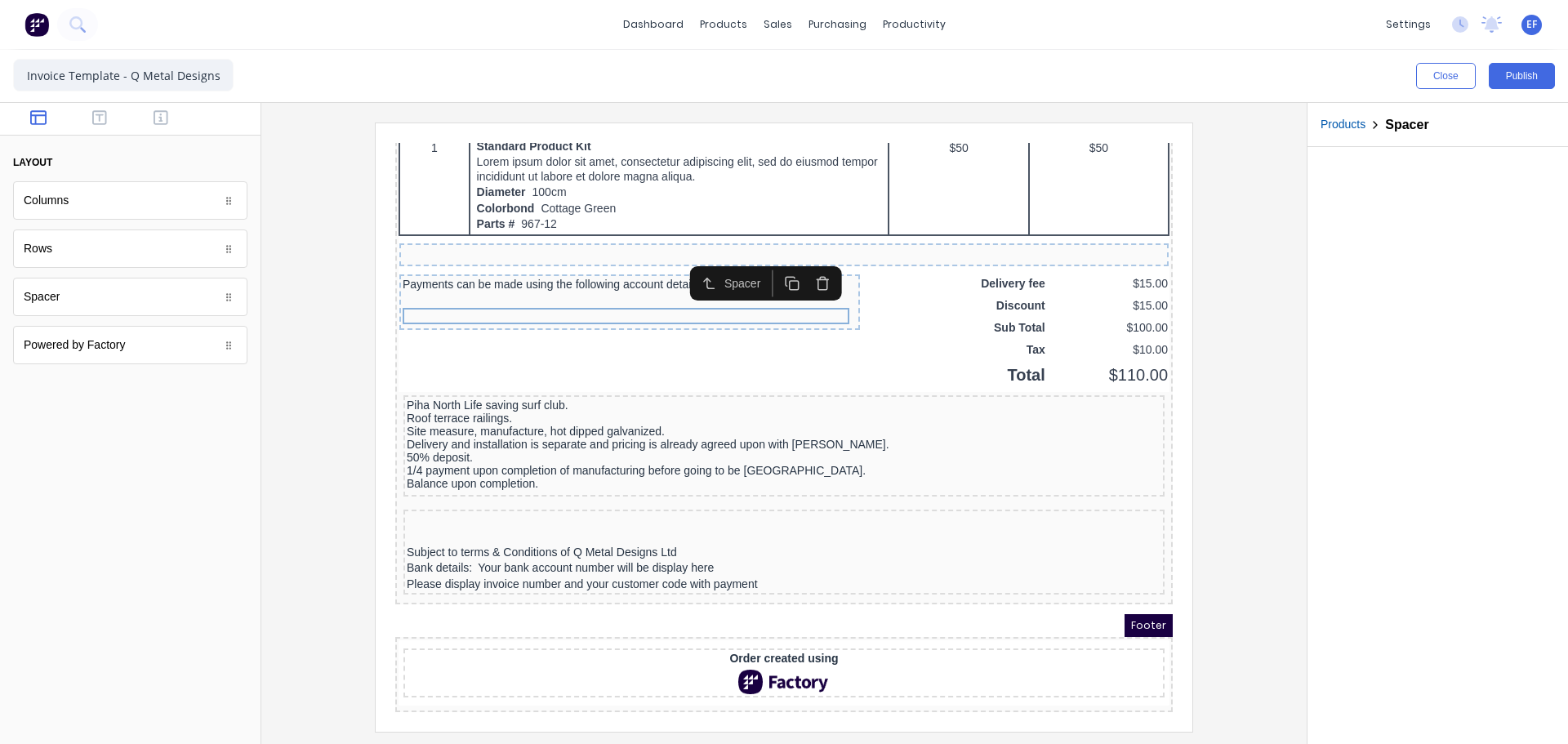
click at [805, 256] on icon "button" at bounding box center [803, 264] width 16 height 16
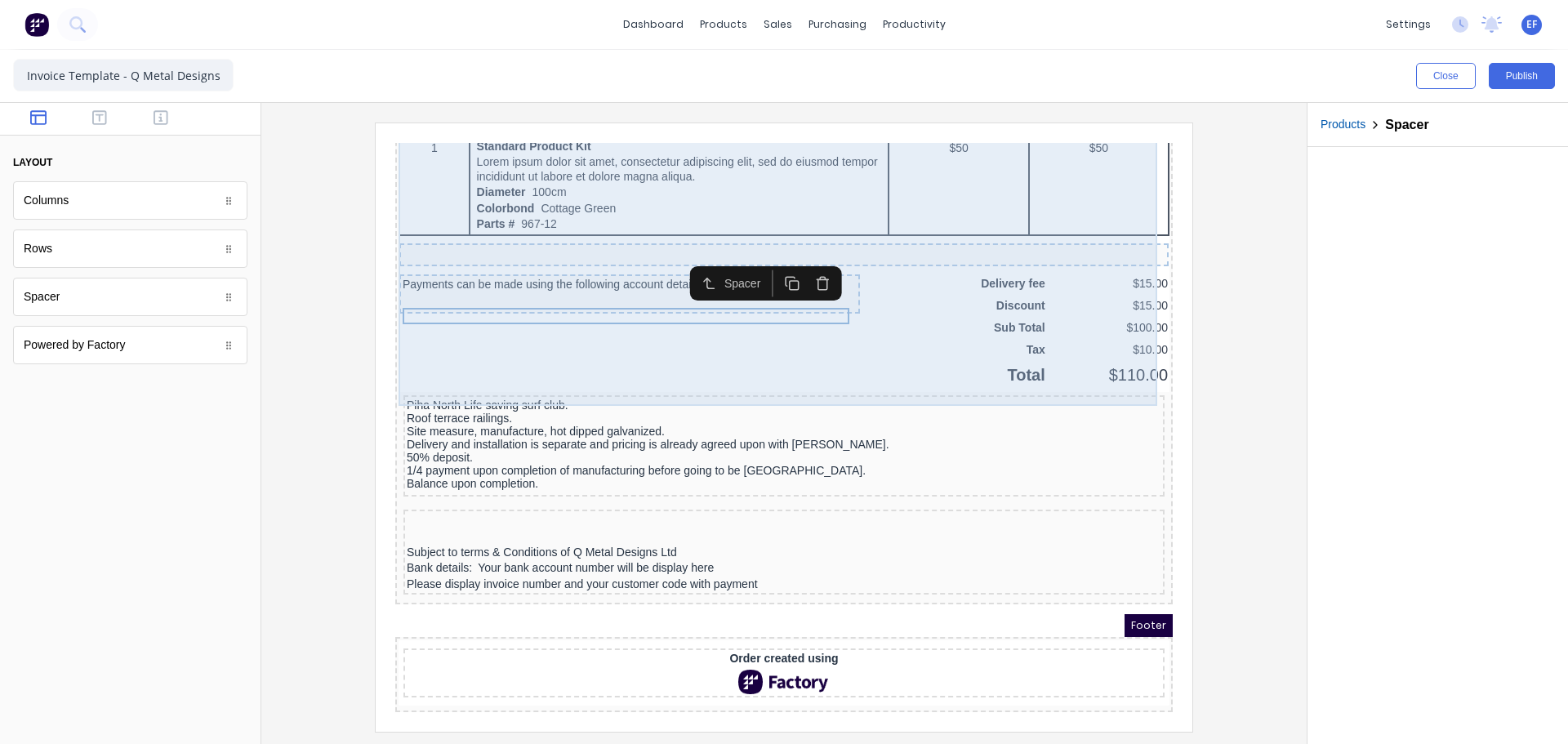
click at [635, 255] on div "Payments can be made using the following account details:" at bounding box center [610, 275] width 461 height 39
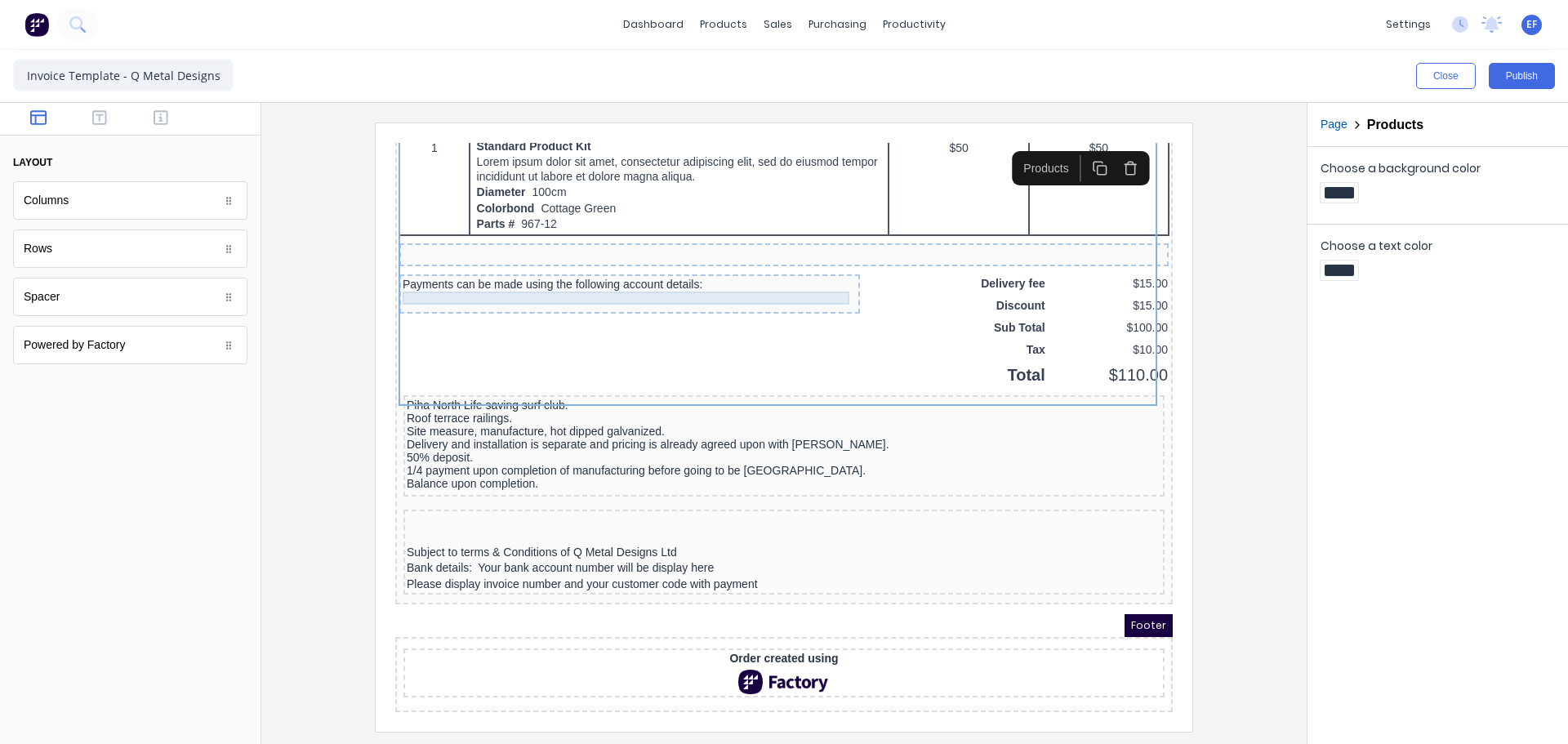
click at [704, 261] on div "Payments can be made using the following account details:" at bounding box center [610, 264] width 454 height 13
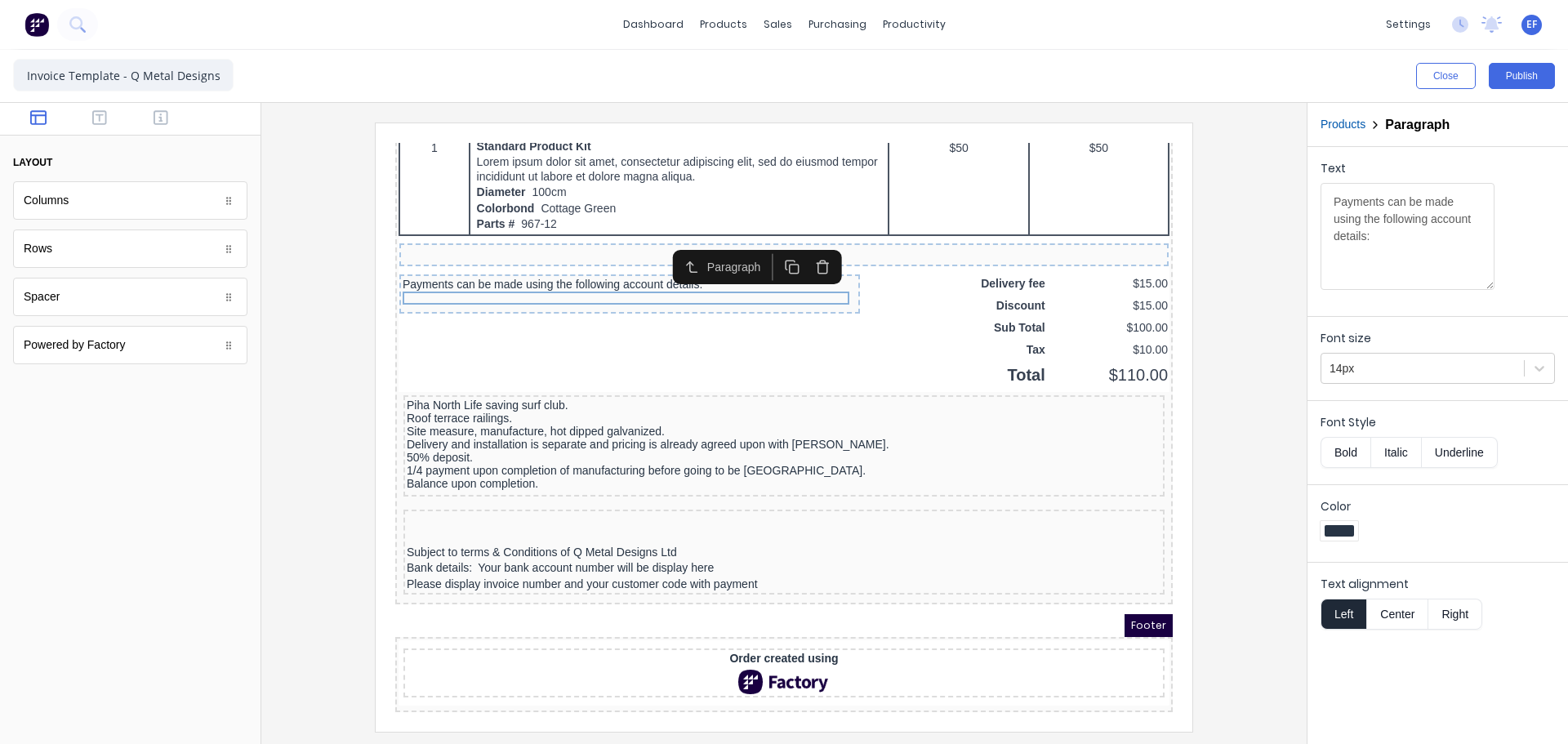
click at [794, 233] on button "button" at bounding box center [803, 247] width 31 height 27
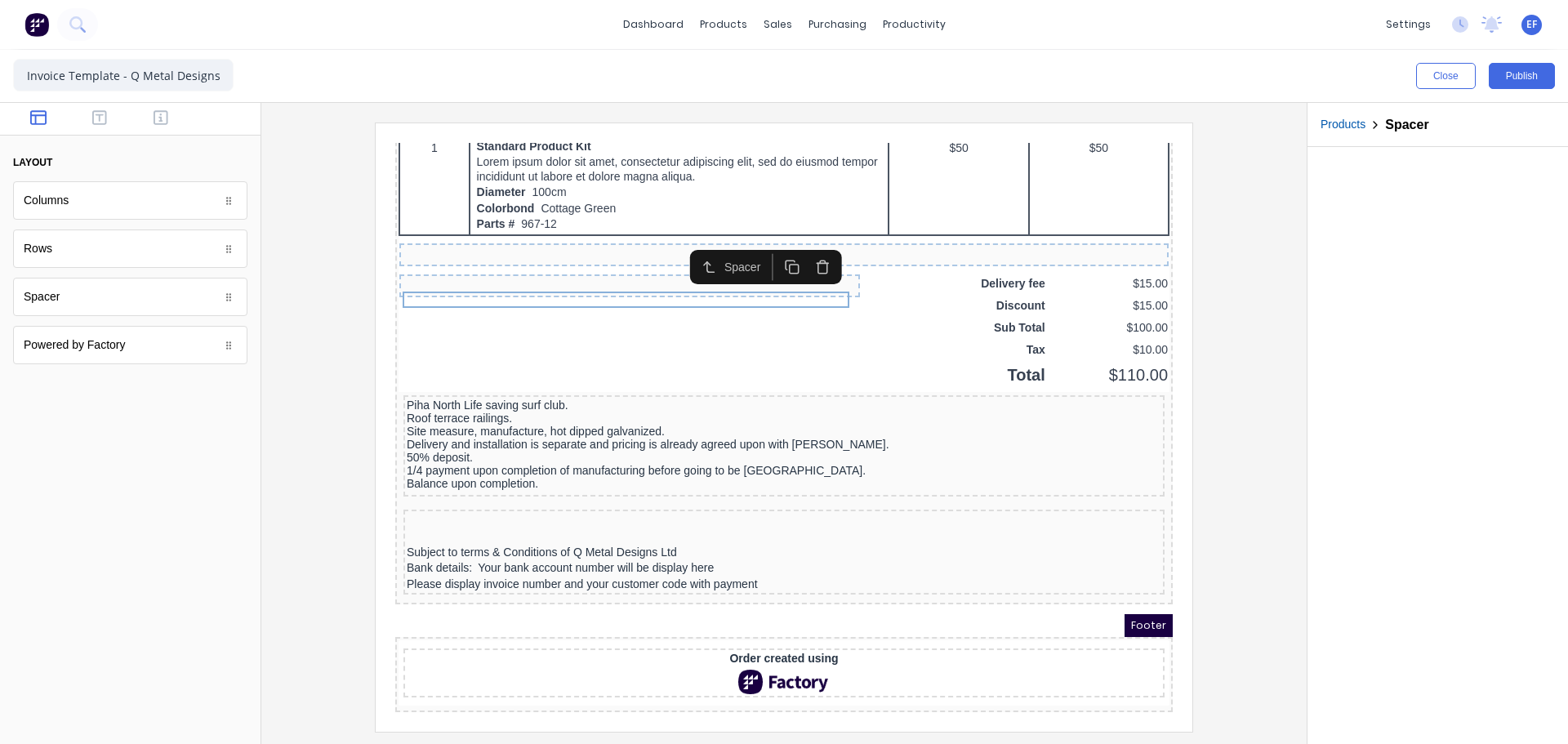
click at [795, 240] on icon "button" at bounding box center [803, 247] width 16 height 16
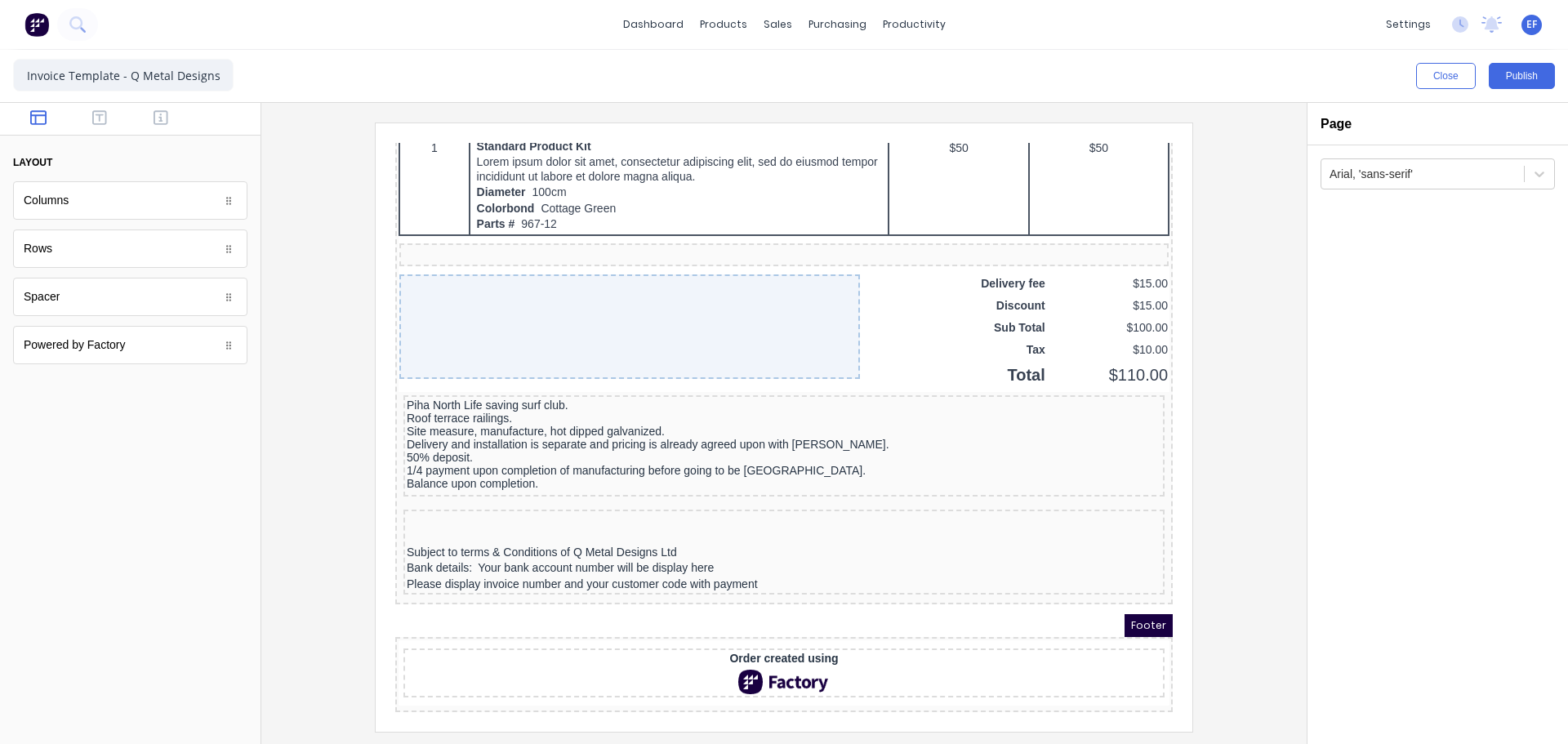
drag, startPoint x: 1301, startPoint y: 351, endPoint x: 1290, endPoint y: 351, distance: 11.0
click at [1300, 351] on div at bounding box center [784, 424] width 1045 height 642
click at [1503, 74] on button "Publish" at bounding box center [1523, 76] width 66 height 26
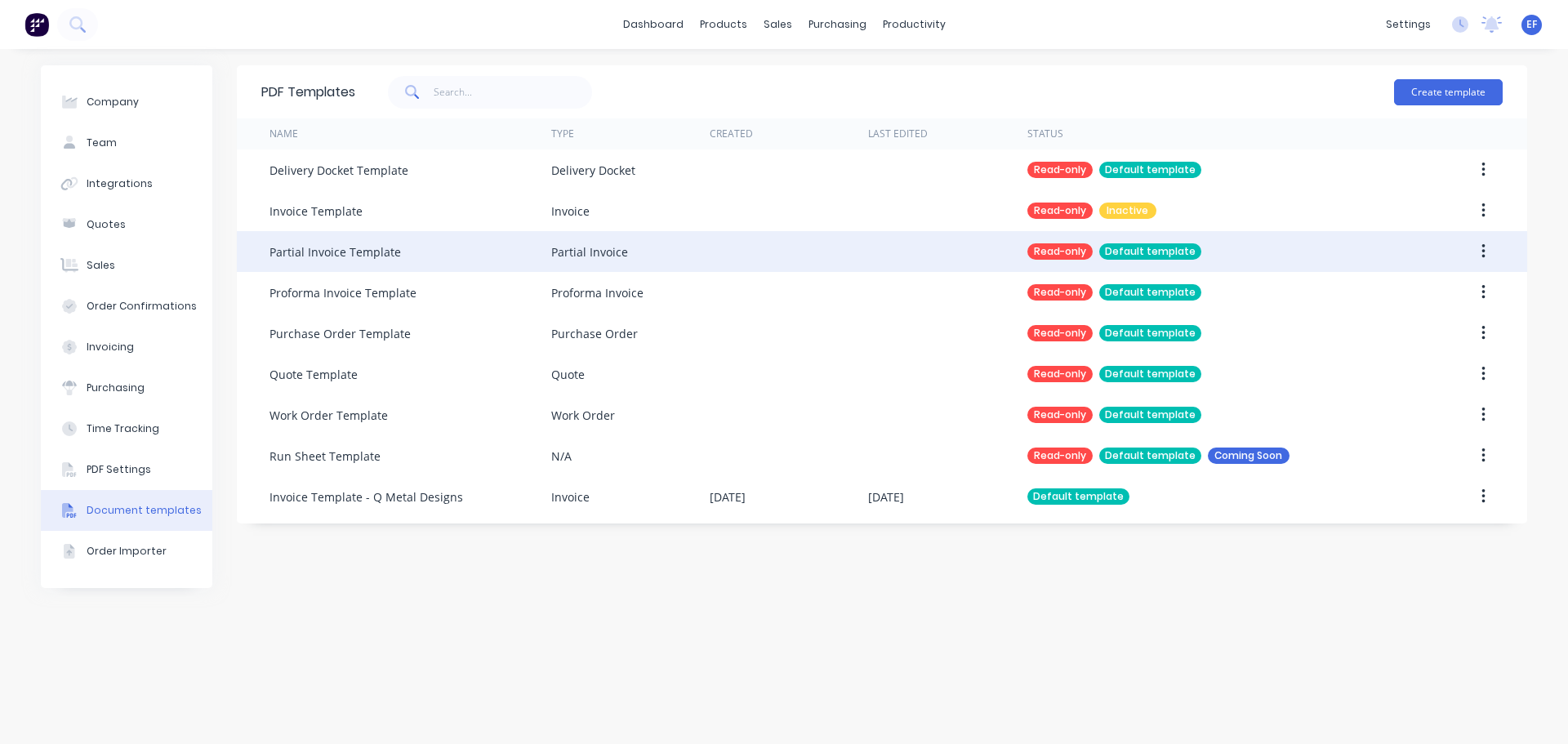
click at [1483, 254] on icon "button" at bounding box center [1483, 252] width 4 height 18
click at [1392, 296] on div "Duplicate" at bounding box center [1426, 294] width 126 height 24
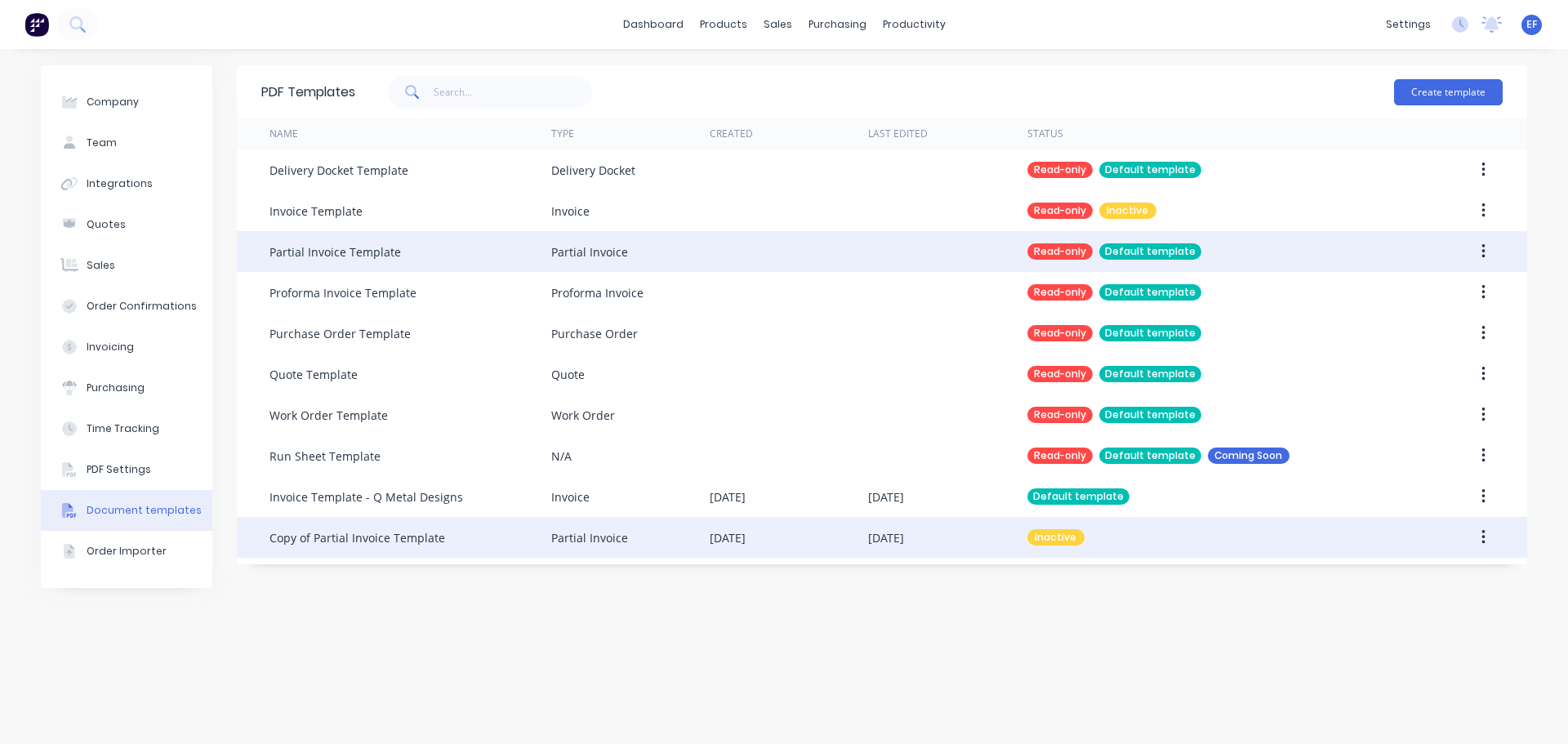
click at [393, 540] on div "Copy of Partial Invoice Template" at bounding box center [357, 539] width 176 height 17
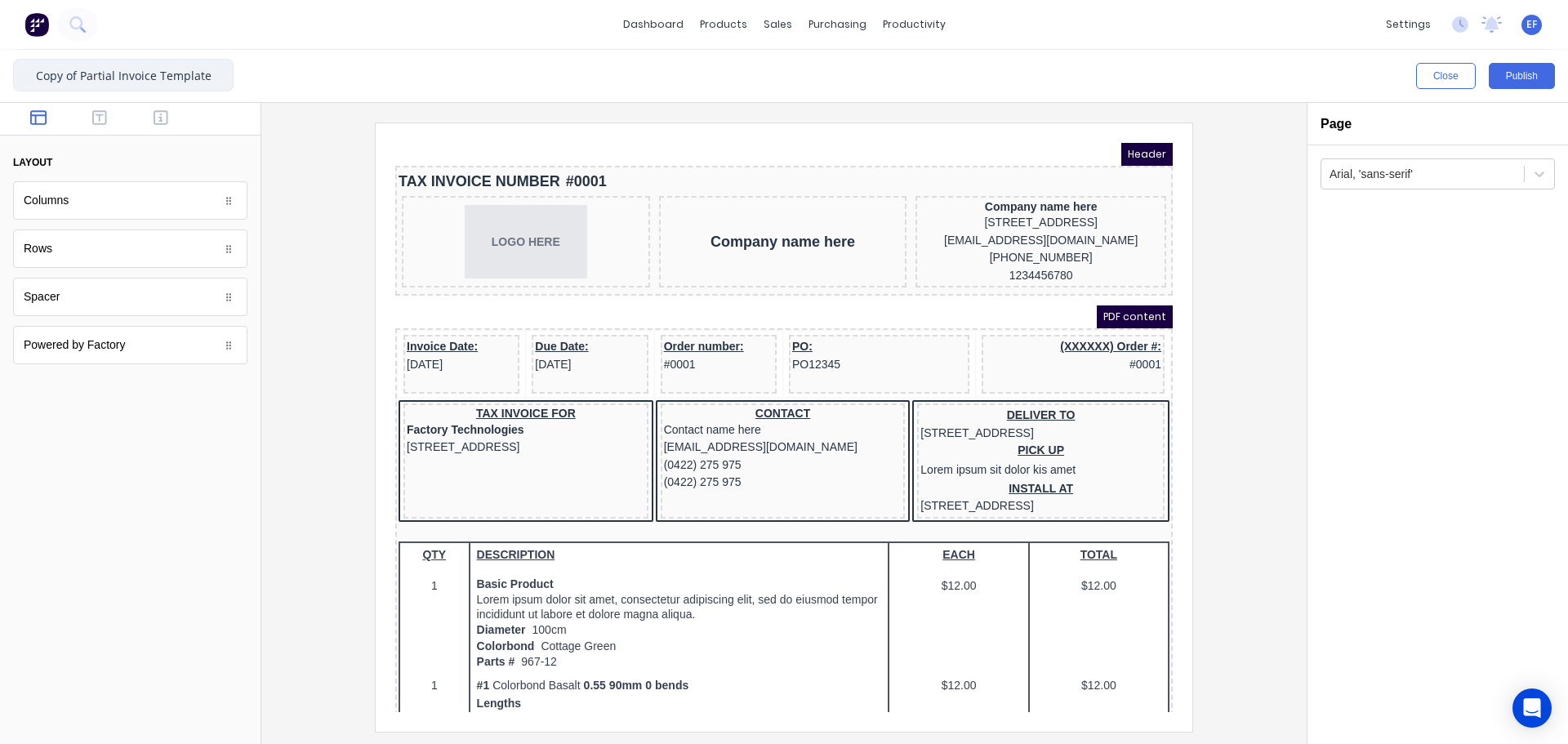
click at [85, 70] on input "Copy of Partial Invoice Template" at bounding box center [123, 74] width 220 height 32
click at [209, 79] on input "Partial Invoice Template" at bounding box center [123, 74] width 220 height 32
click at [208, 73] on input "Partial Invoice Template -" at bounding box center [123, 74] width 220 height 32
paste input "Q Metal Designs Limited"
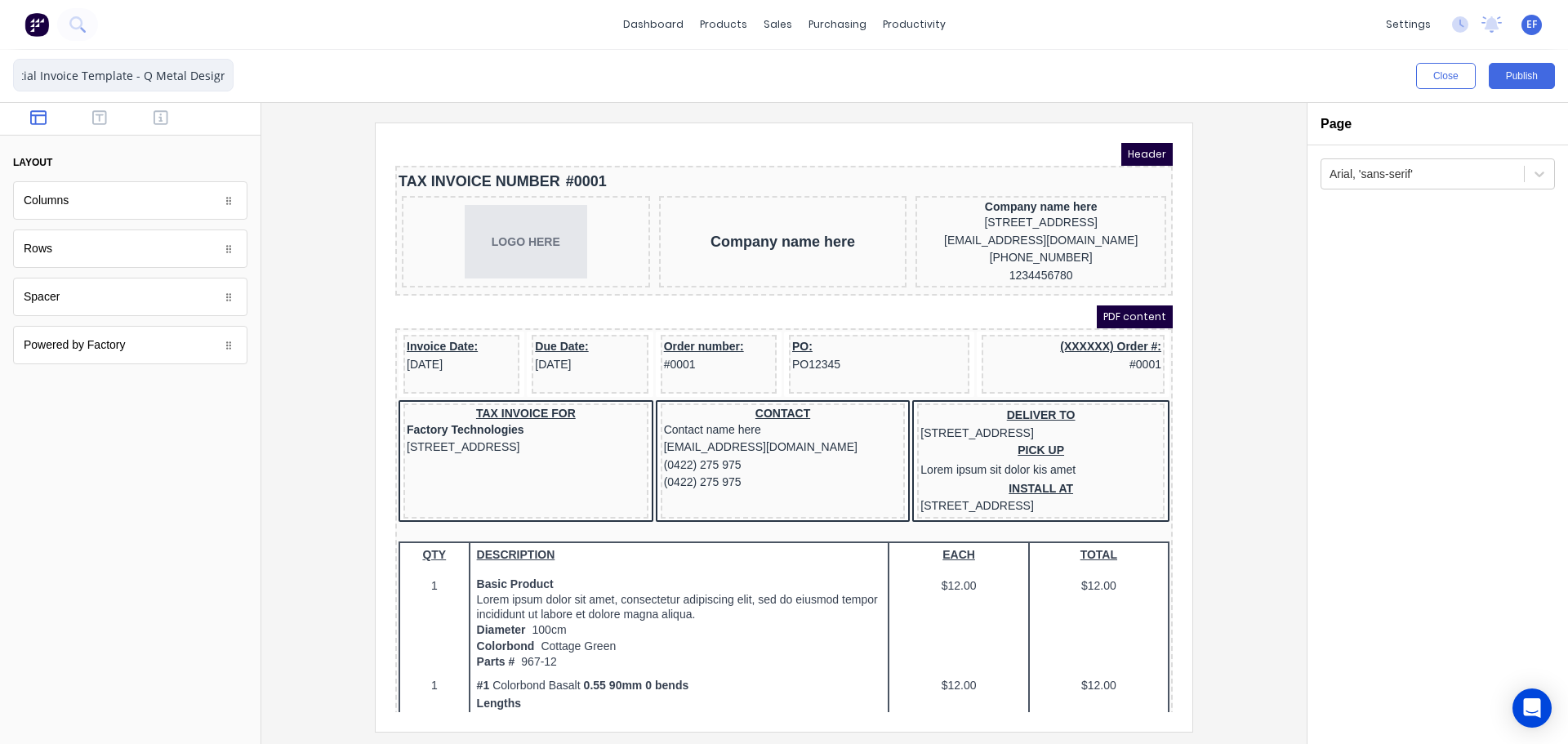
type input "Partial Invoice Template - Q Metal Designs"
click at [1243, 518] on div at bounding box center [784, 427] width 1019 height 608
